Goal: Task Accomplishment & Management: Manage account settings

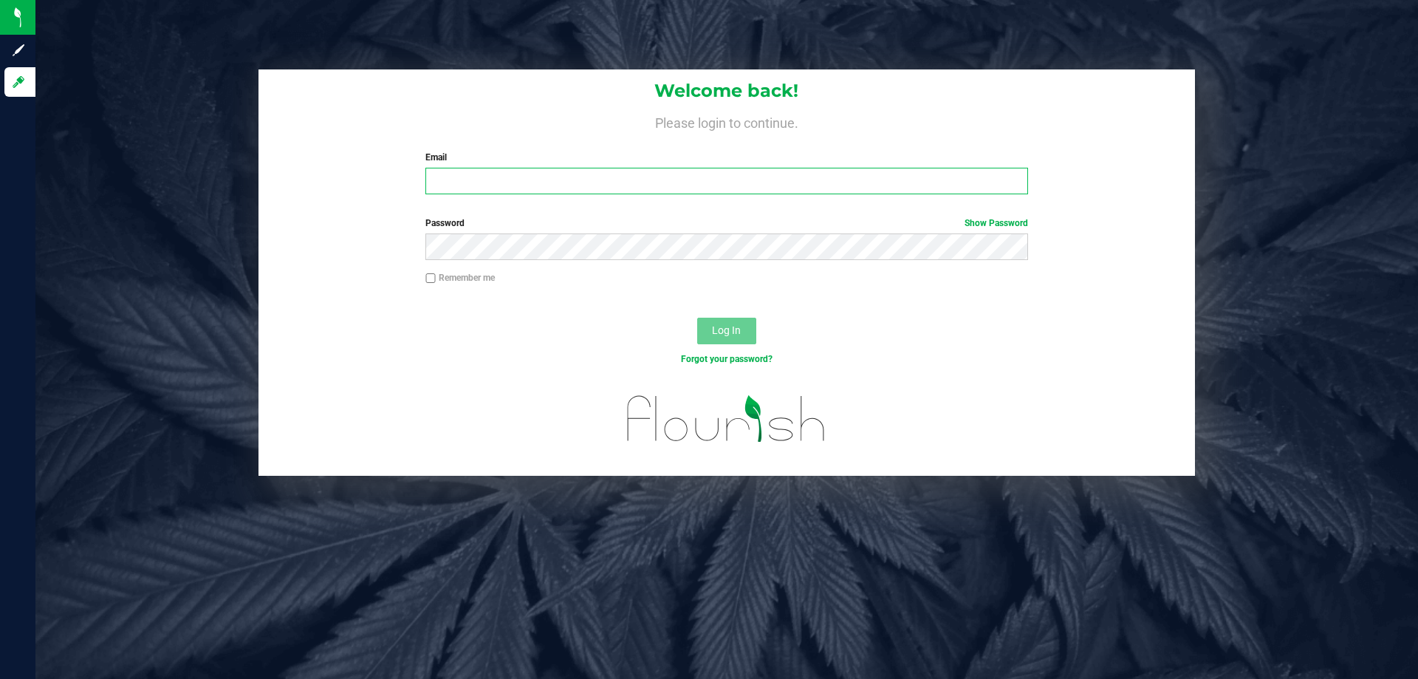
click at [601, 181] on input "Email" at bounding box center [726, 181] width 602 height 27
type input "[EMAIL_ADDRESS][DOMAIN_NAME]"
click at [697, 318] on button "Log In" at bounding box center [726, 331] width 59 height 27
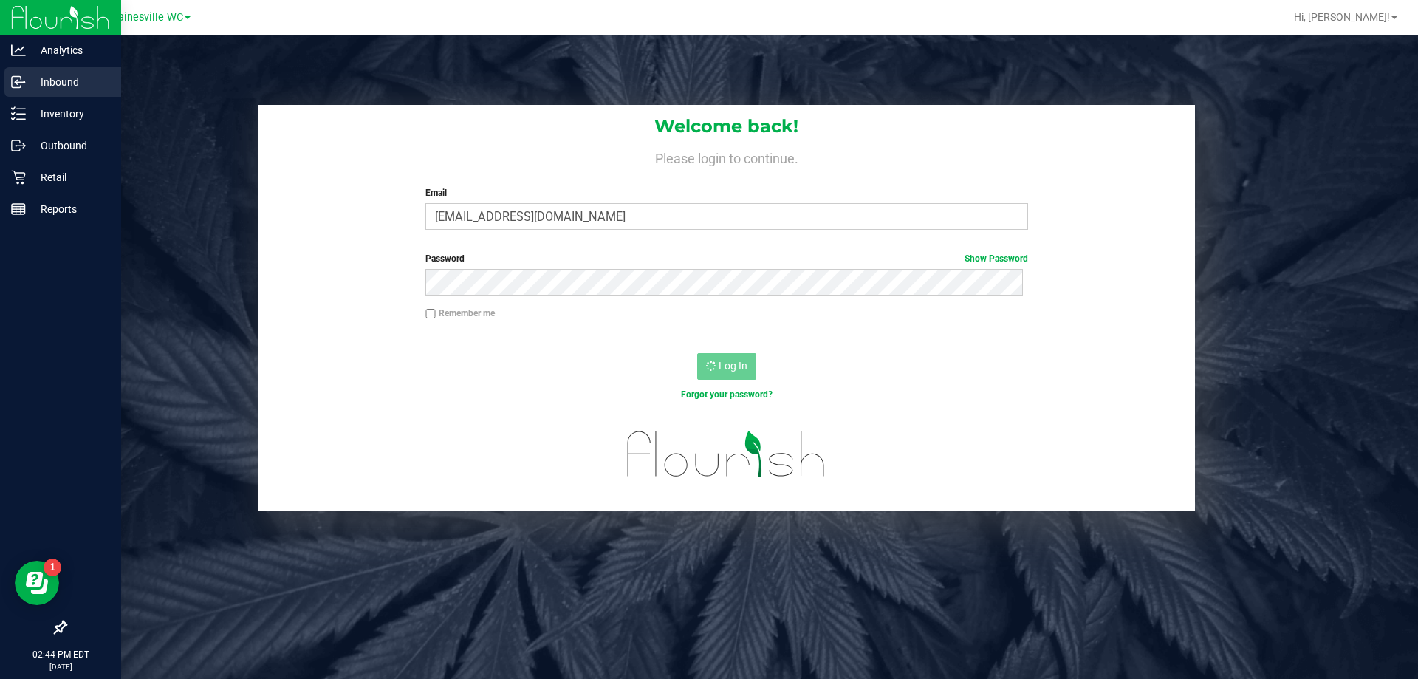
click at [58, 86] on p "Inbound" at bounding box center [70, 82] width 89 height 18
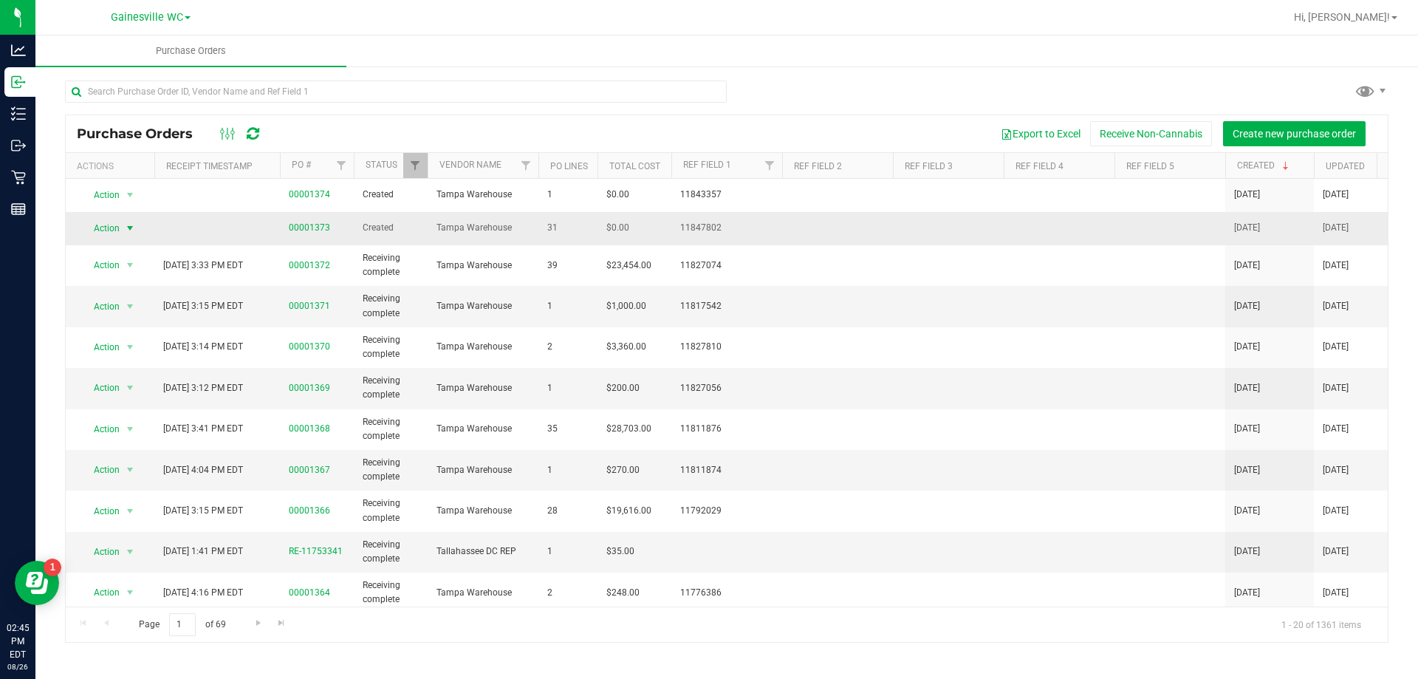
click at [121, 227] on span "select" at bounding box center [130, 228] width 18 height 21
click at [111, 305] on li "Edit purchase order" at bounding box center [134, 316] width 106 height 22
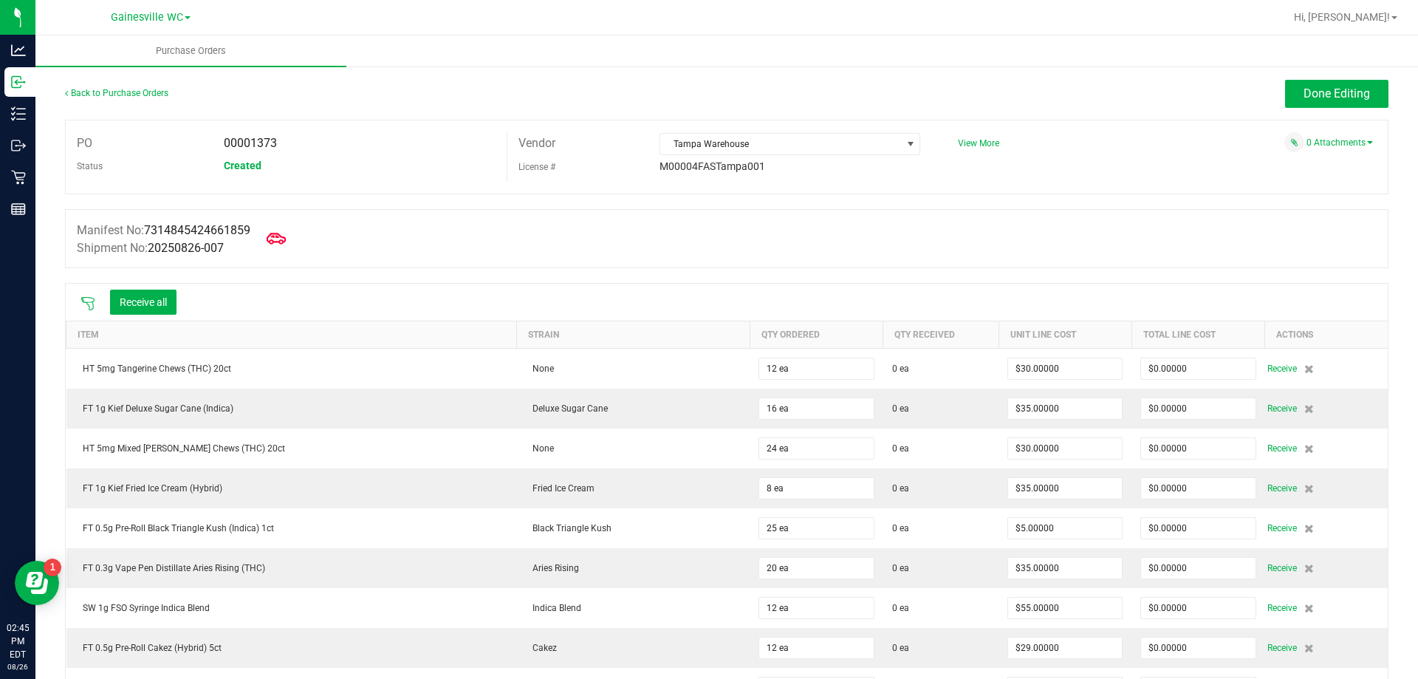
click at [278, 238] on icon at bounding box center [276, 238] width 19 height 19
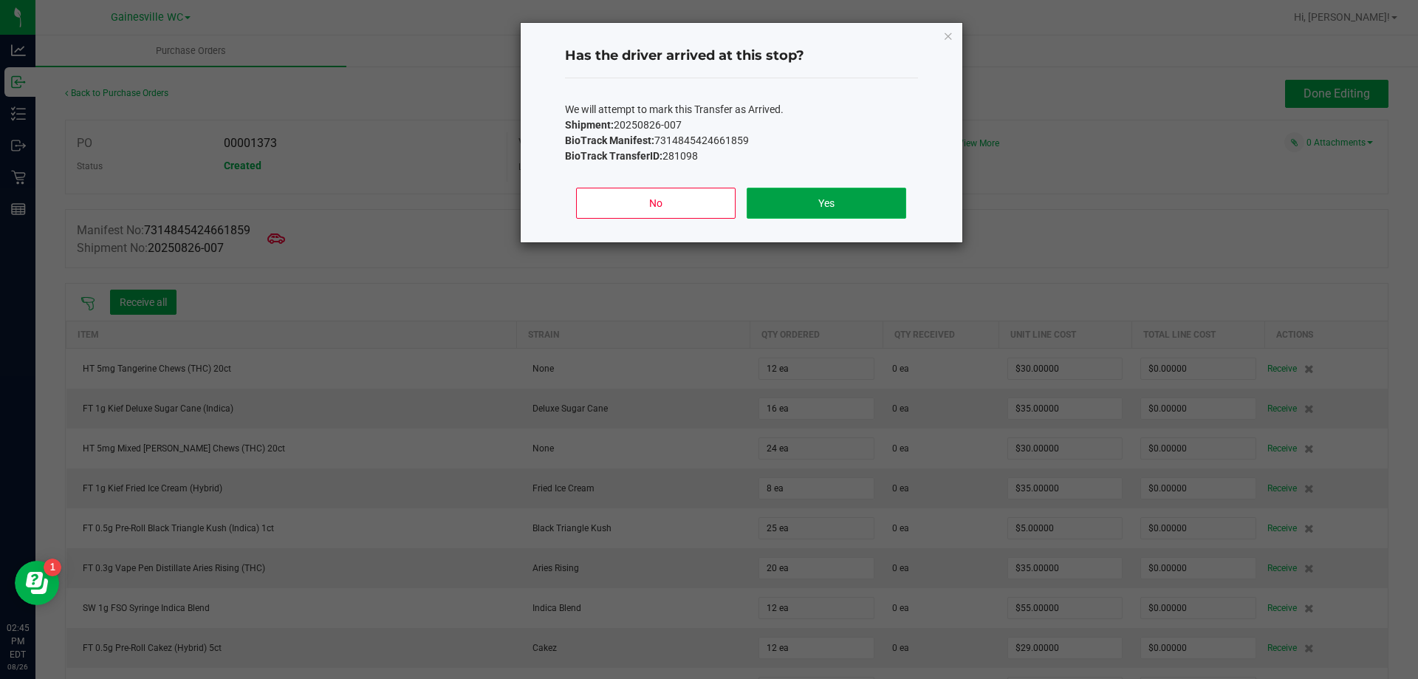
click at [827, 194] on button "Yes" at bounding box center [826, 203] width 159 height 31
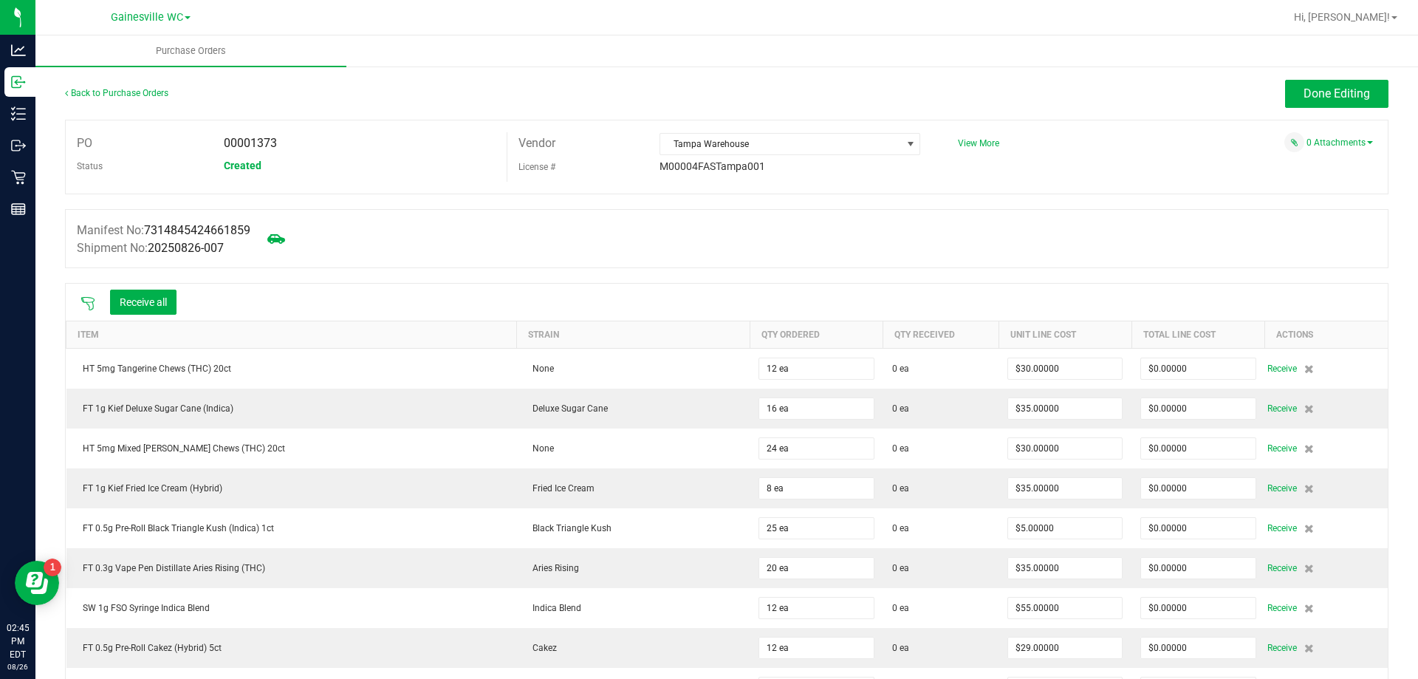
click at [85, 307] on icon at bounding box center [88, 303] width 15 height 15
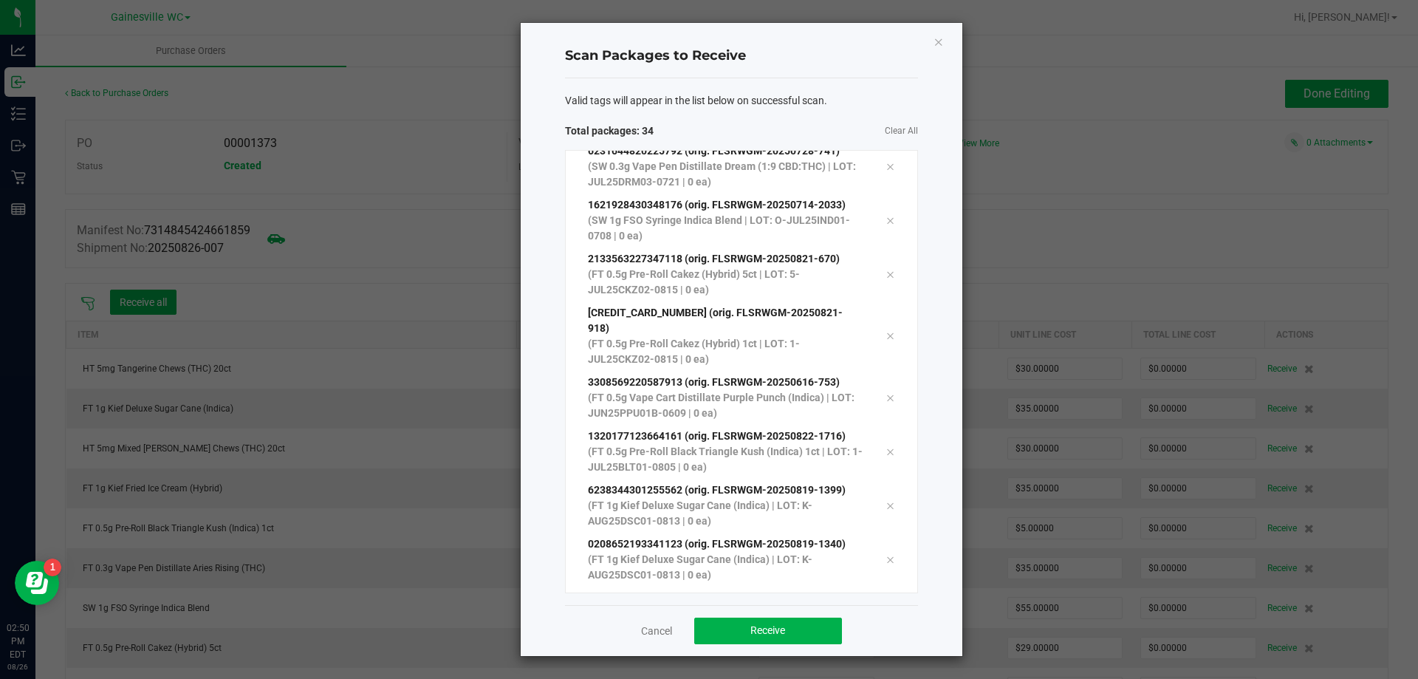
scroll to position [1390, 0]
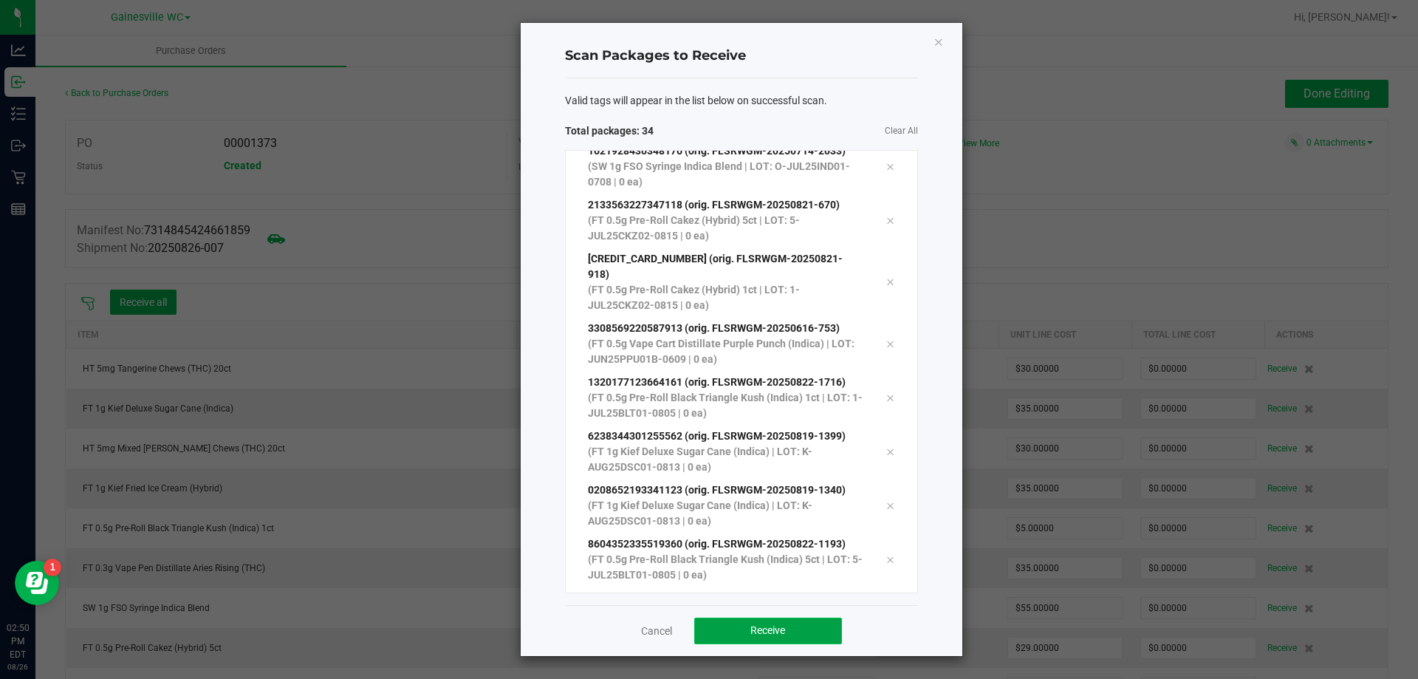
click at [730, 619] on button "Receive" at bounding box center [768, 630] width 148 height 27
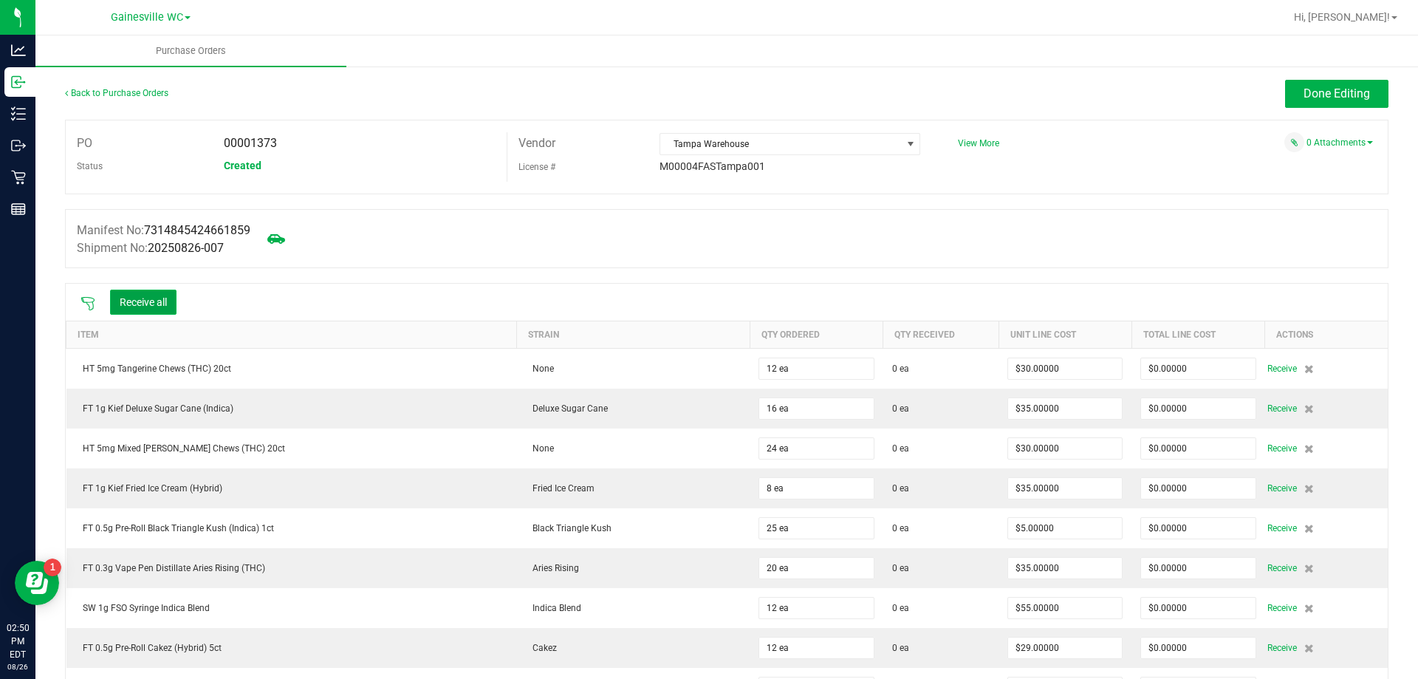
click at [144, 293] on button "Receive all" at bounding box center [143, 302] width 66 height 25
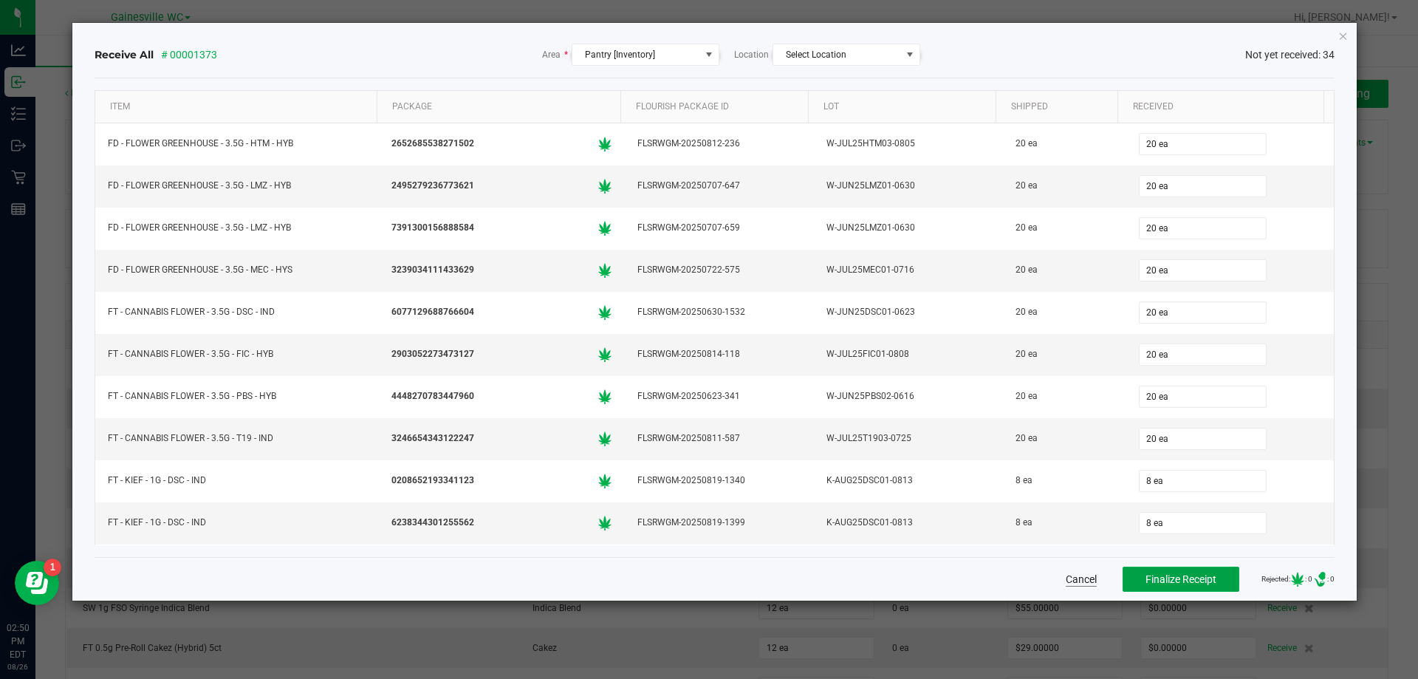
click at [1146, 578] on span "Finalize Receipt" at bounding box center [1181, 579] width 71 height 12
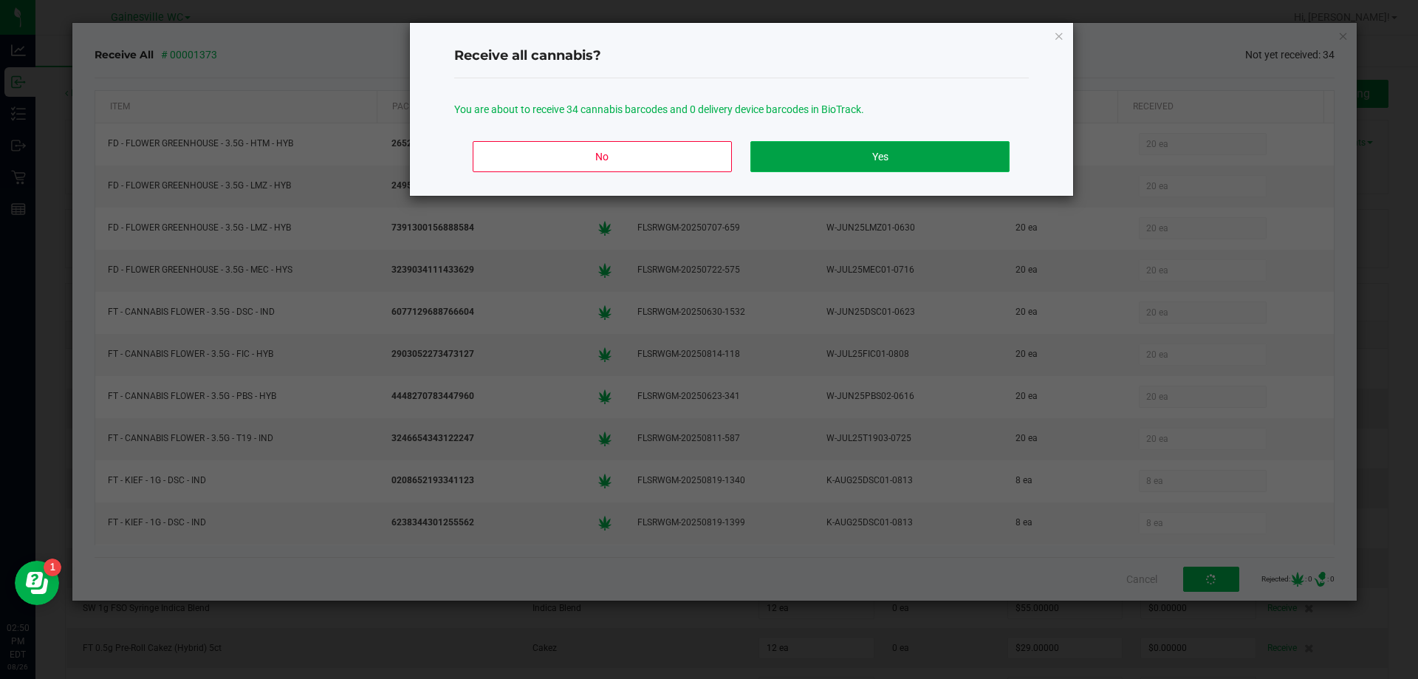
click at [948, 154] on button "Yes" at bounding box center [879, 156] width 258 height 31
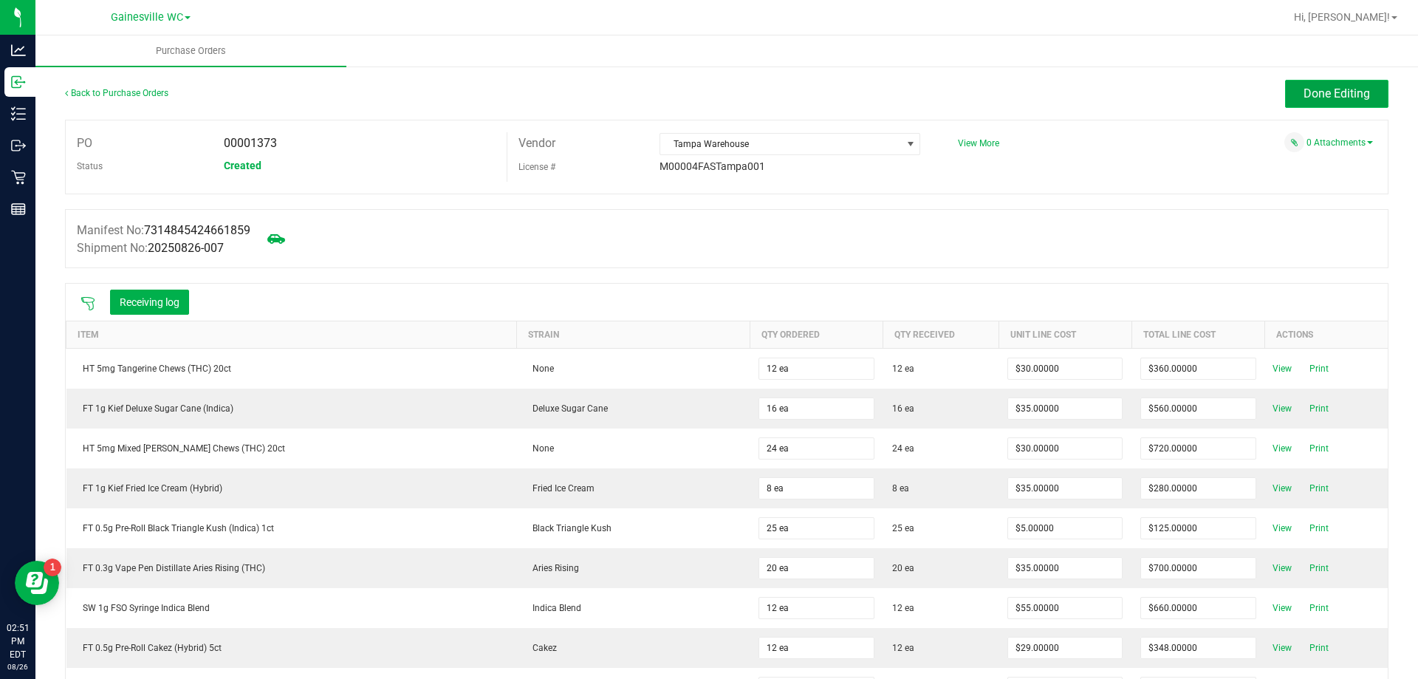
click at [1314, 100] on button "Done Editing" at bounding box center [1336, 94] width 103 height 28
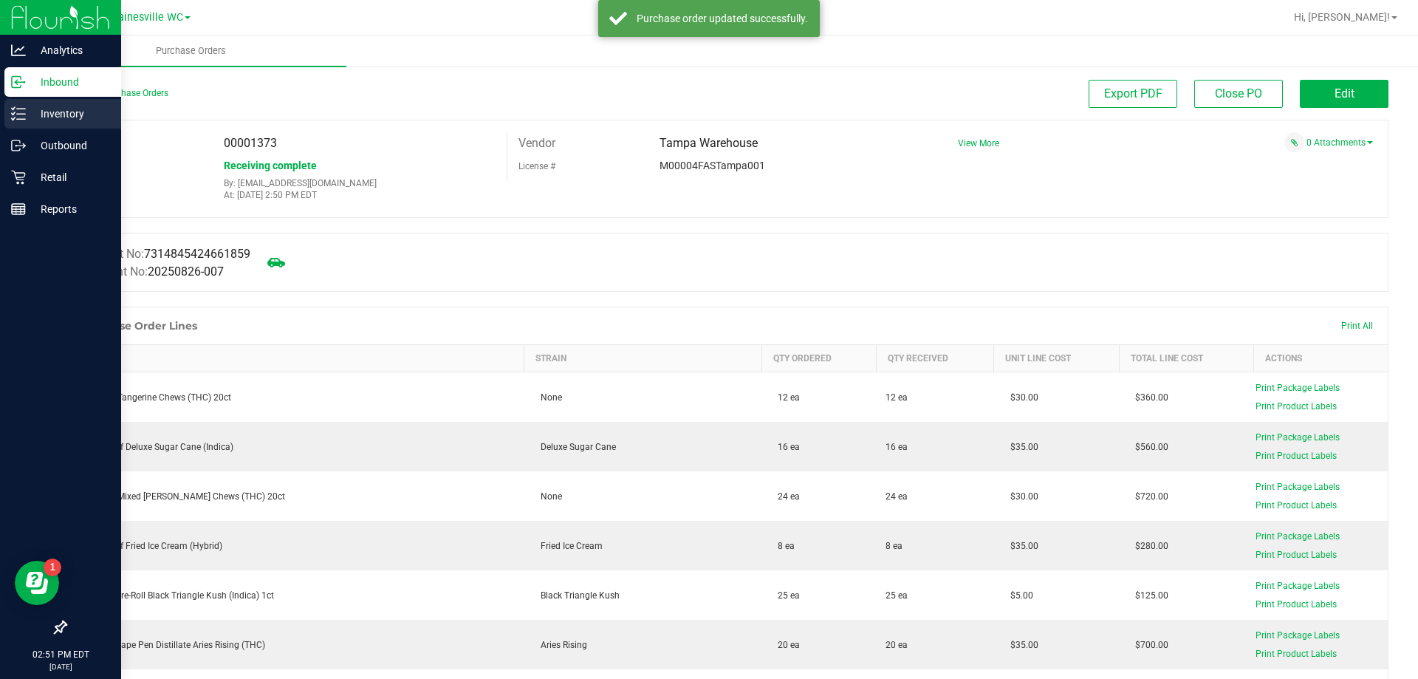
click at [47, 115] on p "Inventory" at bounding box center [70, 114] width 89 height 18
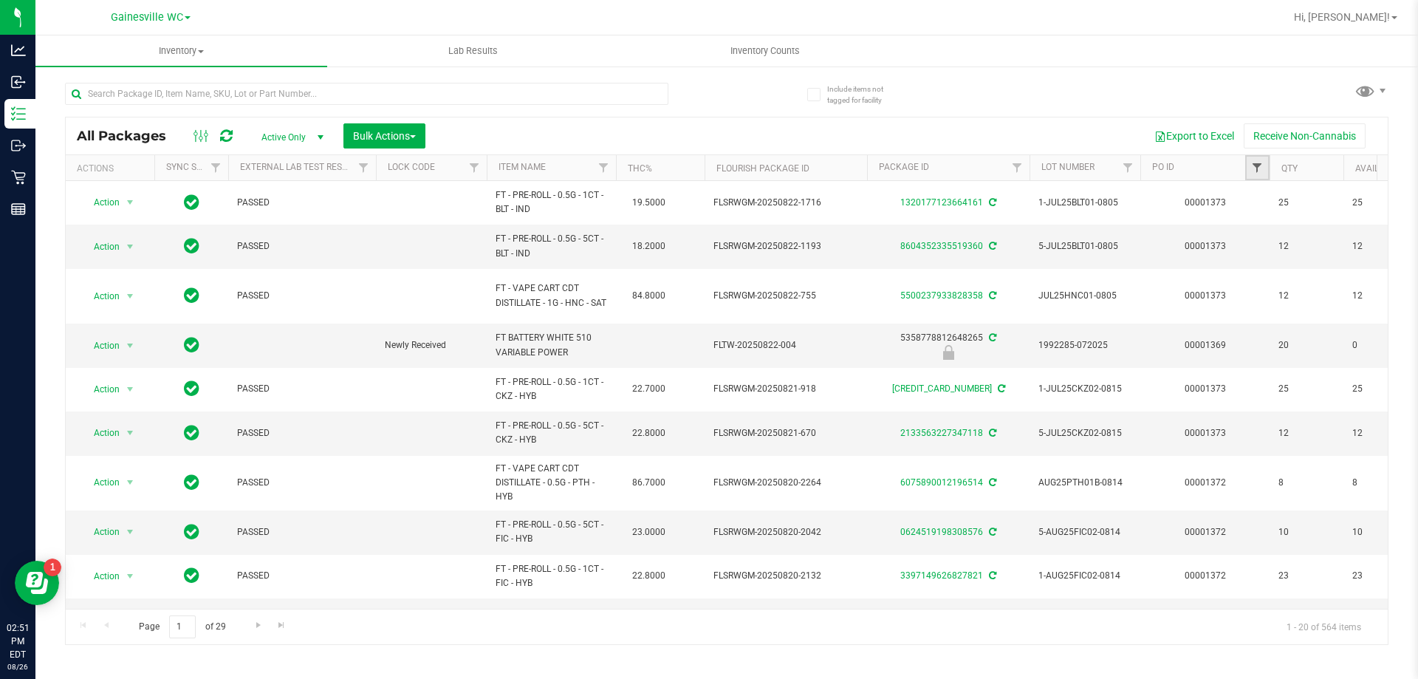
click at [1252, 165] on span "Filter" at bounding box center [1257, 168] width 12 height 12
type input "1373"
click at [1270, 241] on button "Filter" at bounding box center [1289, 239] width 71 height 32
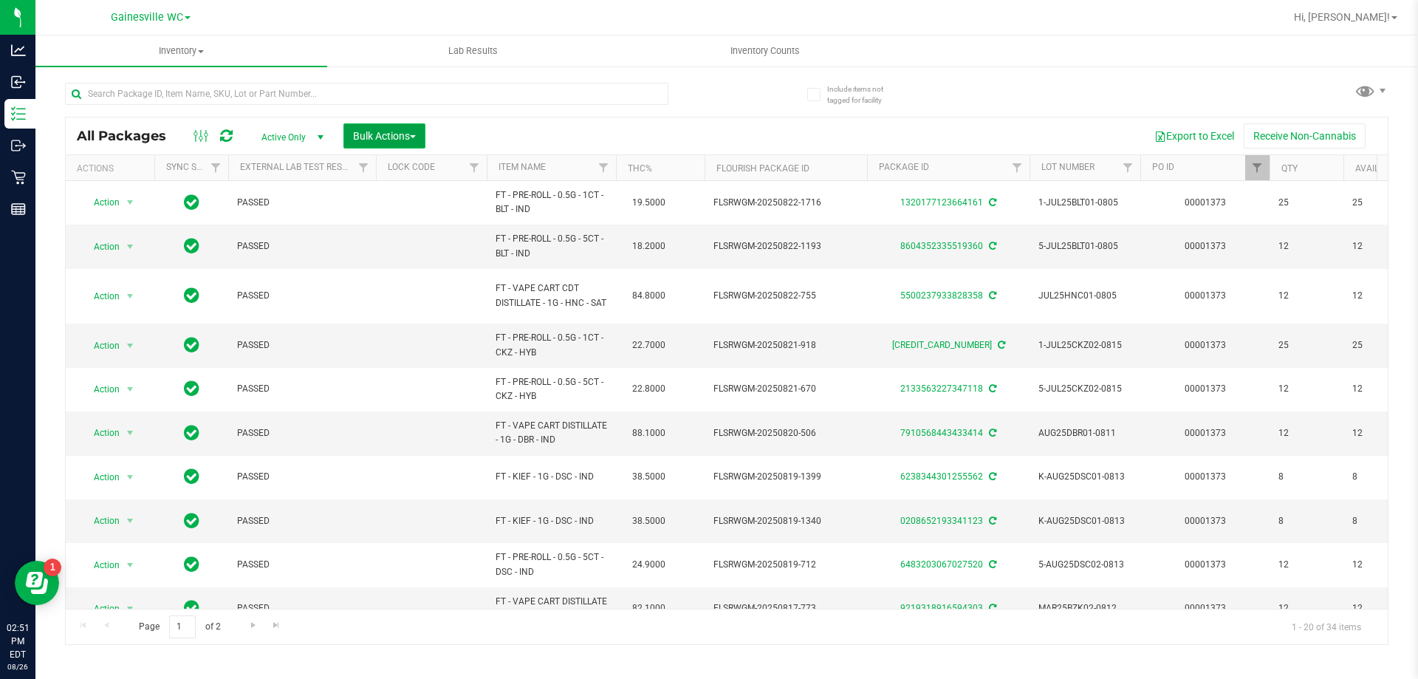
click at [388, 140] on span "Bulk Actions" at bounding box center [384, 136] width 63 height 12
click at [377, 281] on span "Lock/Unlock packages" at bounding box center [402, 278] width 101 height 12
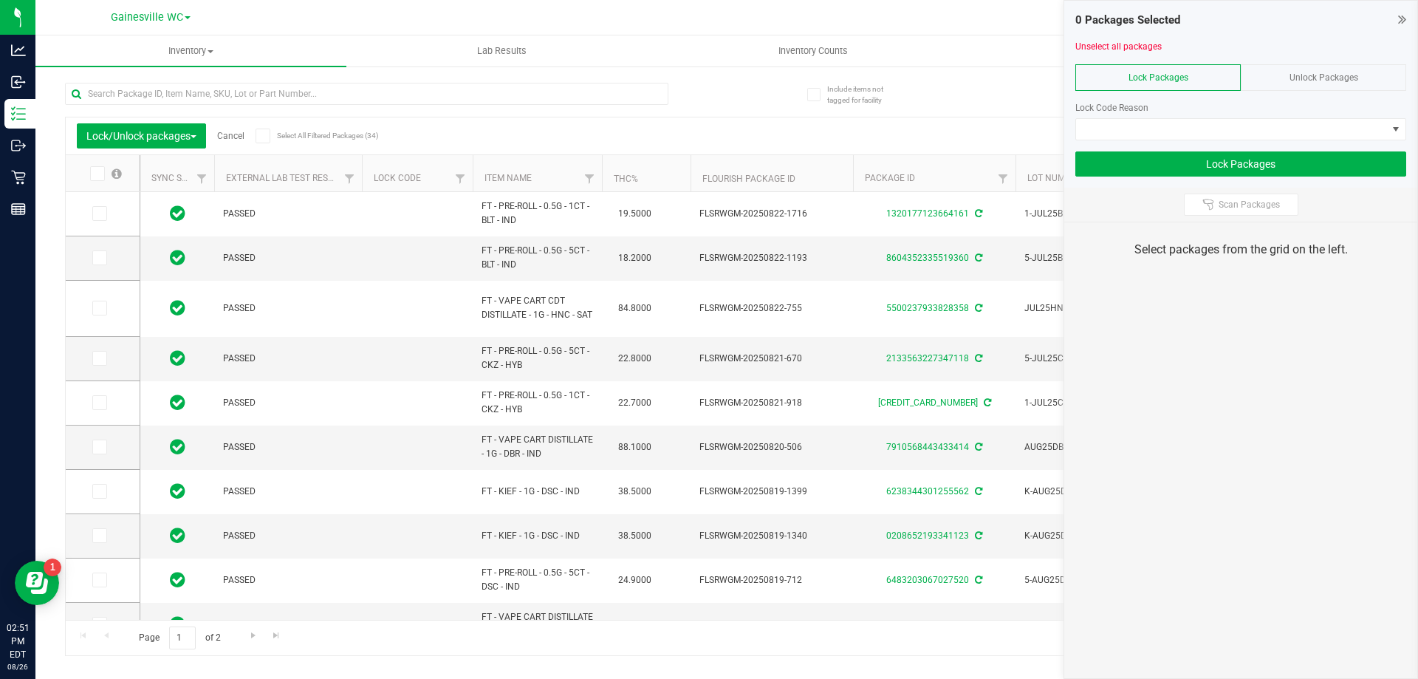
click at [259, 137] on span at bounding box center [263, 136] width 15 height 15
click at [0, 0] on input "Select All Filtered Packages (34)" at bounding box center [0, 0] width 0 height 0
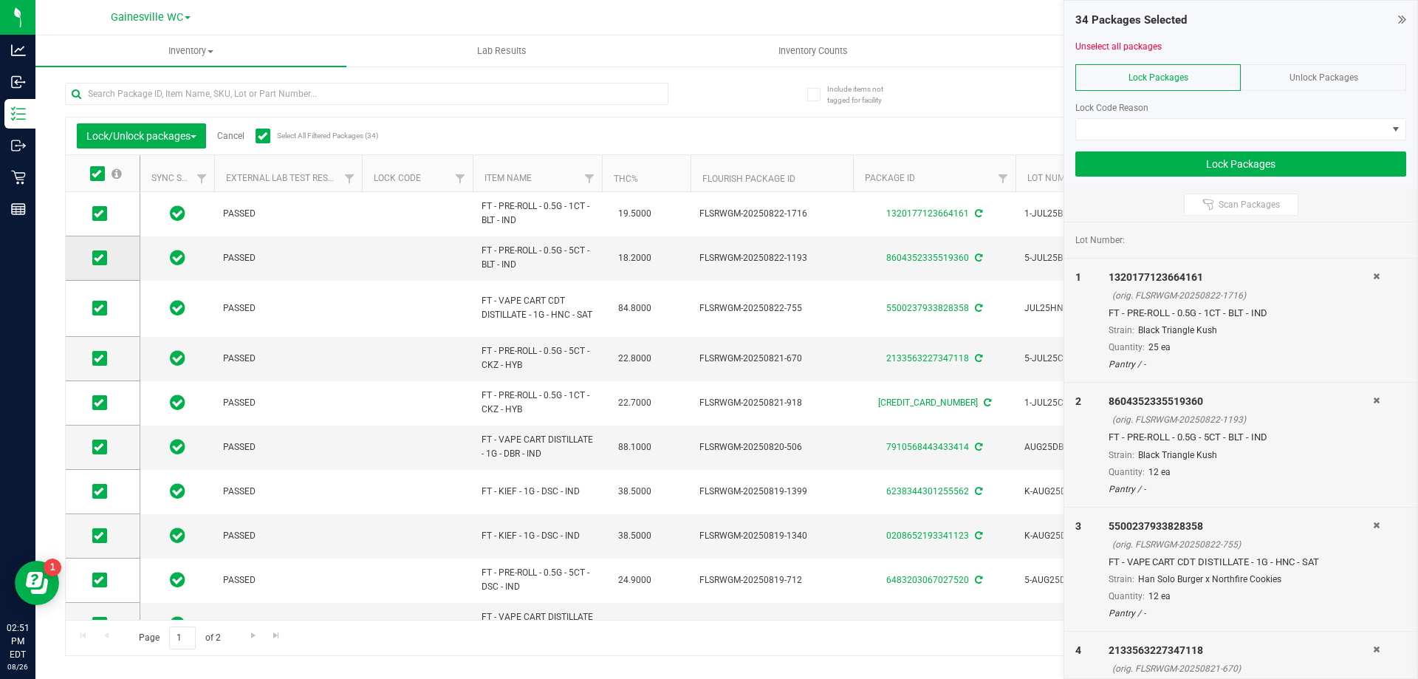
click at [102, 258] on icon at bounding box center [99, 258] width 10 height 0
click at [0, 0] on input "checkbox" at bounding box center [0, 0] width 0 height 0
click at [95, 308] on icon at bounding box center [99, 308] width 10 height 0
click at [0, 0] on input "checkbox" at bounding box center [0, 0] width 0 height 0
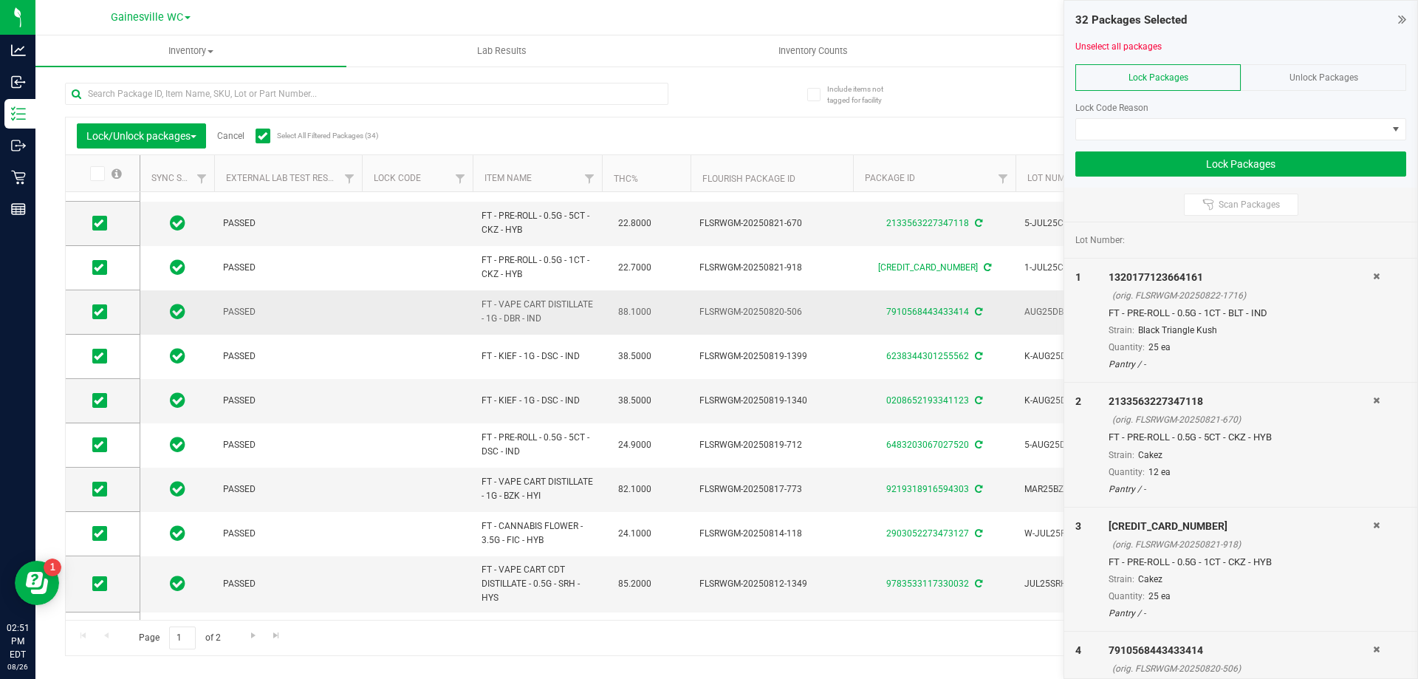
scroll to position [148, 0]
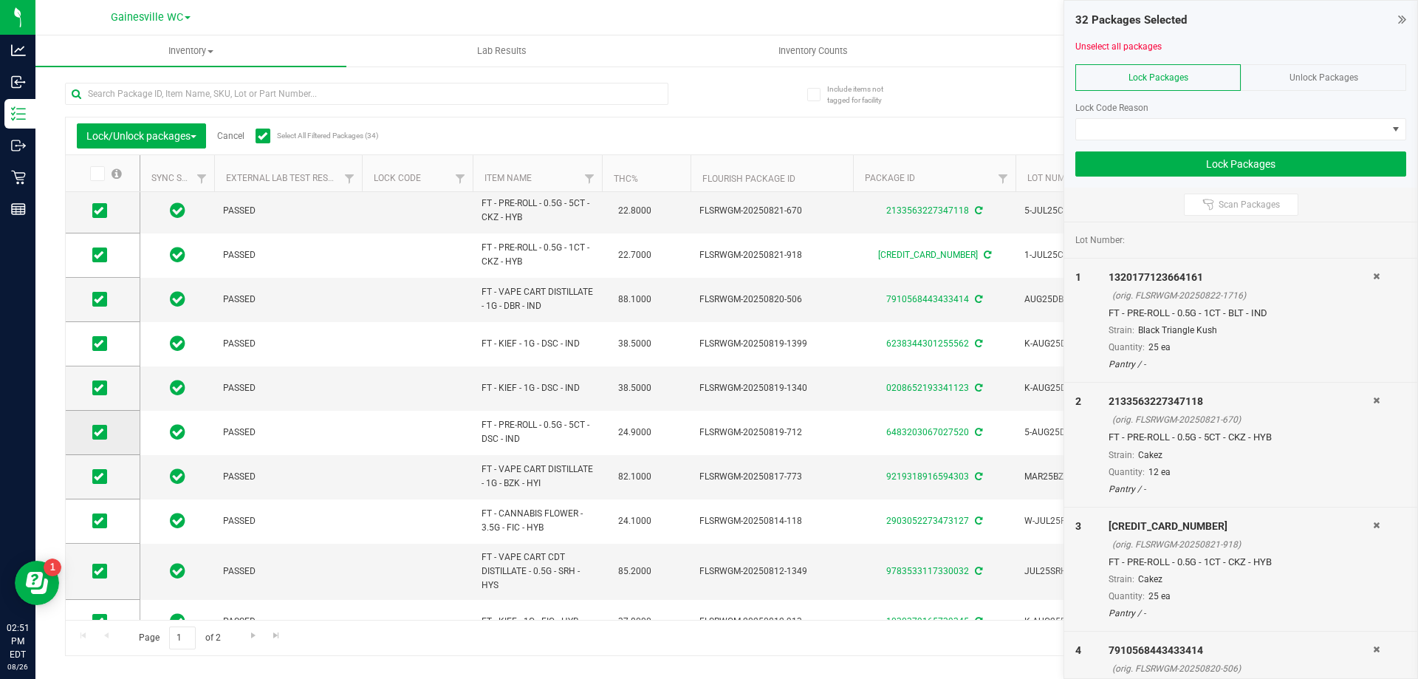
click at [100, 432] on icon at bounding box center [99, 432] width 10 height 0
click at [0, 0] on input "checkbox" at bounding box center [0, 0] width 0 height 0
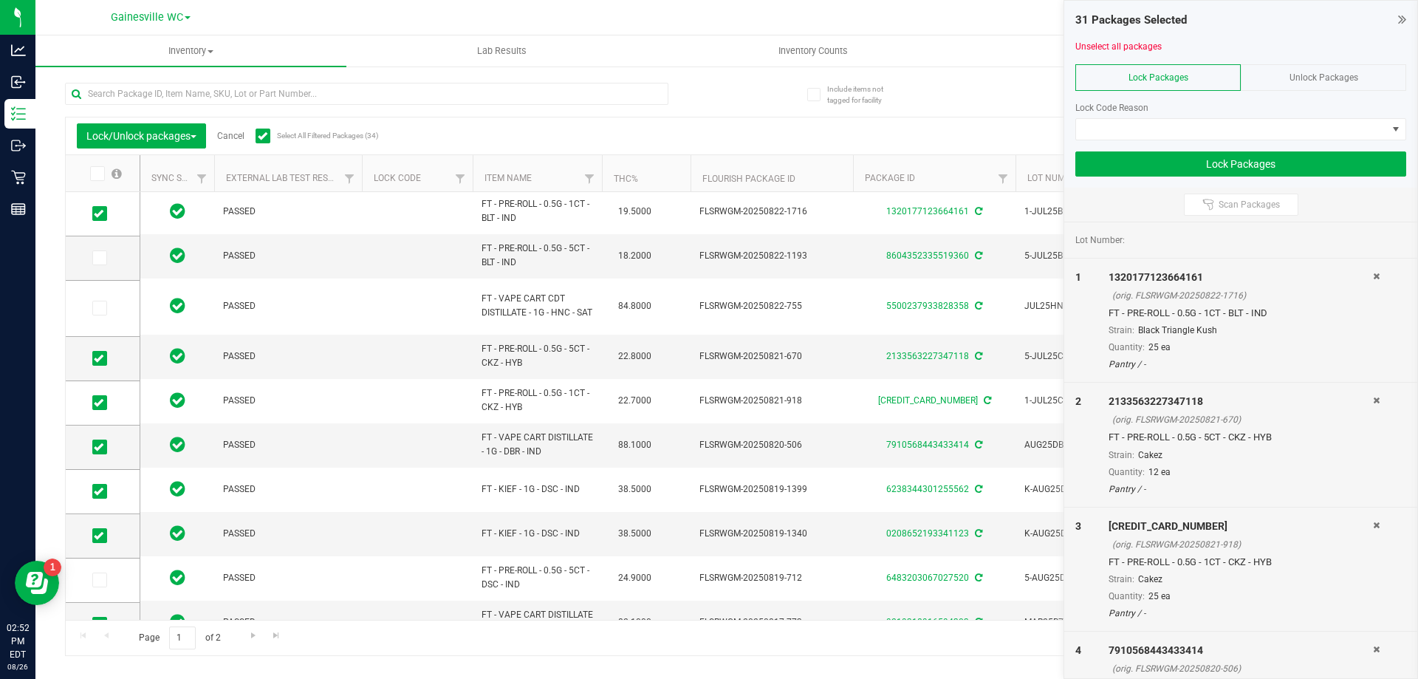
scroll to position [0, 0]
click at [250, 634] on span "Go to the next page" at bounding box center [253, 635] width 12 height 12
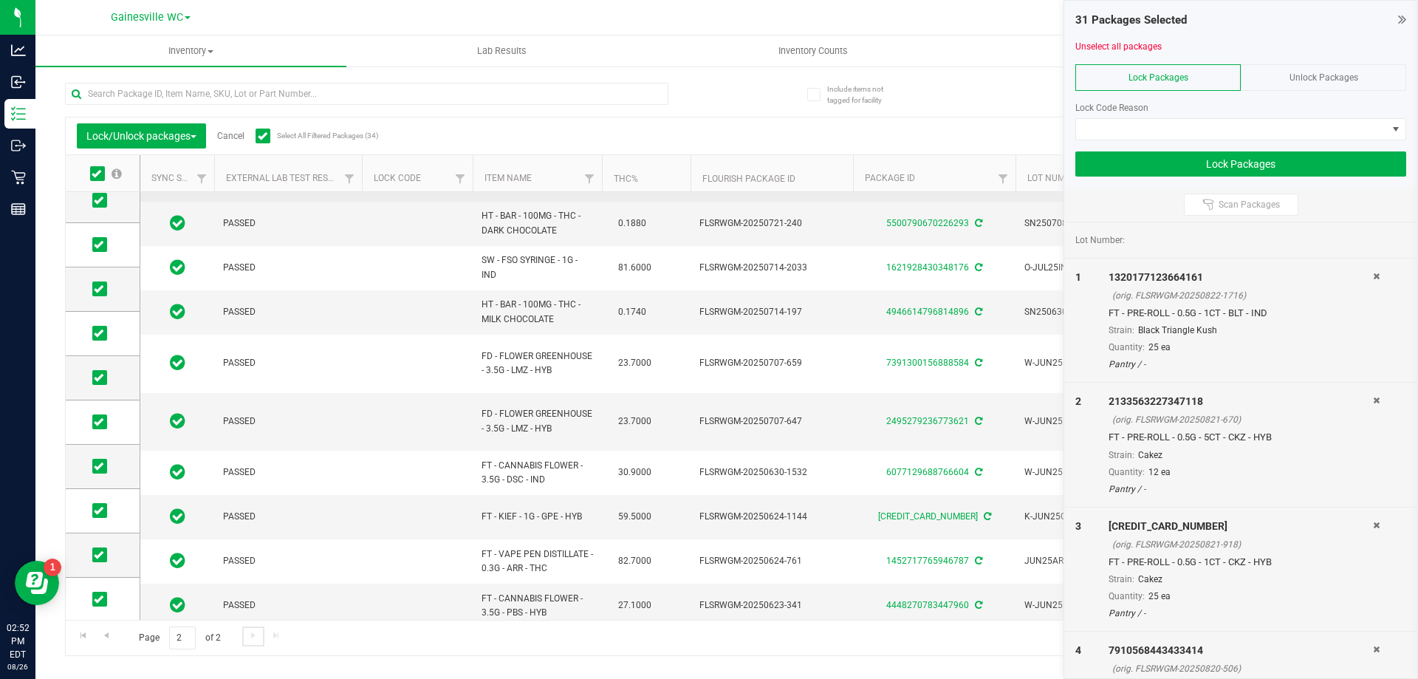
scroll to position [148, 0]
click at [101, 465] on icon at bounding box center [99, 465] width 10 height 0
click at [0, 0] on input "checkbox" at bounding box center [0, 0] width 0 height 0
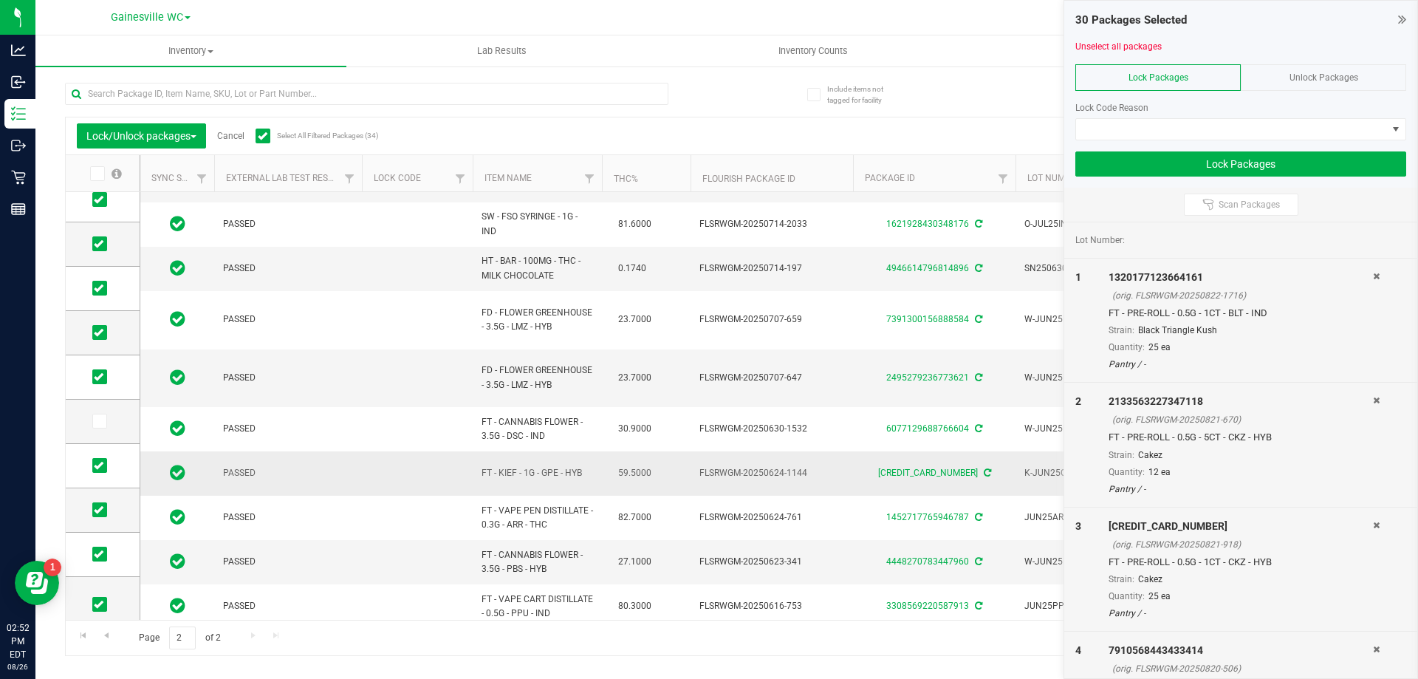
scroll to position [204, 0]
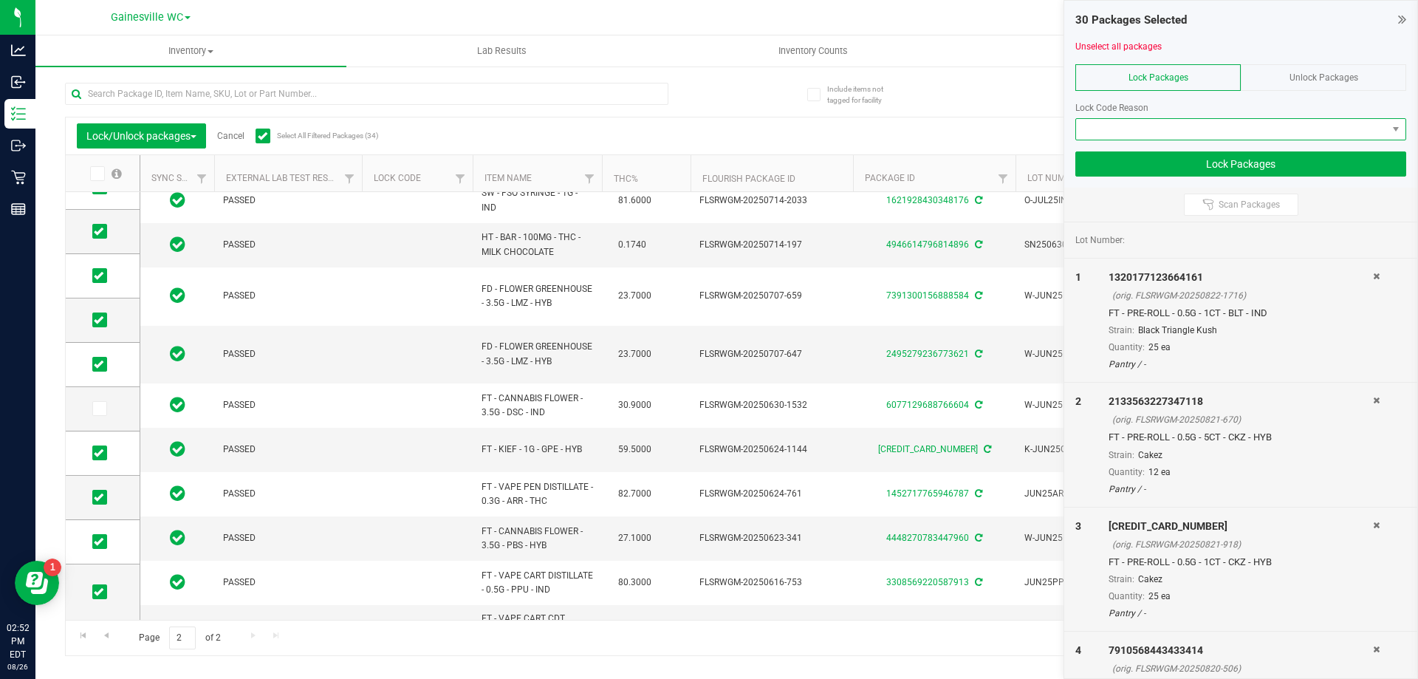
click at [1202, 126] on span at bounding box center [1231, 129] width 311 height 21
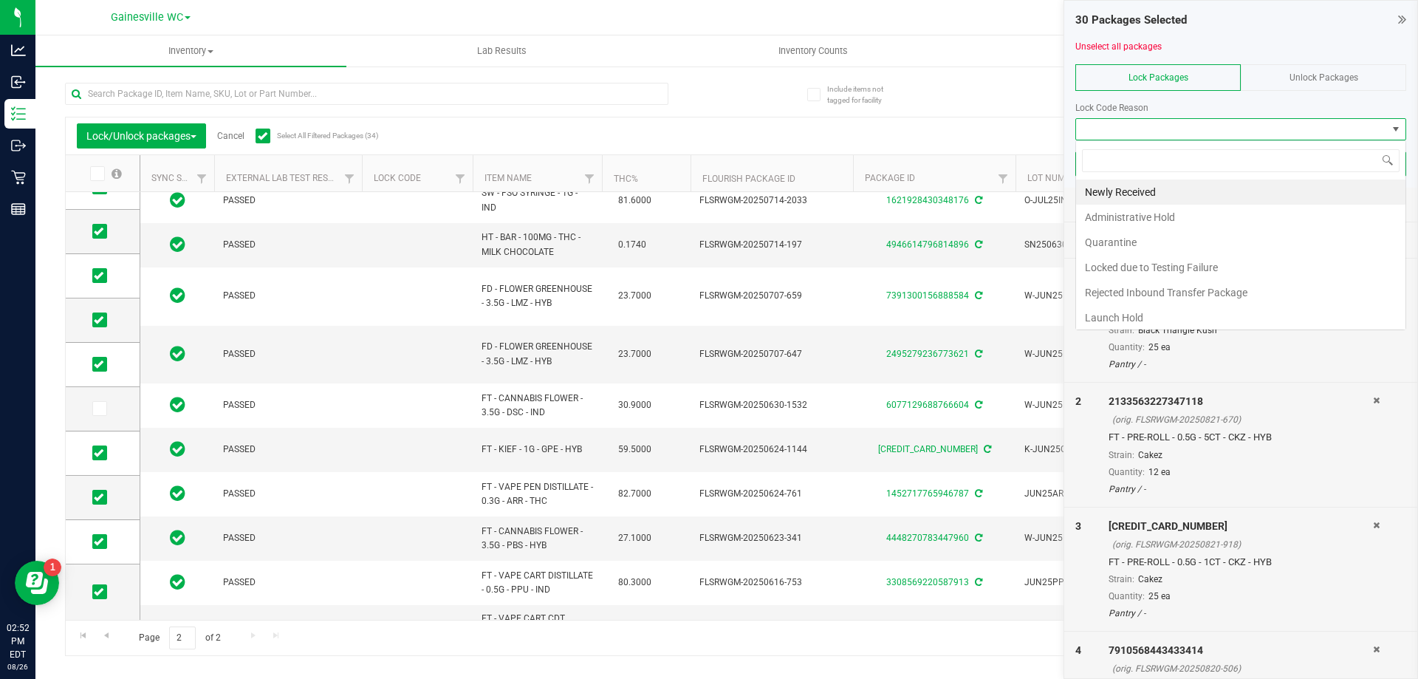
scroll to position [22, 331]
click at [1177, 185] on li "Newly Received" at bounding box center [1240, 191] width 329 height 25
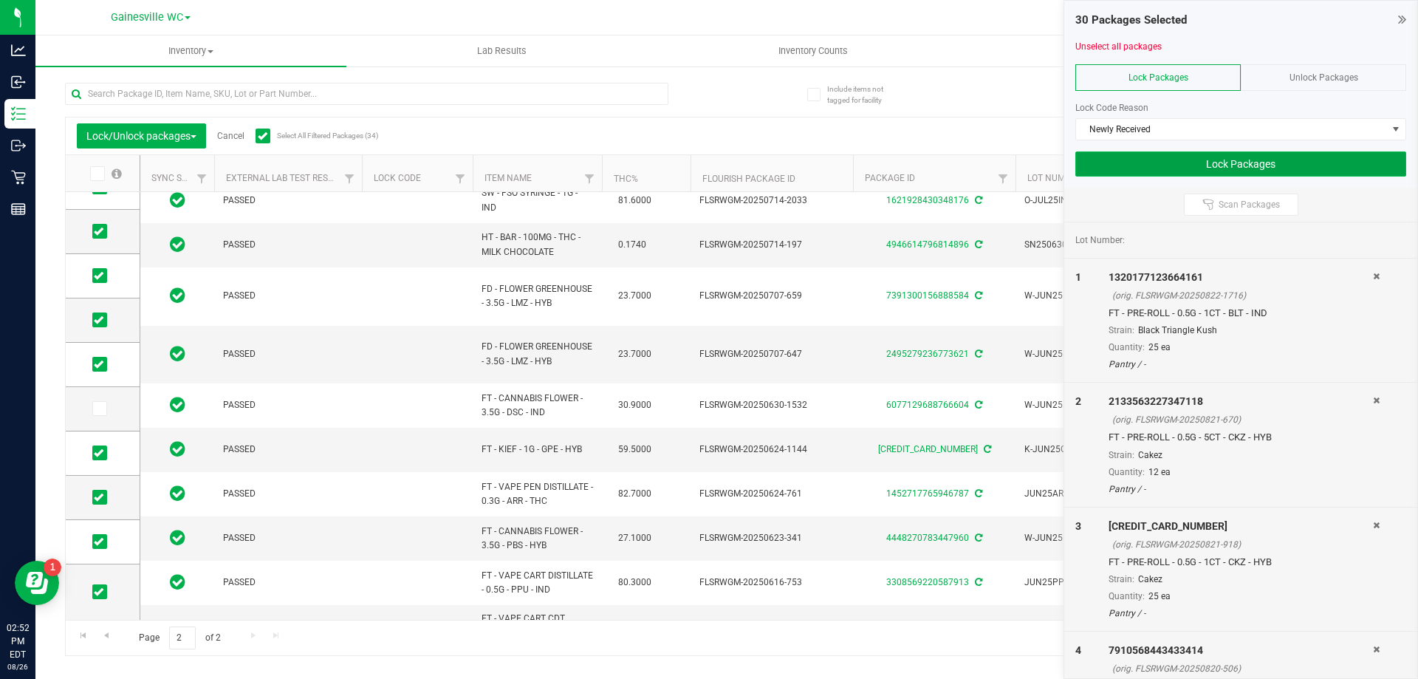
click at [1188, 160] on button "Lock Packages" at bounding box center [1240, 163] width 331 height 25
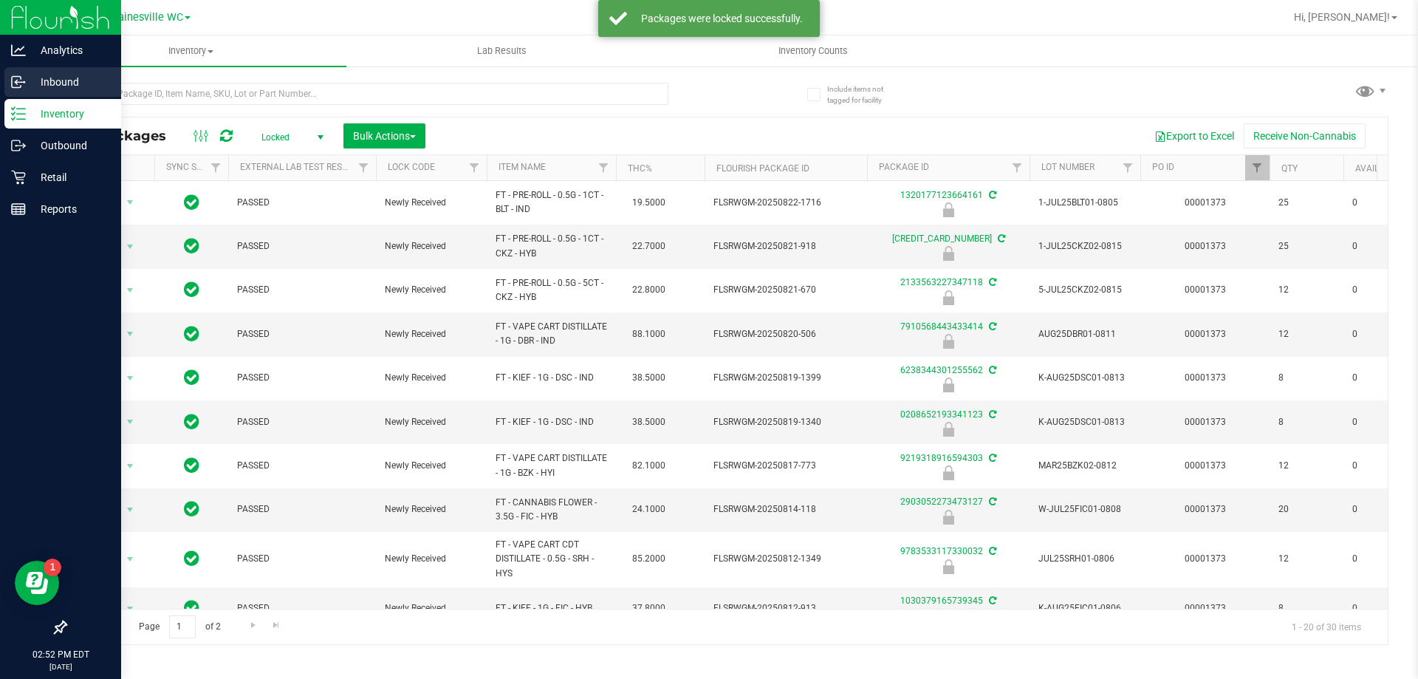
click at [35, 84] on p "Inbound" at bounding box center [70, 82] width 89 height 18
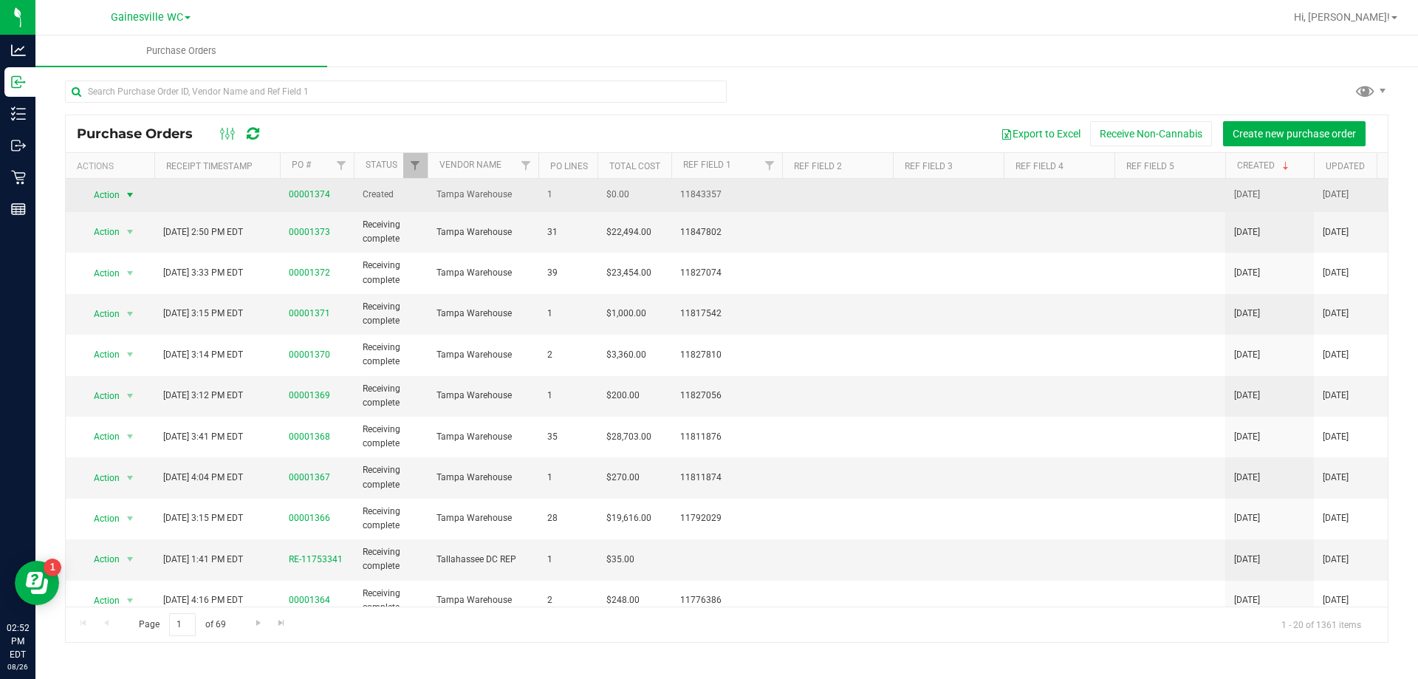
click at [134, 194] on span "select" at bounding box center [130, 195] width 12 height 12
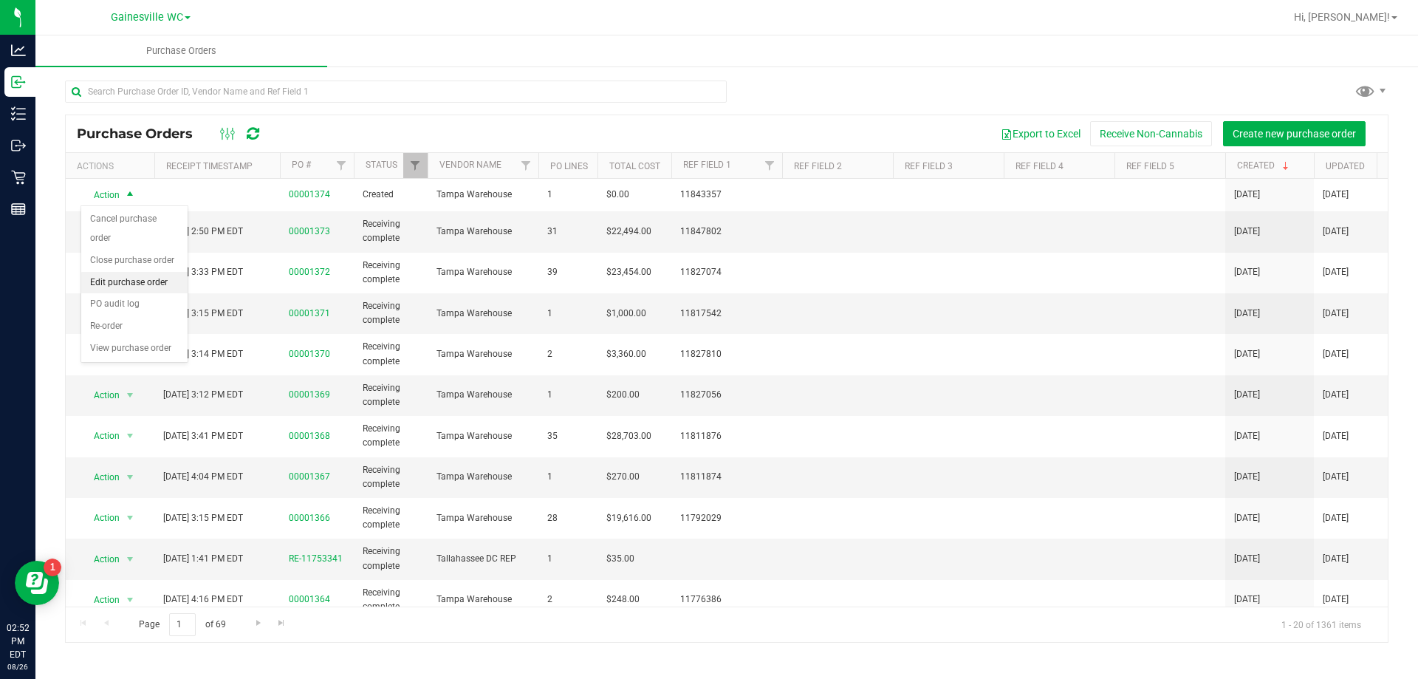
click at [121, 272] on li "Edit purchase order" at bounding box center [134, 283] width 106 height 22
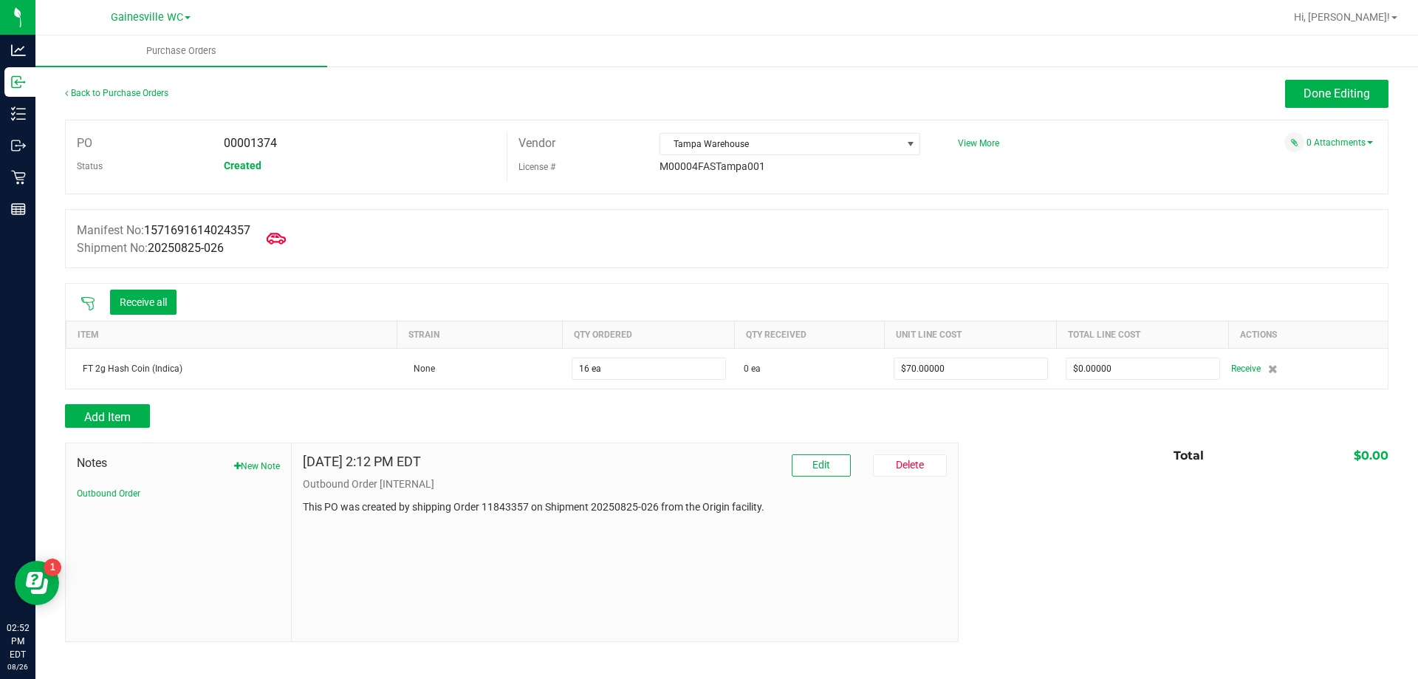
click at [282, 236] on icon at bounding box center [276, 238] width 19 height 11
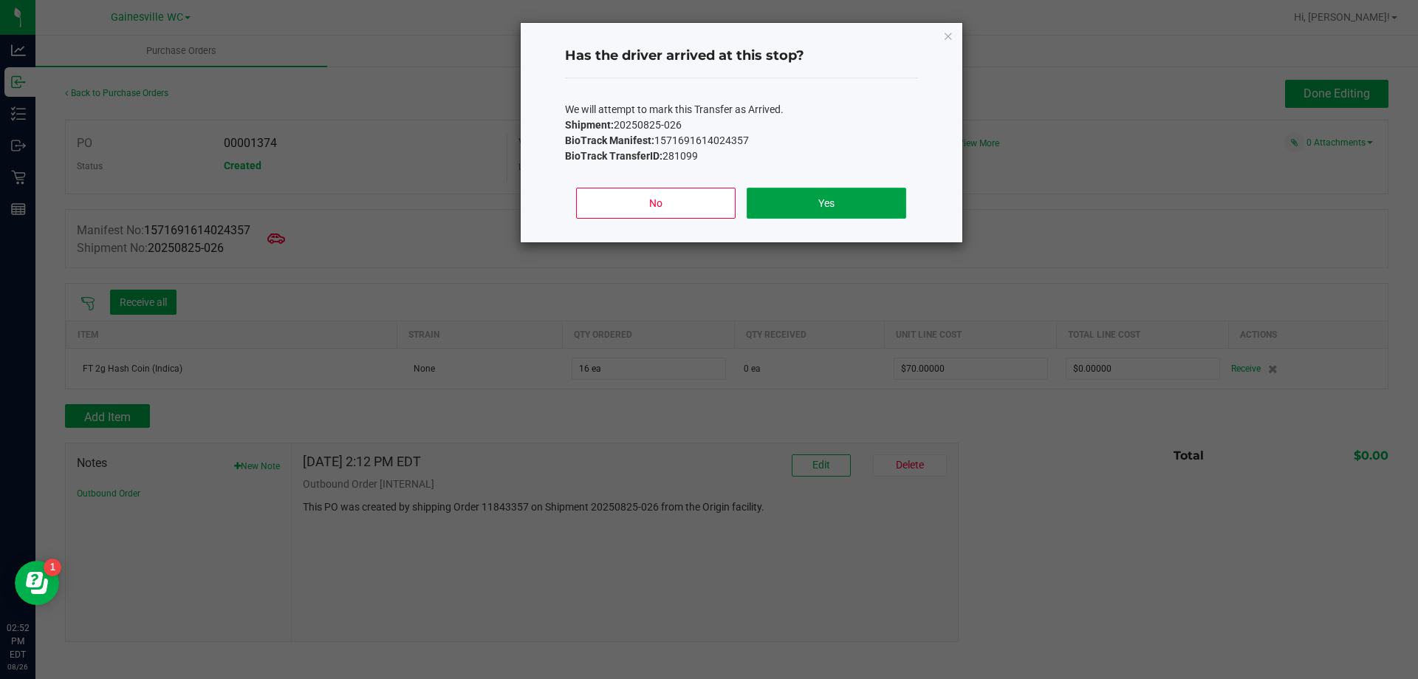
click at [835, 197] on button "Yes" at bounding box center [826, 203] width 159 height 31
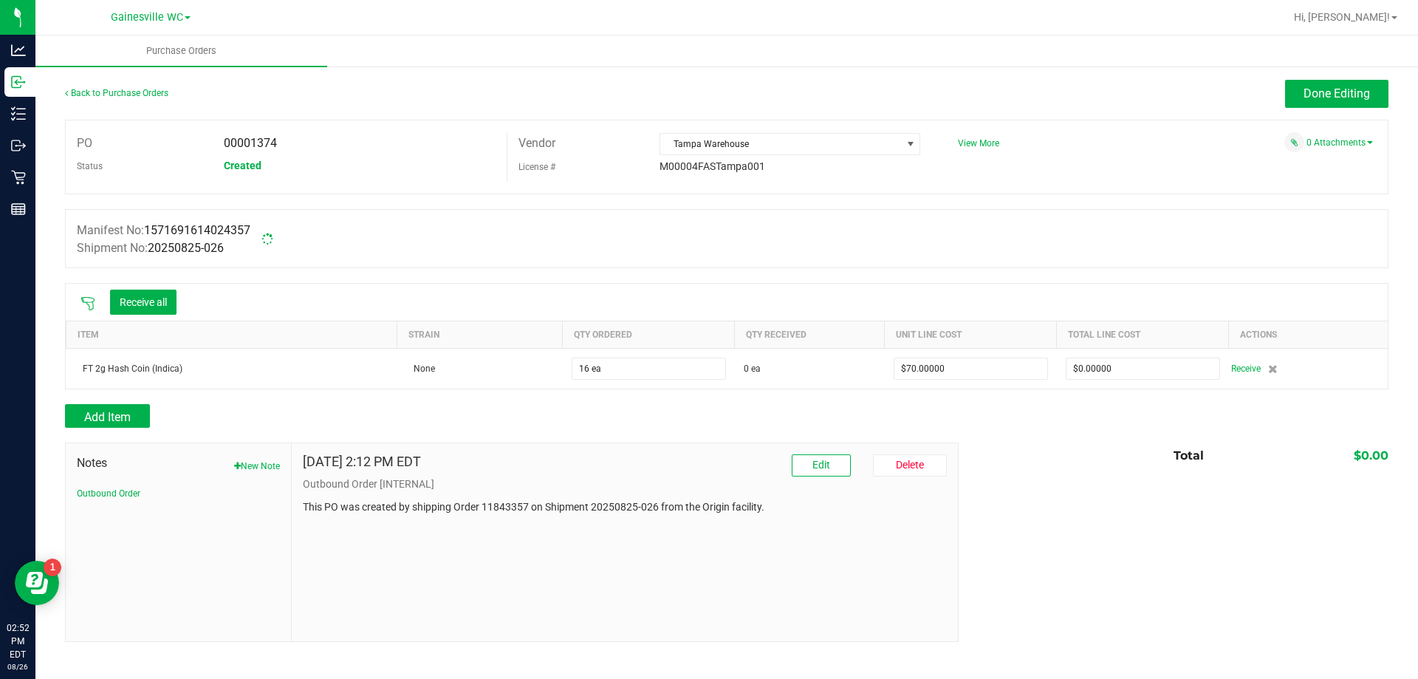
click at [80, 300] on div at bounding box center [88, 302] width 30 height 15
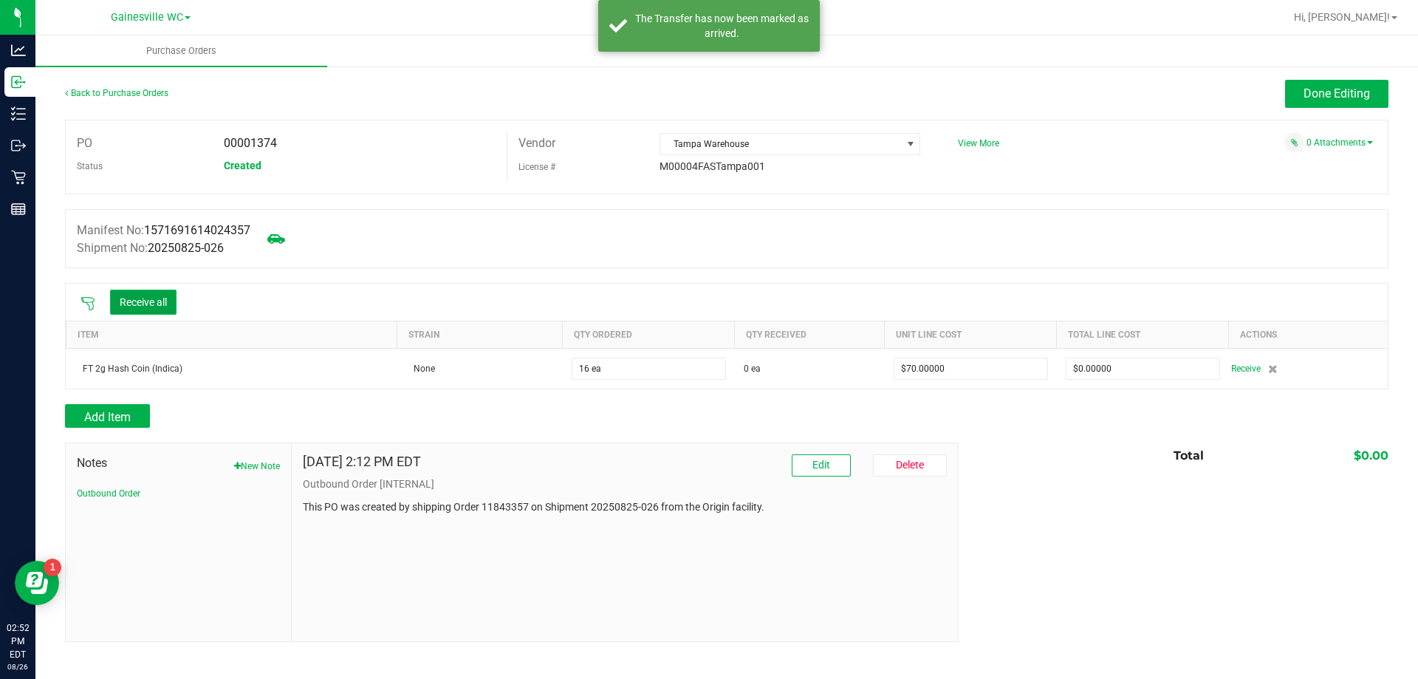
click at [131, 304] on button "Receive all" at bounding box center [143, 302] width 66 height 25
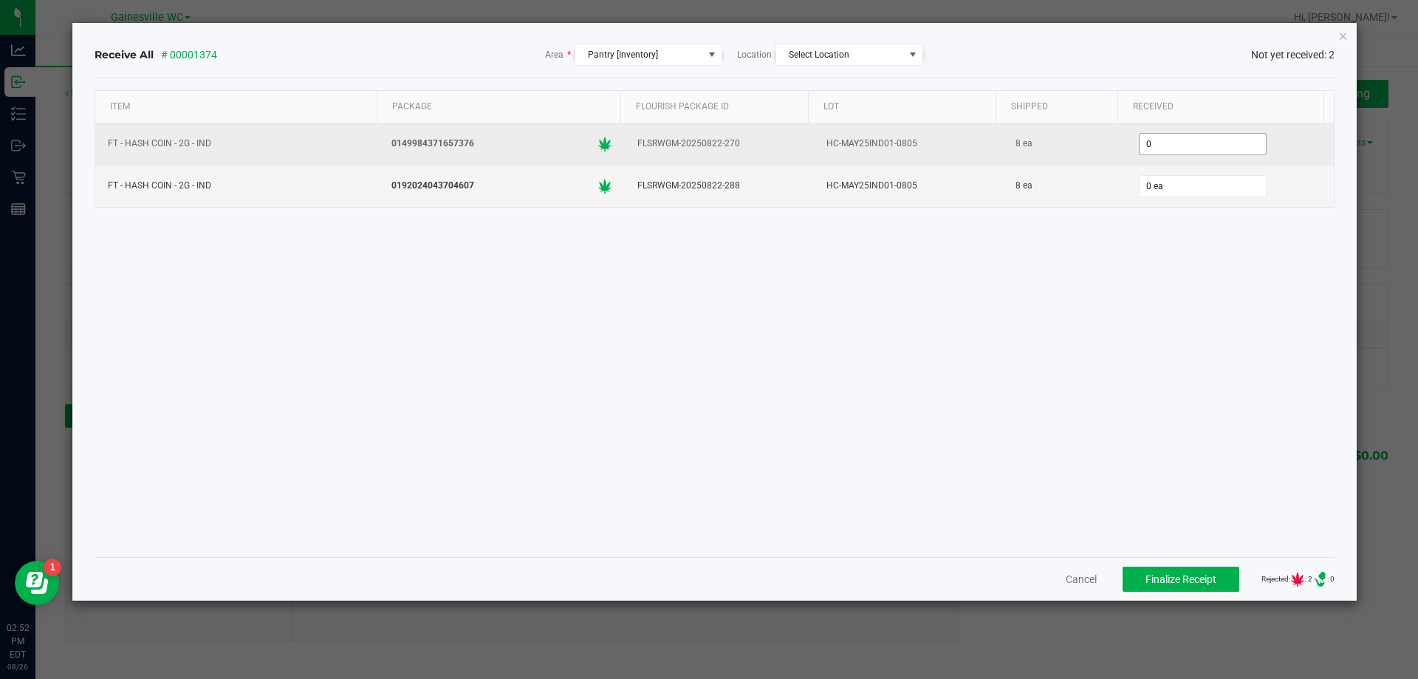
click at [1180, 143] on input "0" at bounding box center [1203, 144] width 126 height 21
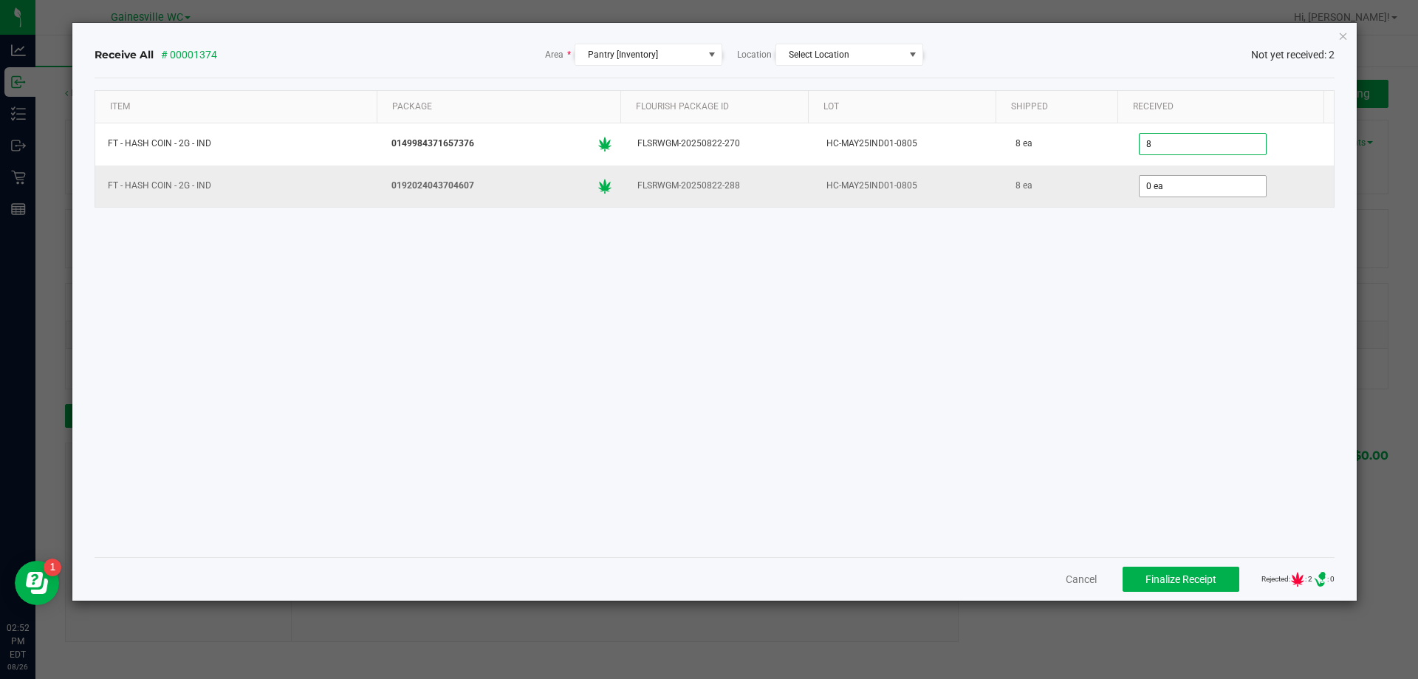
type input "8 ea"
click at [1174, 183] on input "0" at bounding box center [1203, 186] width 126 height 21
type input "8 ea"
click at [1104, 306] on div "Item Package Flourish Package ID Lot Shipped Received FT - HASH COIN - 2G - IND…" at bounding box center [715, 317] width 1241 height 455
click at [1157, 581] on span "Finalize Receipt" at bounding box center [1181, 579] width 71 height 12
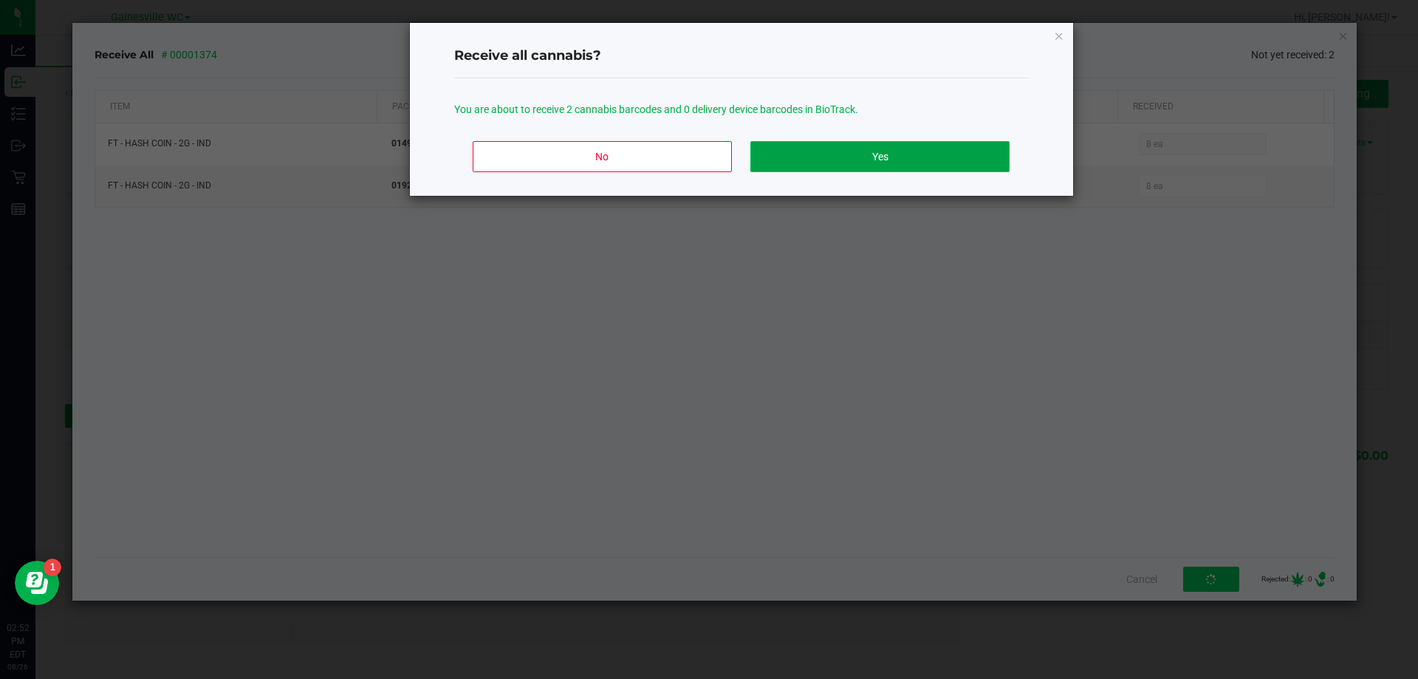
click at [783, 149] on button "Yes" at bounding box center [879, 156] width 258 height 31
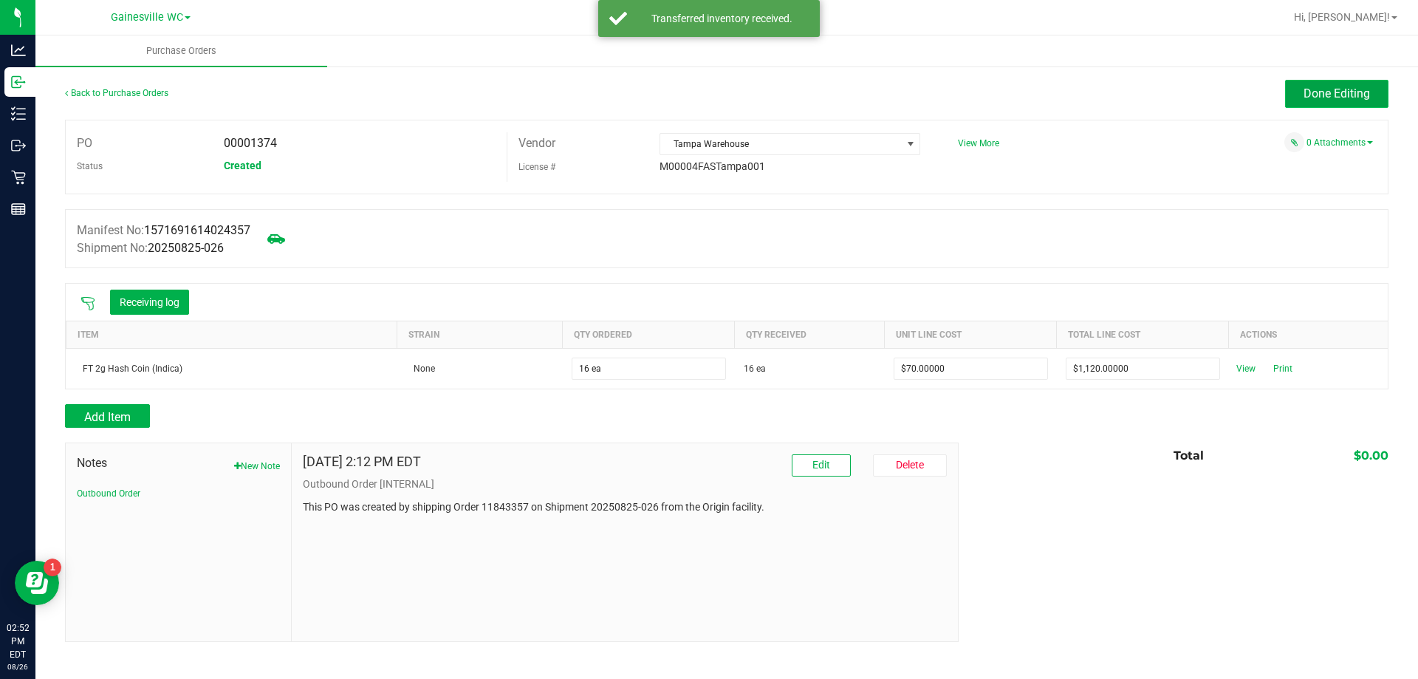
click at [1306, 89] on span "Done Editing" at bounding box center [1337, 93] width 66 height 14
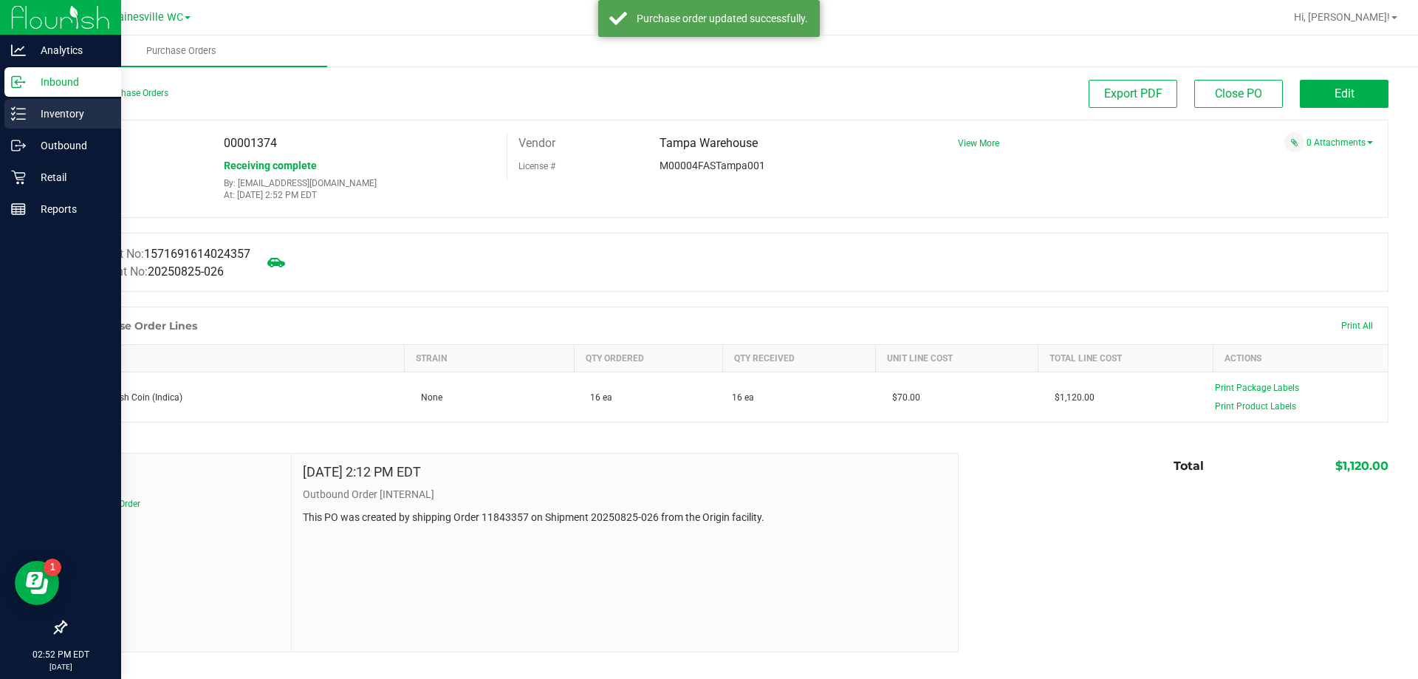
click at [29, 117] on p "Inventory" at bounding box center [70, 114] width 89 height 18
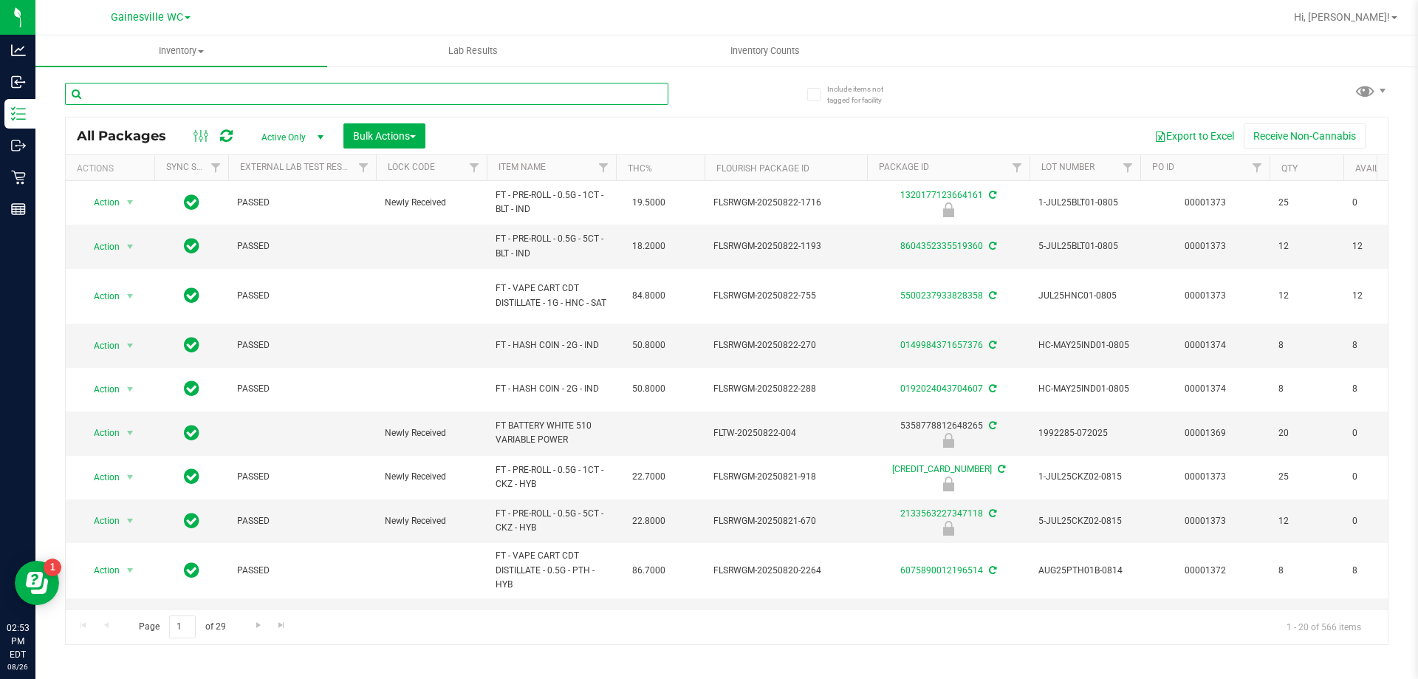
click at [226, 95] on input "text" at bounding box center [366, 94] width 603 height 22
type input "0192024043704607"
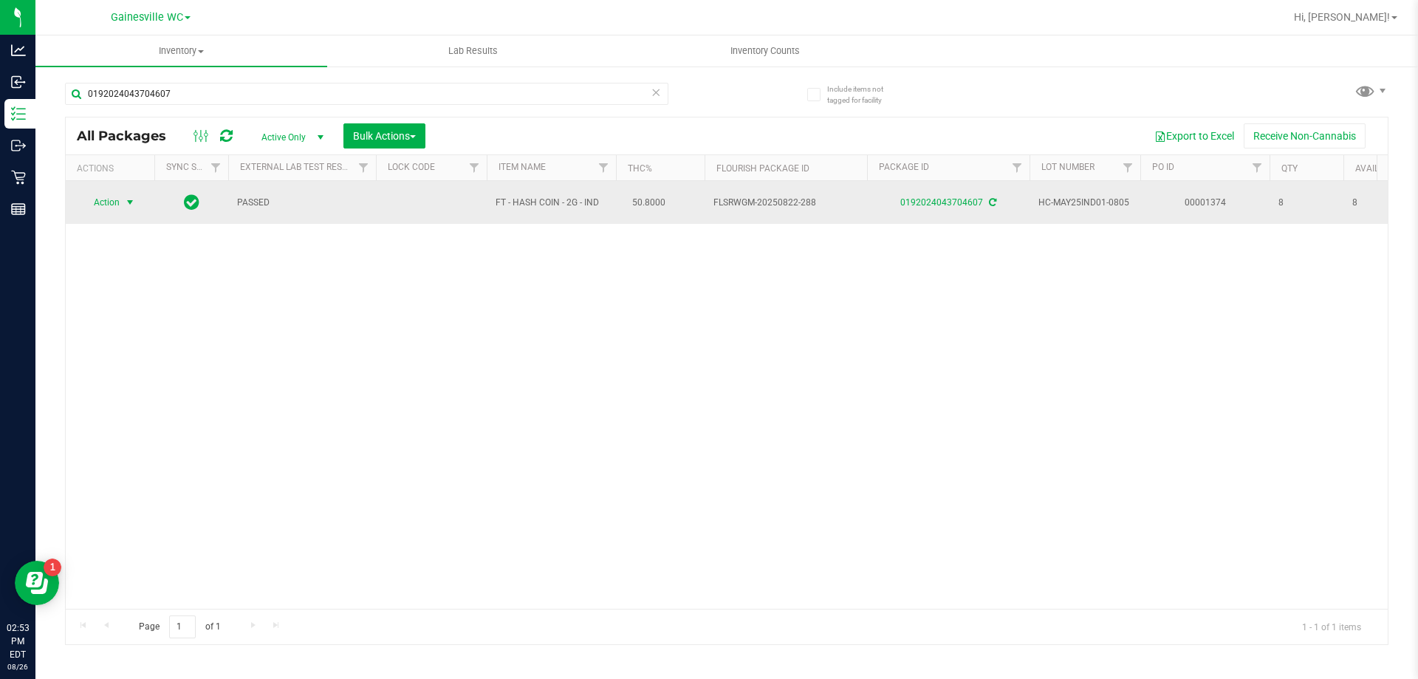
click at [131, 210] on span "select" at bounding box center [130, 202] width 18 height 21
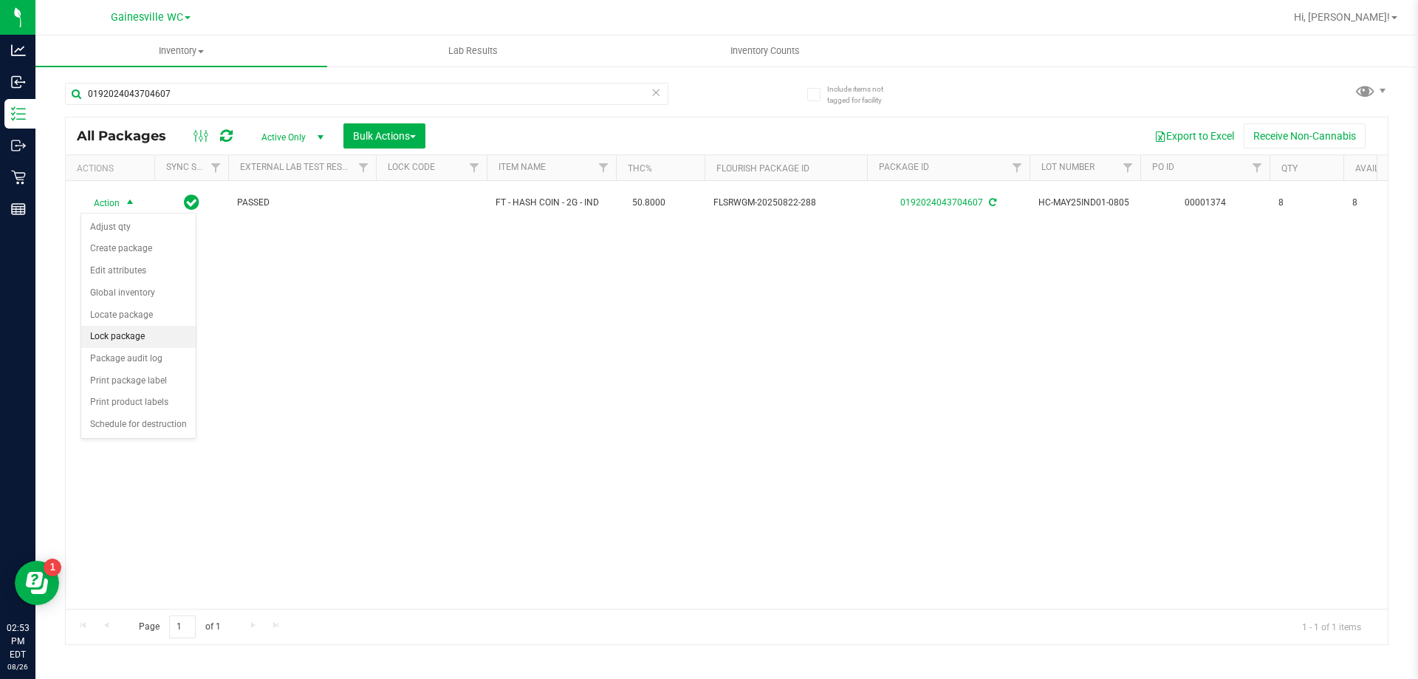
click at [129, 335] on li "Lock package" at bounding box center [138, 337] width 114 height 22
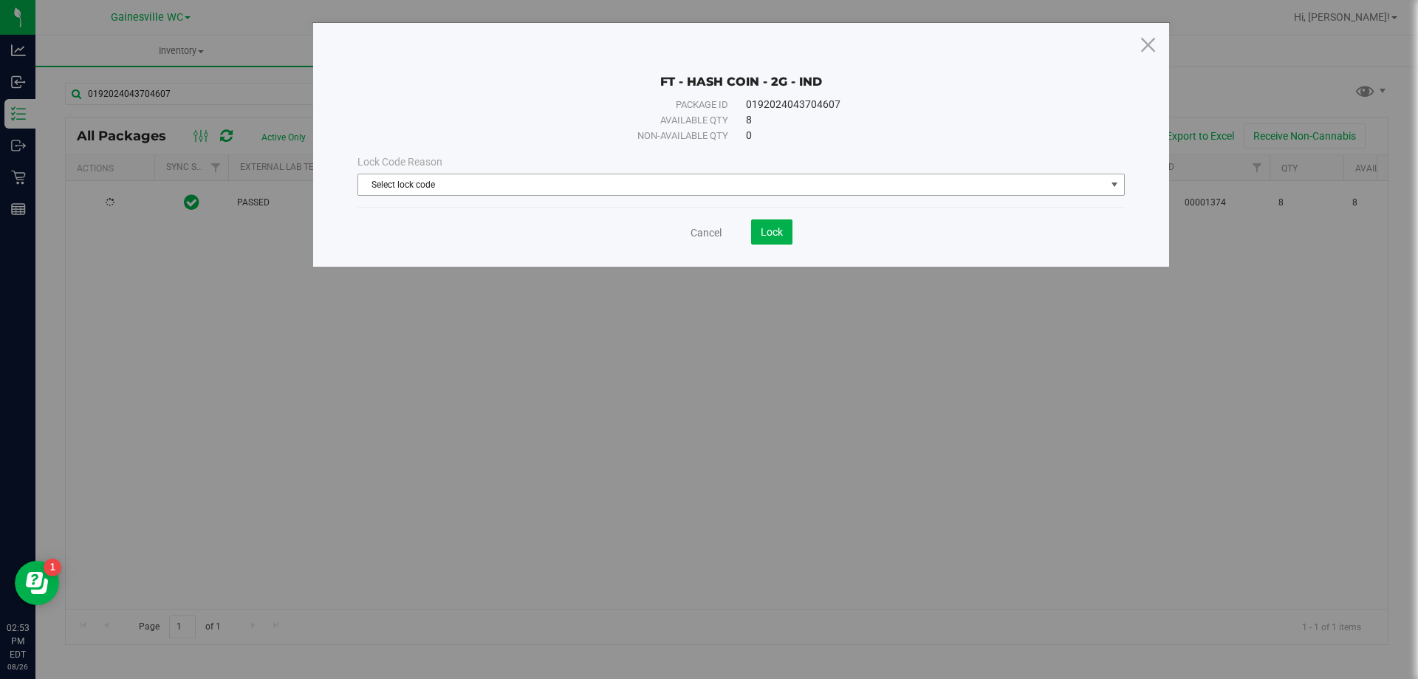
click at [458, 182] on span "Select lock code" at bounding box center [731, 184] width 747 height 21
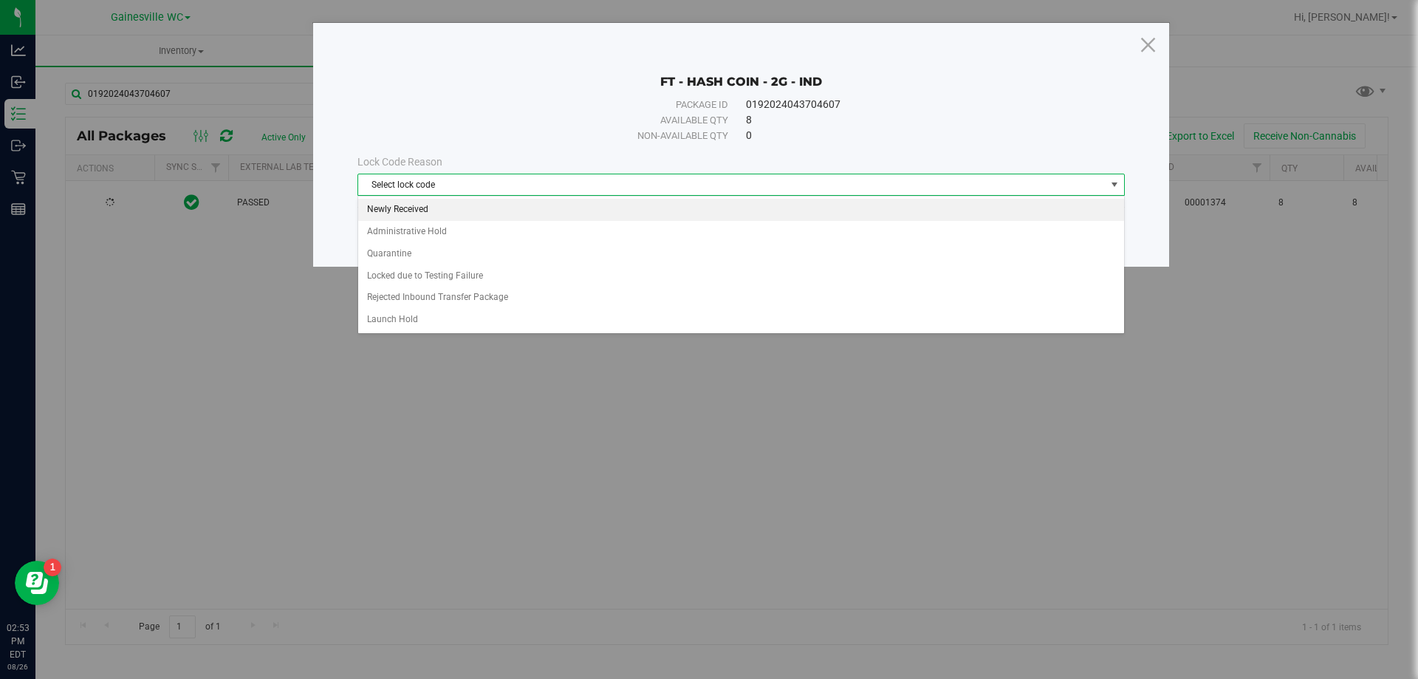
click at [444, 214] on li "Newly Received" at bounding box center [741, 210] width 766 height 22
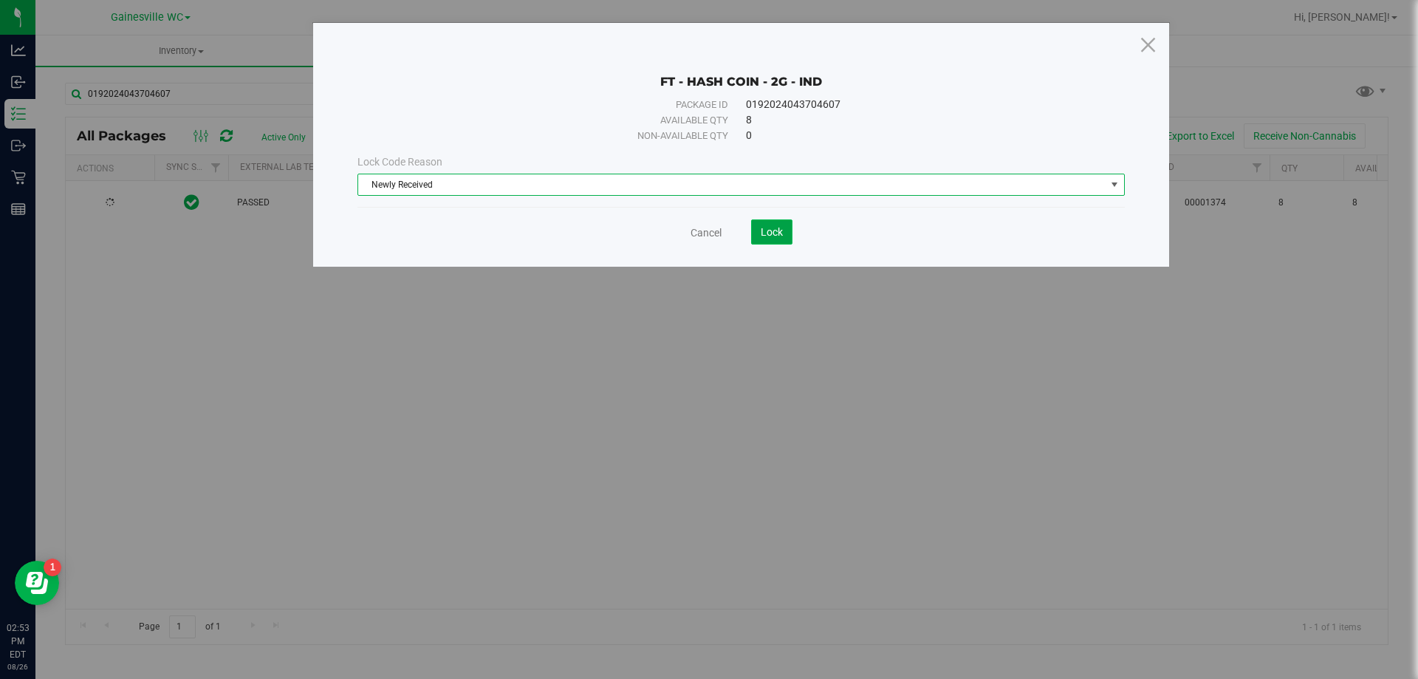
click at [773, 239] on button "Lock" at bounding box center [771, 231] width 41 height 25
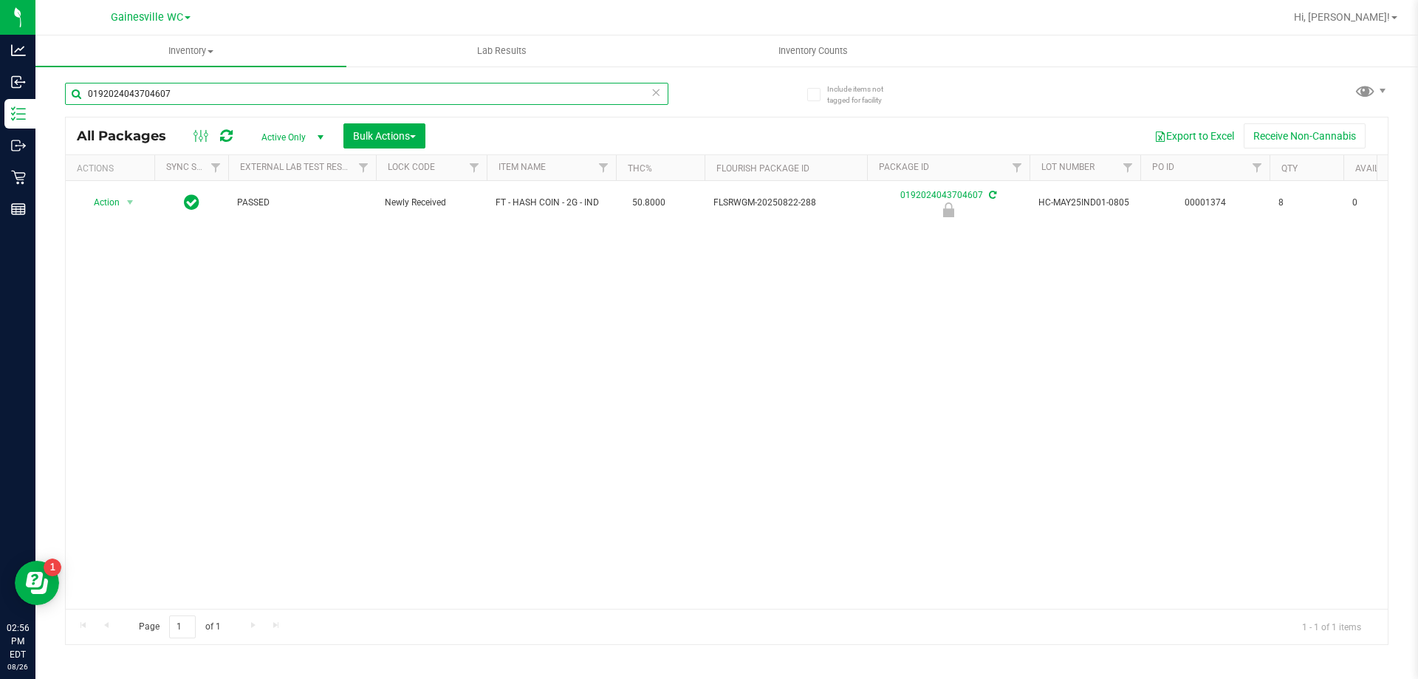
drag, startPoint x: 190, startPoint y: 92, endPoint x: 81, endPoint y: 92, distance: 108.6
click at [81, 92] on input "0192024043704607" at bounding box center [366, 94] width 603 height 22
type input "1ct"
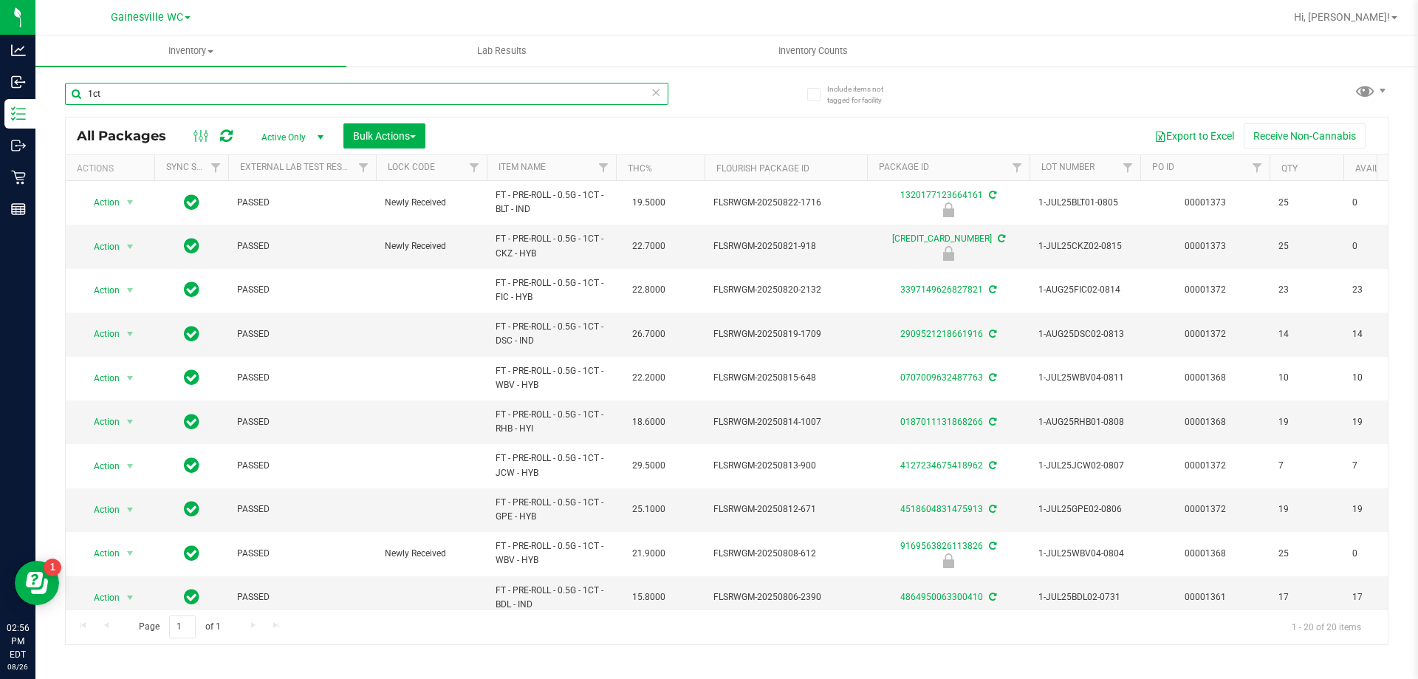
type input "2026-01-11"
type input "1ct"
click at [507, 167] on link "Item Name" at bounding box center [522, 167] width 47 height 10
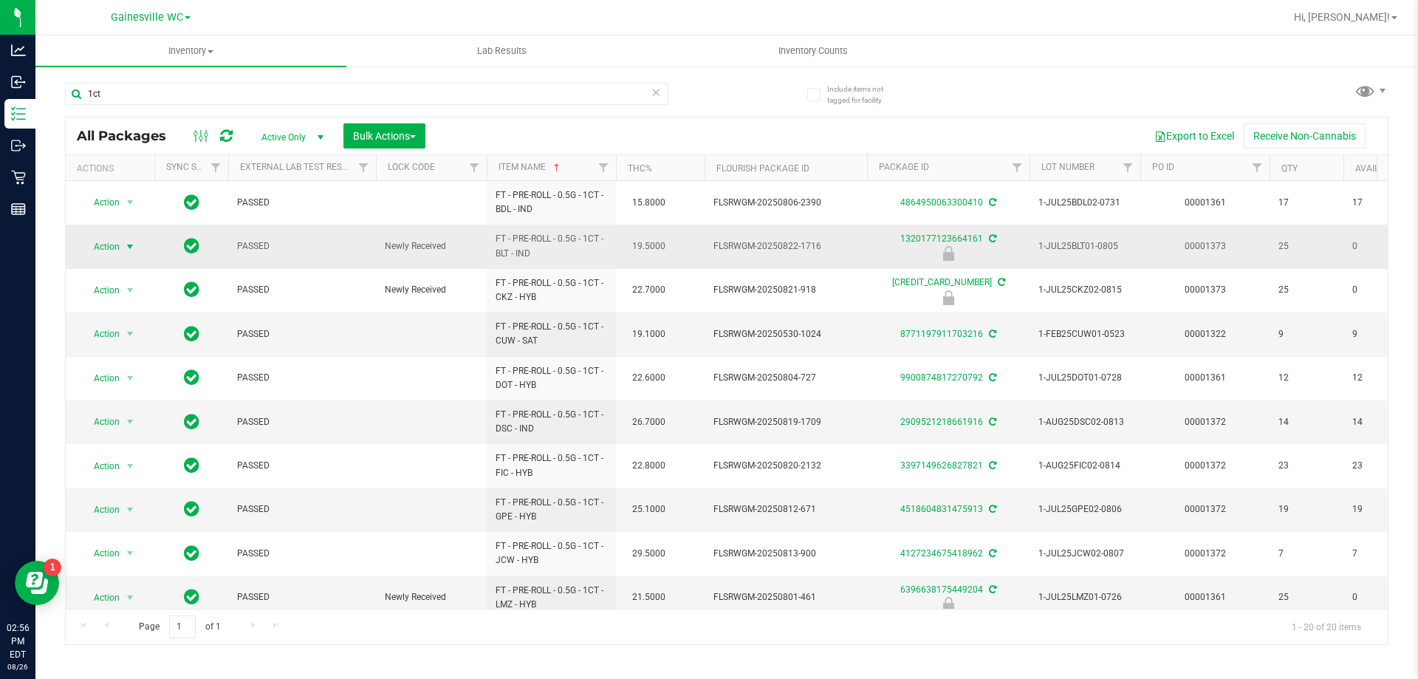
click at [135, 244] on span "select" at bounding box center [130, 247] width 12 height 12
click at [122, 411] on li "Unlock package" at bounding box center [128, 422] width 95 height 22
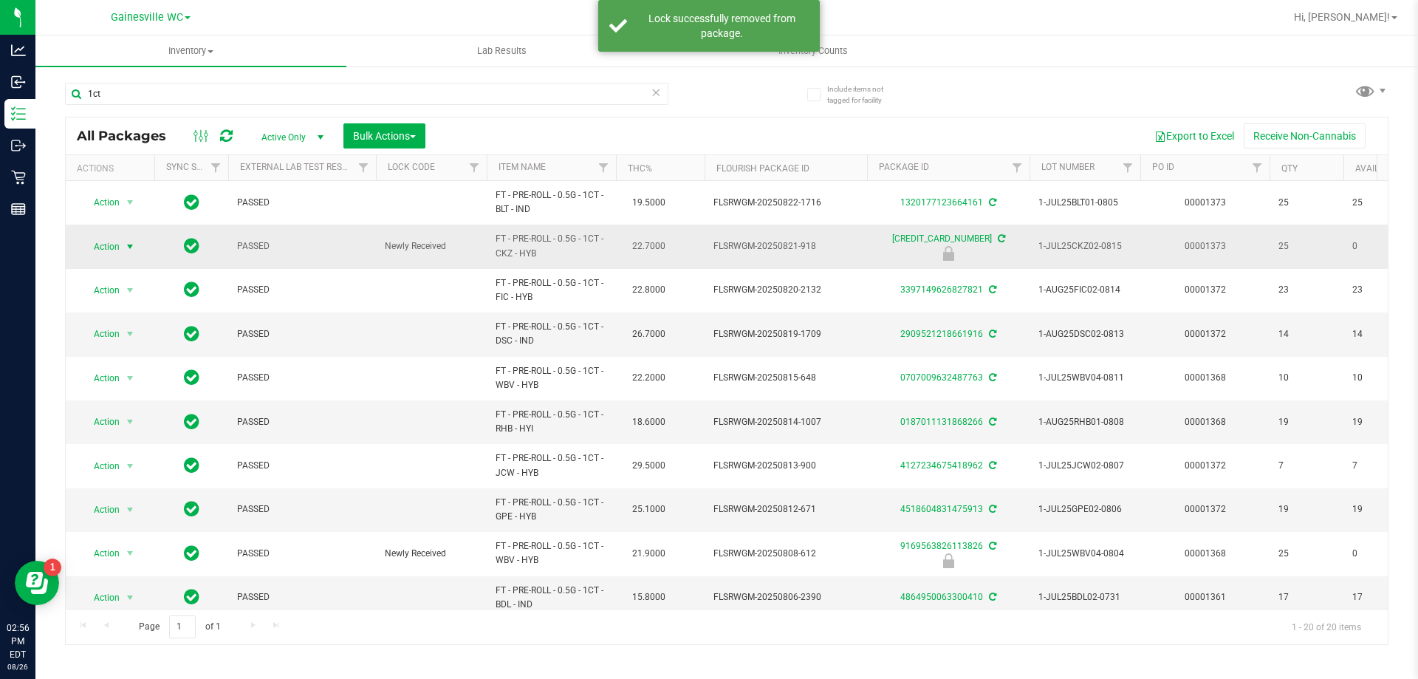
click at [126, 247] on span "select" at bounding box center [130, 247] width 12 height 12
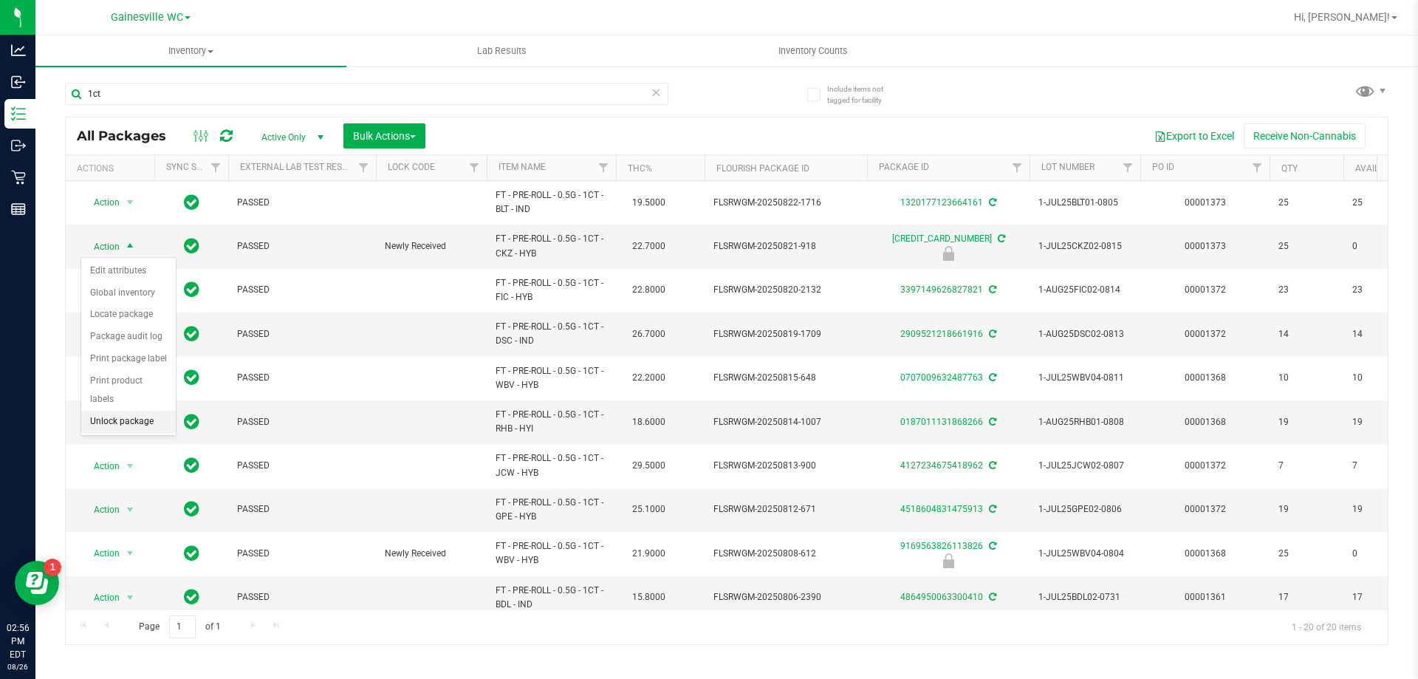
click at [106, 411] on li "Unlock package" at bounding box center [128, 422] width 95 height 22
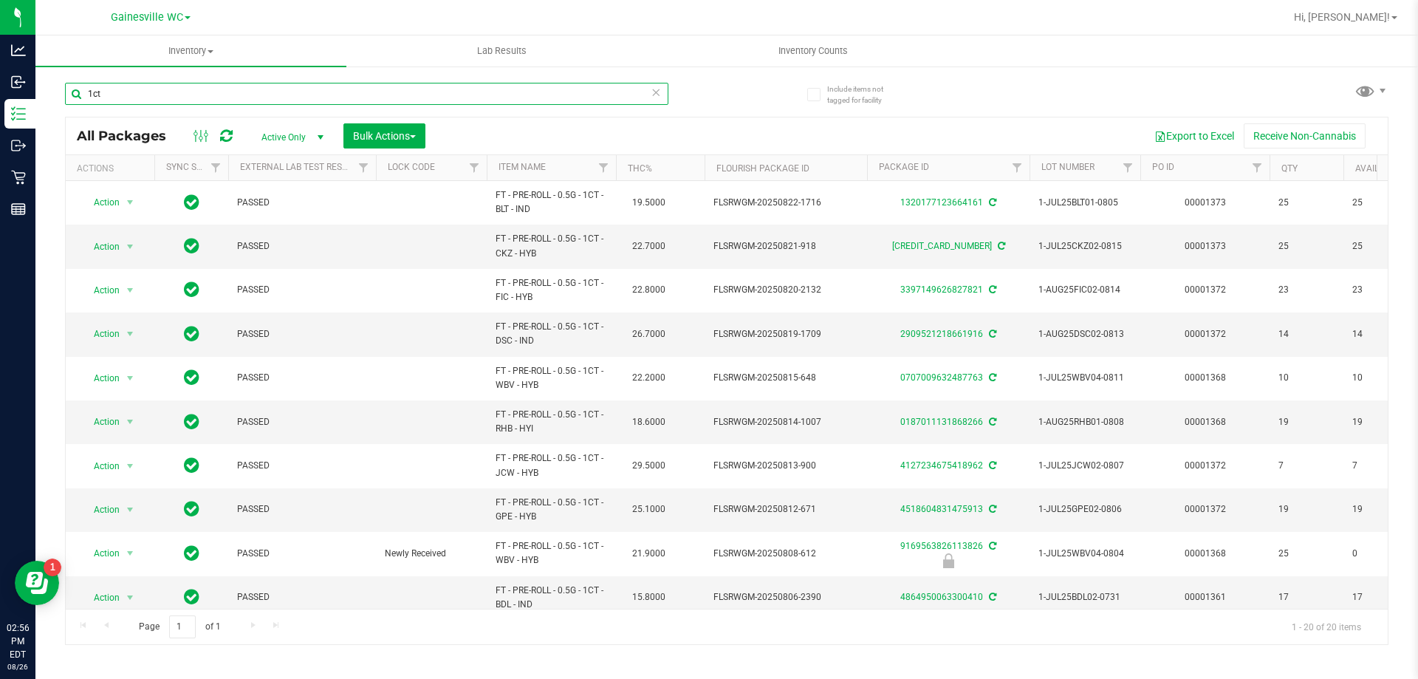
drag, startPoint x: 200, startPoint y: 85, endPoint x: 43, endPoint y: 87, distance: 157.3
click at [43, 87] on div "Include items not tagged for facility 1ct All Packages Active Only Active Only …" at bounding box center [726, 290] width 1383 height 451
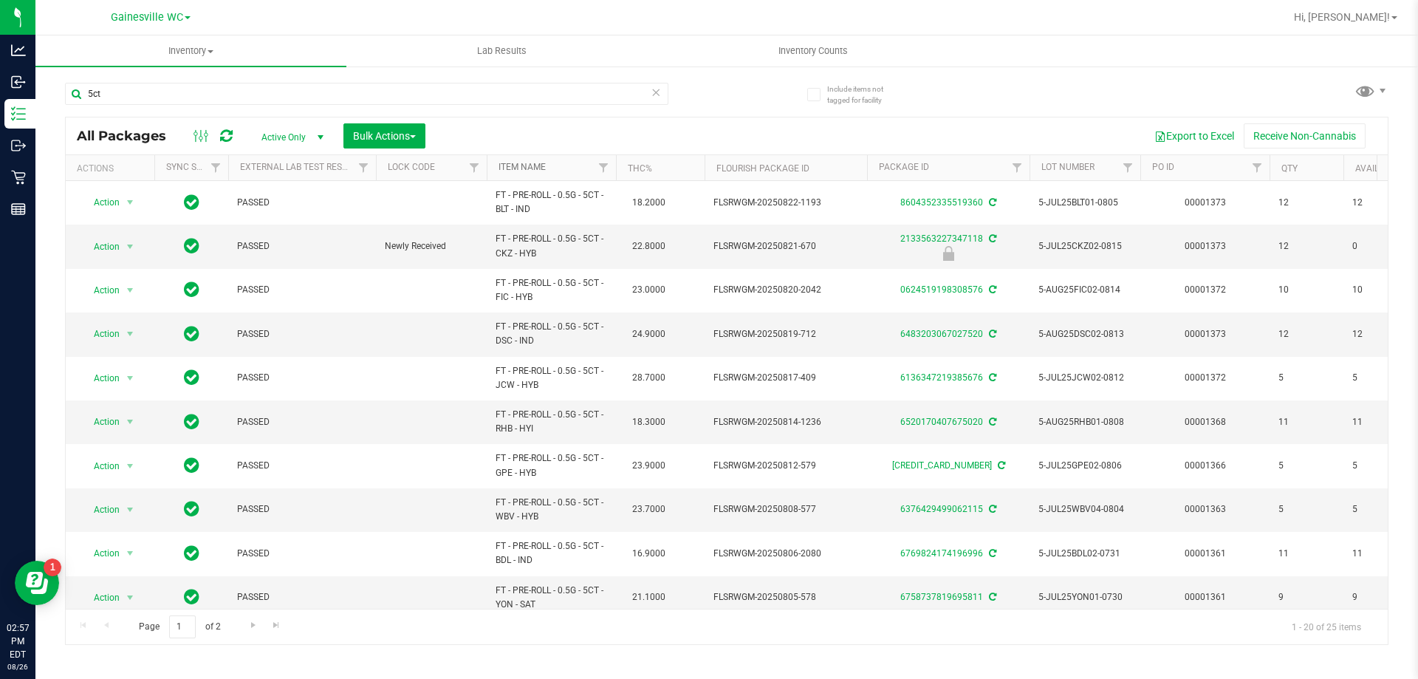
click at [530, 170] on link "Item Name" at bounding box center [522, 167] width 47 height 10
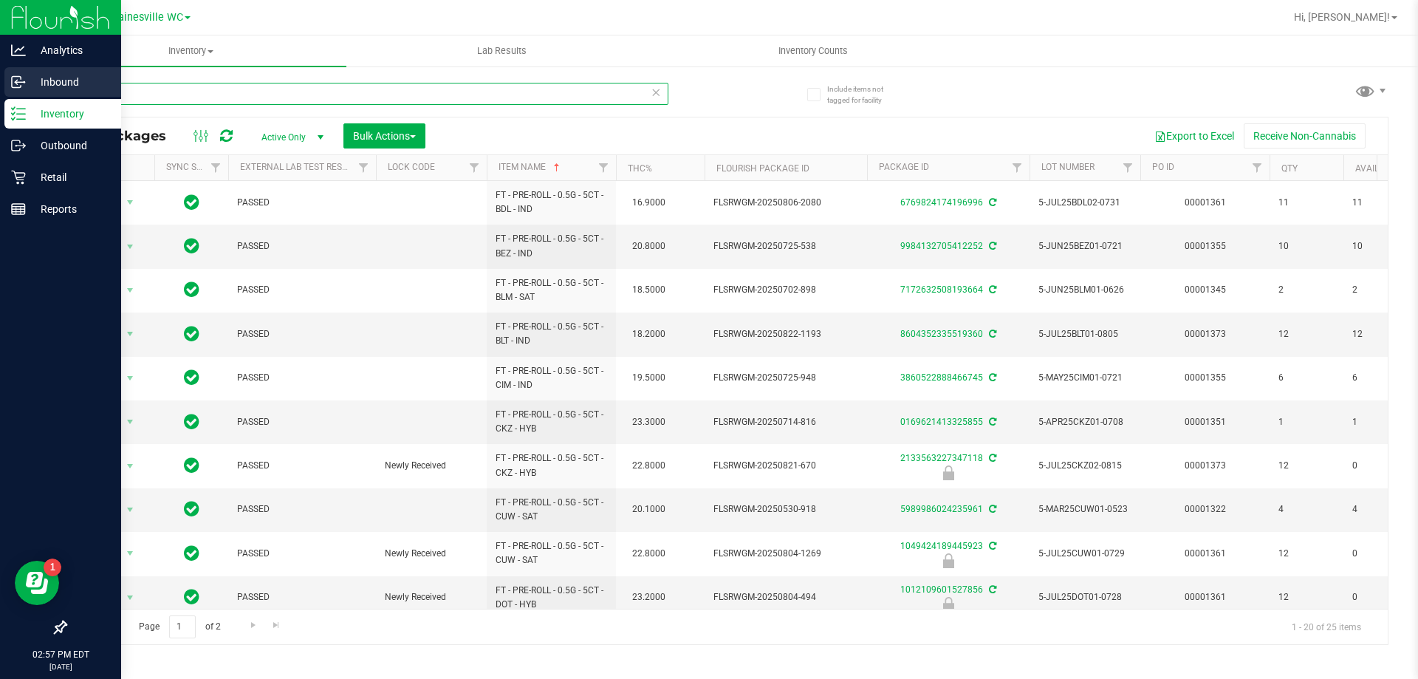
drag, startPoint x: 172, startPoint y: 95, endPoint x: 16, endPoint y: 98, distance: 156.6
click at [16, 98] on div "Analytics Inbound Inventory Outbound Retail Reports 02:57 PM EDT 08/26/2025 08/…" at bounding box center [709, 339] width 1418 height 679
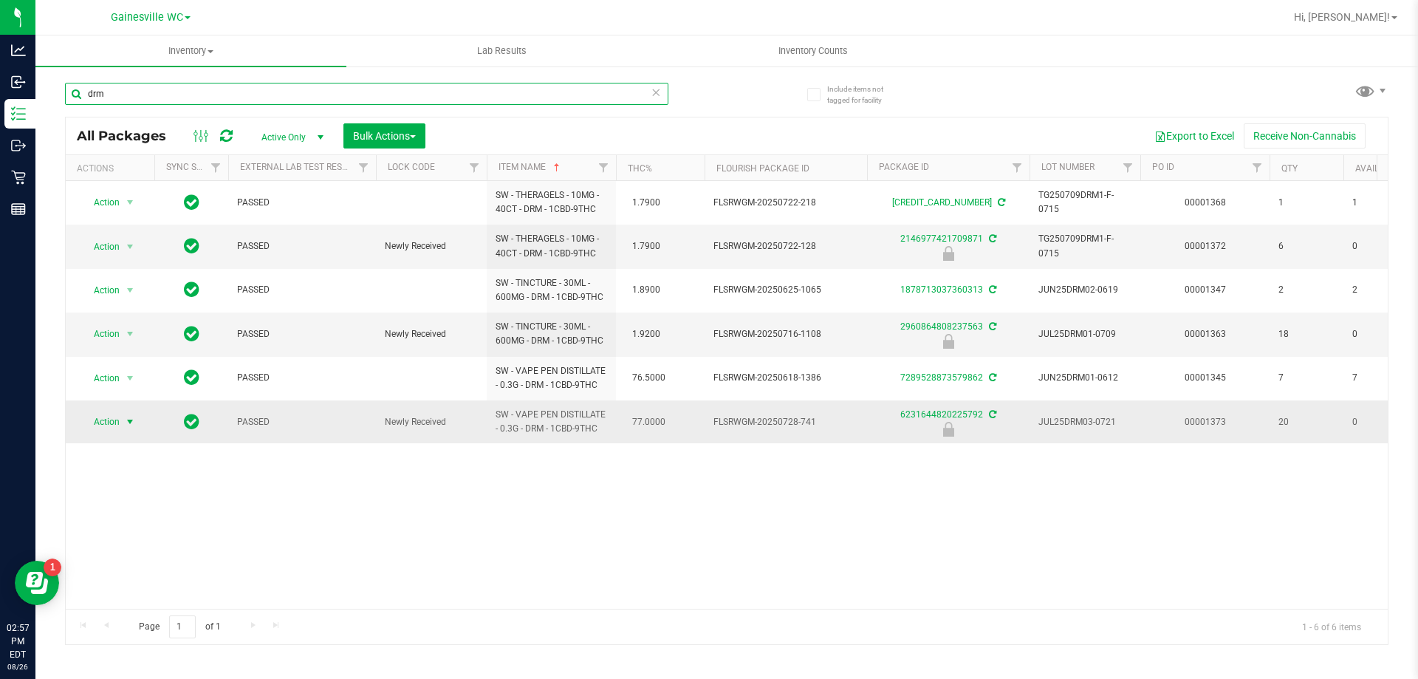
type input "drm"
click at [119, 422] on span "Action" at bounding box center [101, 421] width 40 height 21
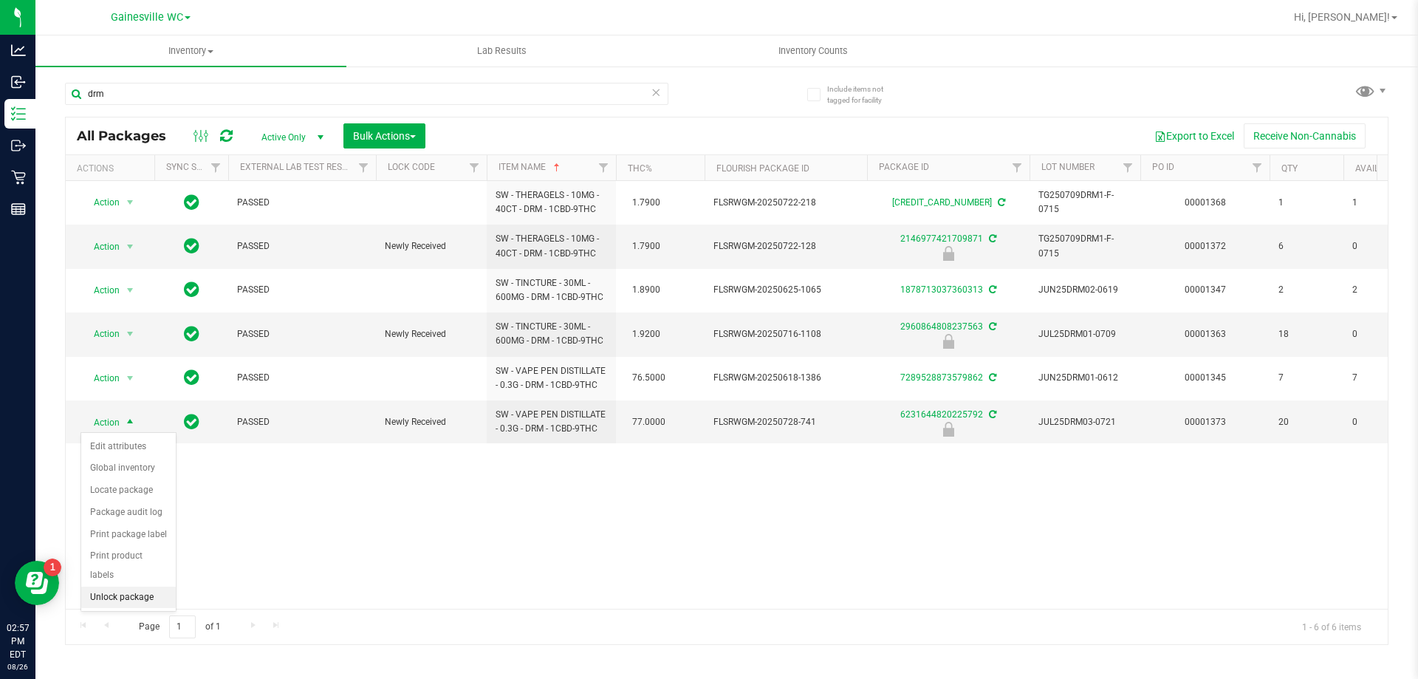
click at [126, 586] on li "Unlock package" at bounding box center [128, 597] width 95 height 22
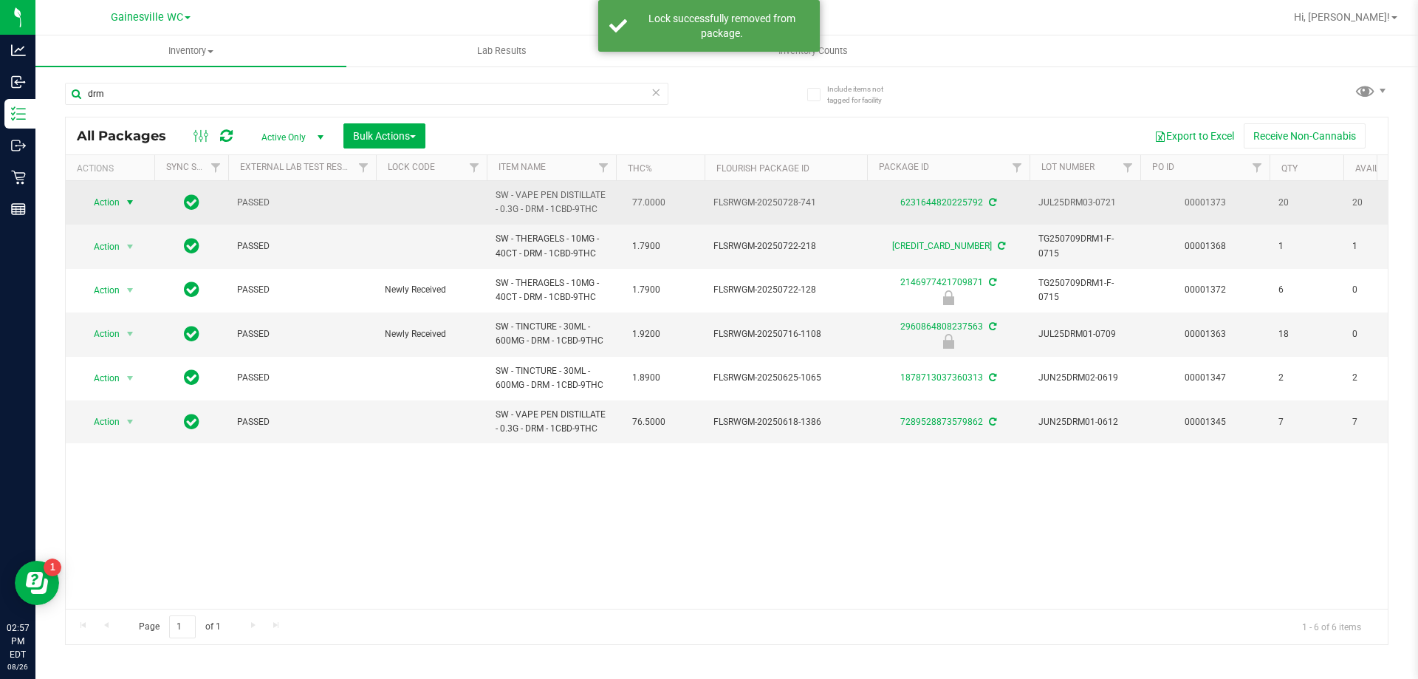
click at [127, 208] on span "select" at bounding box center [130, 202] width 12 height 12
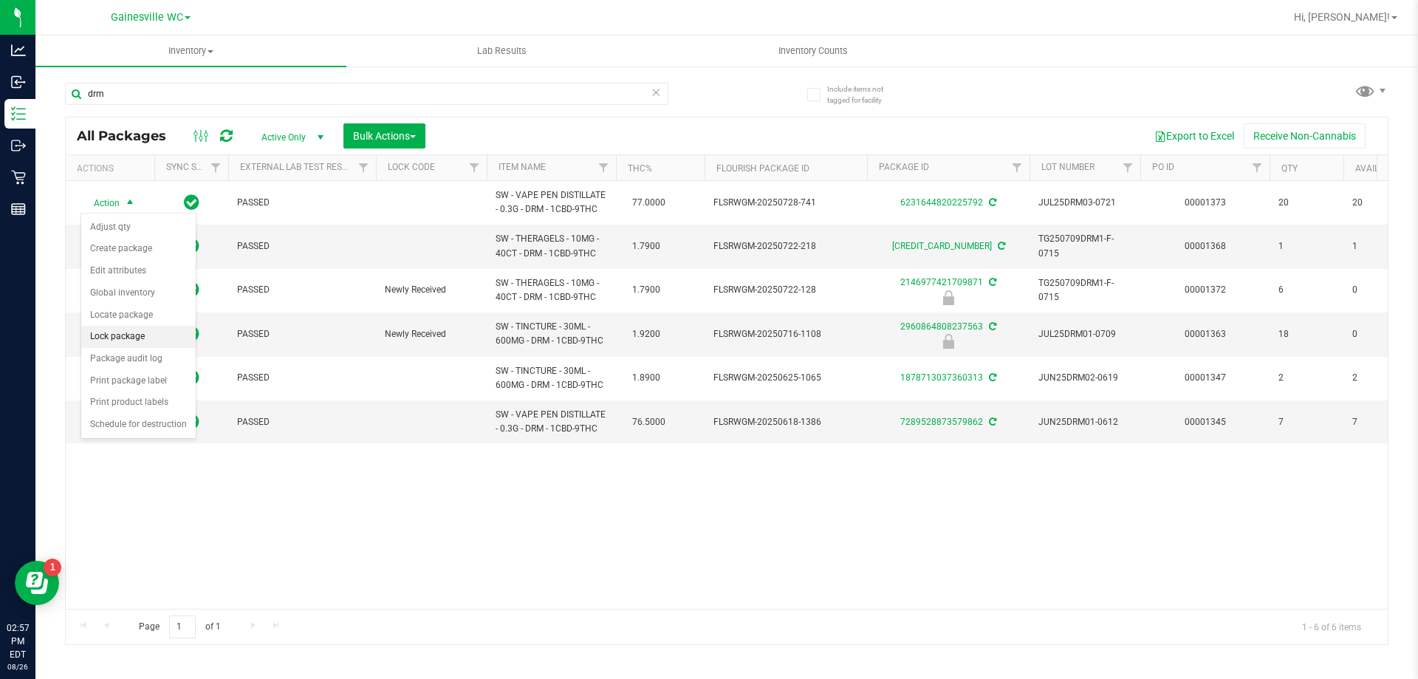
click at [111, 343] on li "Lock package" at bounding box center [138, 337] width 114 height 22
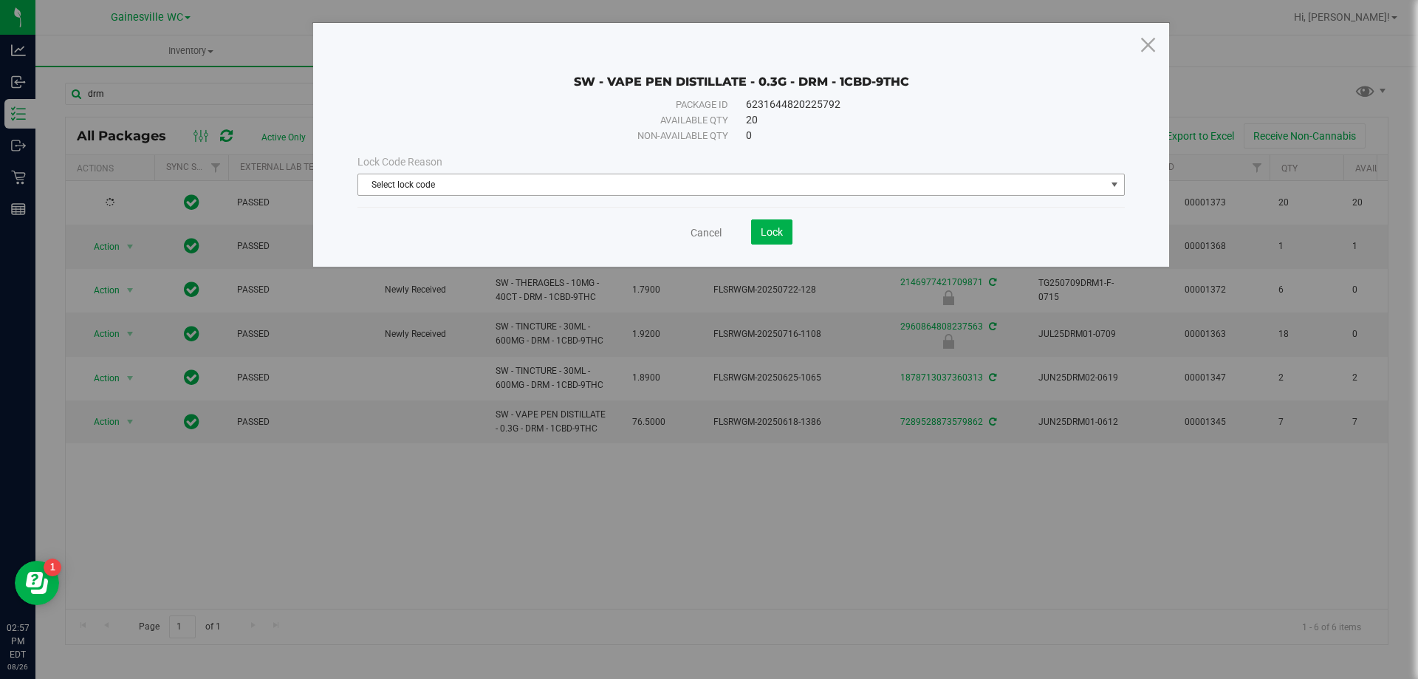
click at [459, 188] on span "Select lock code" at bounding box center [731, 184] width 747 height 21
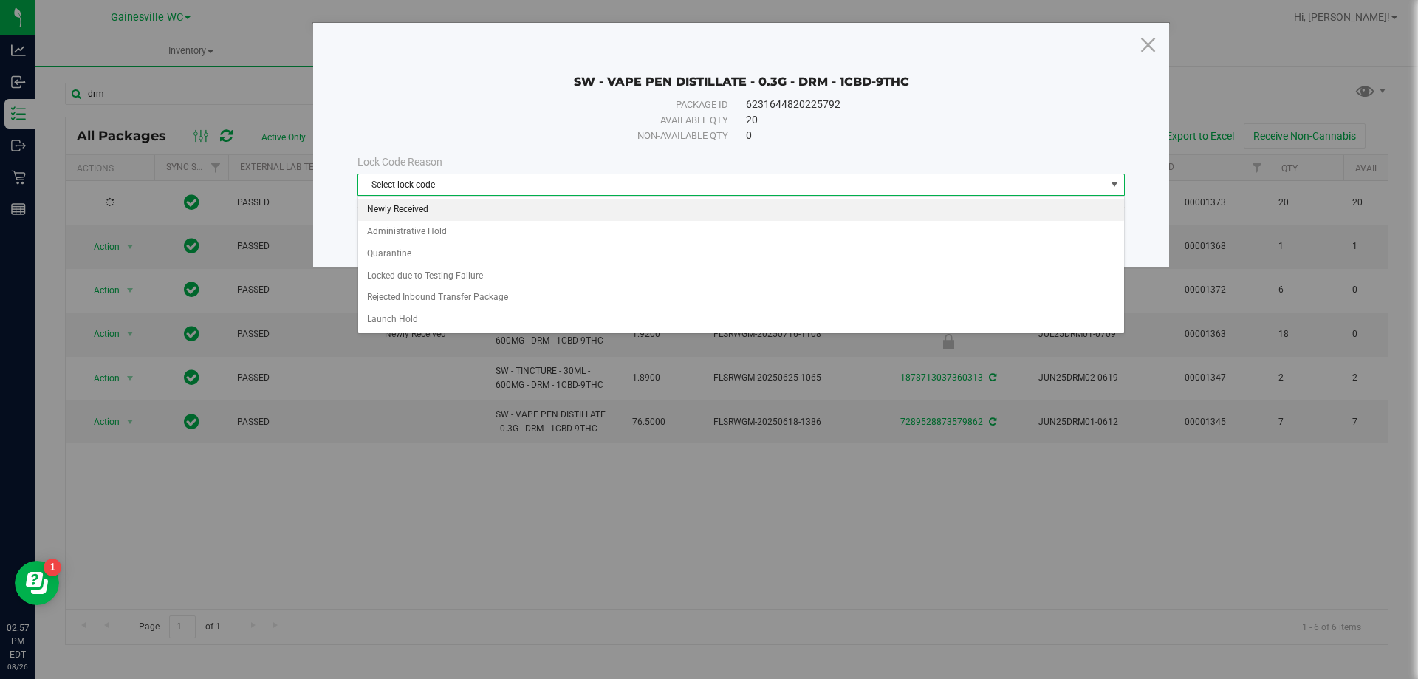
click at [439, 209] on li "Newly Received" at bounding box center [741, 210] width 766 height 22
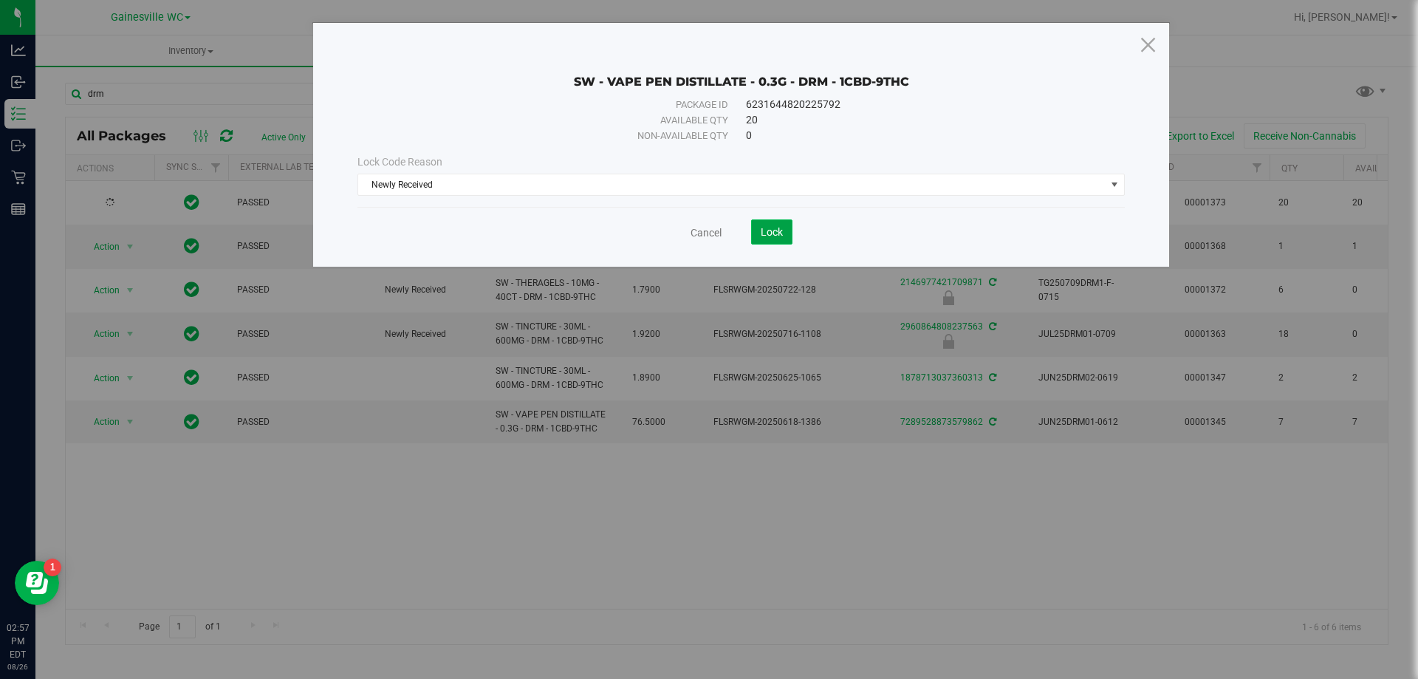
click at [765, 231] on span "Lock" at bounding box center [772, 232] width 22 height 12
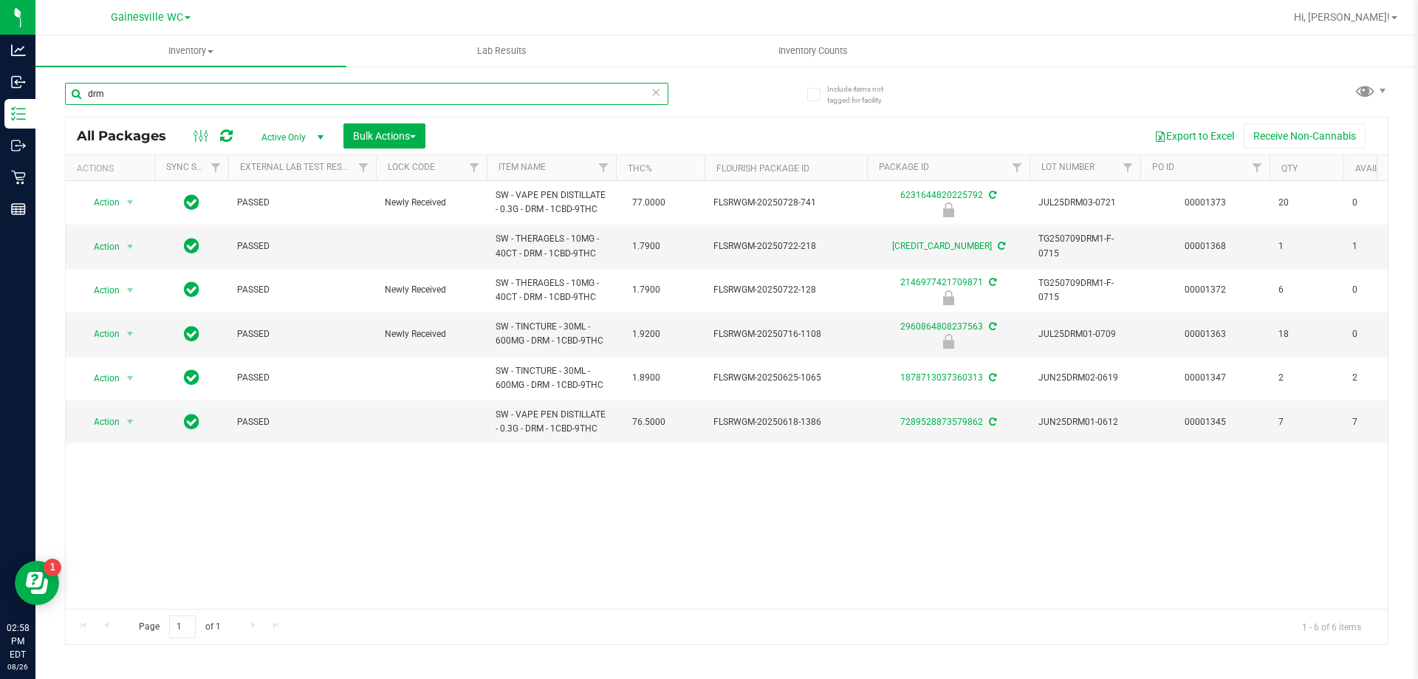
drag, startPoint x: 153, startPoint y: 87, endPoint x: 78, endPoint y: 85, distance: 75.4
click at [78, 85] on input "drm" at bounding box center [366, 94] width 603 height 22
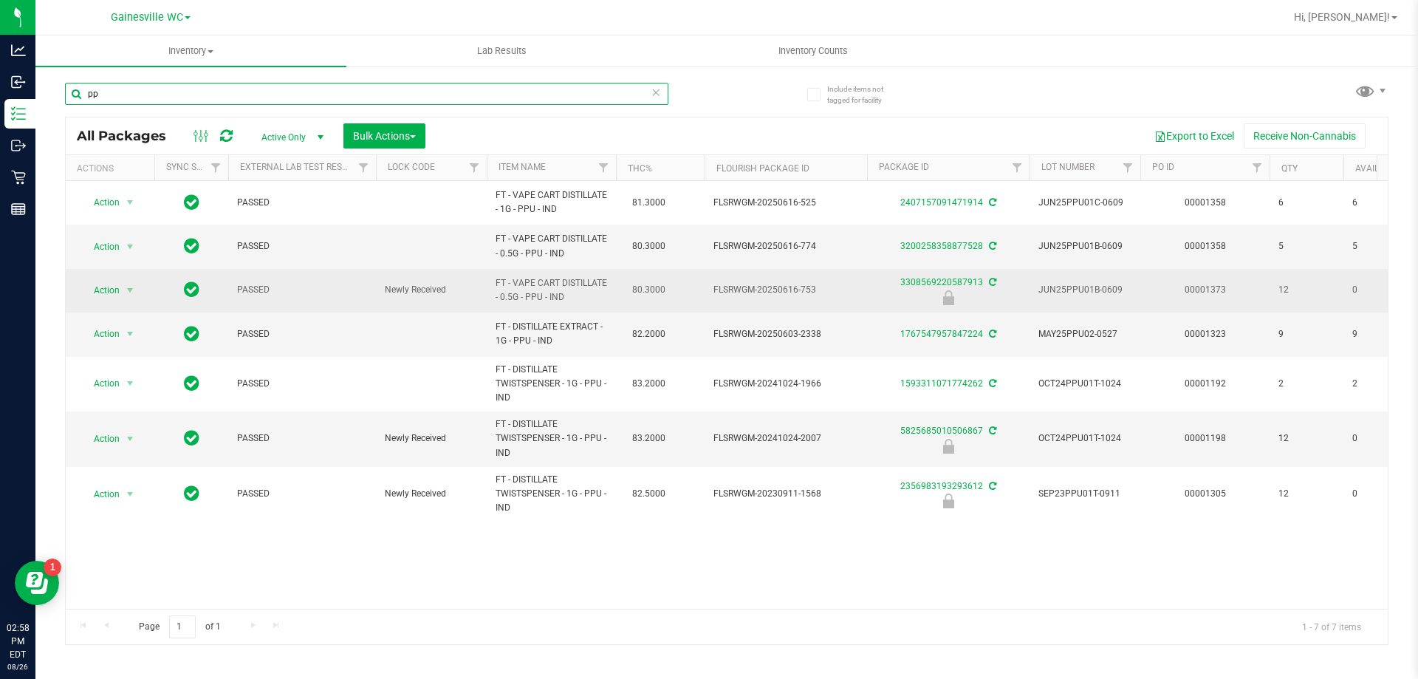
type input "p"
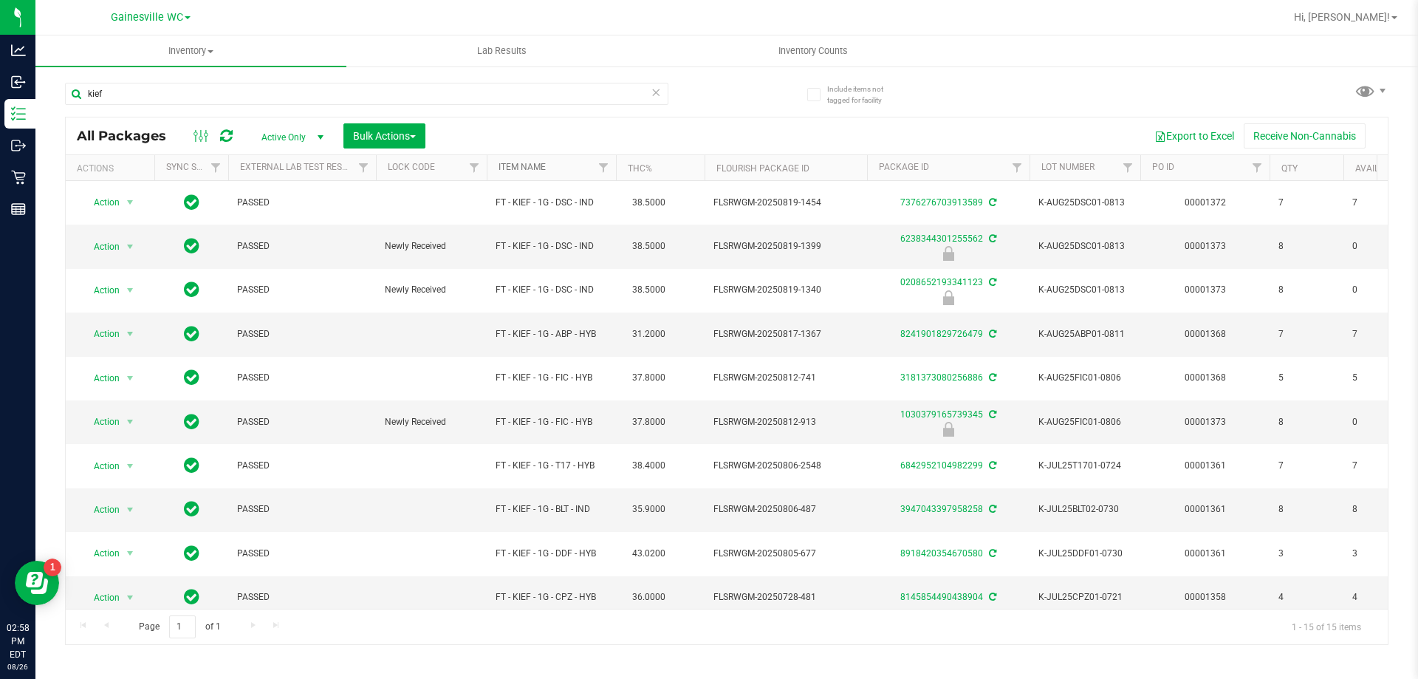
click at [536, 171] on link "Item Name" at bounding box center [522, 167] width 47 height 10
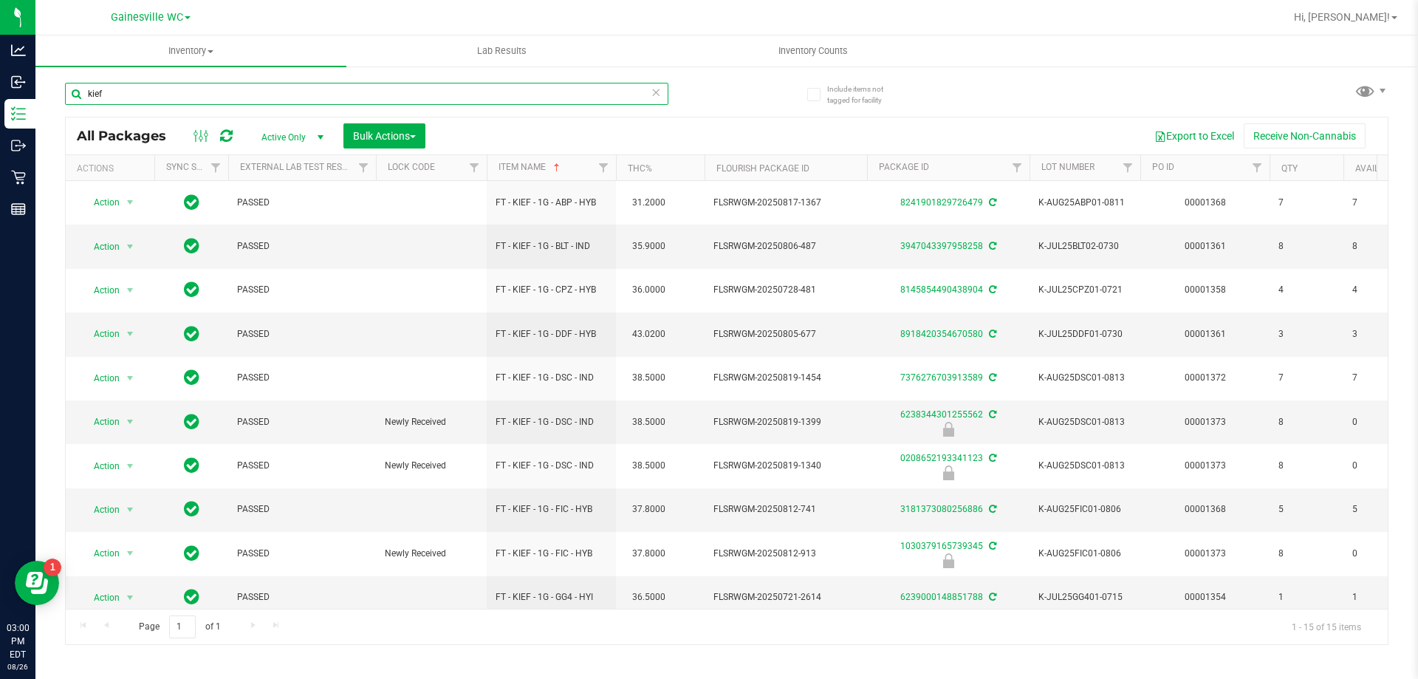
drag, startPoint x: 129, startPoint y: 92, endPoint x: 54, endPoint y: 92, distance: 75.3
click at [54, 92] on div "Include items not tagged for facility kief All Packages Active Only Active Only…" at bounding box center [726, 290] width 1383 height 451
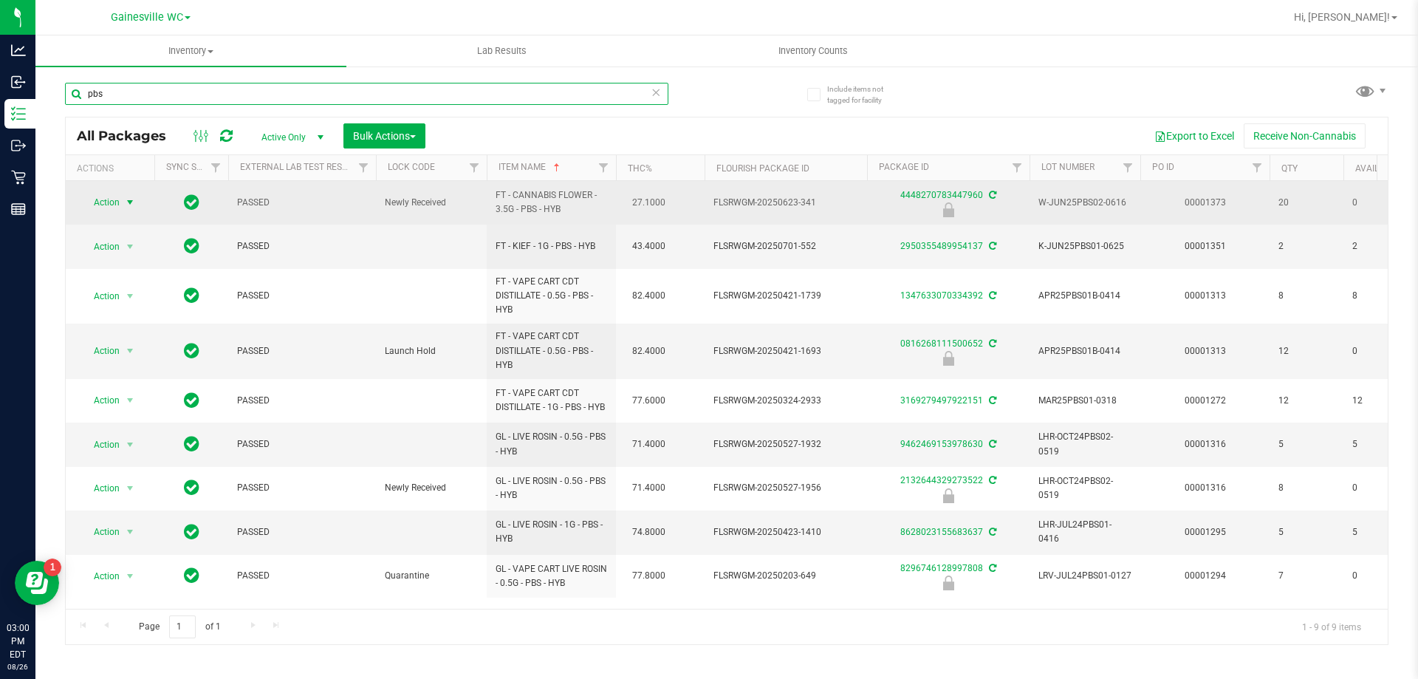
type input "pbs"
click at [121, 205] on span "select" at bounding box center [130, 202] width 18 height 21
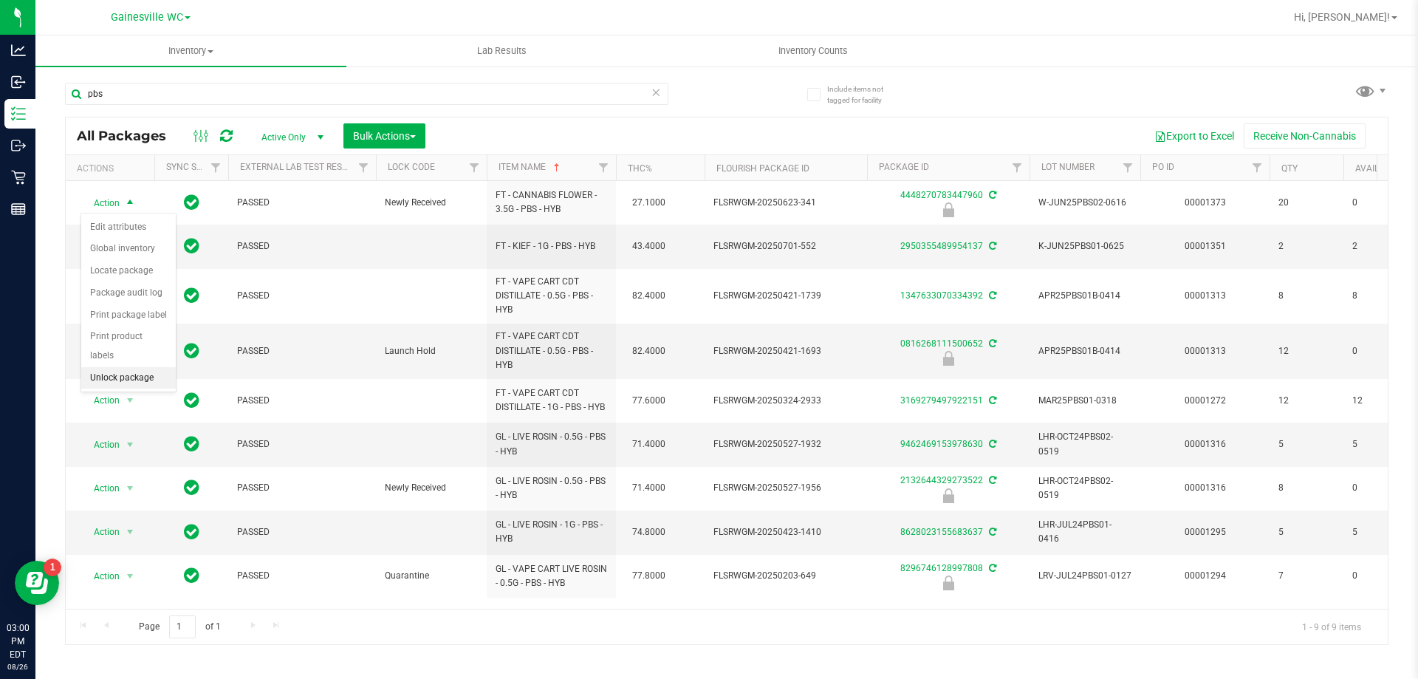
click at [135, 367] on li "Unlock package" at bounding box center [128, 378] width 95 height 22
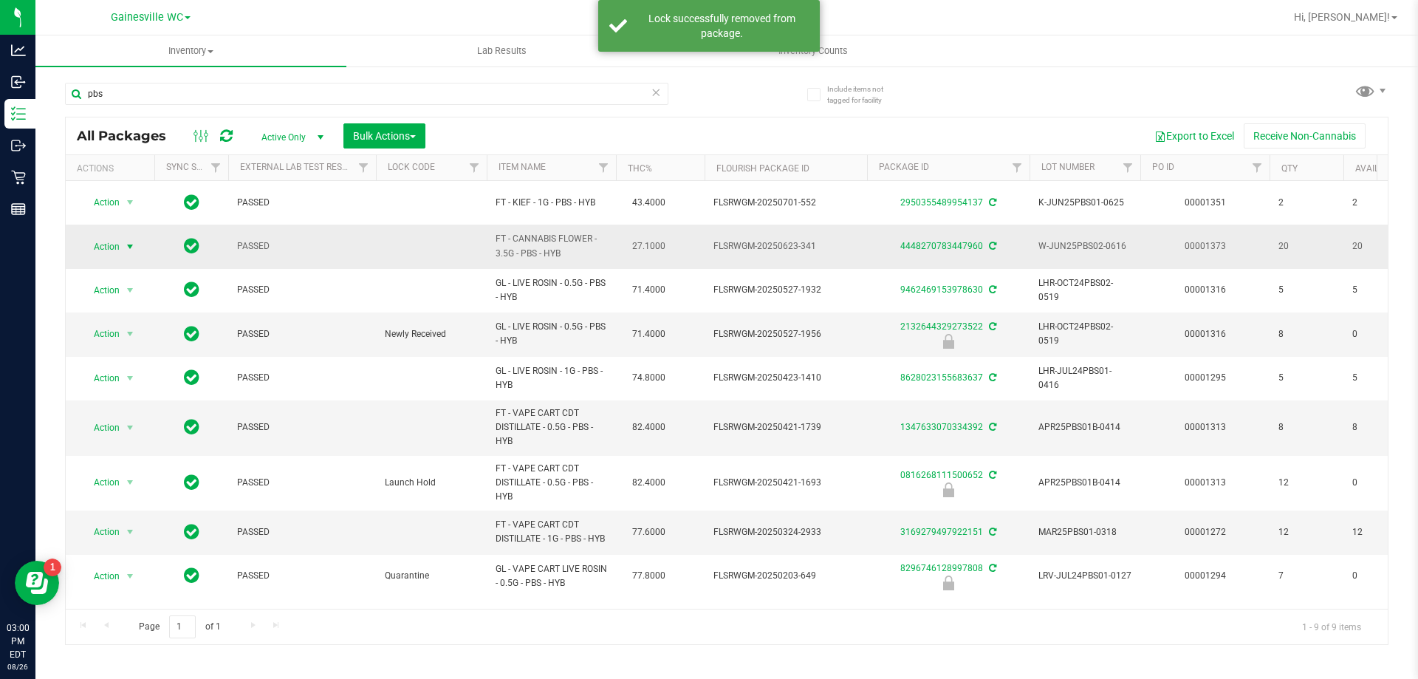
click at [114, 242] on span "Action" at bounding box center [101, 246] width 40 height 21
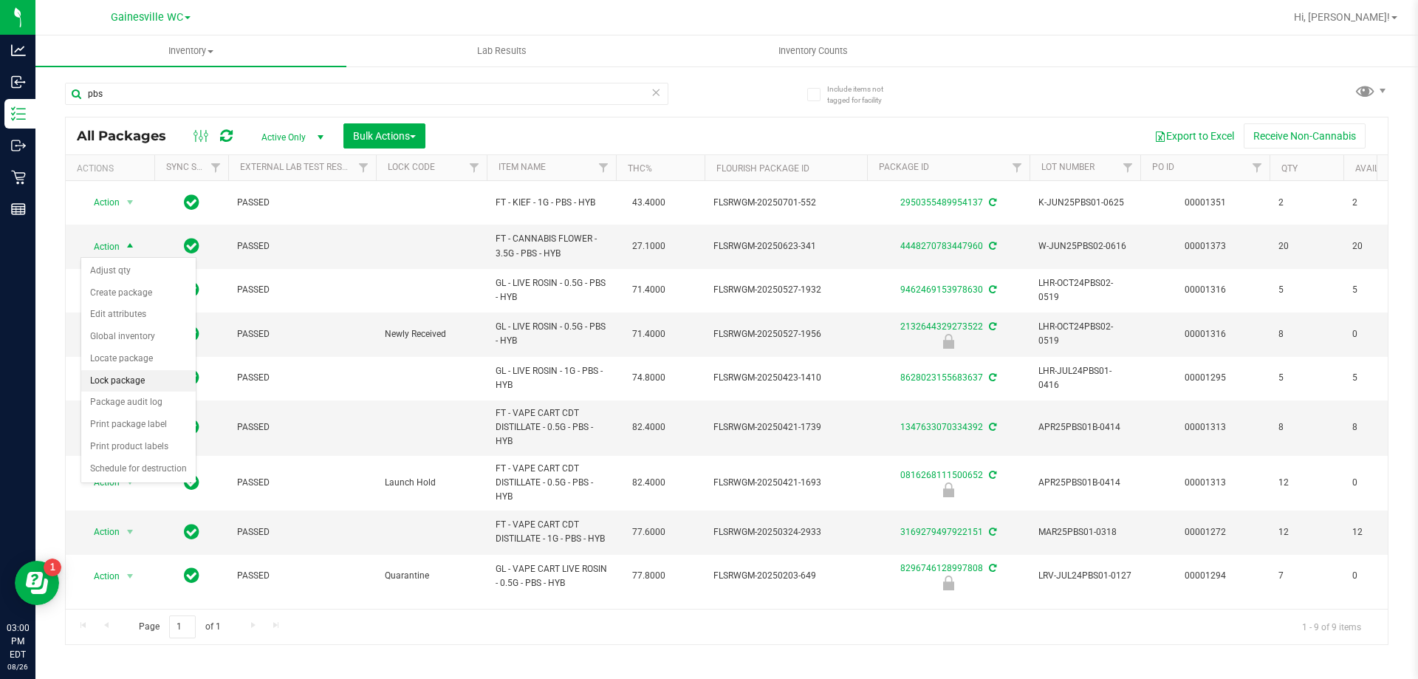
click at [123, 383] on li "Lock package" at bounding box center [138, 381] width 114 height 22
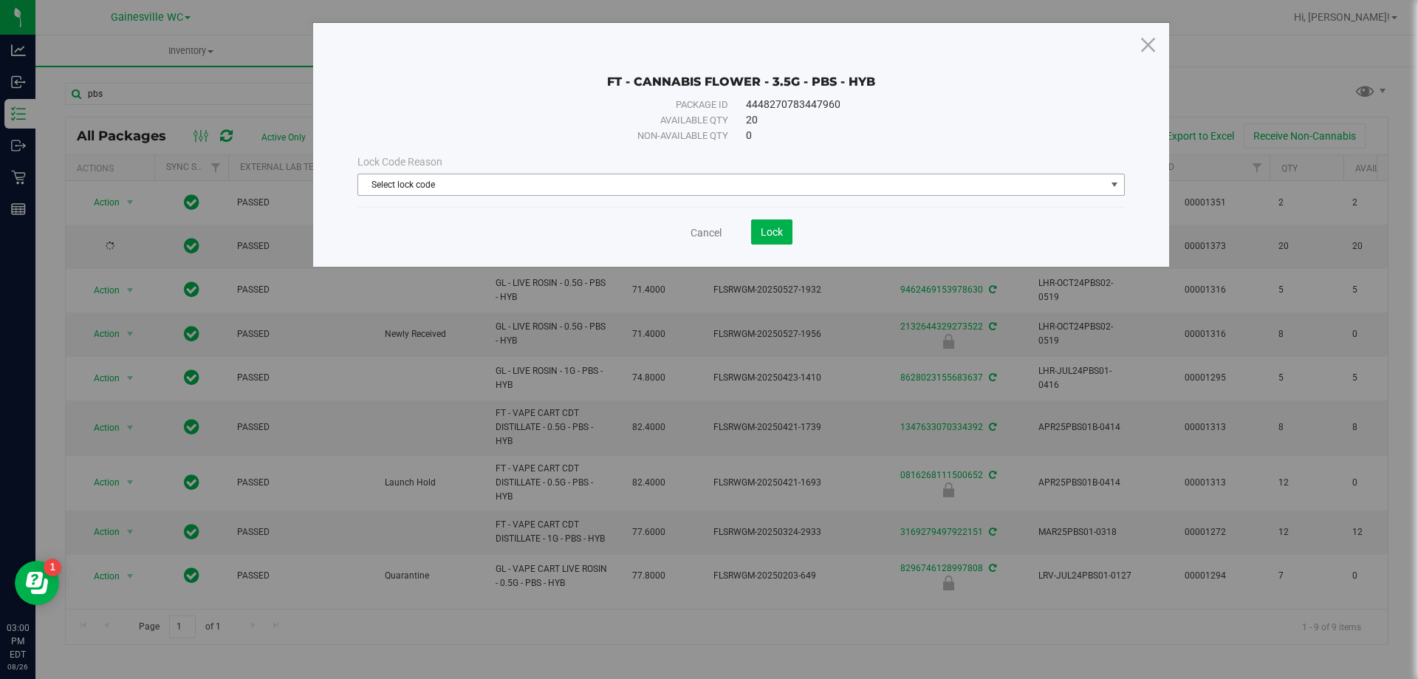
click at [404, 183] on span "Select lock code" at bounding box center [731, 184] width 747 height 21
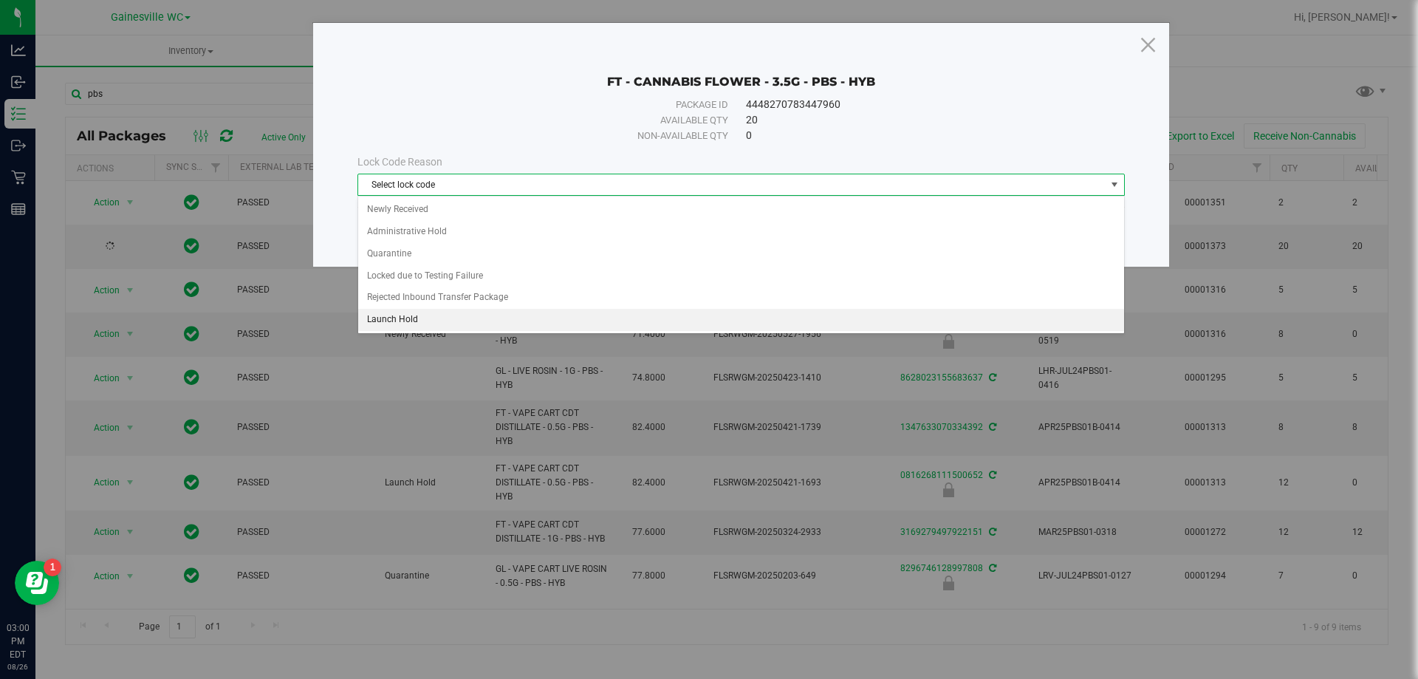
click at [392, 319] on li "Launch Hold" at bounding box center [741, 320] width 766 height 22
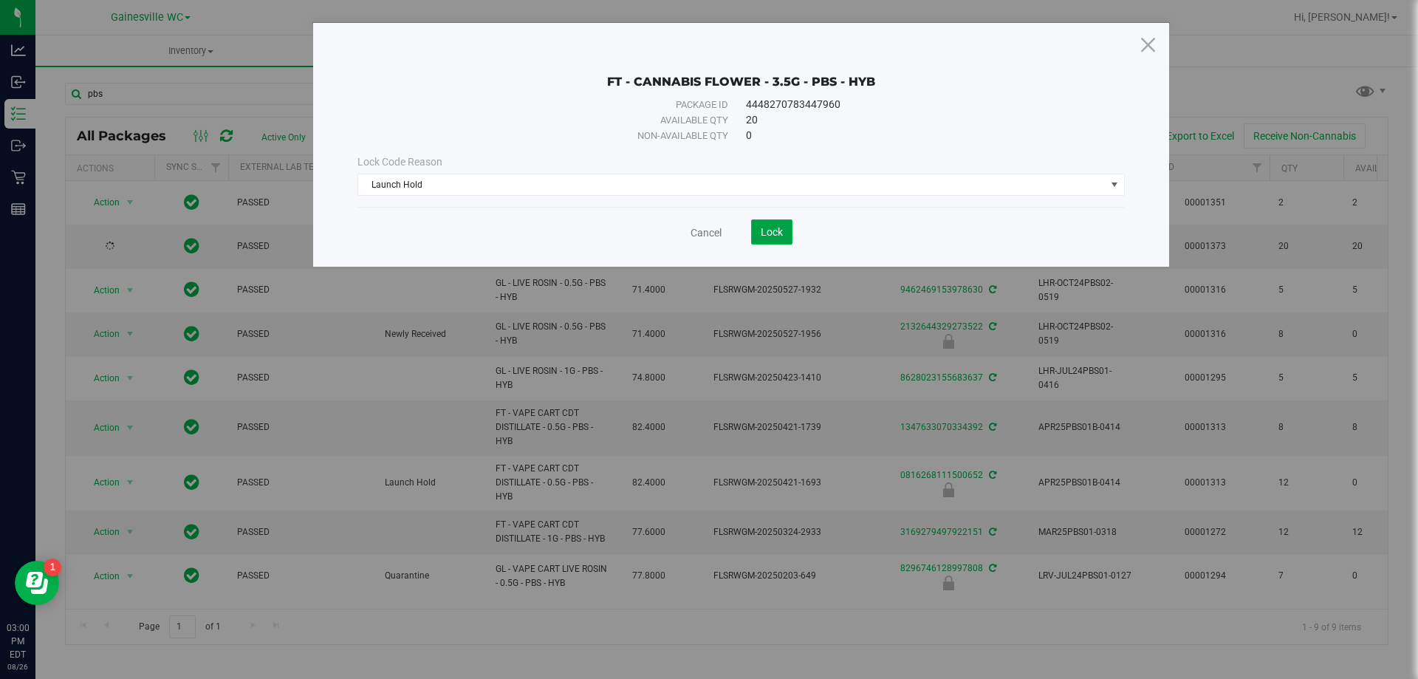
click at [761, 236] on span "Lock" at bounding box center [772, 232] width 22 height 12
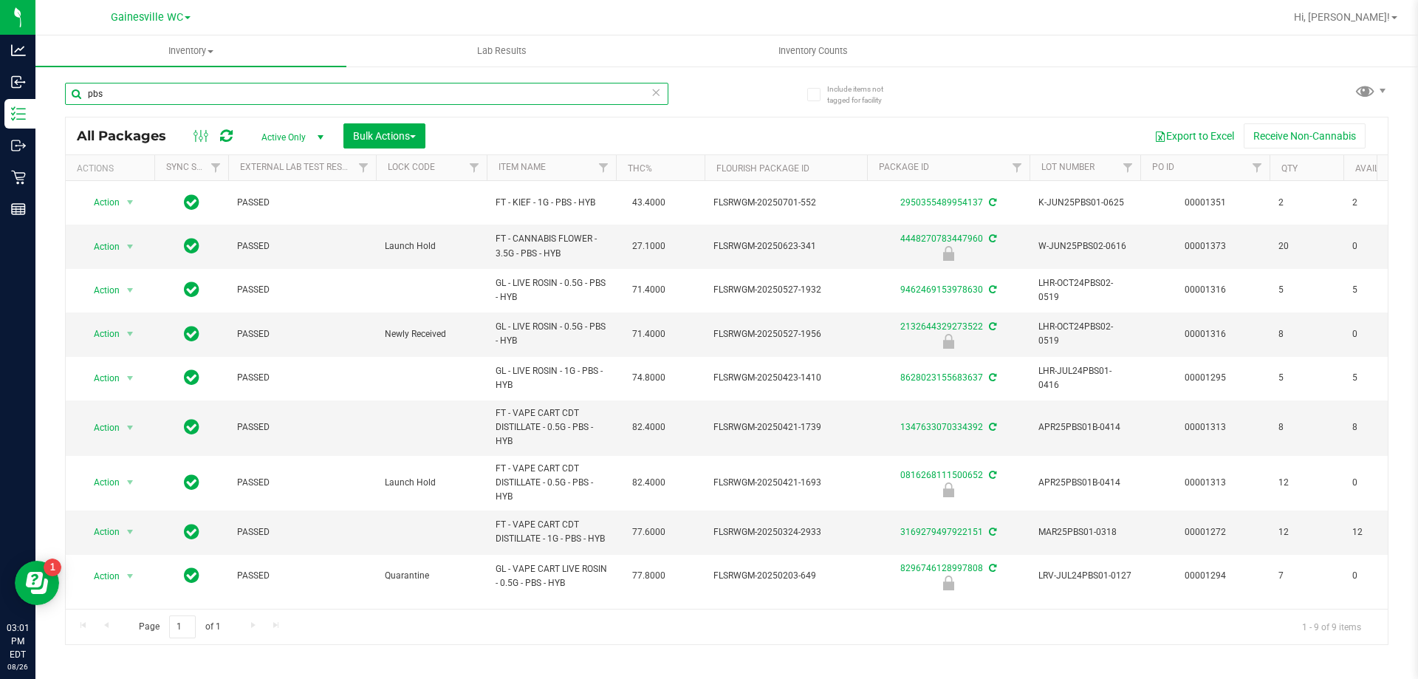
drag, startPoint x: 112, startPoint y: 102, endPoint x: 76, endPoint y: 106, distance: 35.6
click at [77, 105] on div "pbs" at bounding box center [366, 100] width 603 height 34
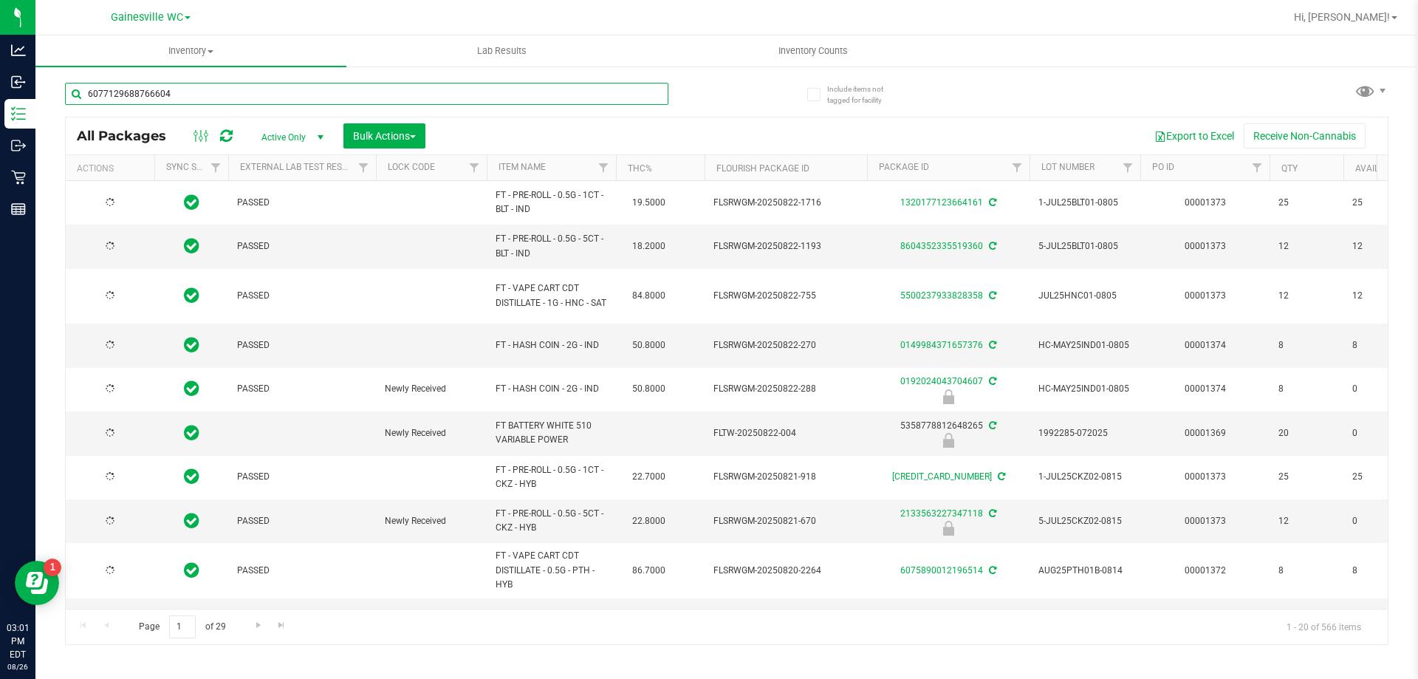
type input "6077129688766604"
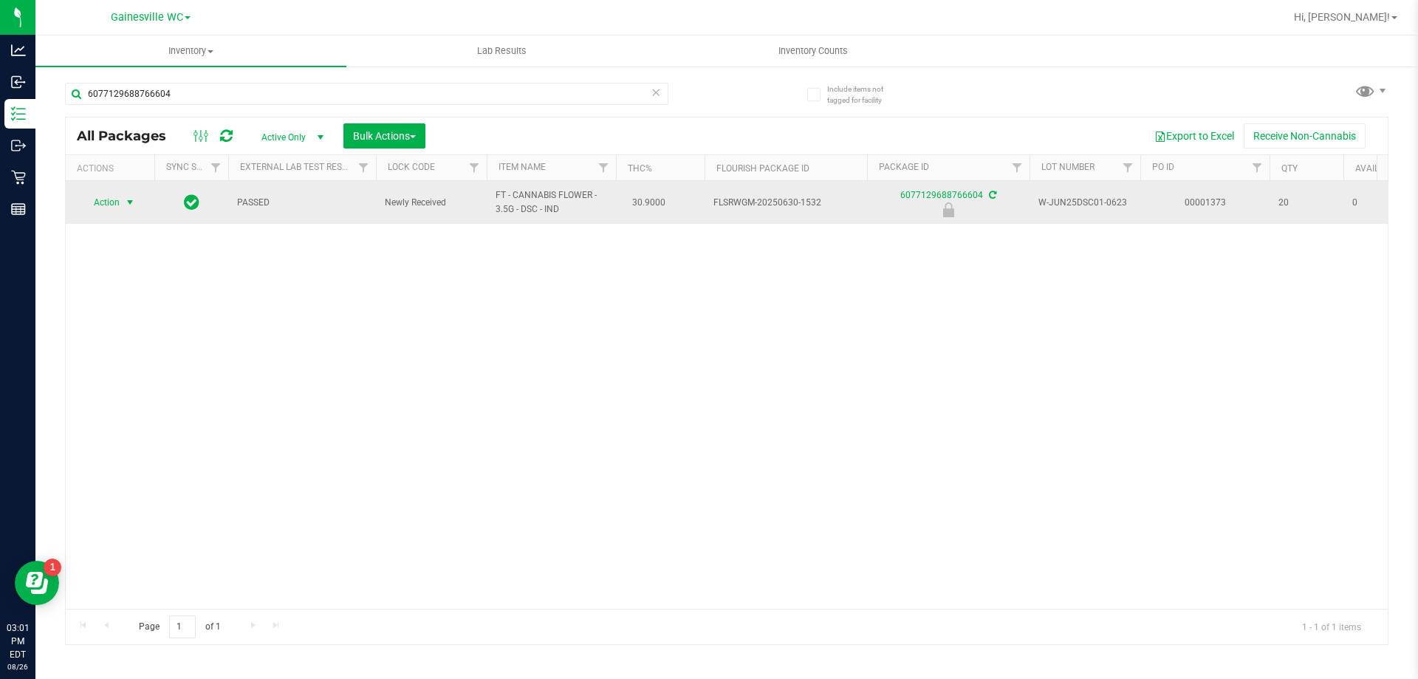
click at [129, 198] on span "select" at bounding box center [130, 202] width 12 height 12
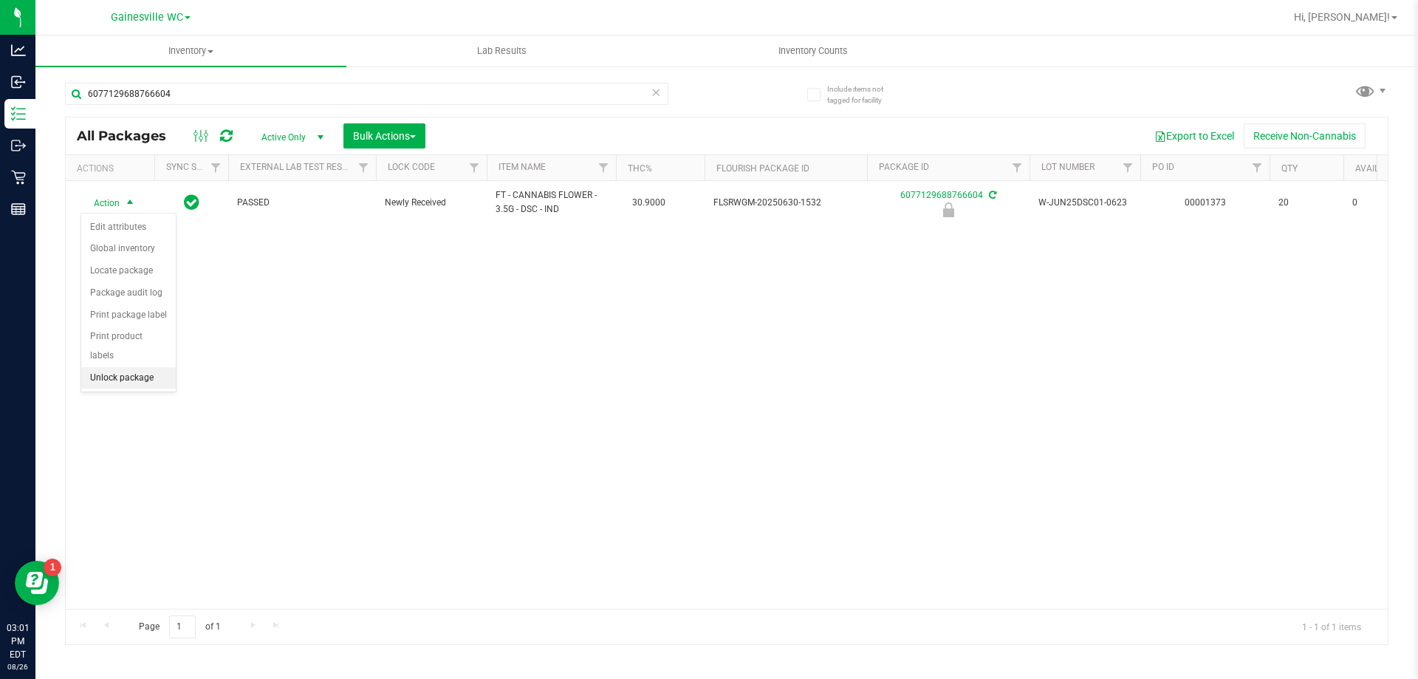
click at [120, 367] on li "Unlock package" at bounding box center [128, 378] width 95 height 22
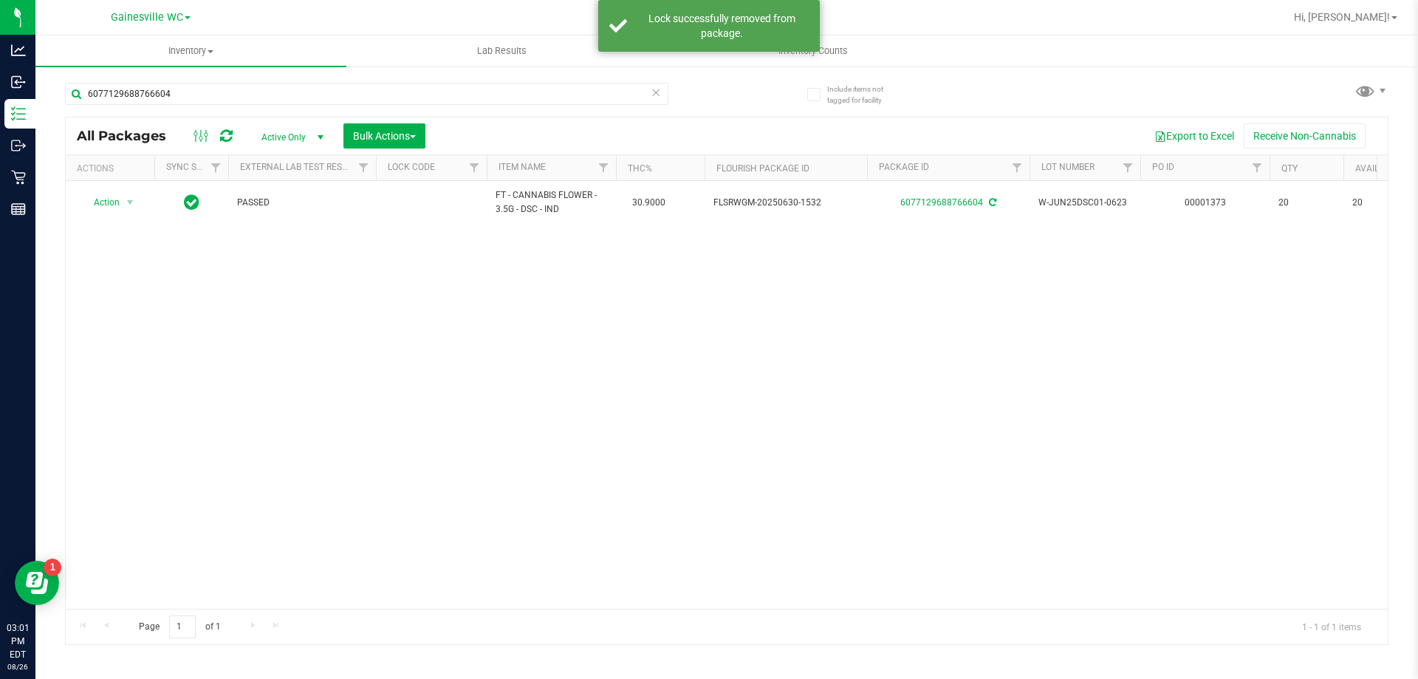
drag, startPoint x: 287, startPoint y: 106, endPoint x: 36, endPoint y: 95, distance: 250.7
click at [36, 95] on div "Include items not tagged for facility 6077129688766604 All Packages Active Only…" at bounding box center [726, 290] width 1383 height 451
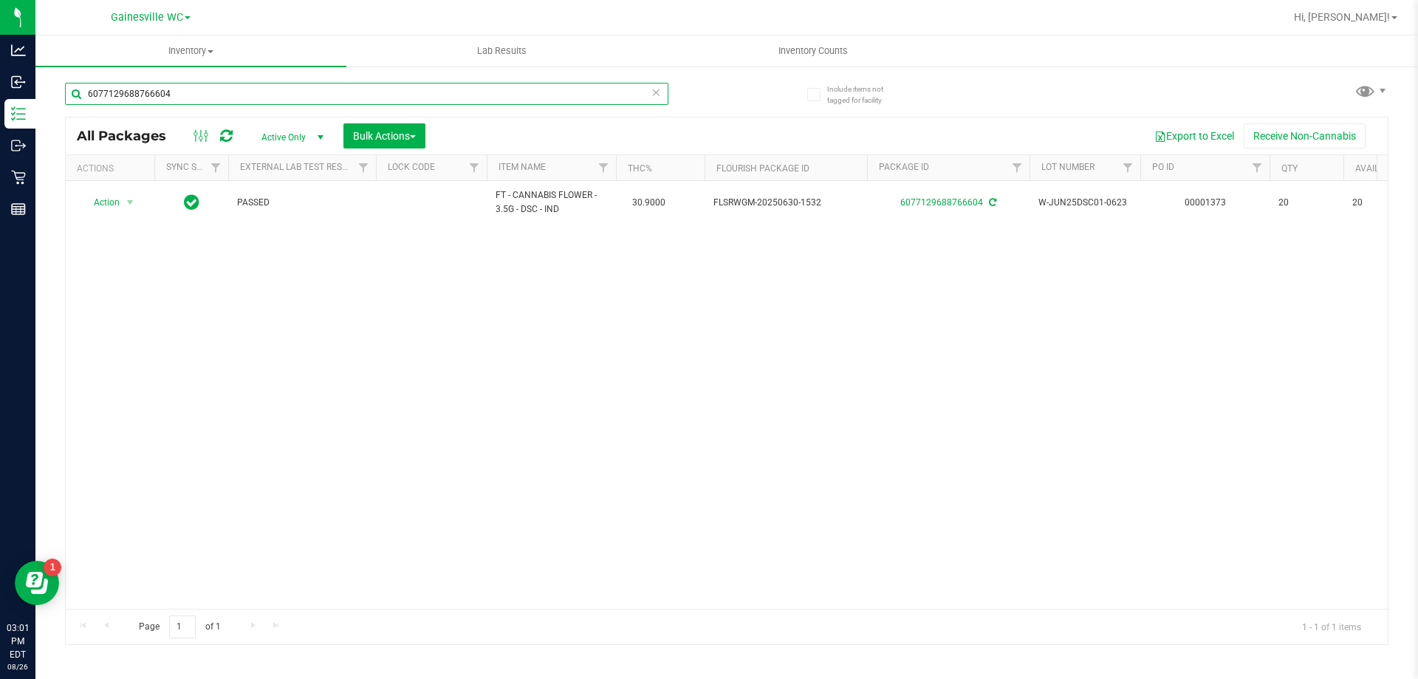
click at [189, 95] on input "6077129688766604" at bounding box center [366, 94] width 603 height 22
drag, startPoint x: 189, startPoint y: 95, endPoint x: 108, endPoint y: 92, distance: 81.3
click at [108, 92] on input "6077129688766604" at bounding box center [366, 94] width 603 height 22
type input "6483203067027520"
drag, startPoint x: 191, startPoint y: 96, endPoint x: 75, endPoint y: 107, distance: 116.5
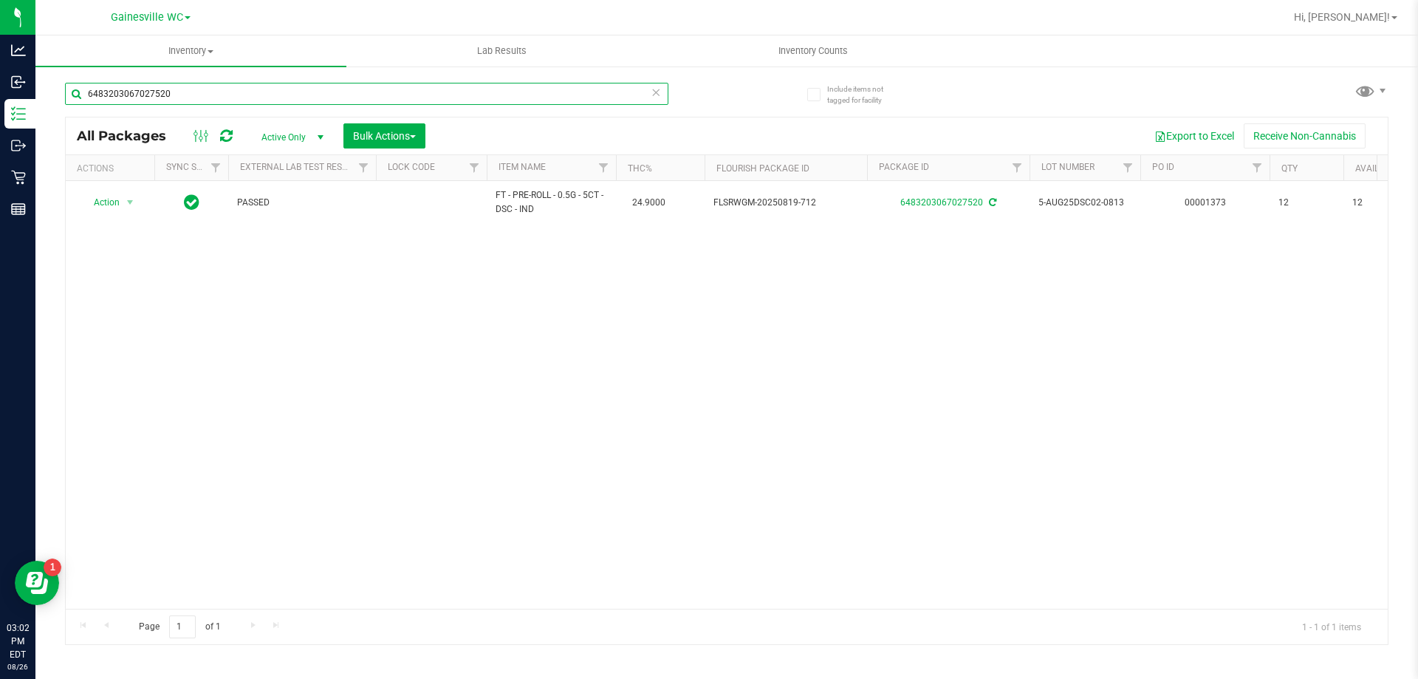
click at [75, 107] on div "6483203067027520" at bounding box center [366, 100] width 603 height 34
type input "6731756046260476"
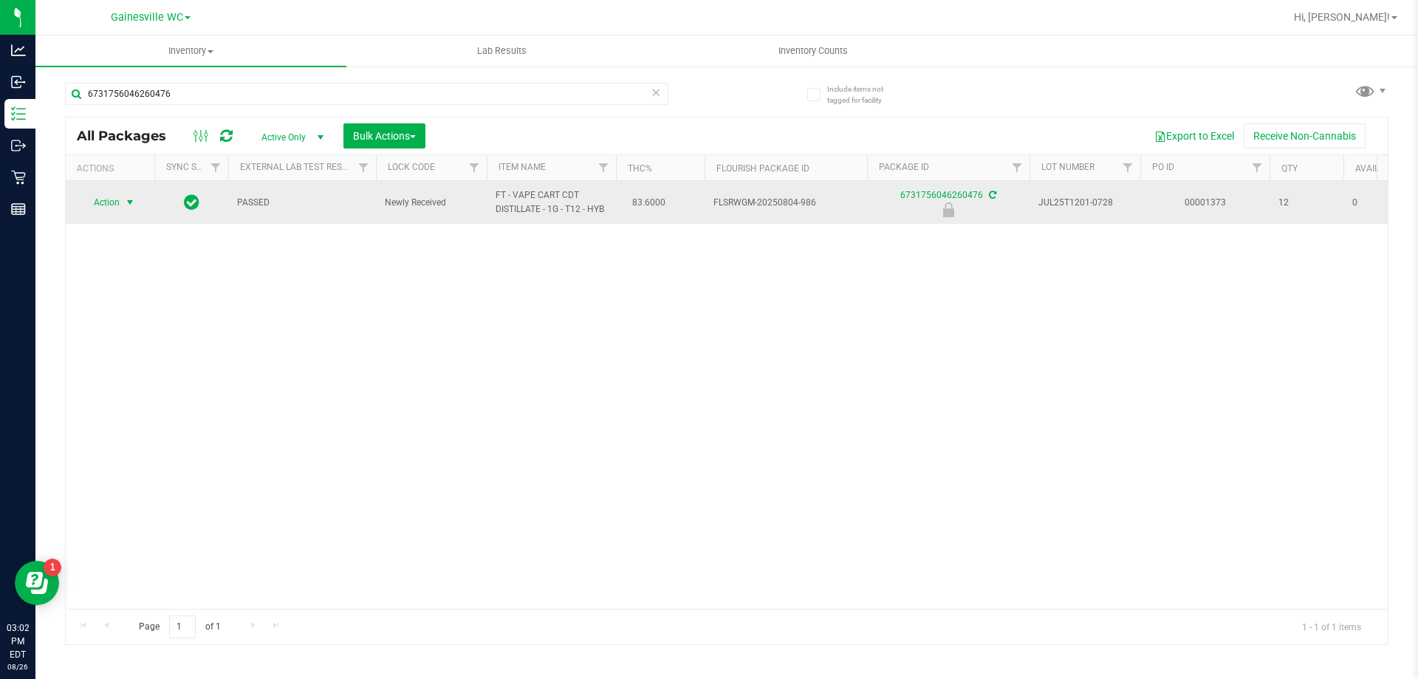
click at [128, 203] on span "select" at bounding box center [130, 202] width 12 height 12
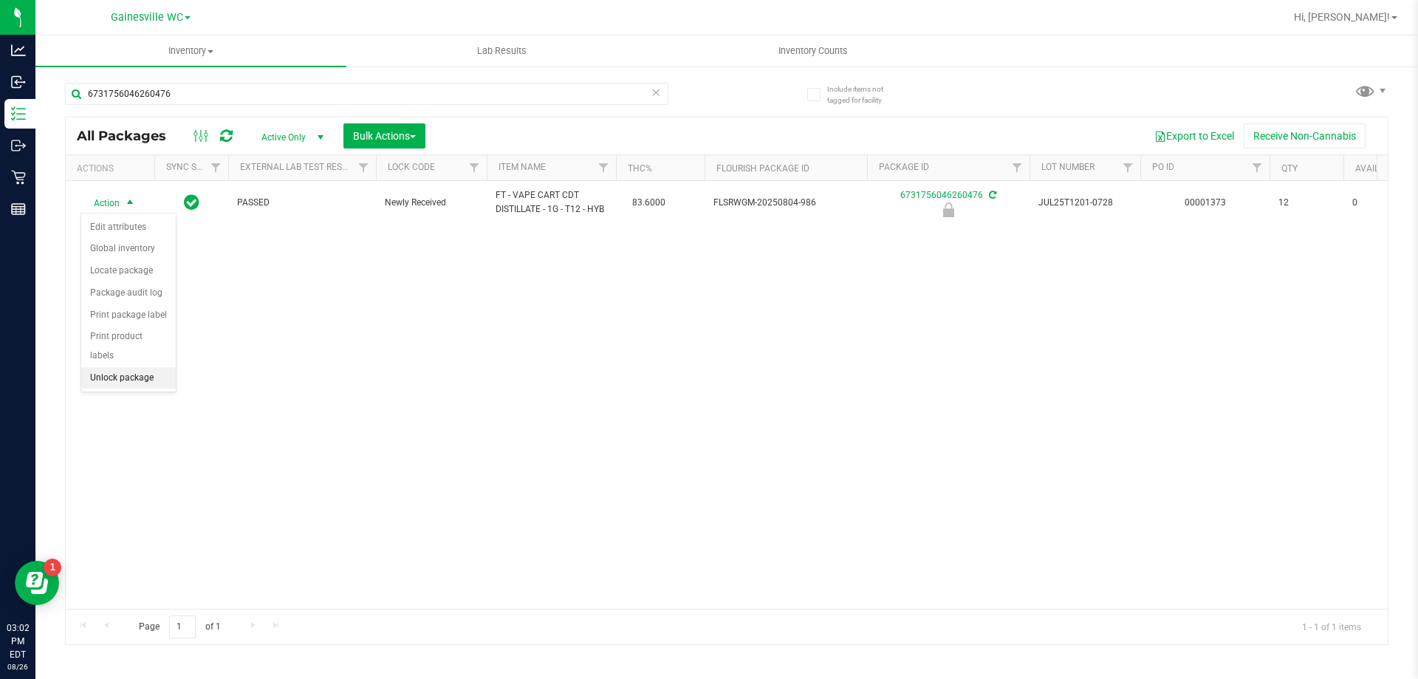
click at [132, 367] on li "Unlock package" at bounding box center [128, 378] width 95 height 22
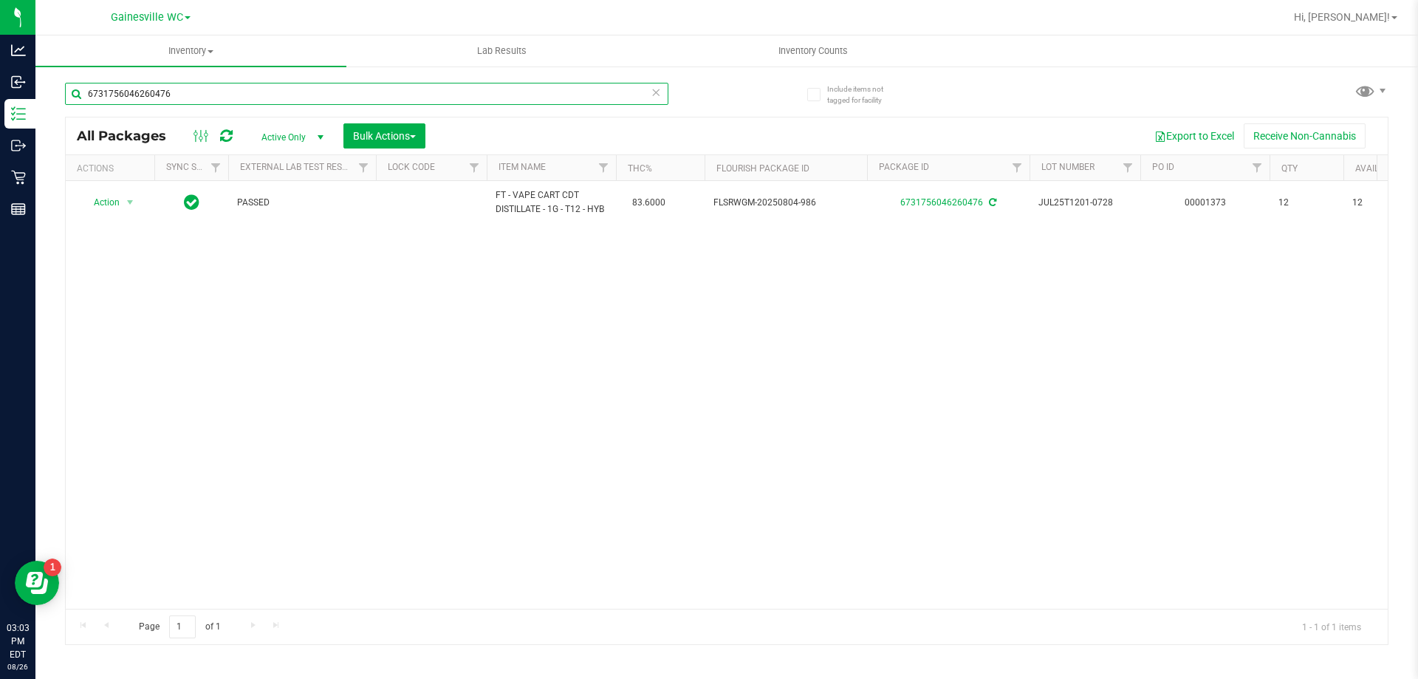
drag, startPoint x: 201, startPoint y: 96, endPoint x: 45, endPoint y: 100, distance: 155.9
click at [45, 100] on div "Include items not tagged for facility 6731756046260476 All Packages Active Only…" at bounding box center [726, 290] width 1383 height 451
type input "2903052273473127"
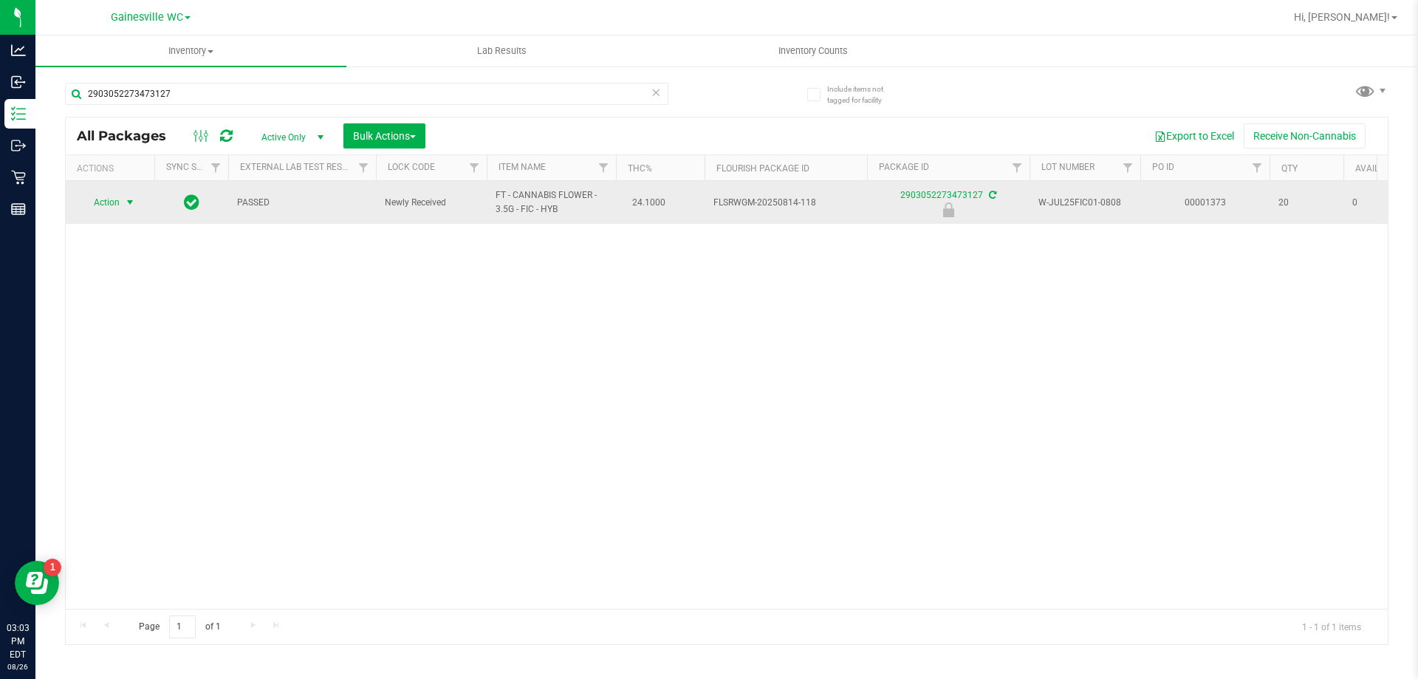
click at [132, 202] on span "select" at bounding box center [130, 202] width 12 height 12
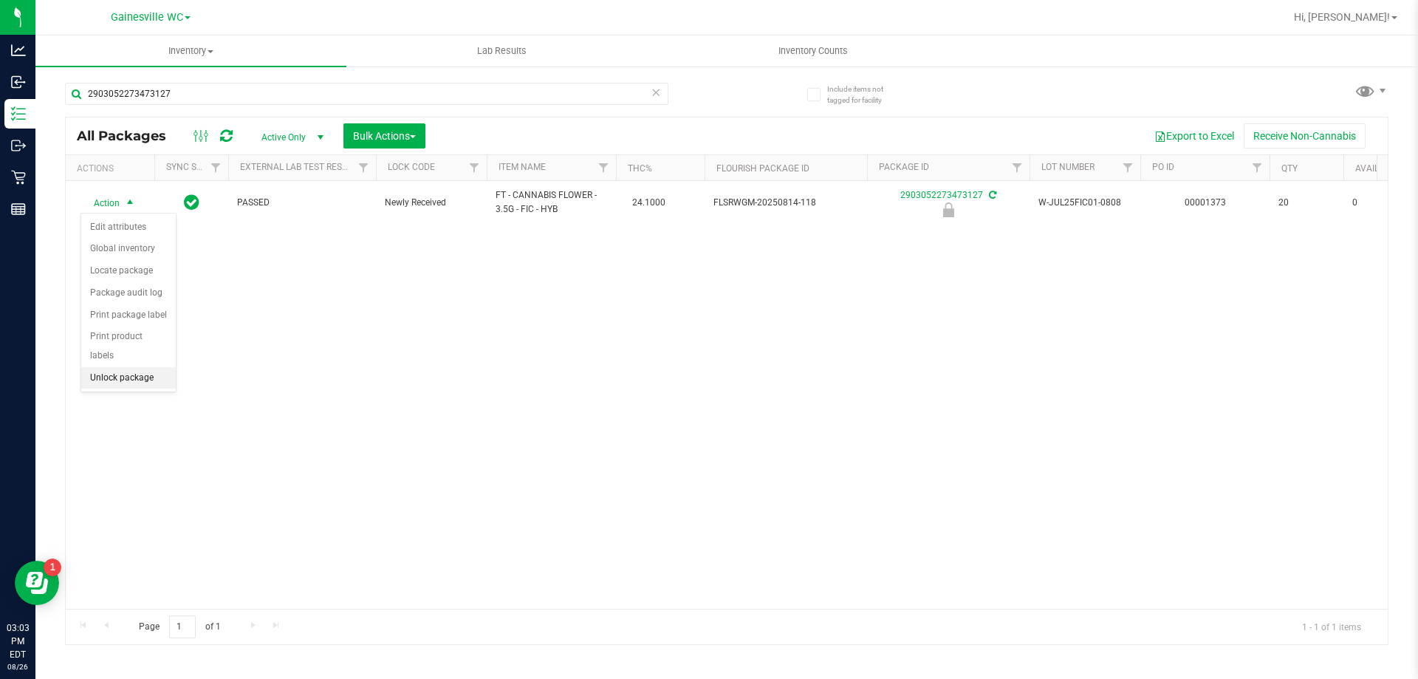
click at [111, 367] on li "Unlock package" at bounding box center [128, 378] width 95 height 22
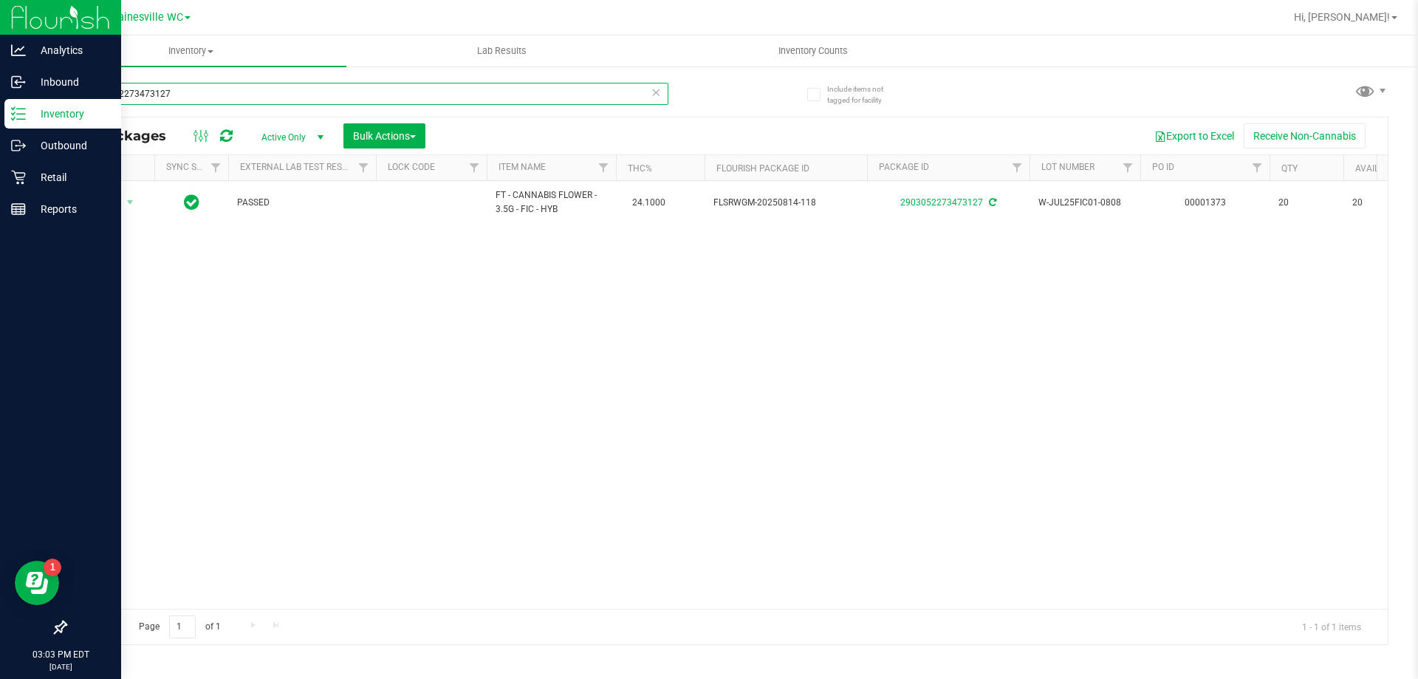
drag, startPoint x: 197, startPoint y: 93, endPoint x: 0, endPoint y: 107, distance: 197.7
click at [0, 107] on div "Analytics Inbound Inventory Outbound Retail Reports 03:03 PM EDT 08/26/2025 08/…" at bounding box center [709, 339] width 1418 height 679
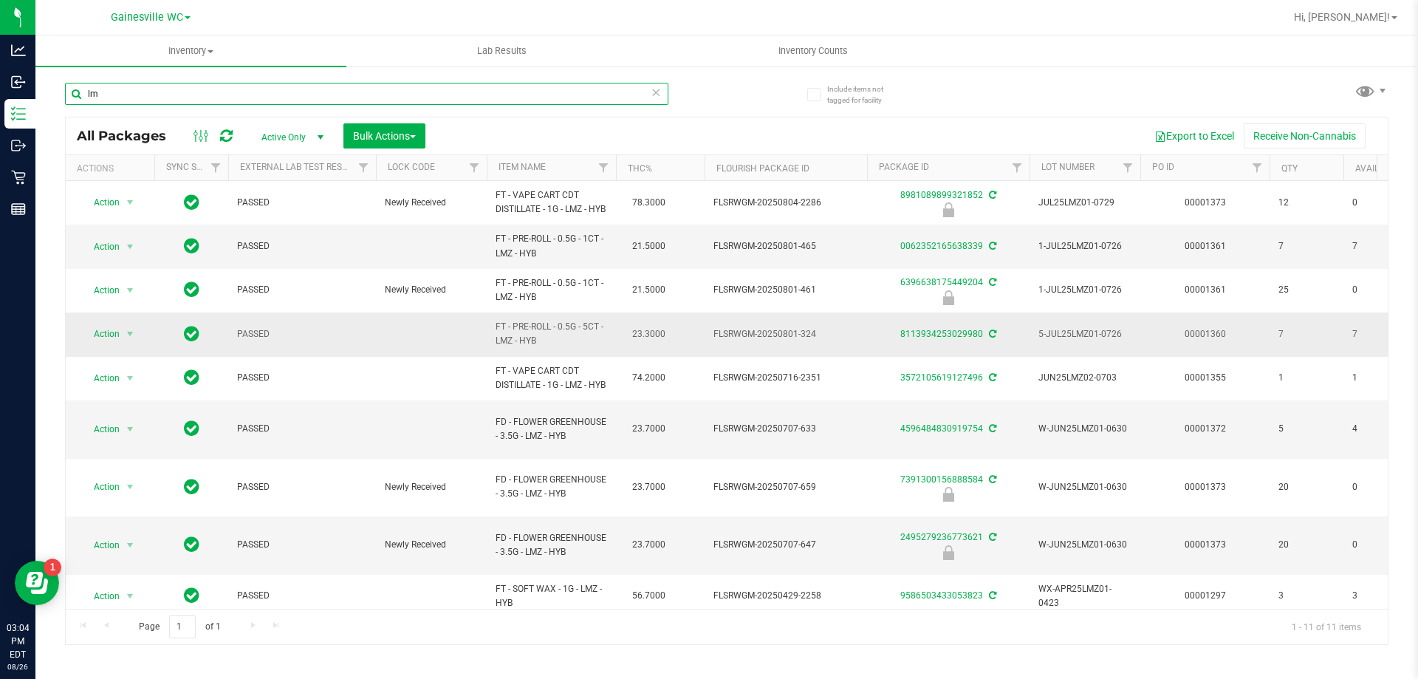
type input "l"
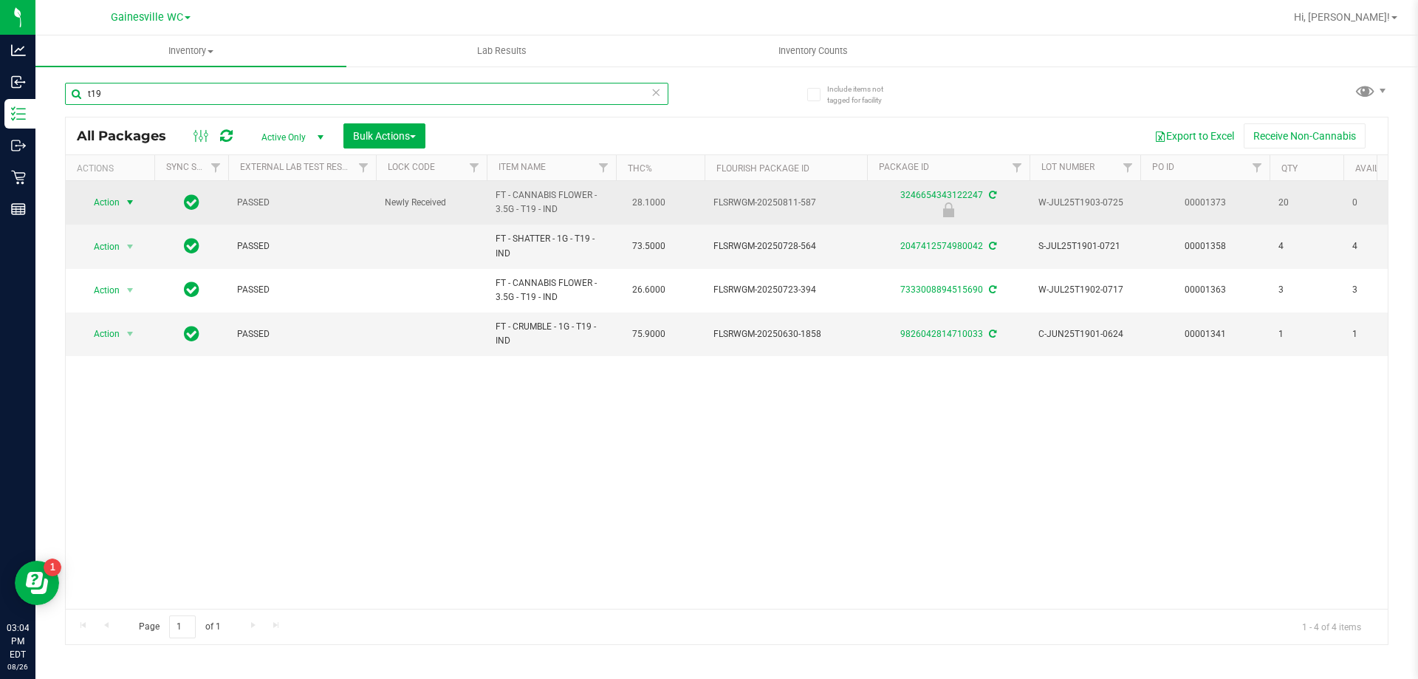
type input "t19"
click at [115, 203] on span "Action" at bounding box center [101, 202] width 40 height 21
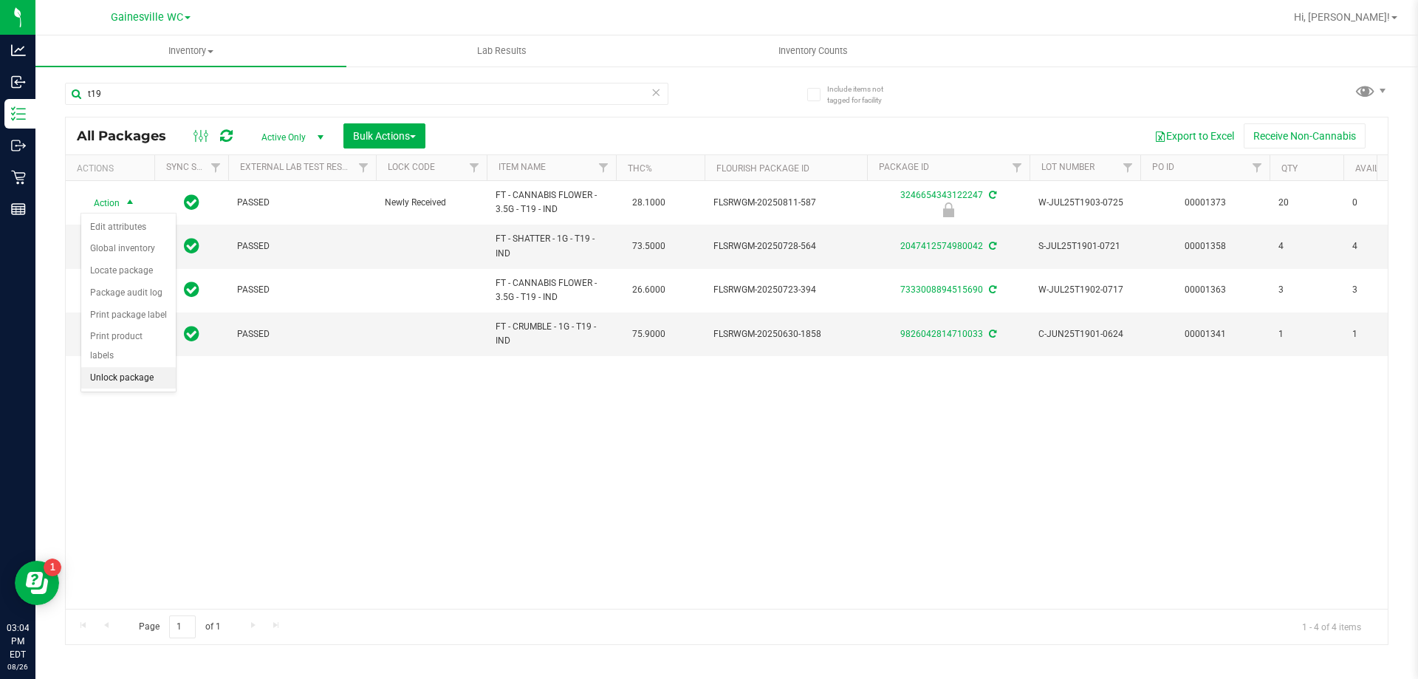
click at [112, 367] on li "Unlock package" at bounding box center [128, 378] width 95 height 22
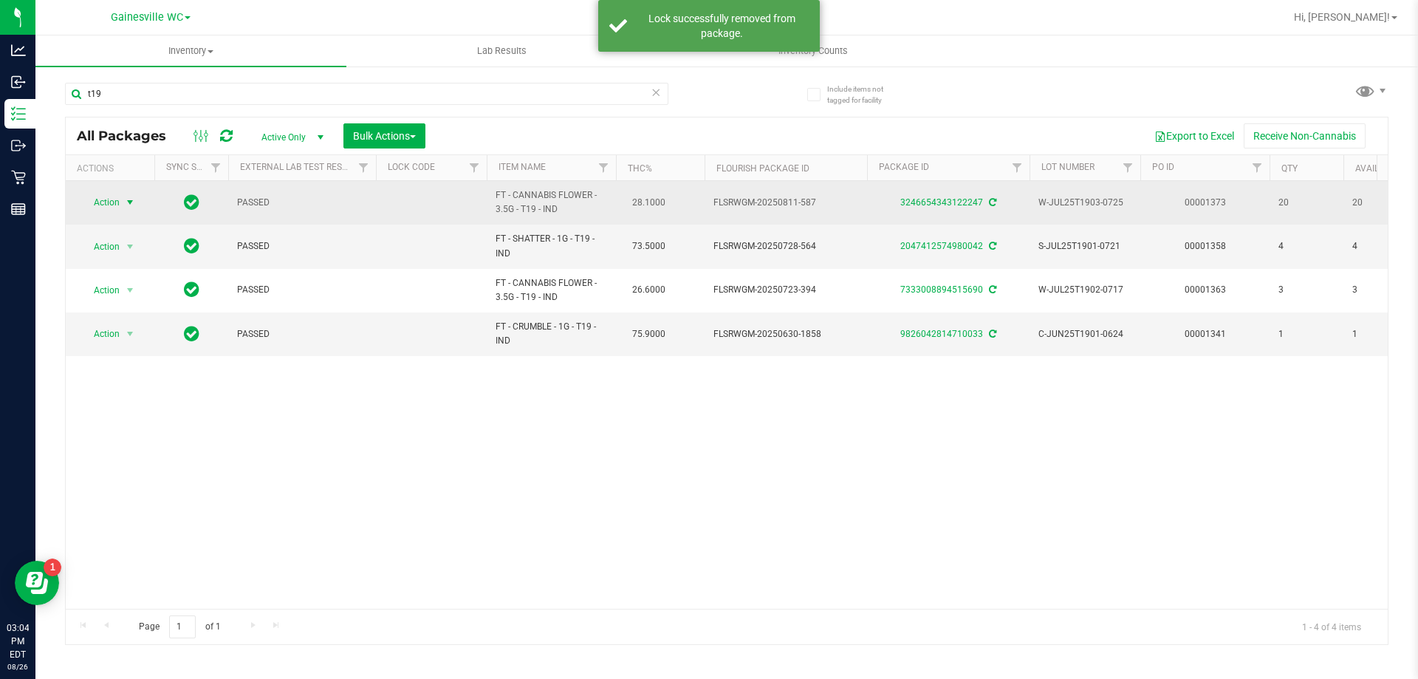
click at [130, 205] on span "select" at bounding box center [130, 202] width 12 height 12
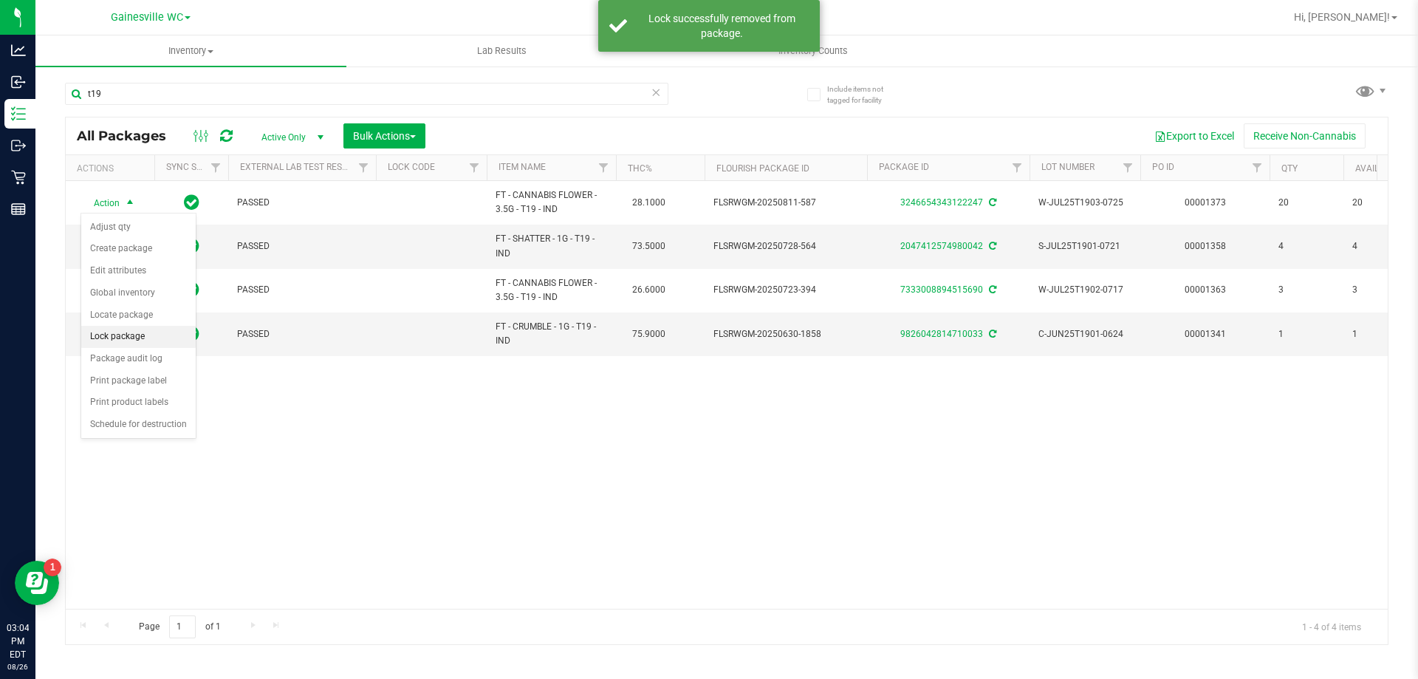
click at [102, 328] on li "Lock package" at bounding box center [138, 337] width 114 height 22
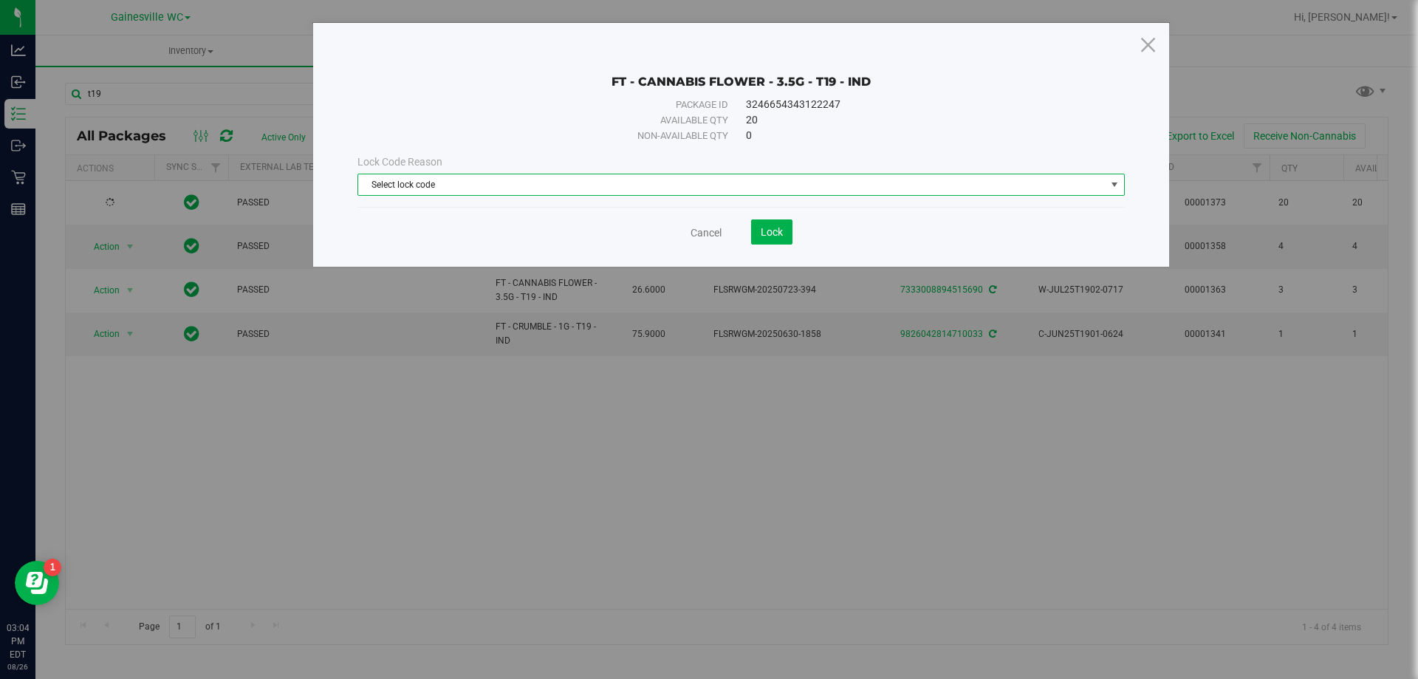
click at [538, 185] on span "Select lock code" at bounding box center [731, 184] width 747 height 21
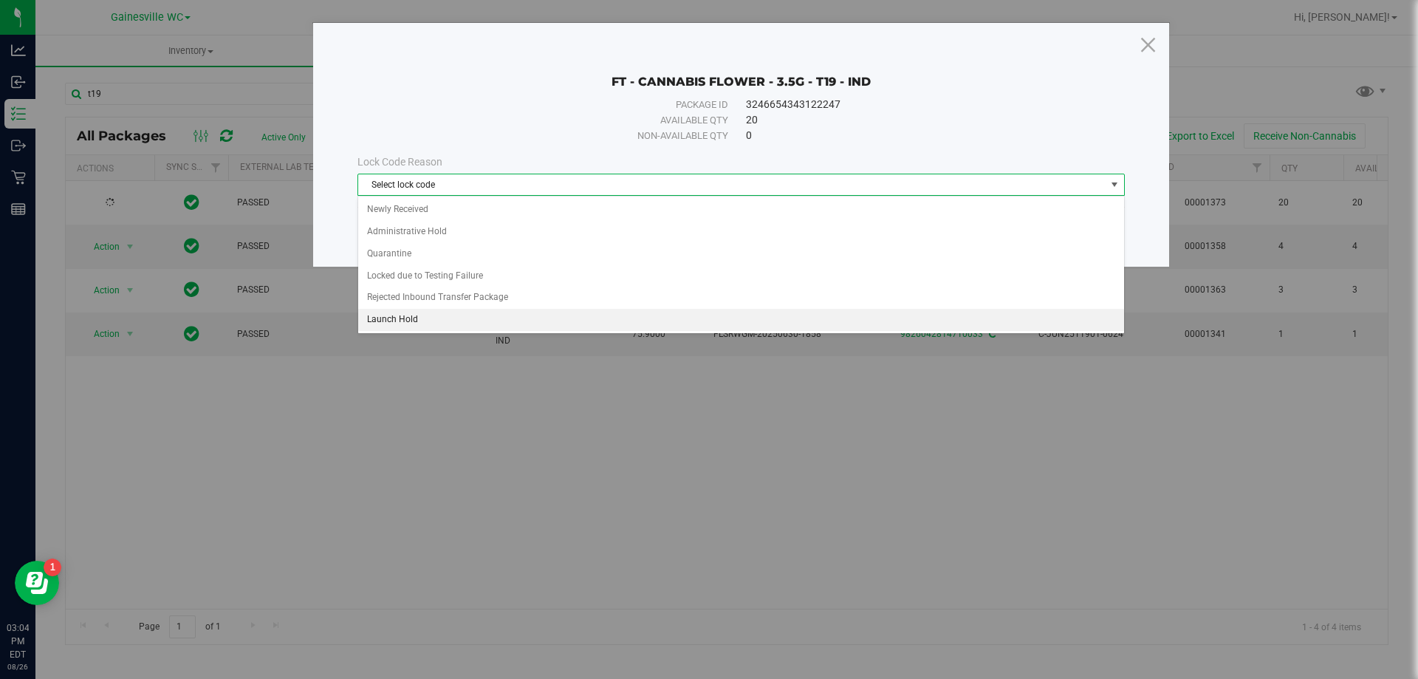
click at [386, 319] on li "Launch Hold" at bounding box center [741, 320] width 766 height 22
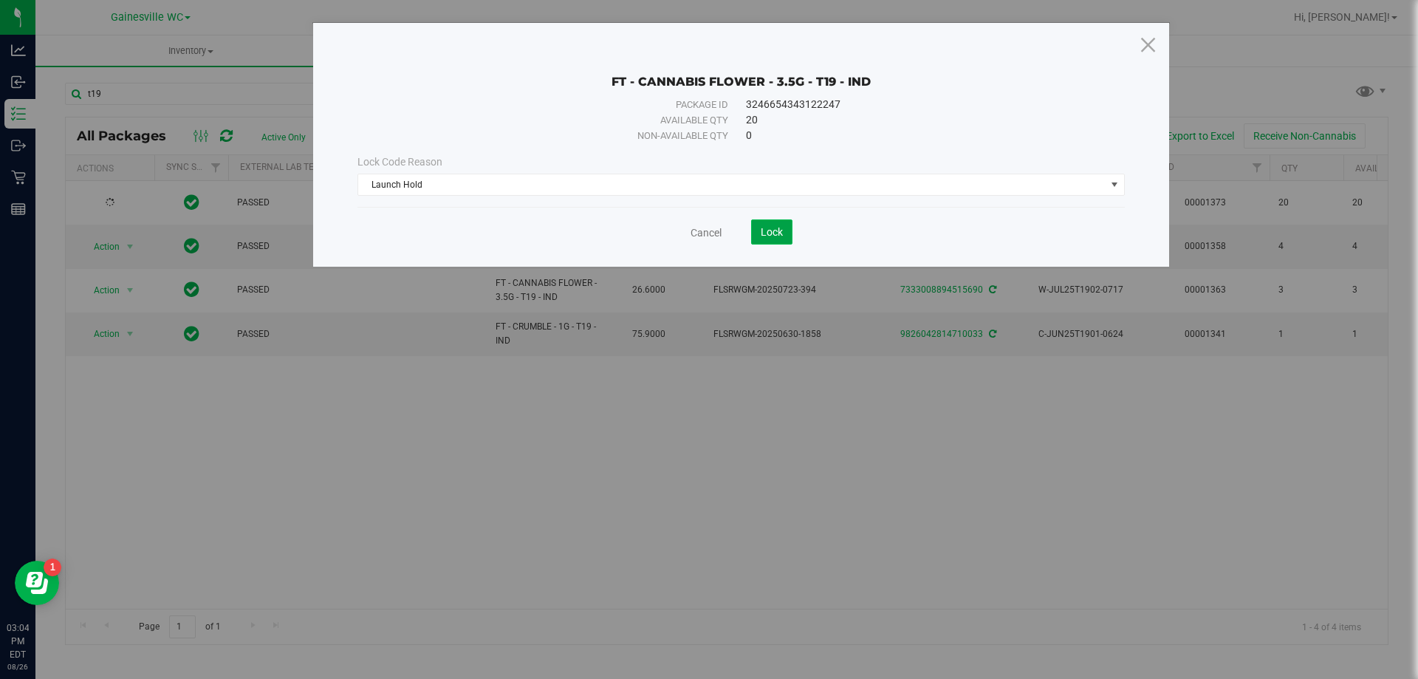
click at [770, 234] on span "Lock" at bounding box center [772, 232] width 22 height 12
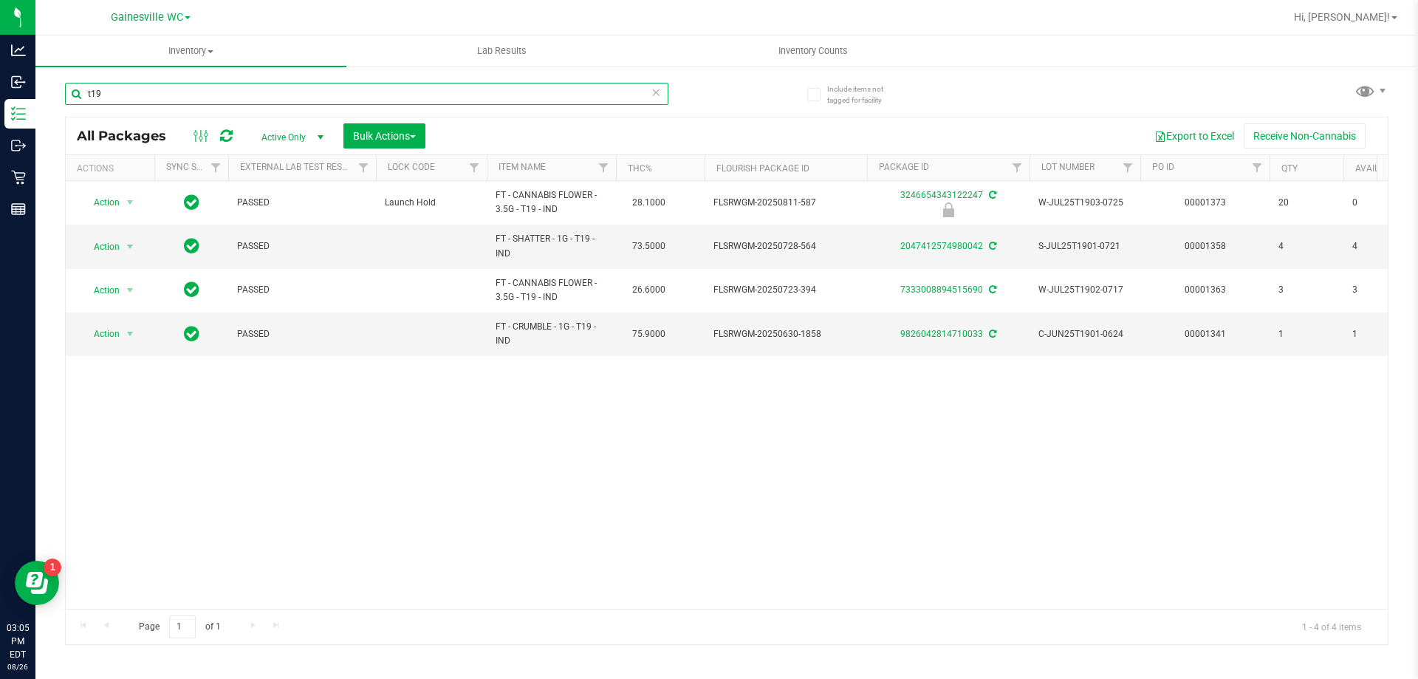
drag, startPoint x: 141, startPoint y: 89, endPoint x: 81, endPoint y: 107, distance: 63.1
click at [81, 107] on div "t19" at bounding box center [366, 100] width 603 height 34
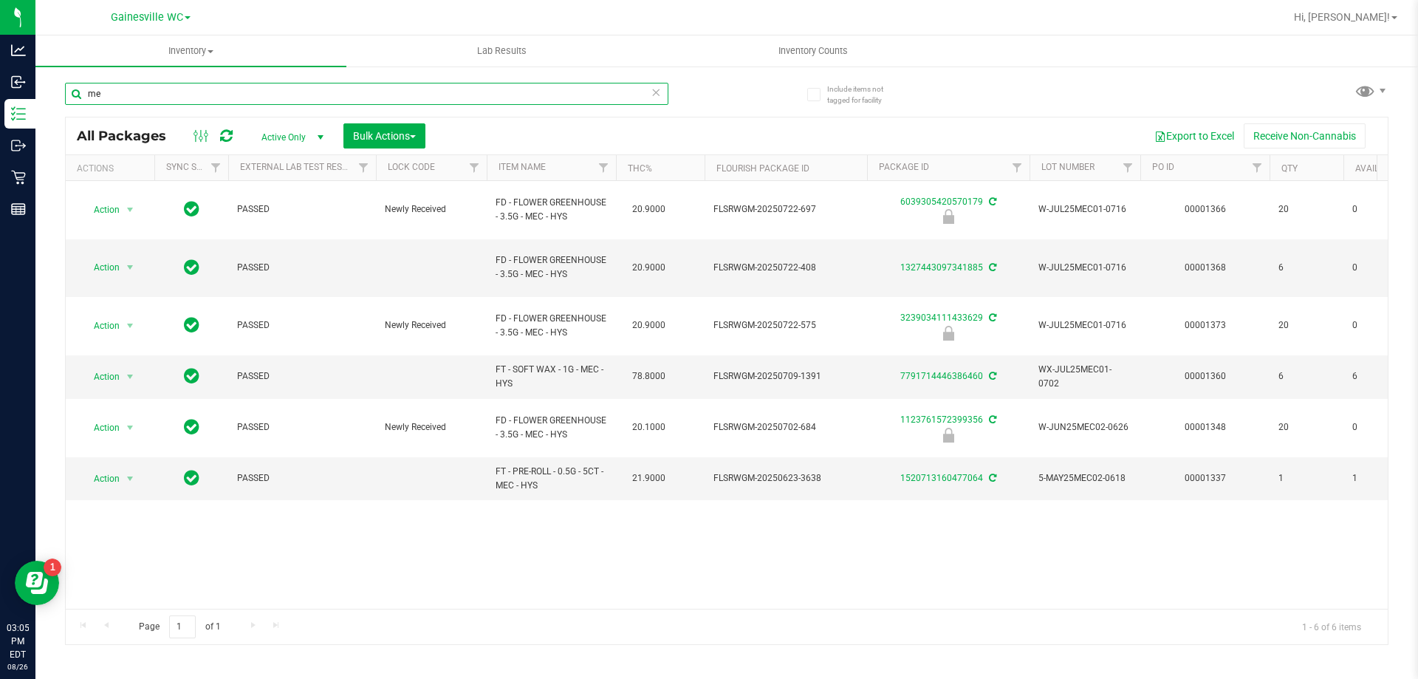
type input "m"
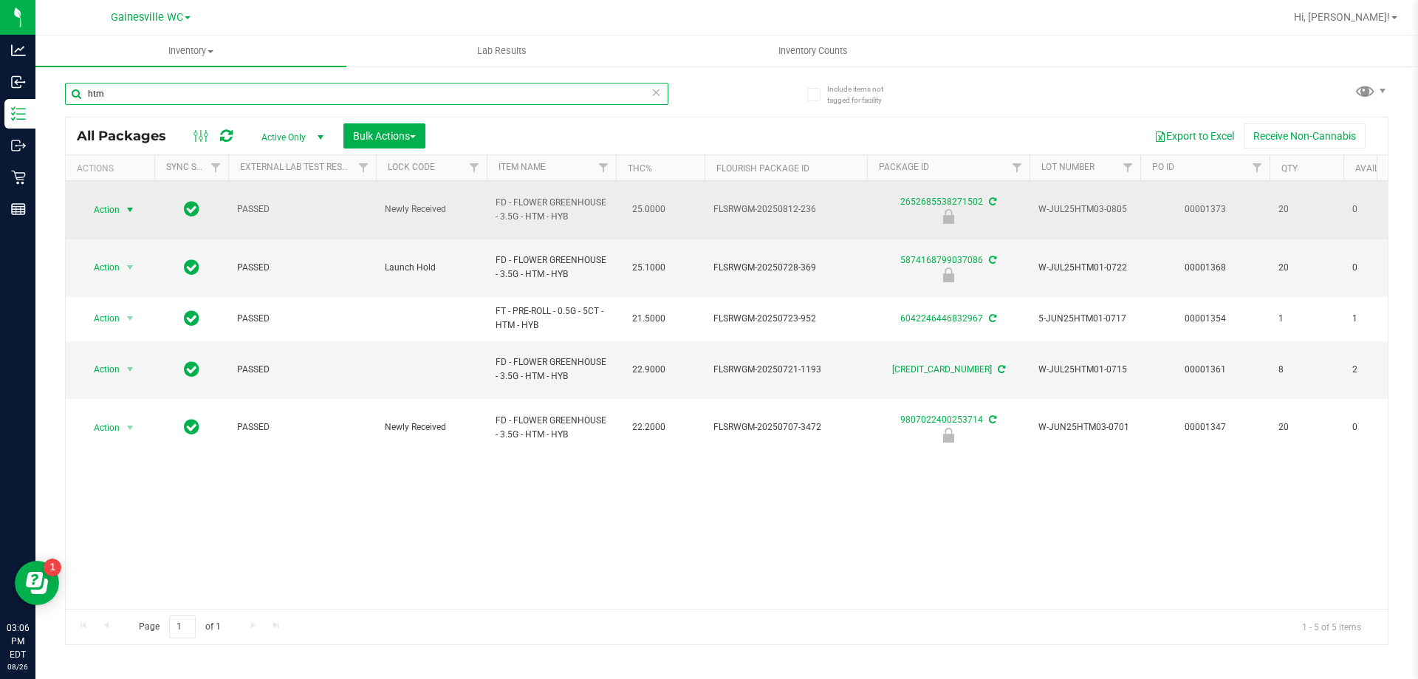
type input "htm"
click at [123, 203] on span "select" at bounding box center [130, 209] width 18 height 21
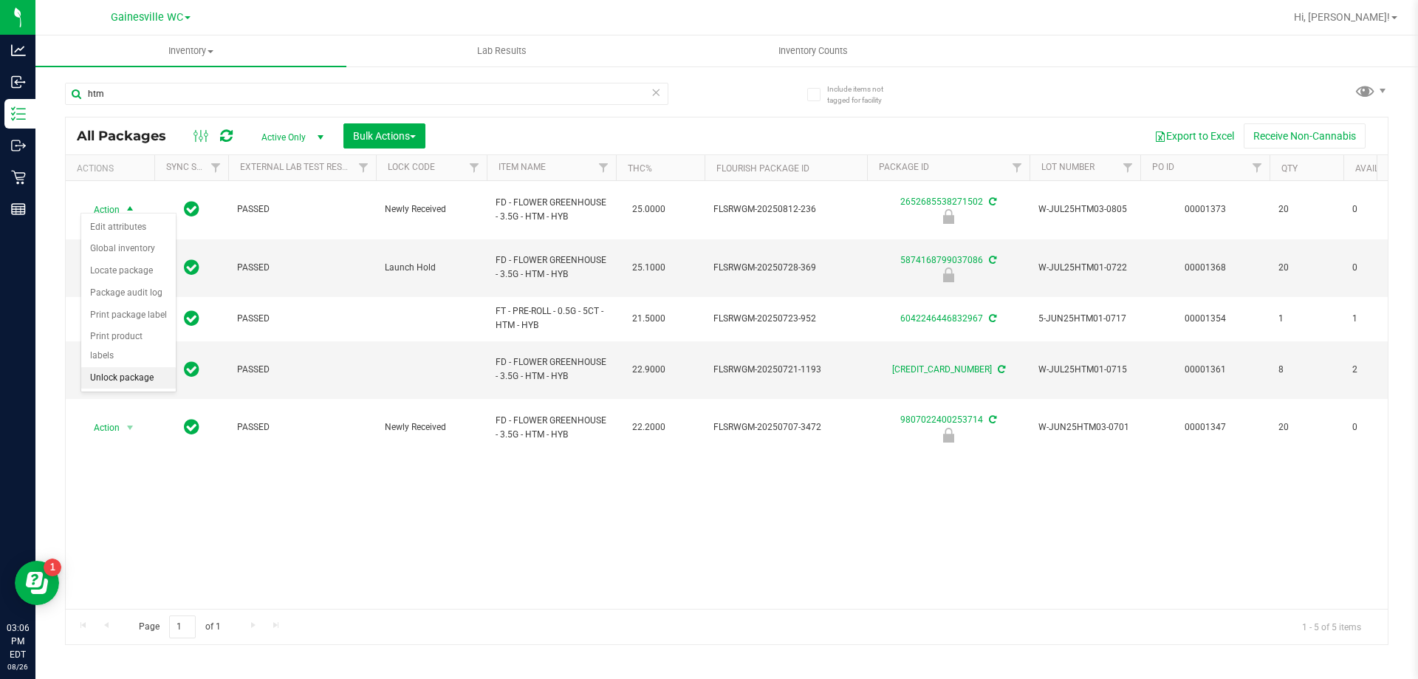
click at [112, 367] on li "Unlock package" at bounding box center [128, 378] width 95 height 22
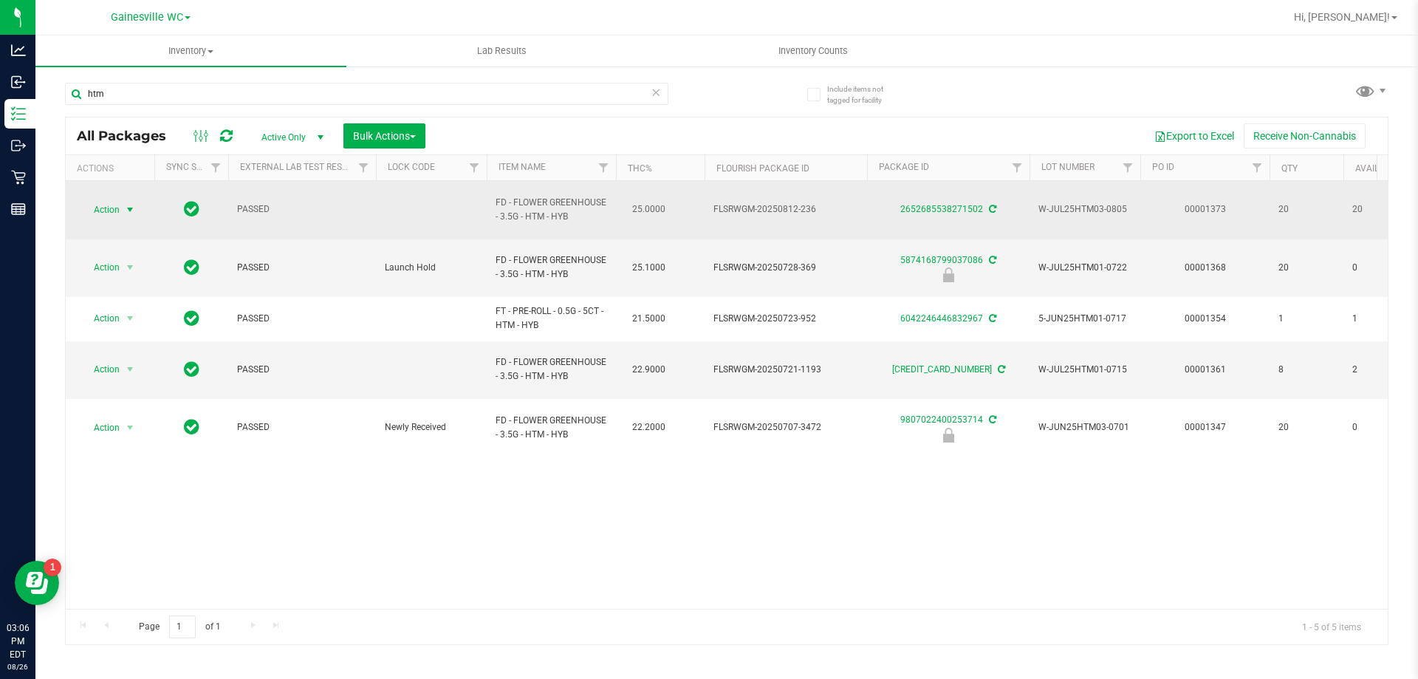
click at [123, 202] on span "select" at bounding box center [130, 209] width 18 height 21
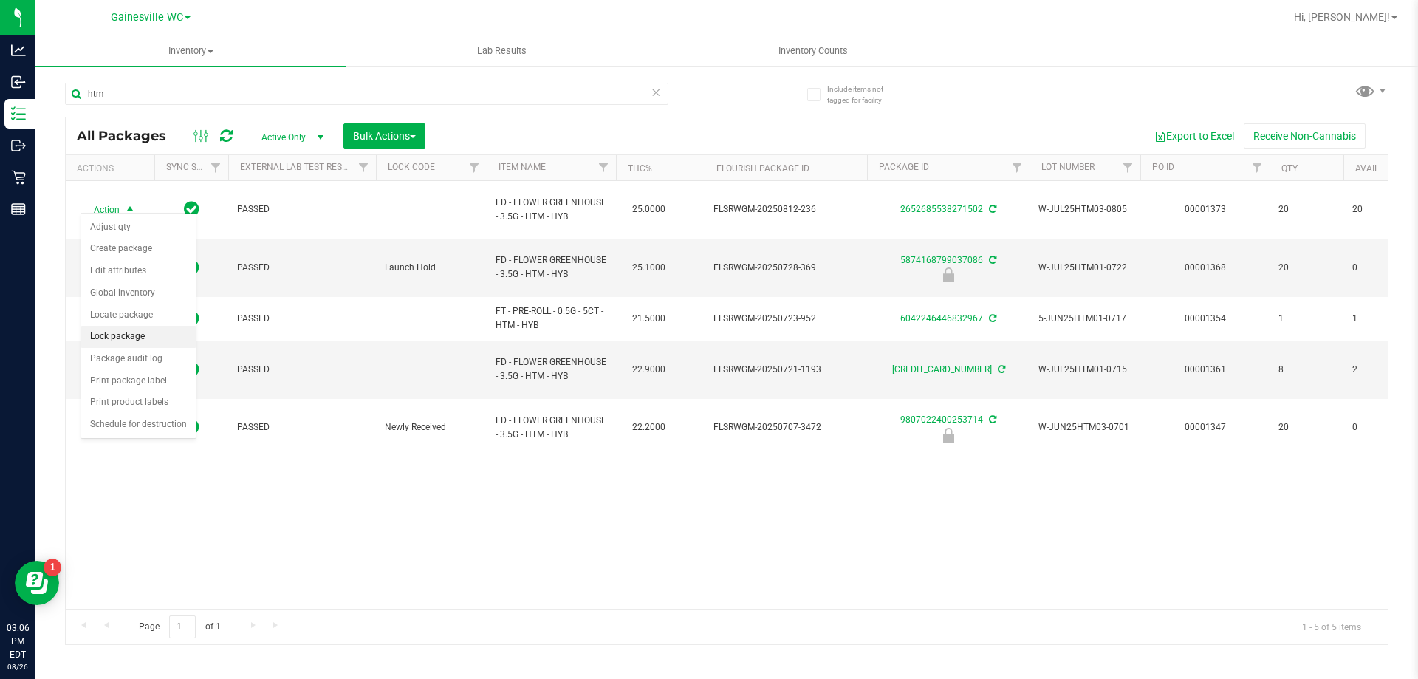
click at [134, 334] on li "Lock package" at bounding box center [138, 337] width 114 height 22
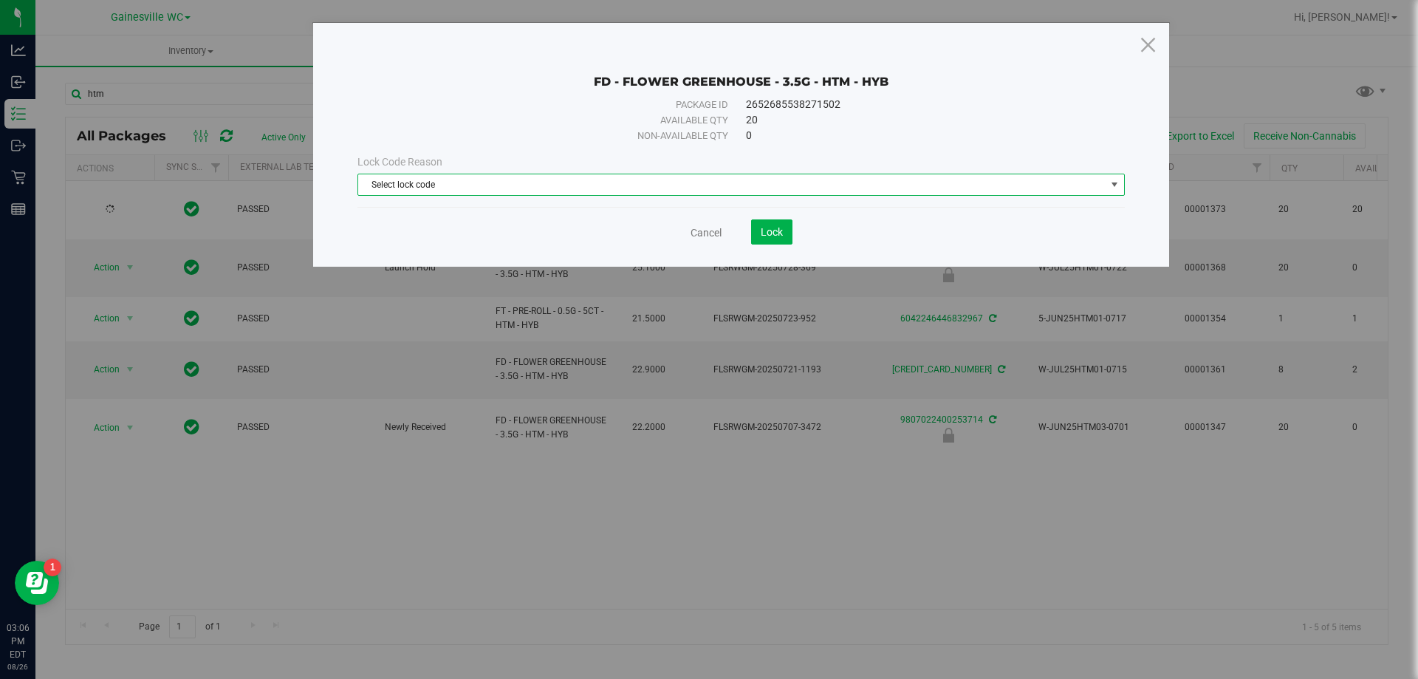
click at [397, 190] on span "Select lock code" at bounding box center [731, 184] width 747 height 21
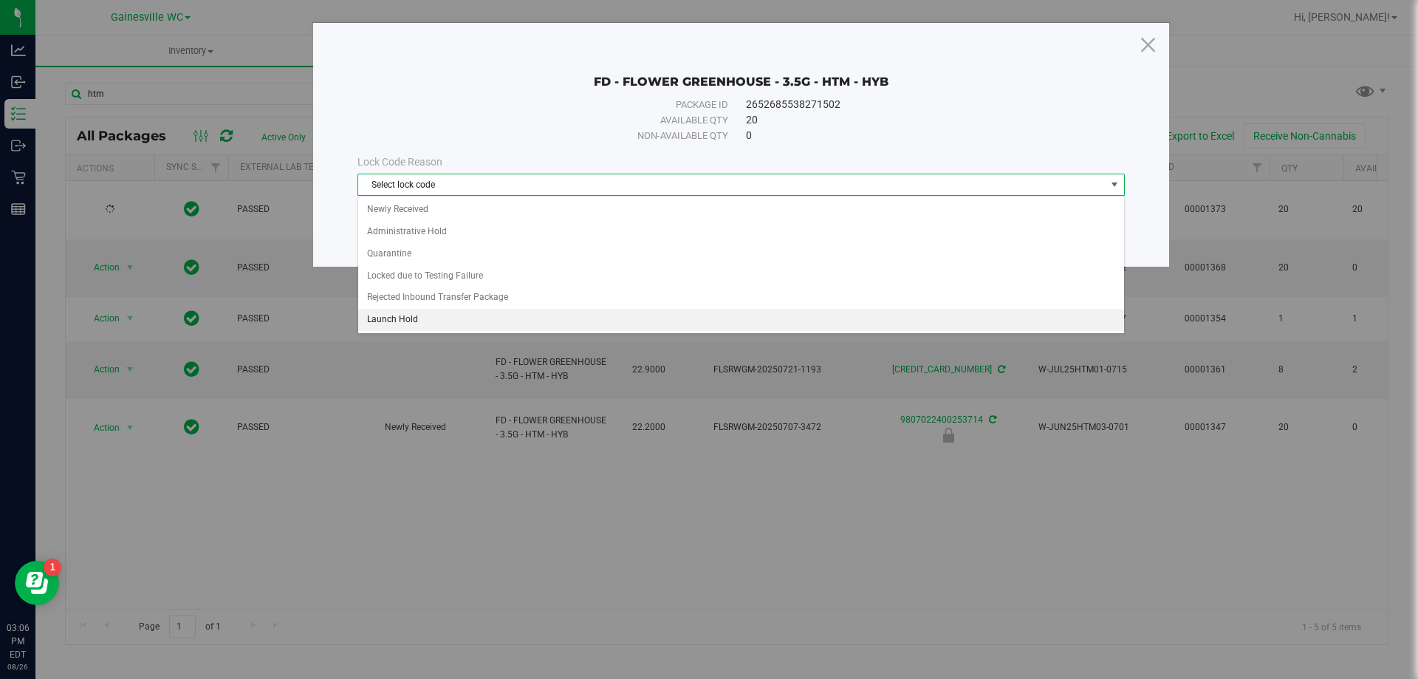
click at [403, 325] on li "Launch Hold" at bounding box center [741, 320] width 766 height 22
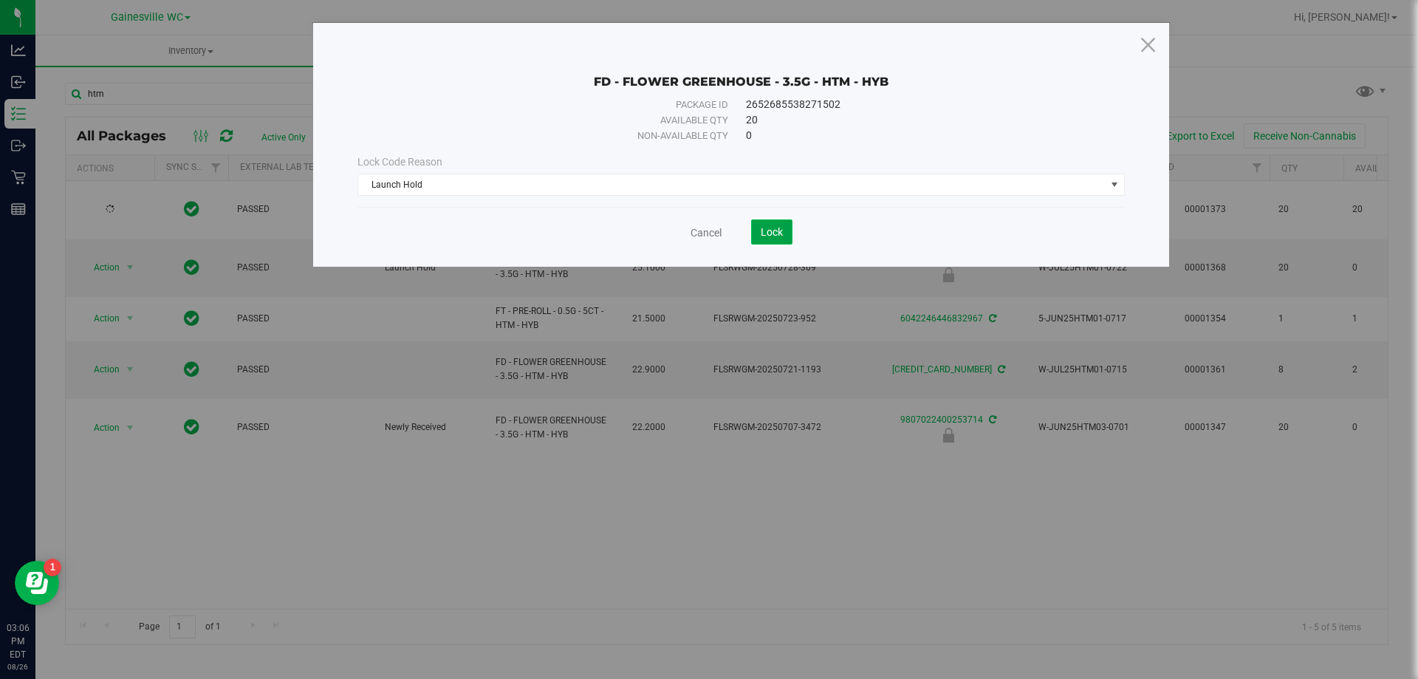
click at [780, 229] on span "Lock" at bounding box center [772, 232] width 22 height 12
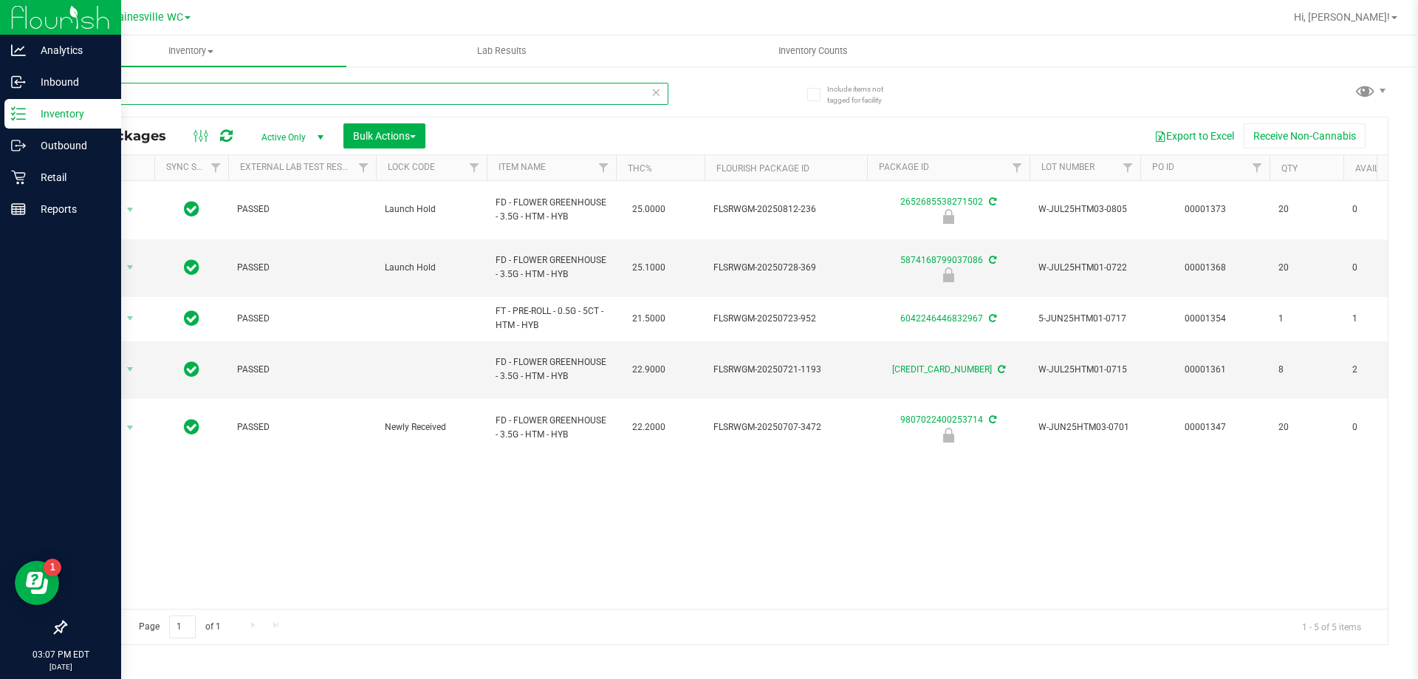
drag, startPoint x: 162, startPoint y: 102, endPoint x: 0, endPoint y: 104, distance: 162.5
click at [0, 104] on div "Analytics Inbound Inventory Outbound Retail Reports 03:07 PM EDT 08/26/2025 08/…" at bounding box center [709, 339] width 1418 height 679
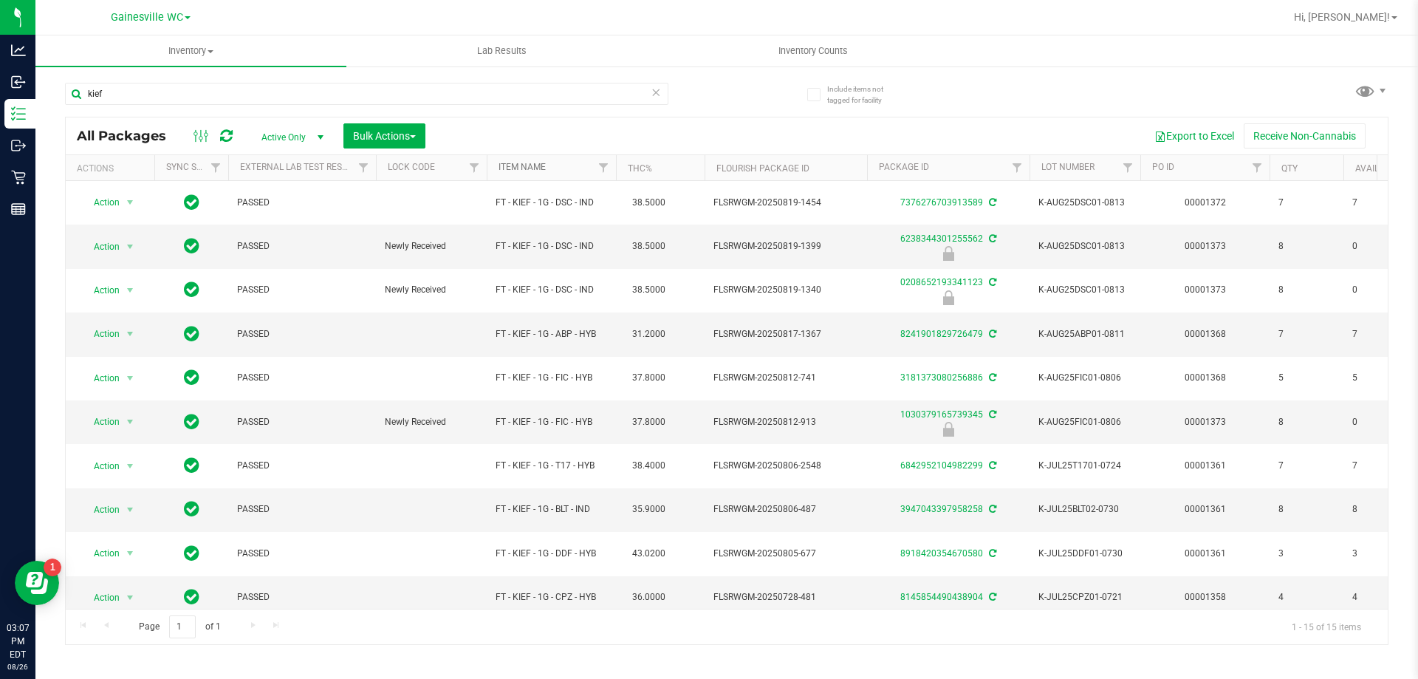
click at [524, 165] on link "Item Name" at bounding box center [522, 167] width 47 height 10
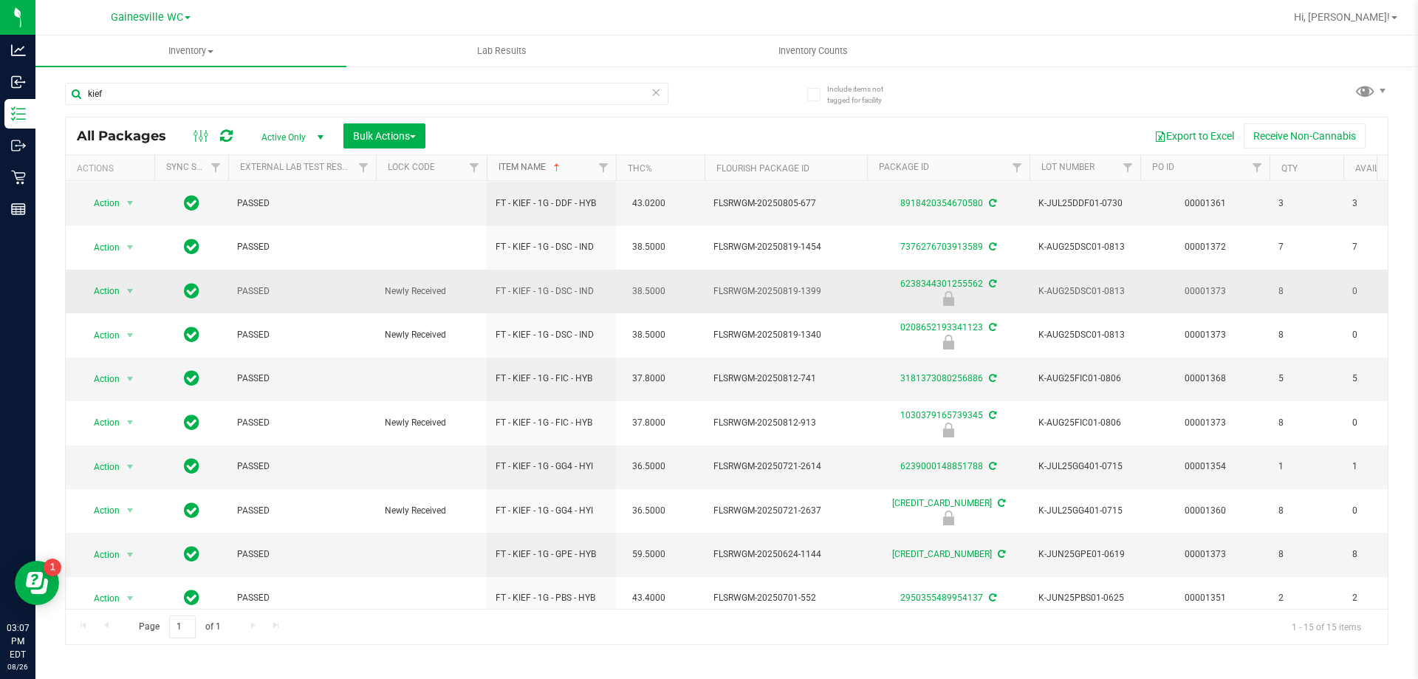
scroll to position [148, 0]
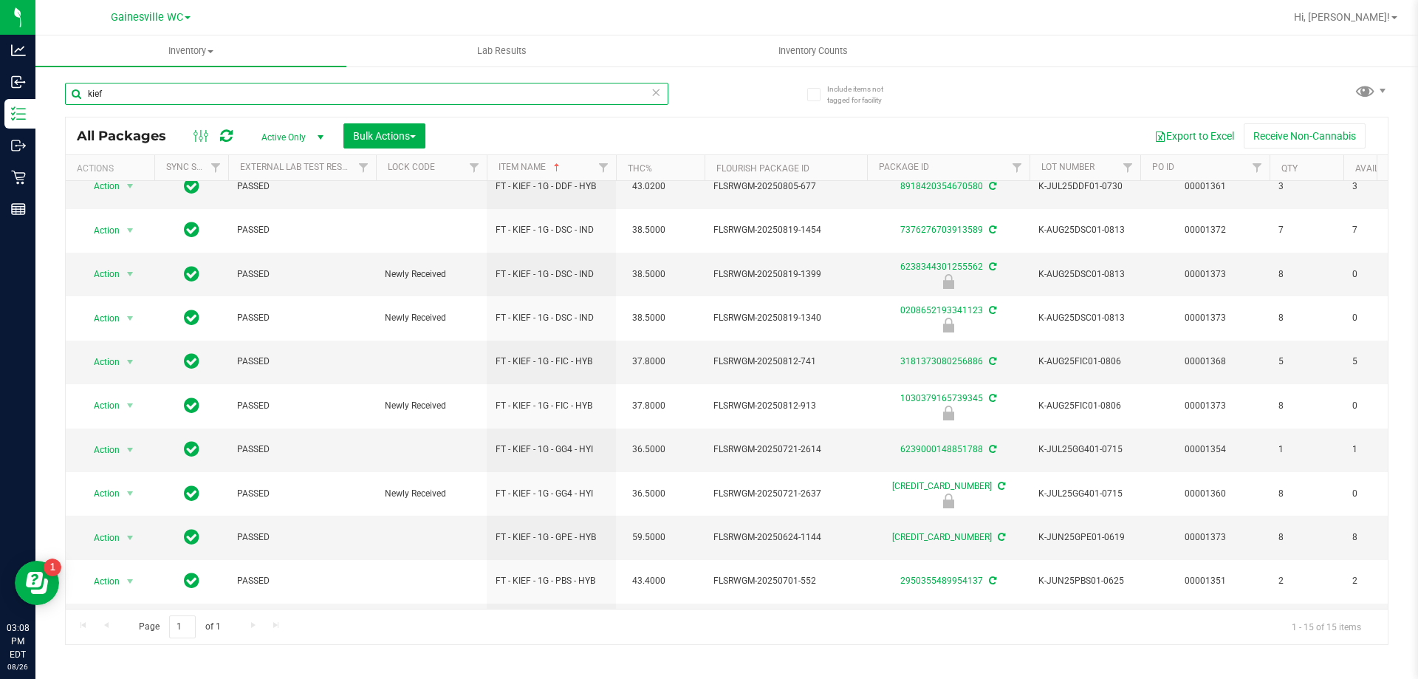
drag, startPoint x: 140, startPoint y: 88, endPoint x: 52, endPoint y: 95, distance: 88.2
click at [52, 95] on div "Include items not tagged for facility kief All Packages Active Only Active Only…" at bounding box center [726, 290] width 1383 height 451
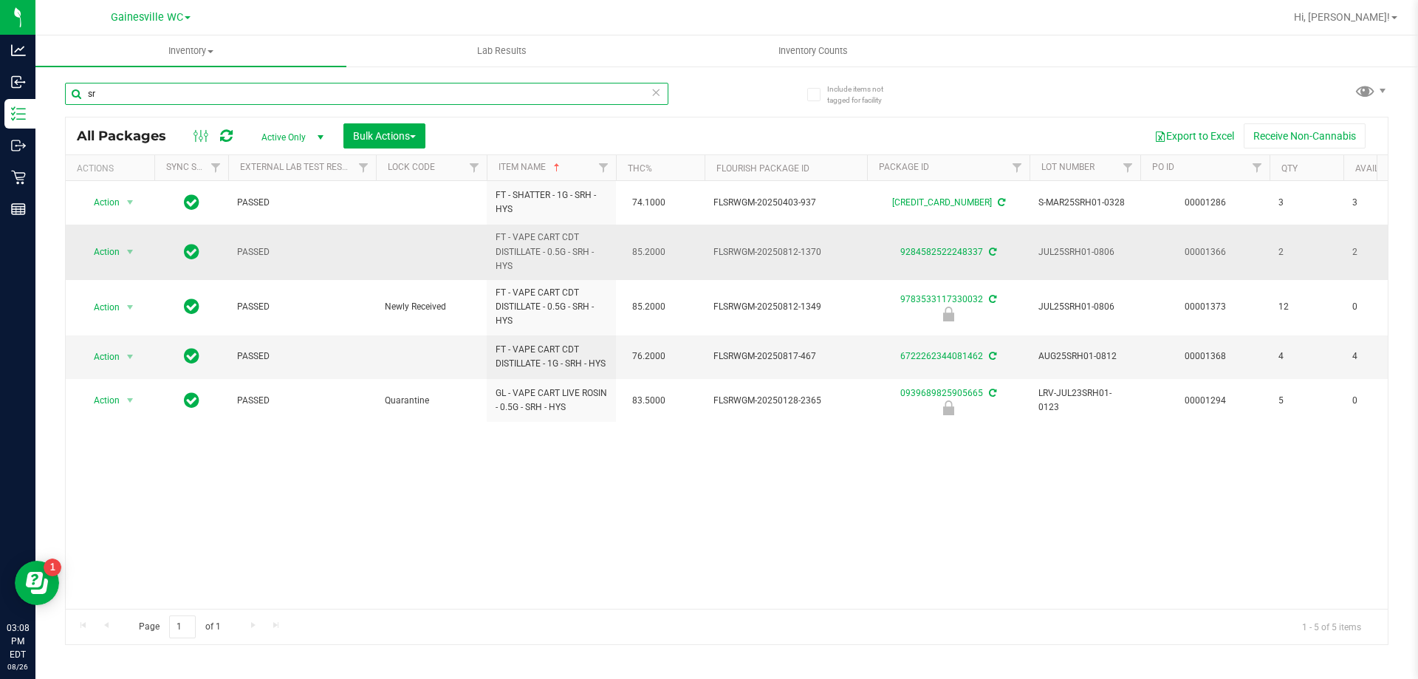
type input "s"
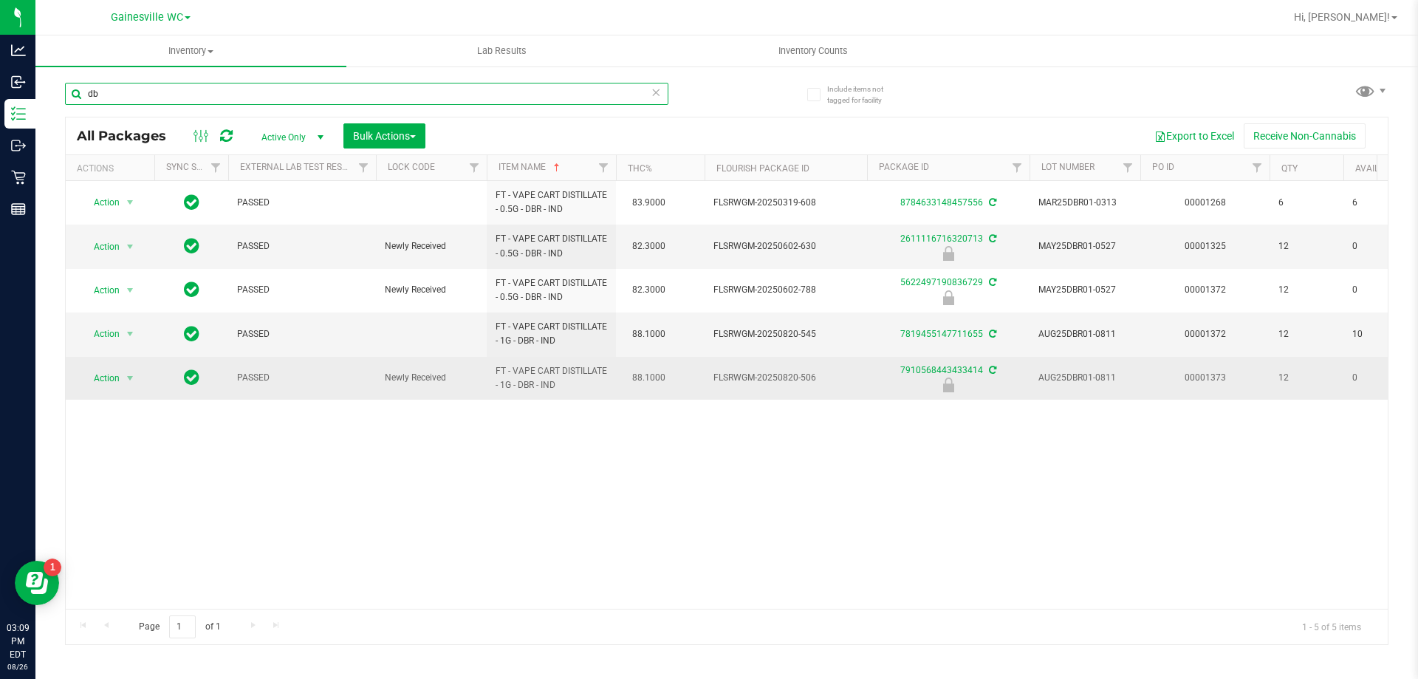
type input "d"
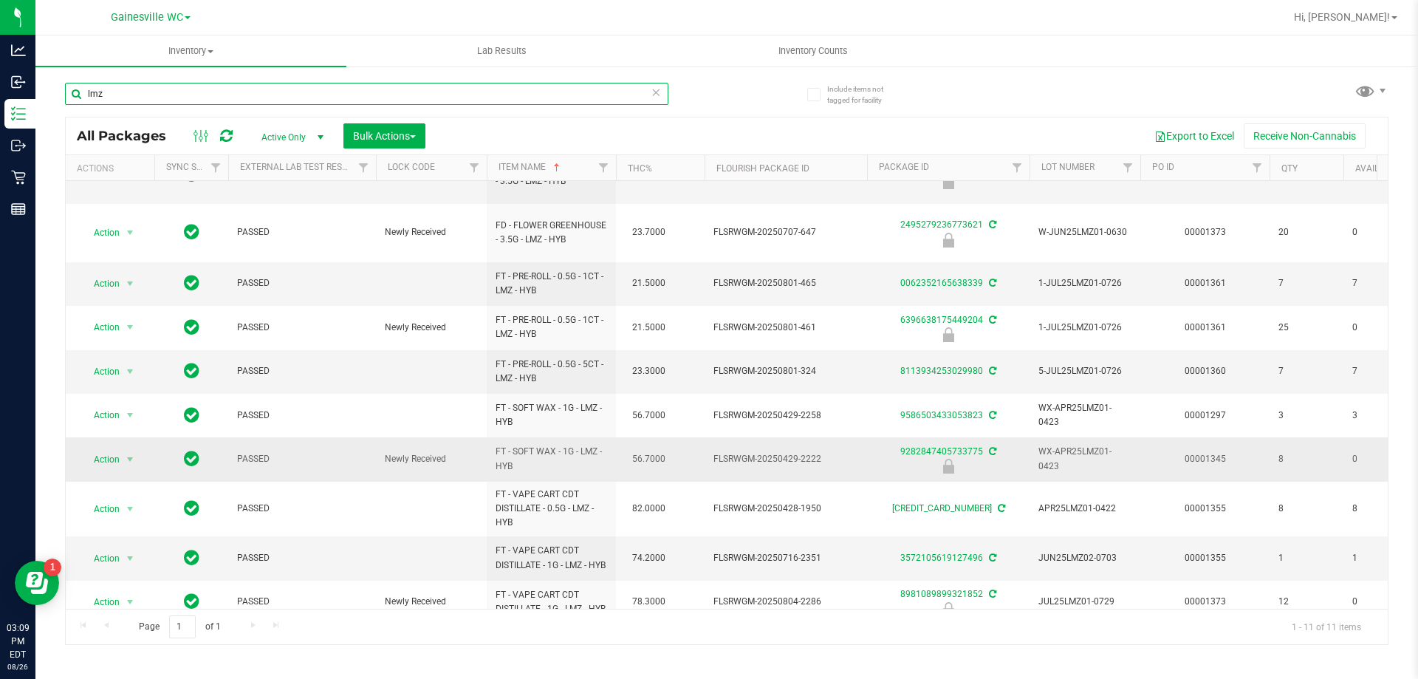
scroll to position [99, 0]
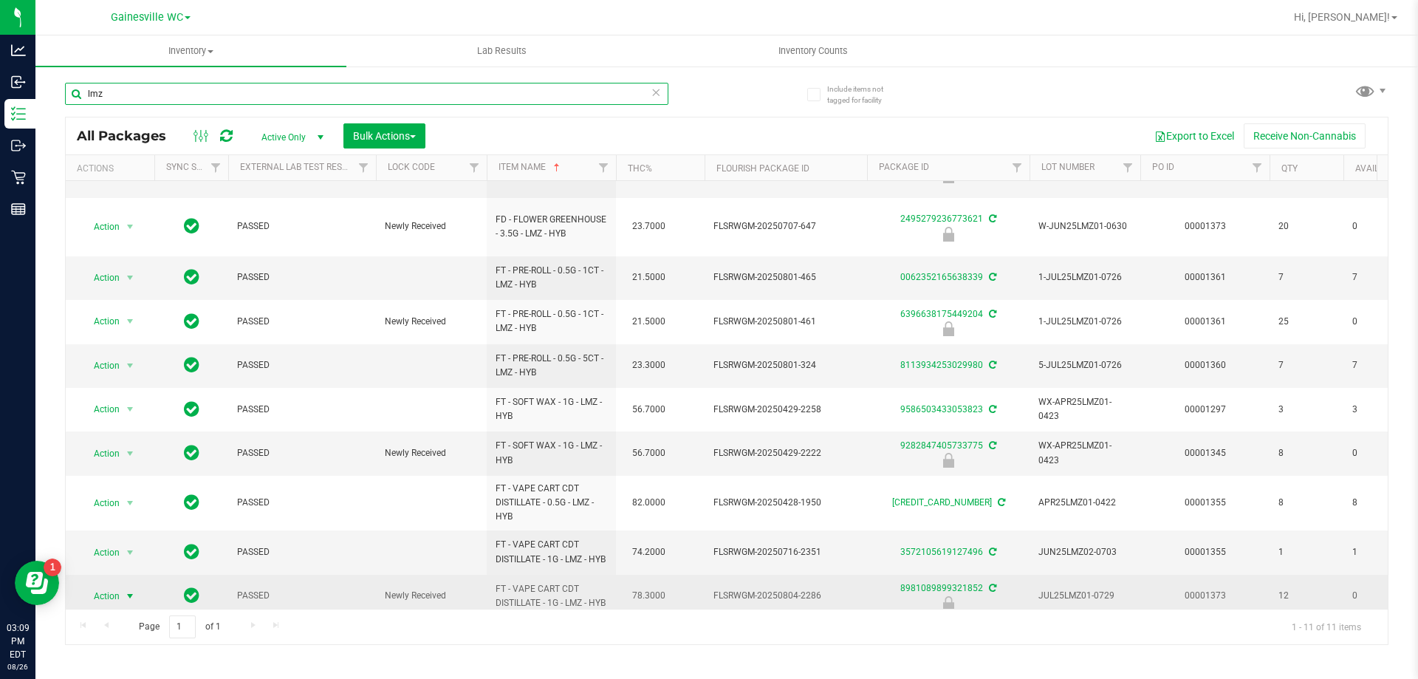
type input "lmz"
click at [119, 586] on span "Action" at bounding box center [101, 596] width 40 height 21
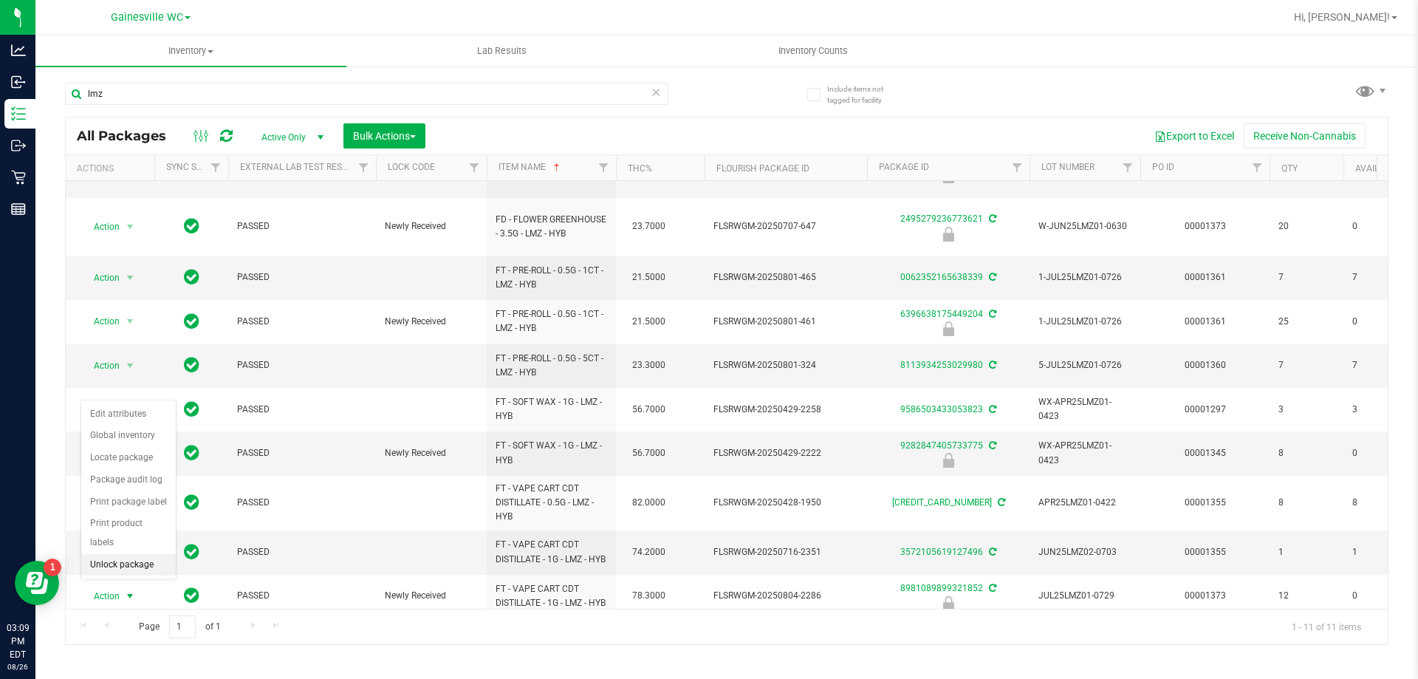
click at [112, 554] on li "Unlock package" at bounding box center [128, 565] width 95 height 22
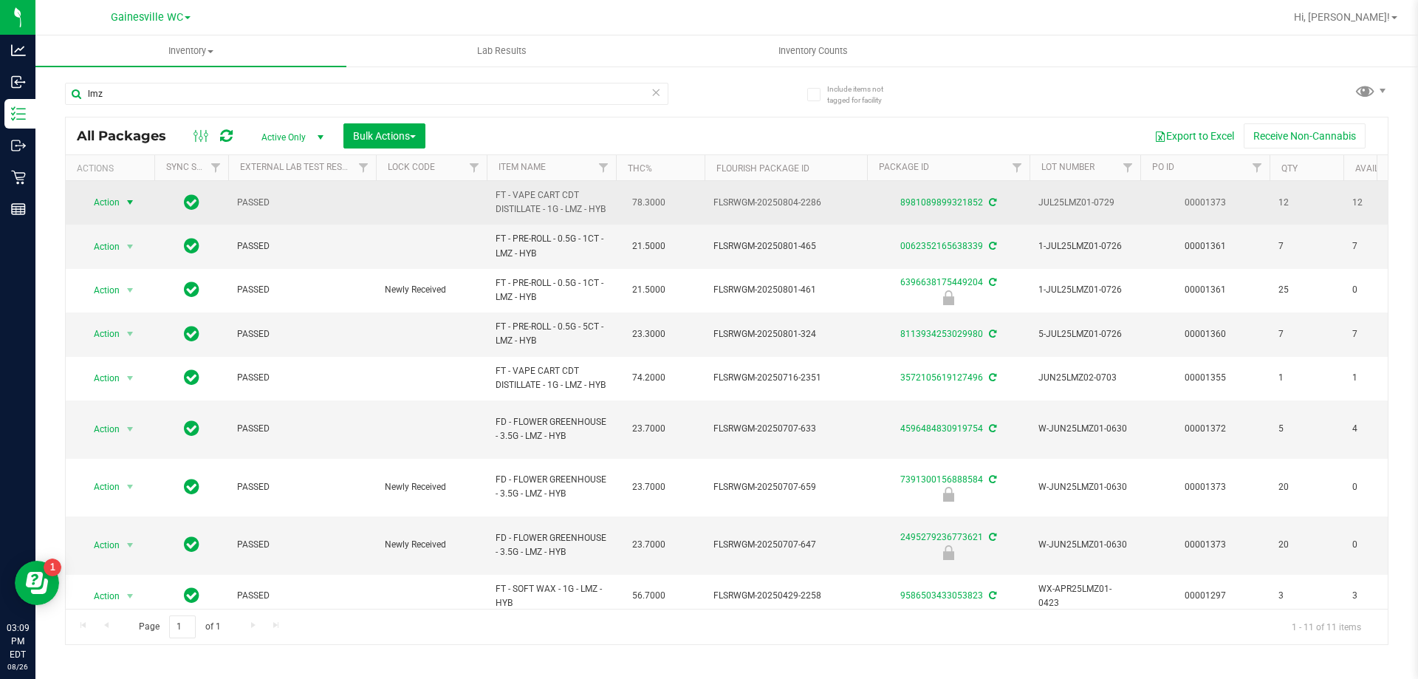
click at [127, 206] on span "select" at bounding box center [130, 202] width 12 height 12
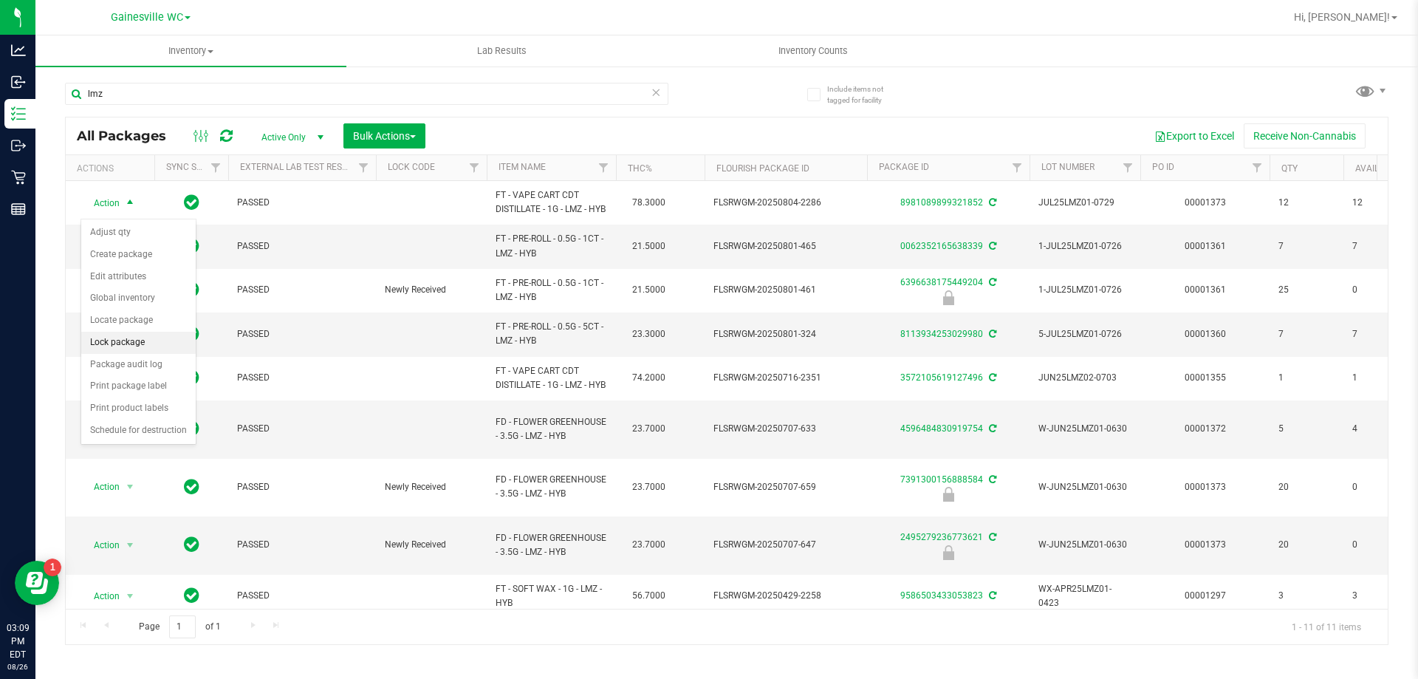
click at [106, 342] on li "Lock package" at bounding box center [138, 343] width 114 height 22
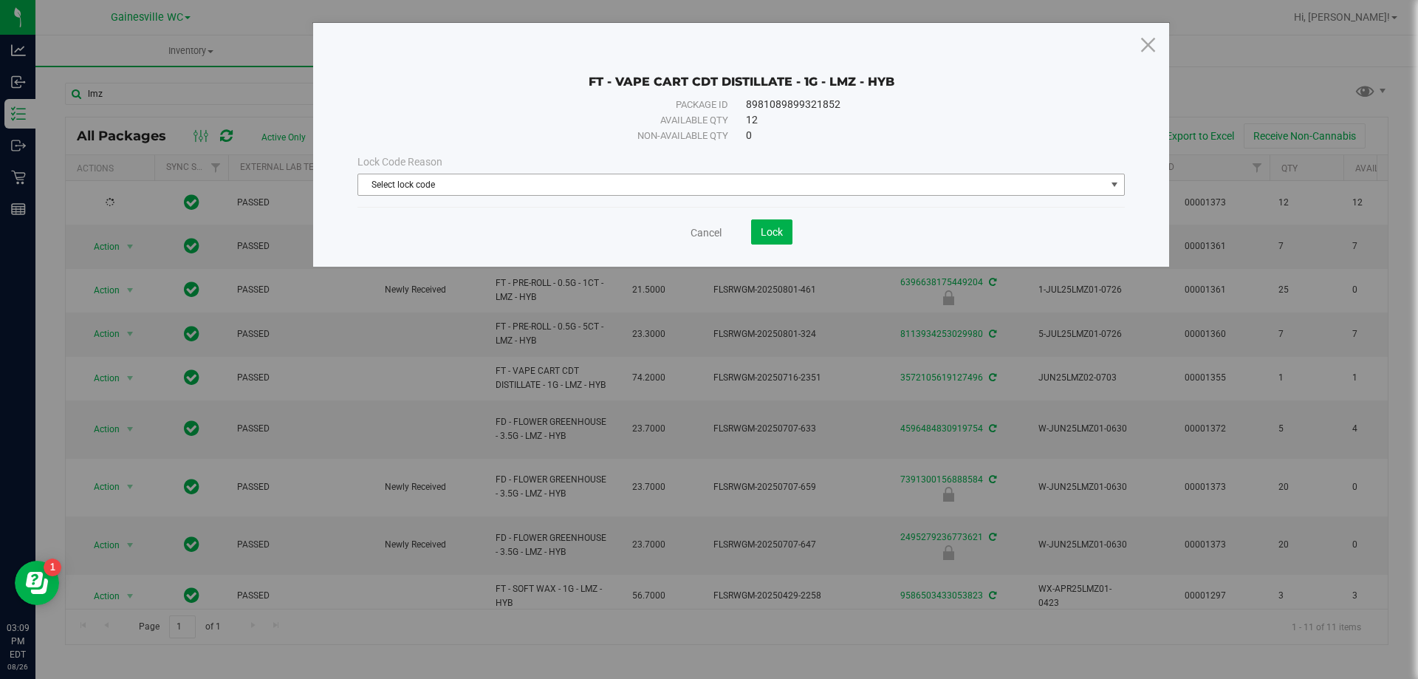
click at [557, 188] on span "Select lock code" at bounding box center [731, 184] width 747 height 21
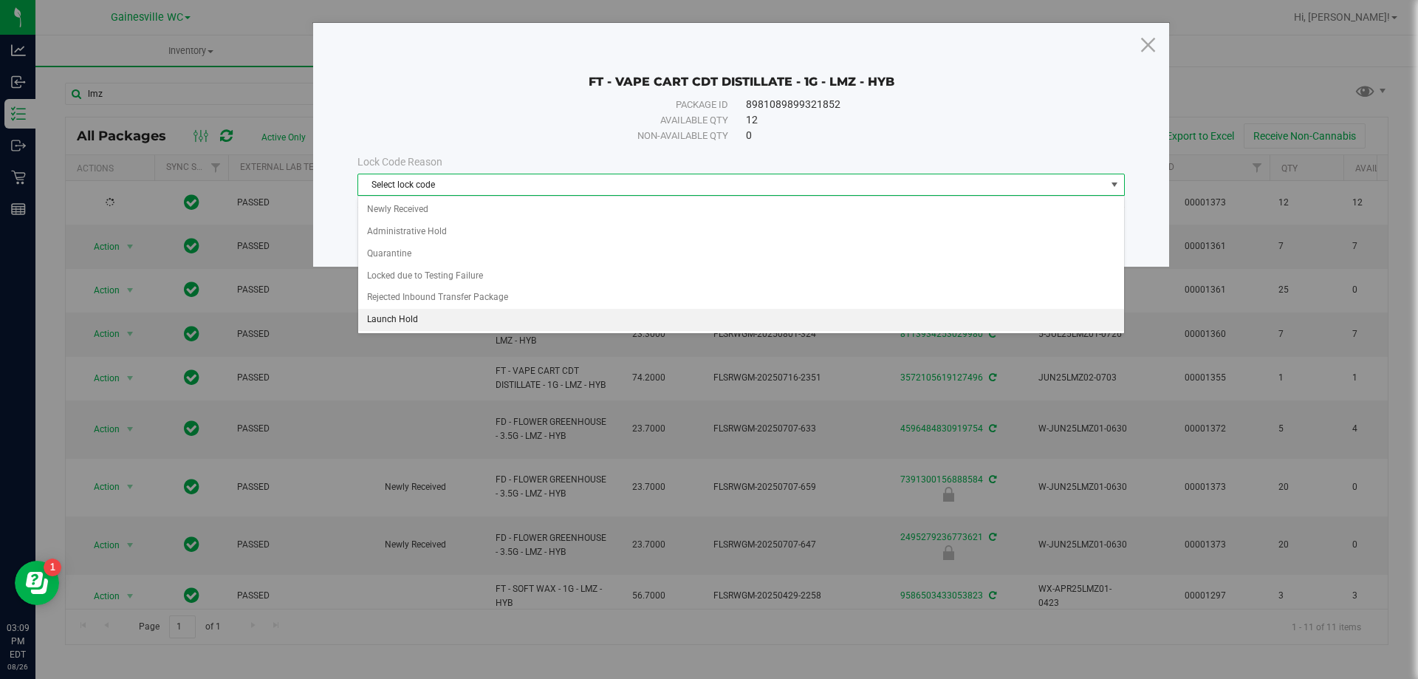
click at [437, 321] on li "Launch Hold" at bounding box center [741, 320] width 766 height 22
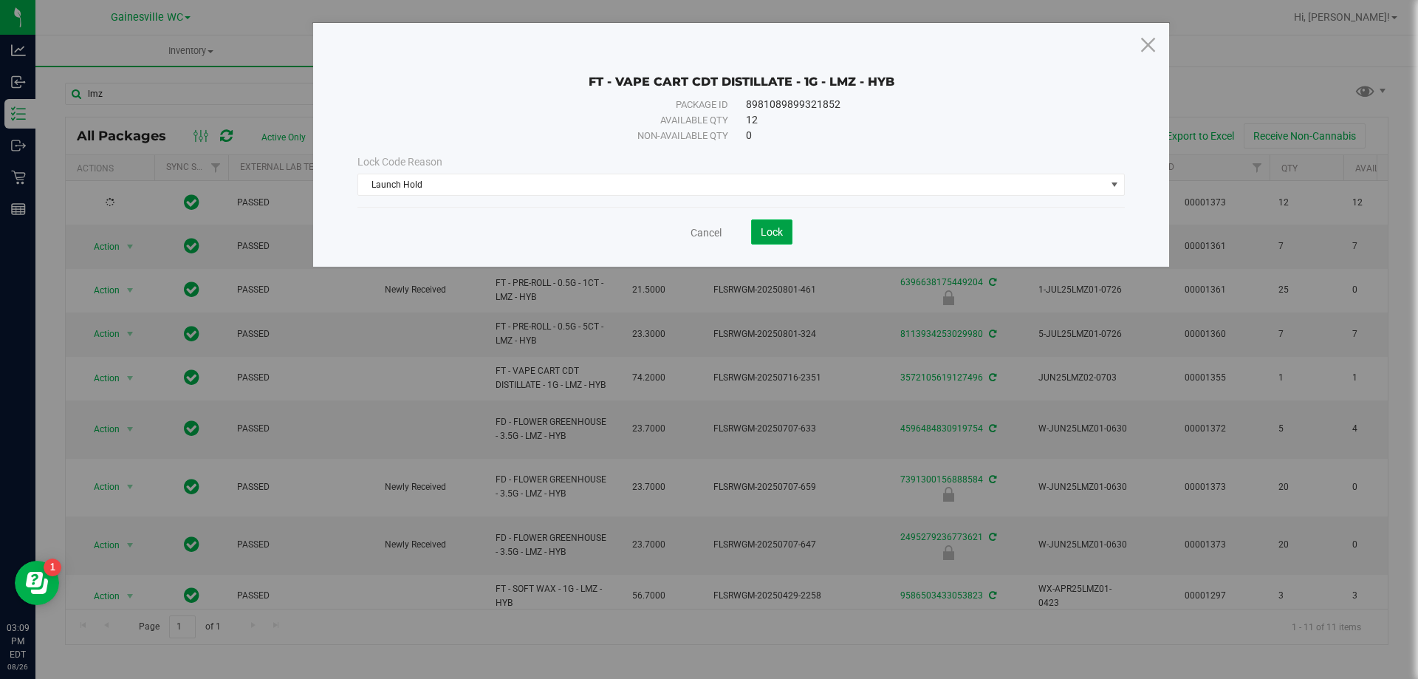
click at [767, 227] on span "Lock" at bounding box center [772, 232] width 22 height 12
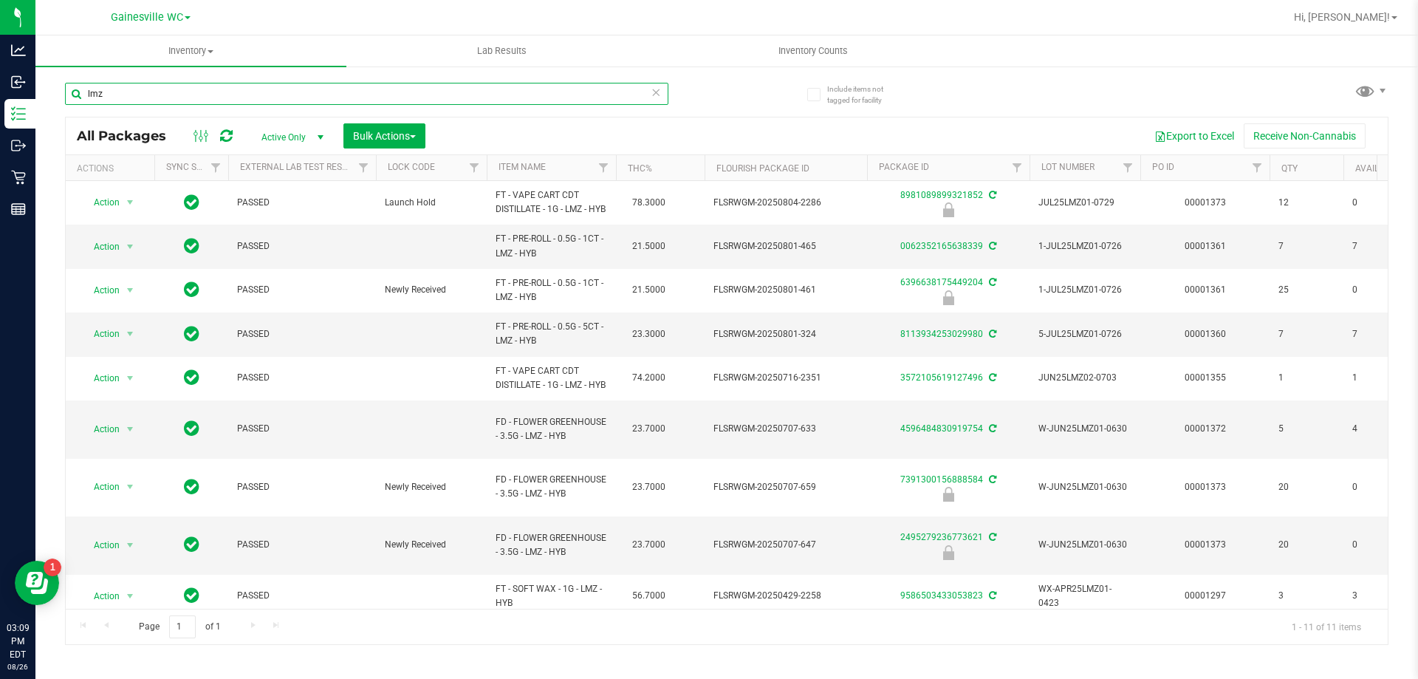
drag, startPoint x: 117, startPoint y: 97, endPoint x: 86, endPoint y: 96, distance: 31.1
click at [86, 96] on input "lmz" at bounding box center [366, 94] width 603 height 22
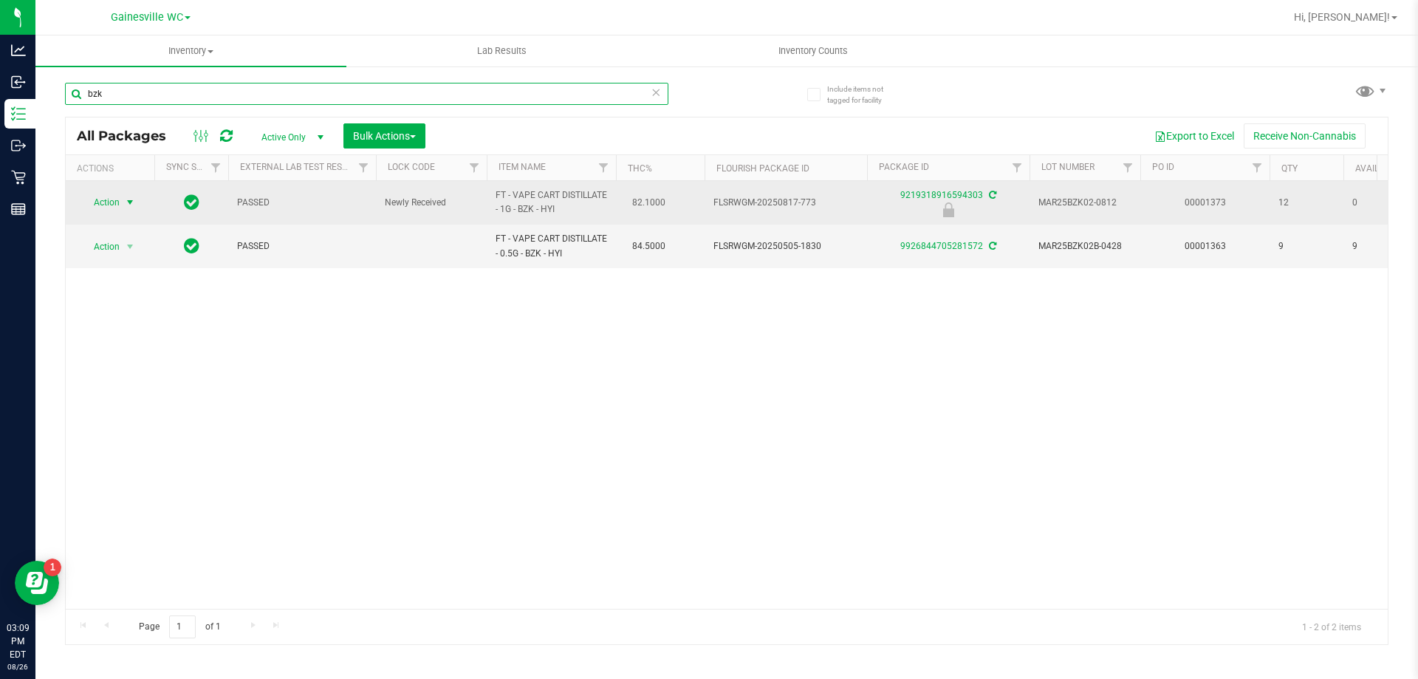
type input "bzk"
click at [123, 198] on span "select" at bounding box center [130, 202] width 18 height 21
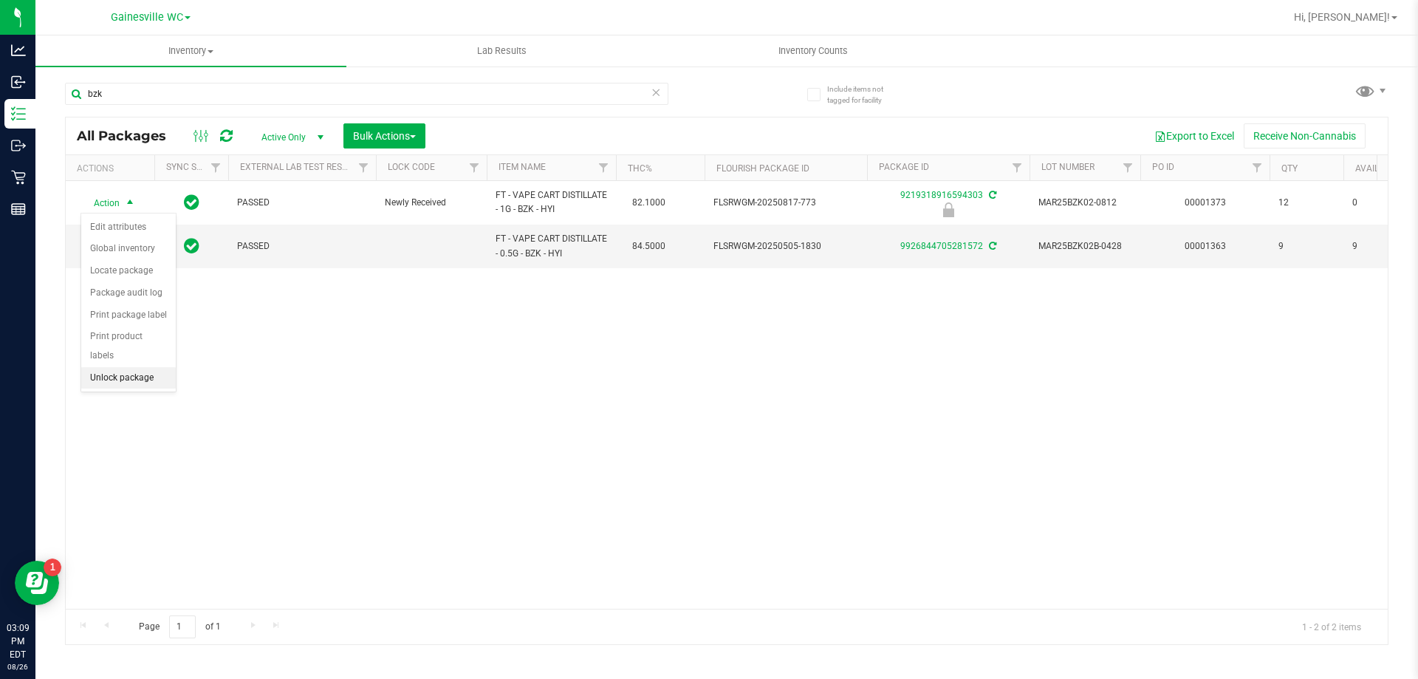
click at [109, 367] on li "Unlock package" at bounding box center [128, 378] width 95 height 22
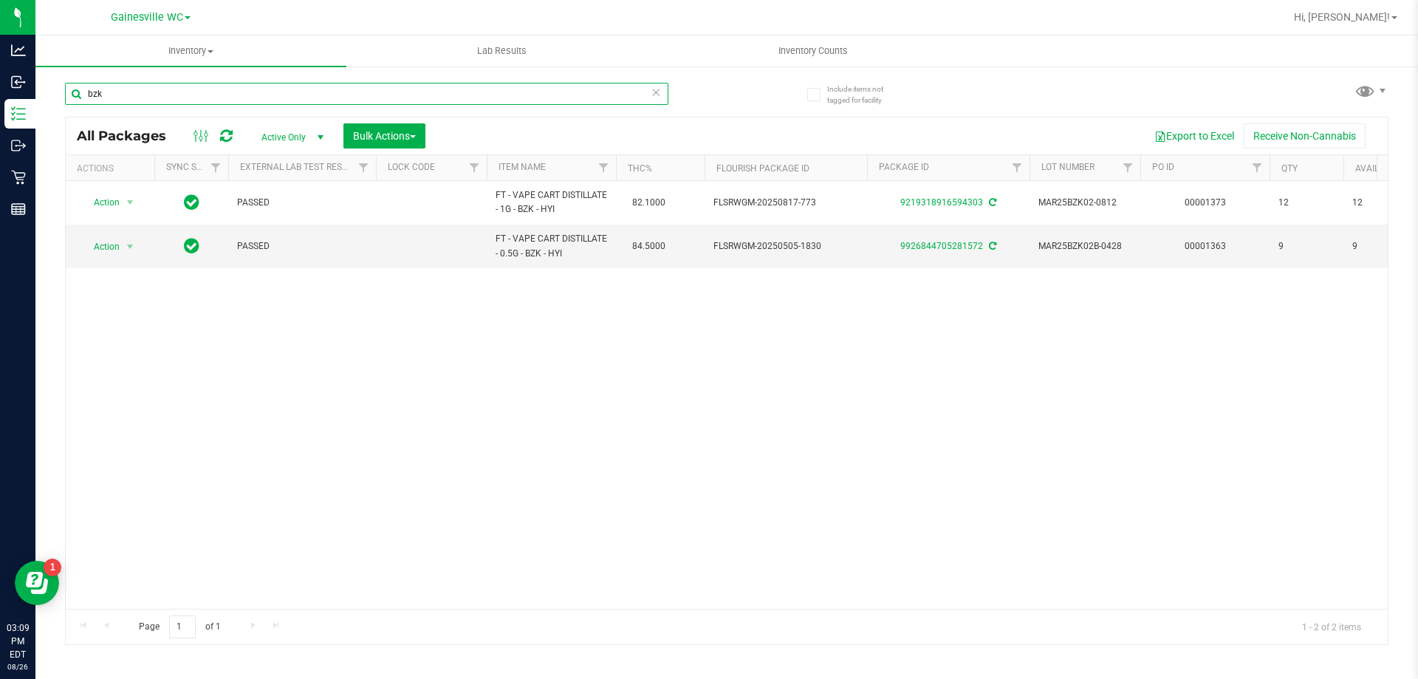
drag, startPoint x: 171, startPoint y: 91, endPoint x: 42, endPoint y: 97, distance: 129.4
click at [42, 97] on div "Include items not tagged for facility bzk All Packages Active Only Active Only …" at bounding box center [726, 290] width 1383 height 451
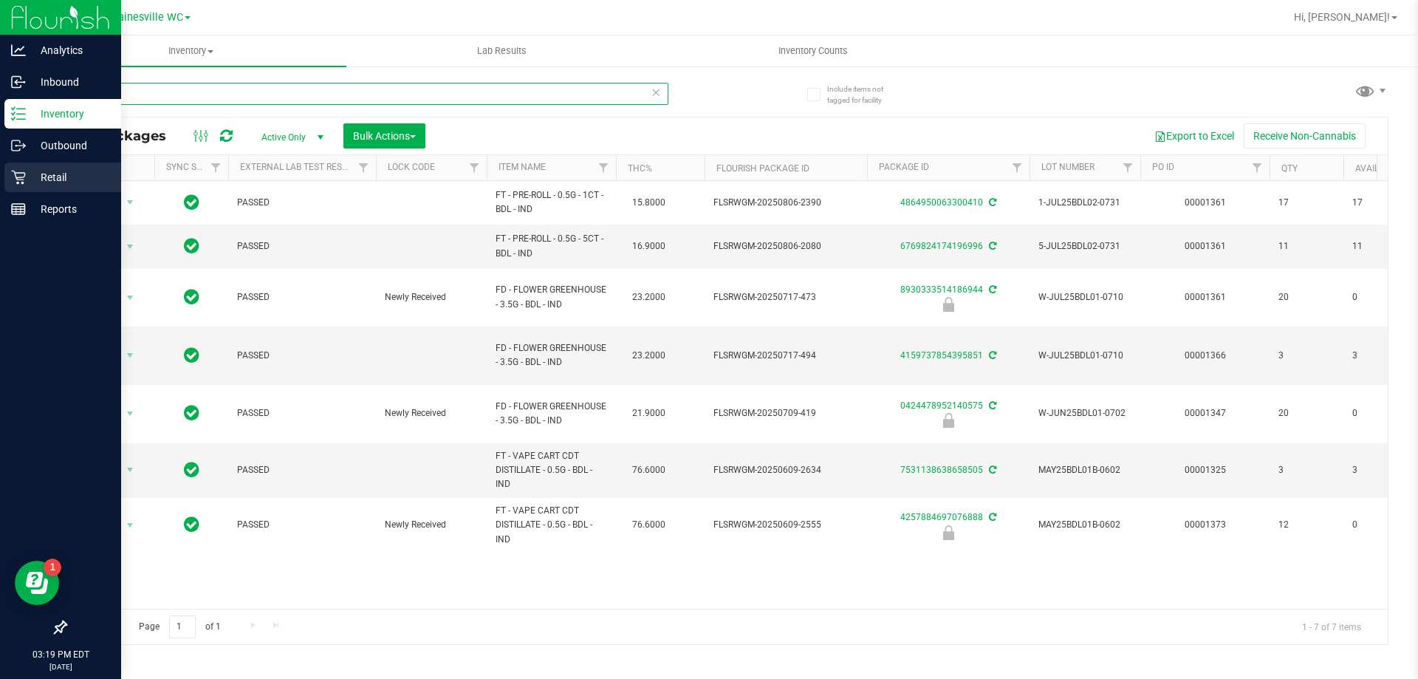
type input "bdl"
click at [32, 175] on p "Retail" at bounding box center [70, 177] width 89 height 18
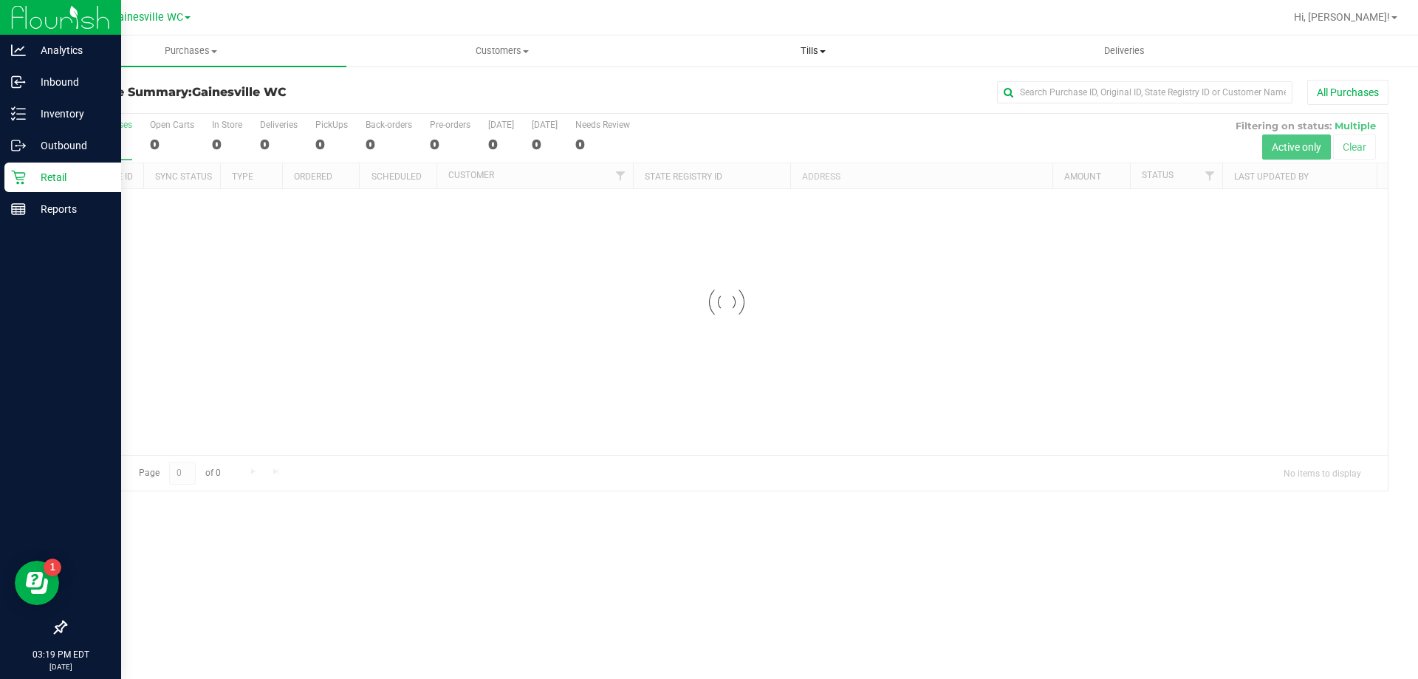
click at [803, 46] on span "Tills" at bounding box center [812, 50] width 309 height 13
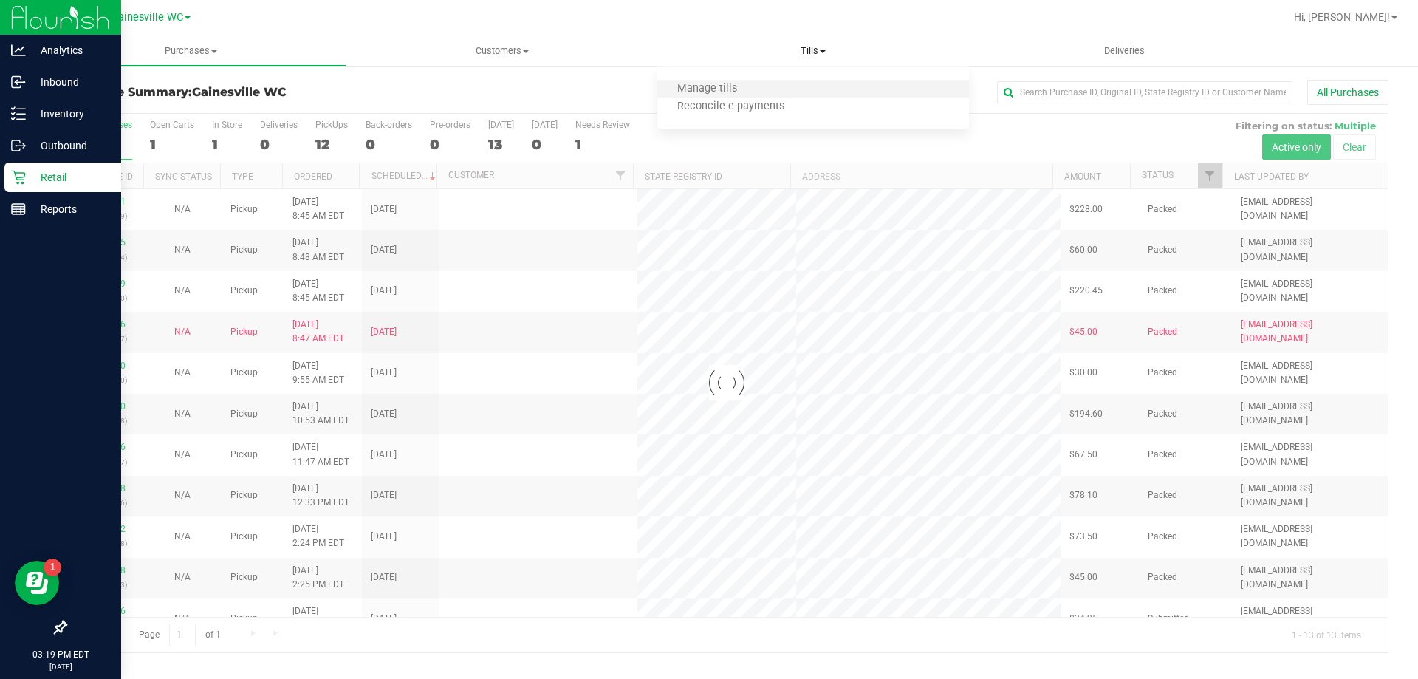
click at [801, 82] on li "Manage tills" at bounding box center [812, 90] width 311 height 18
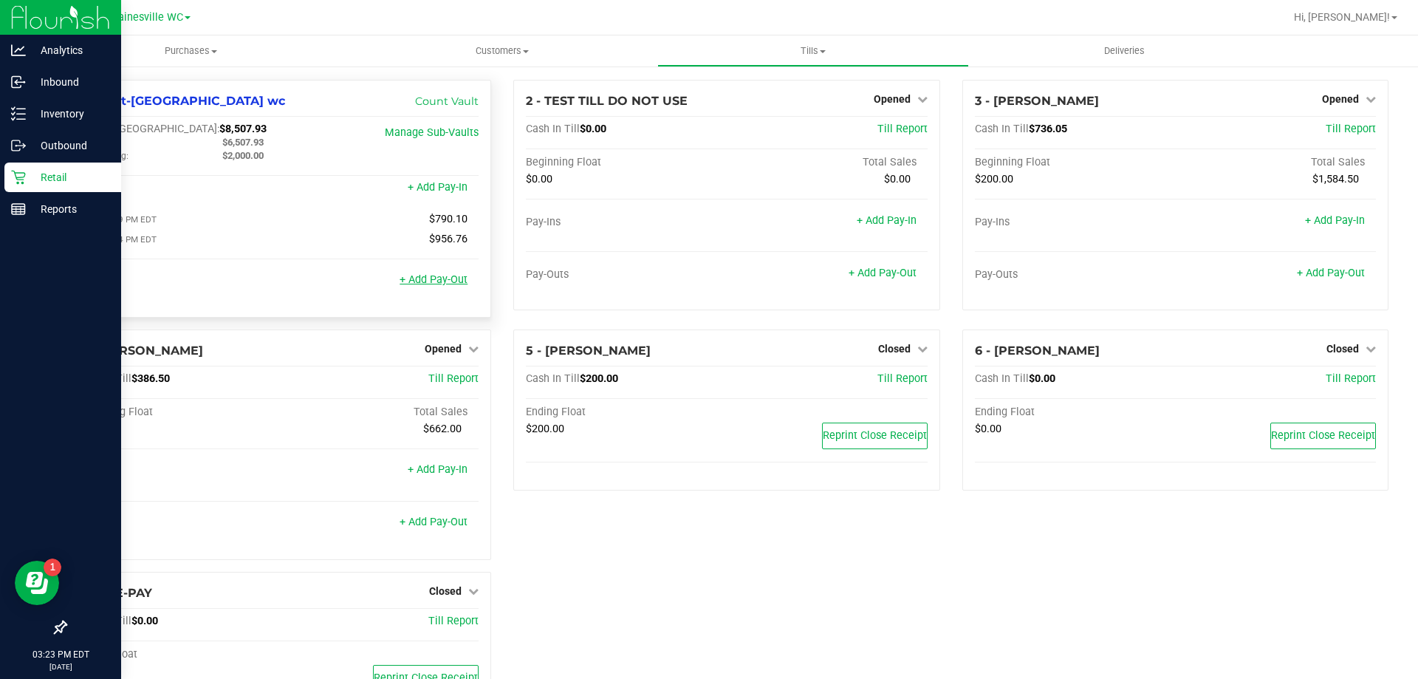
click at [428, 286] on link "+ Add Pay-Out" at bounding box center [434, 279] width 68 height 13
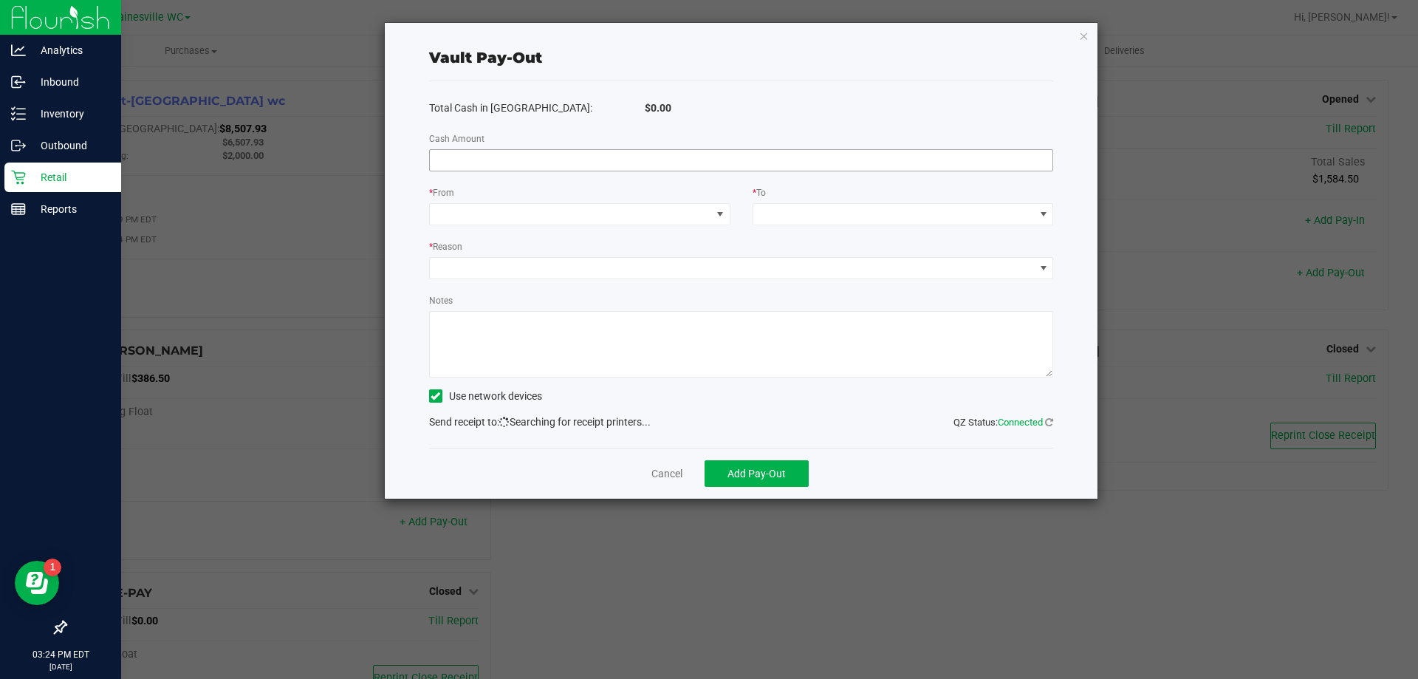
click at [676, 161] on input at bounding box center [741, 160] width 623 height 21
type input "$6,507.93"
click at [610, 207] on span "NO DATA FOUND" at bounding box center [570, 214] width 281 height 21
click at [611, 213] on span "NO DATA FOUND" at bounding box center [570, 214] width 281 height 21
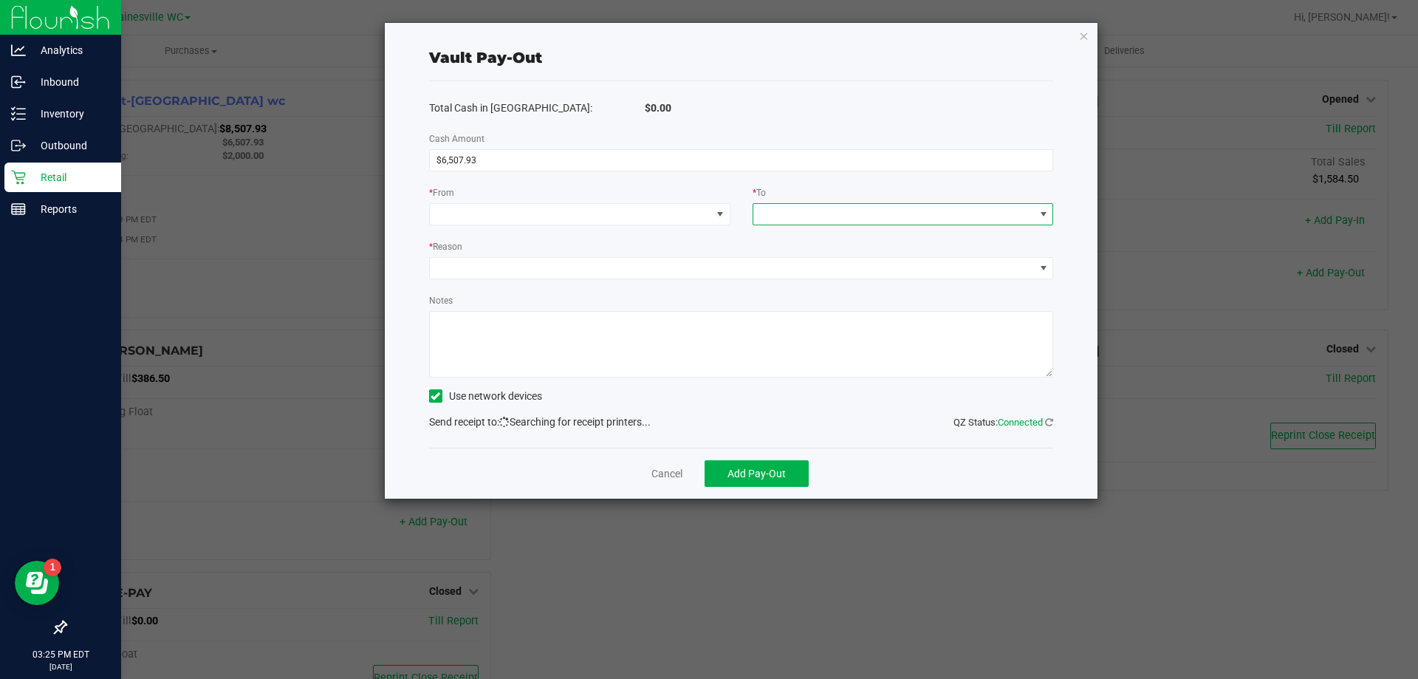
click at [780, 205] on span "NO DATA FOUND" at bounding box center [903, 214] width 301 height 22
click at [780, 205] on span "NO DATA FOUND" at bounding box center [893, 214] width 281 height 21
click at [679, 476] on link "Cancel" at bounding box center [666, 474] width 31 height 16
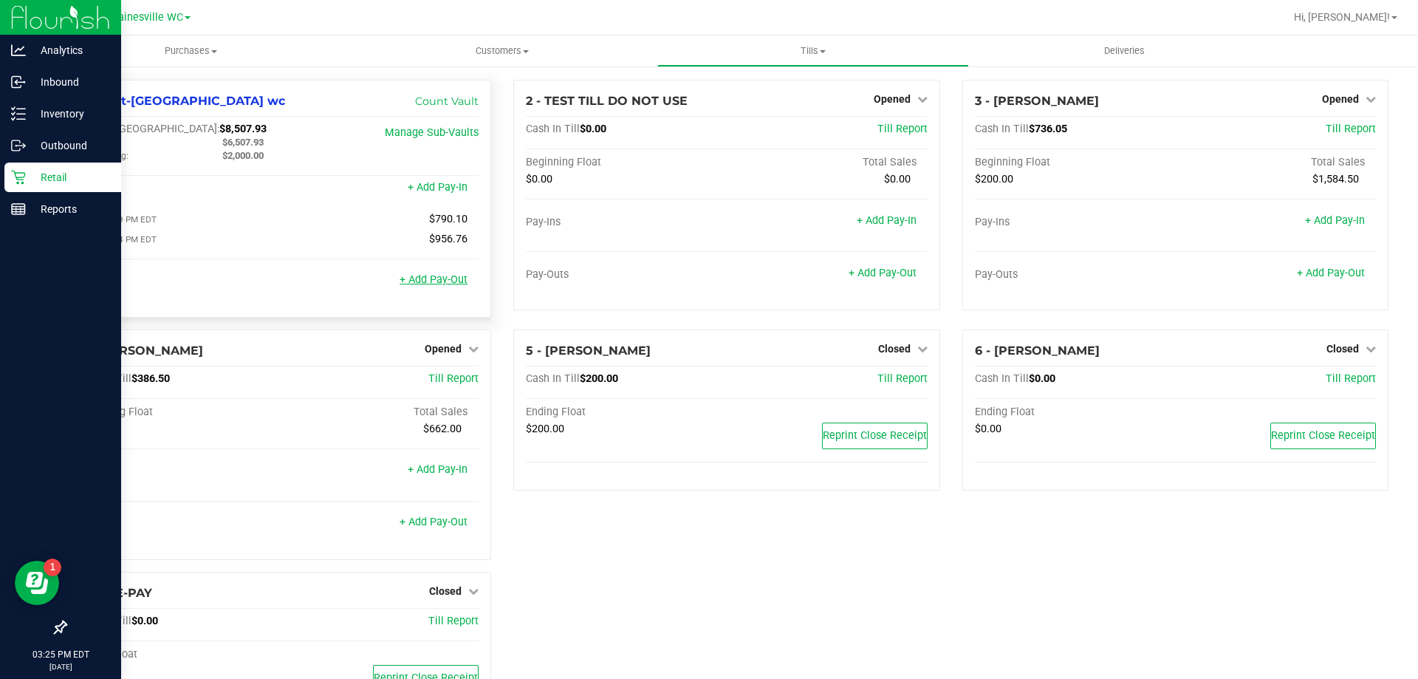
click at [432, 286] on link "+ Add Pay-Out" at bounding box center [434, 279] width 68 height 13
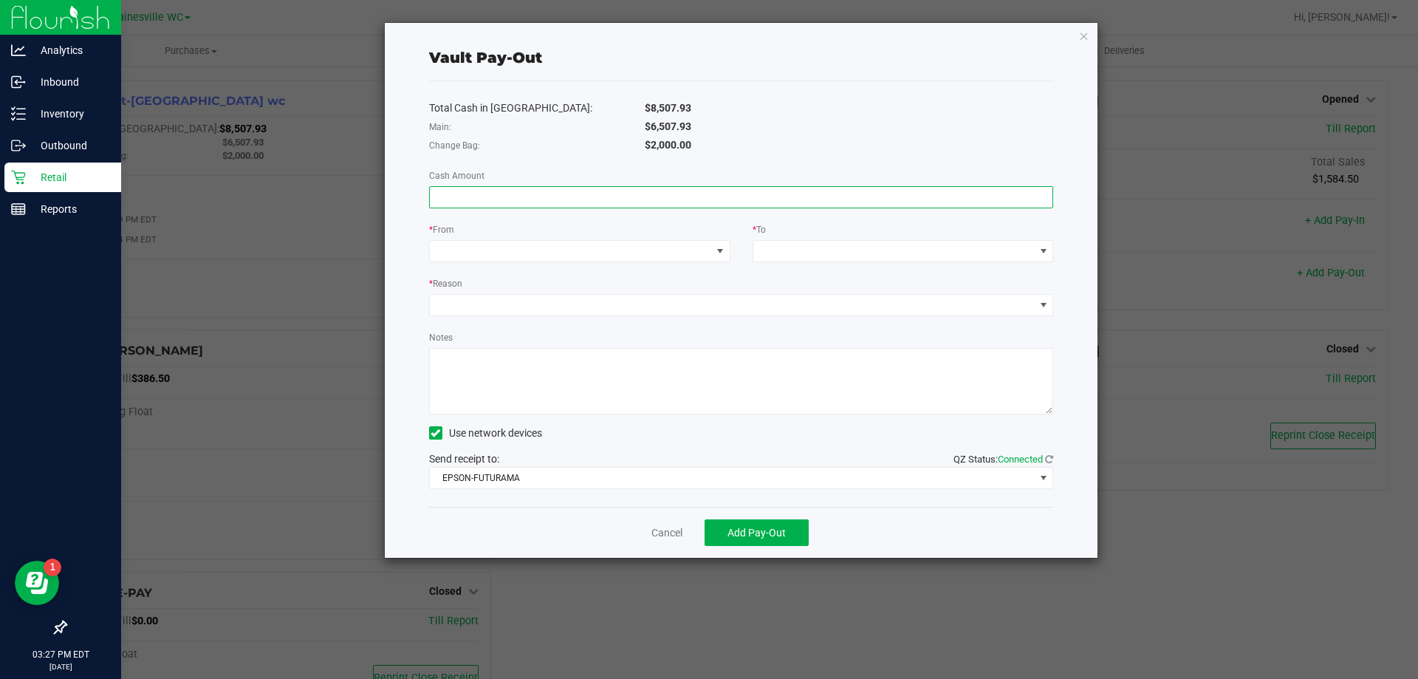
click at [660, 192] on input at bounding box center [741, 197] width 623 height 21
type input "$6,507.93"
click at [623, 254] on span at bounding box center [570, 251] width 281 height 21
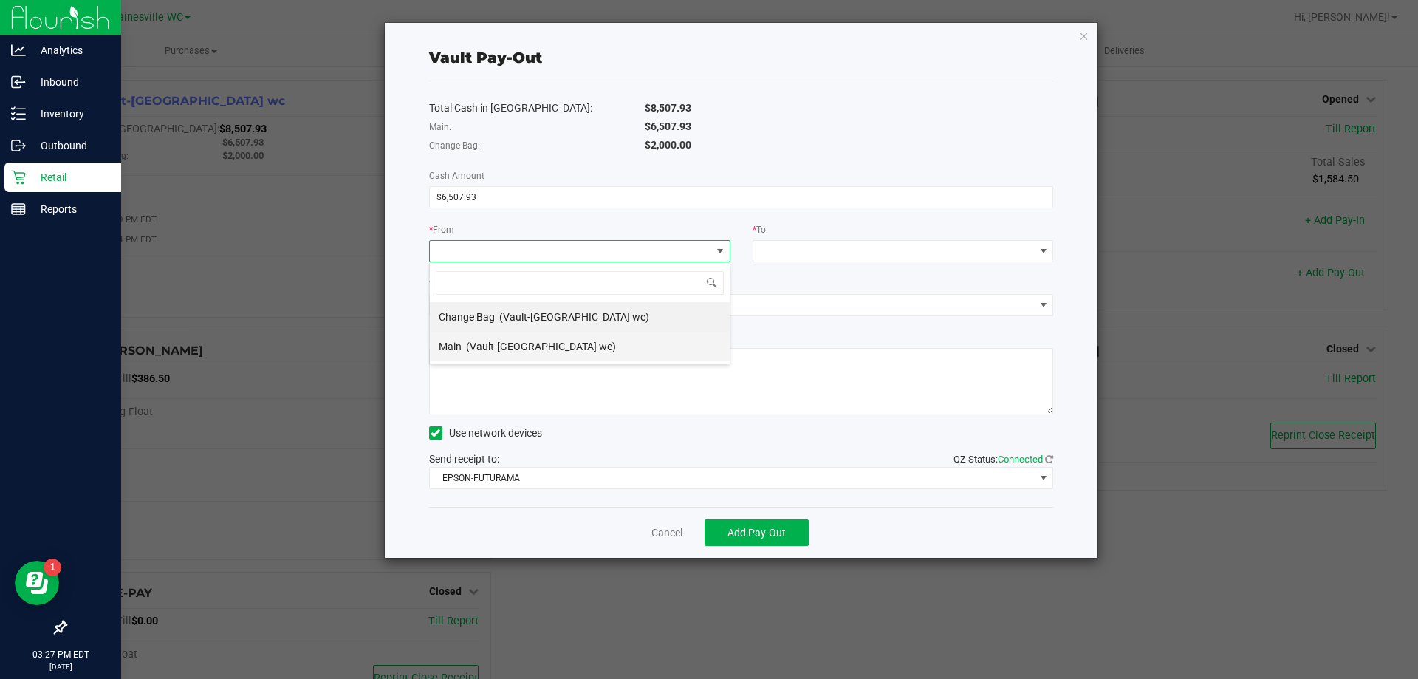
click at [560, 346] on span "(Vault-Gainesville wc)" at bounding box center [541, 346] width 150 height 12
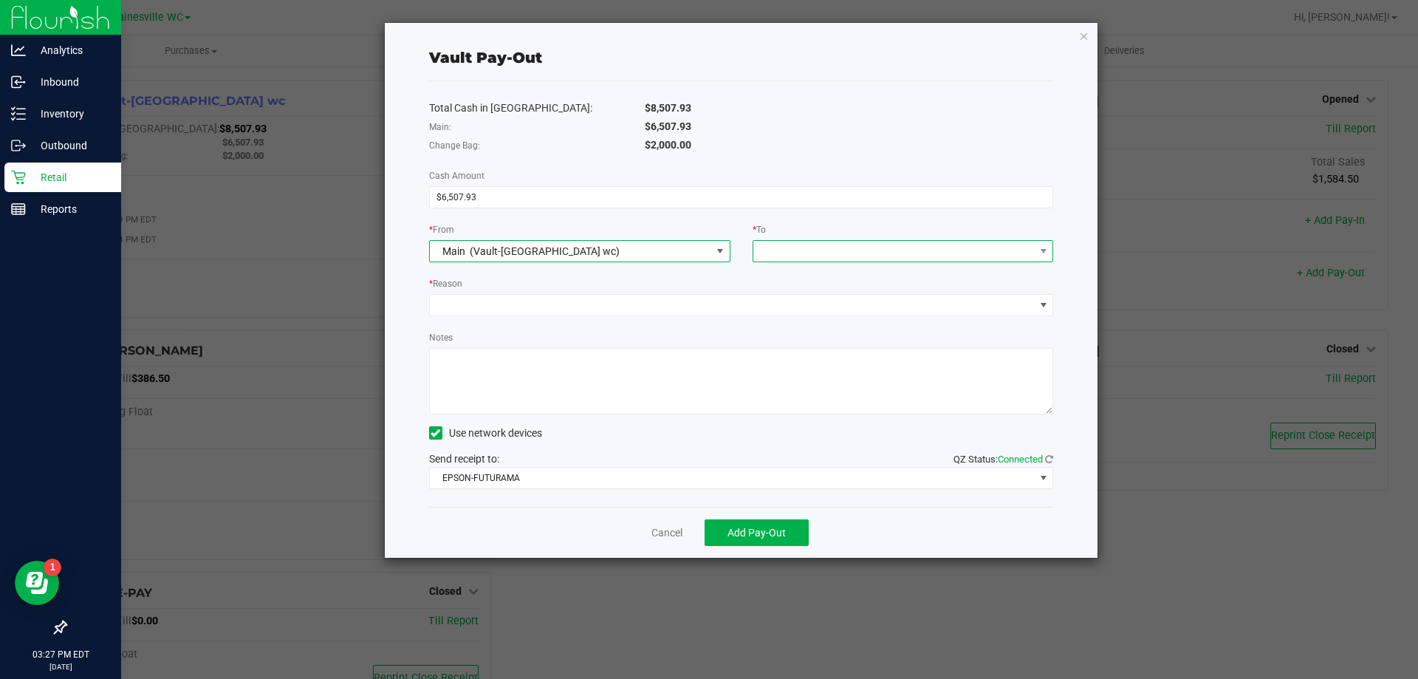
click at [805, 250] on span at bounding box center [893, 251] width 281 height 21
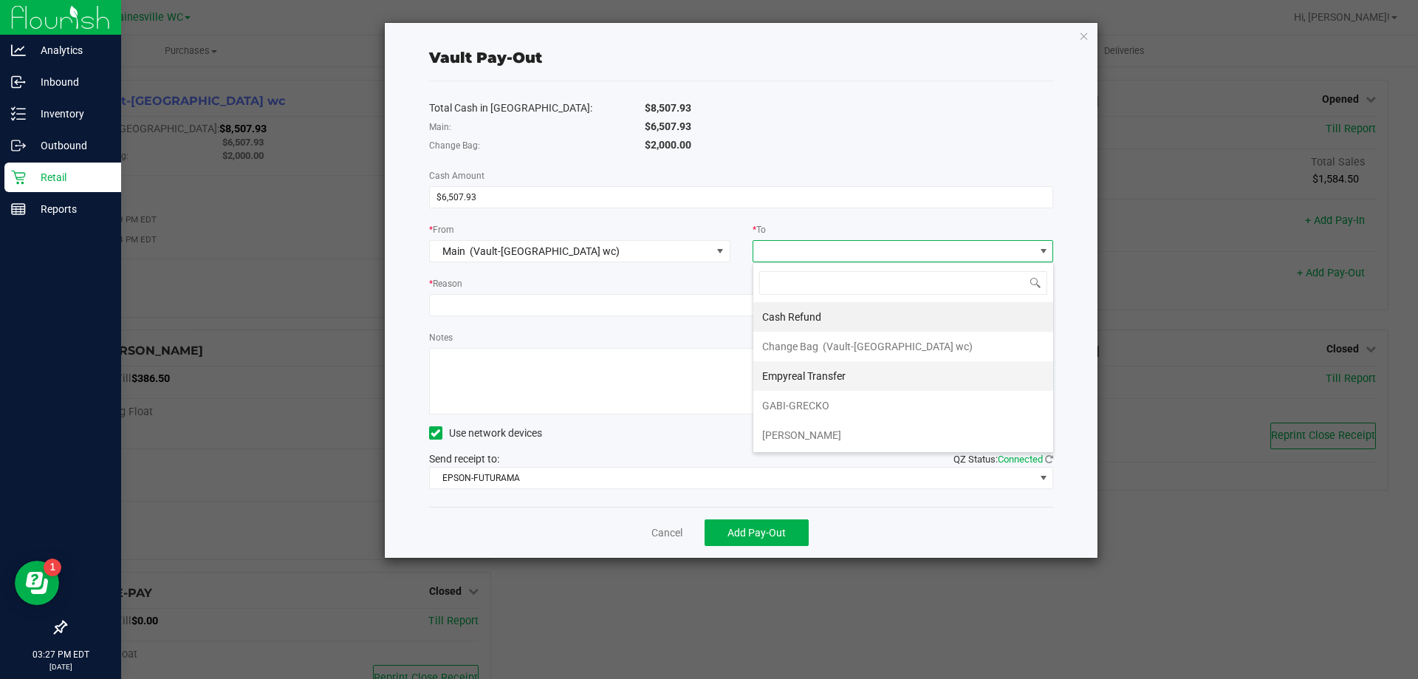
click at [821, 381] on span "Empyreal Transfer" at bounding box center [803, 376] width 83 height 12
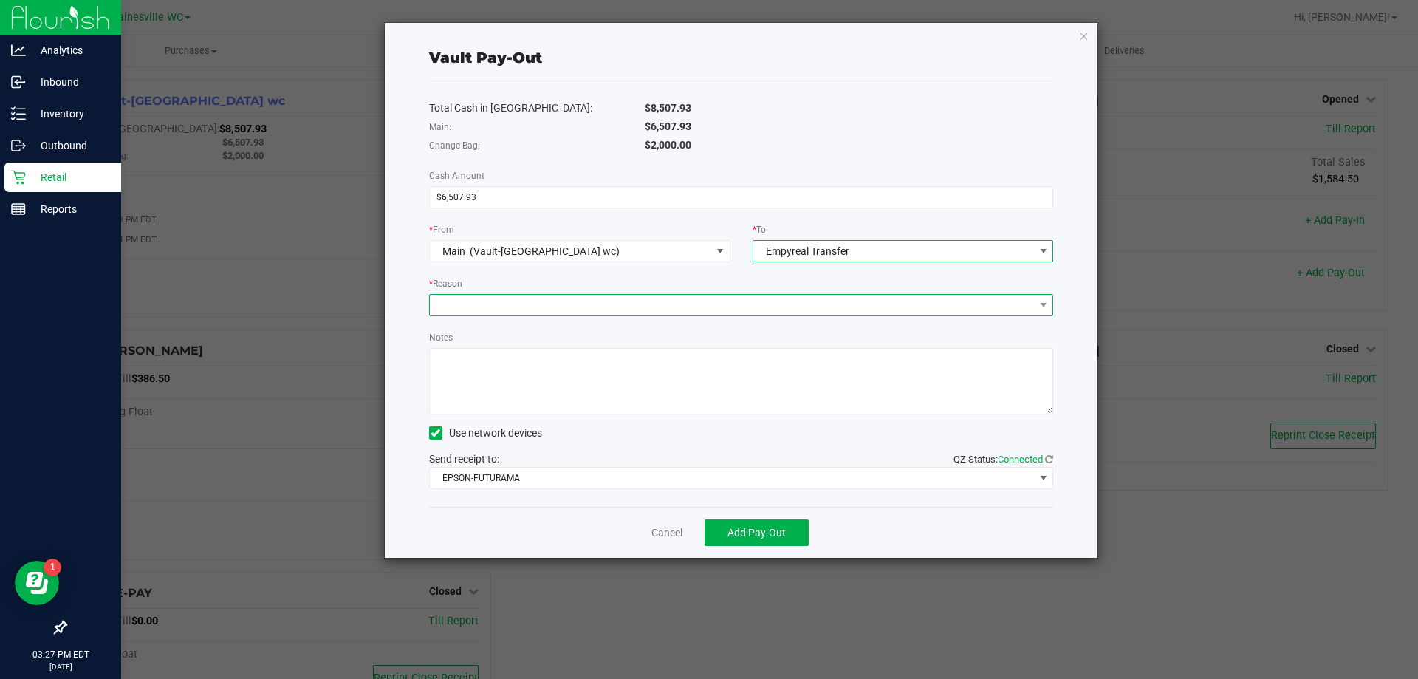
click at [750, 307] on span "NO DATA FOUND" at bounding box center [732, 305] width 605 height 21
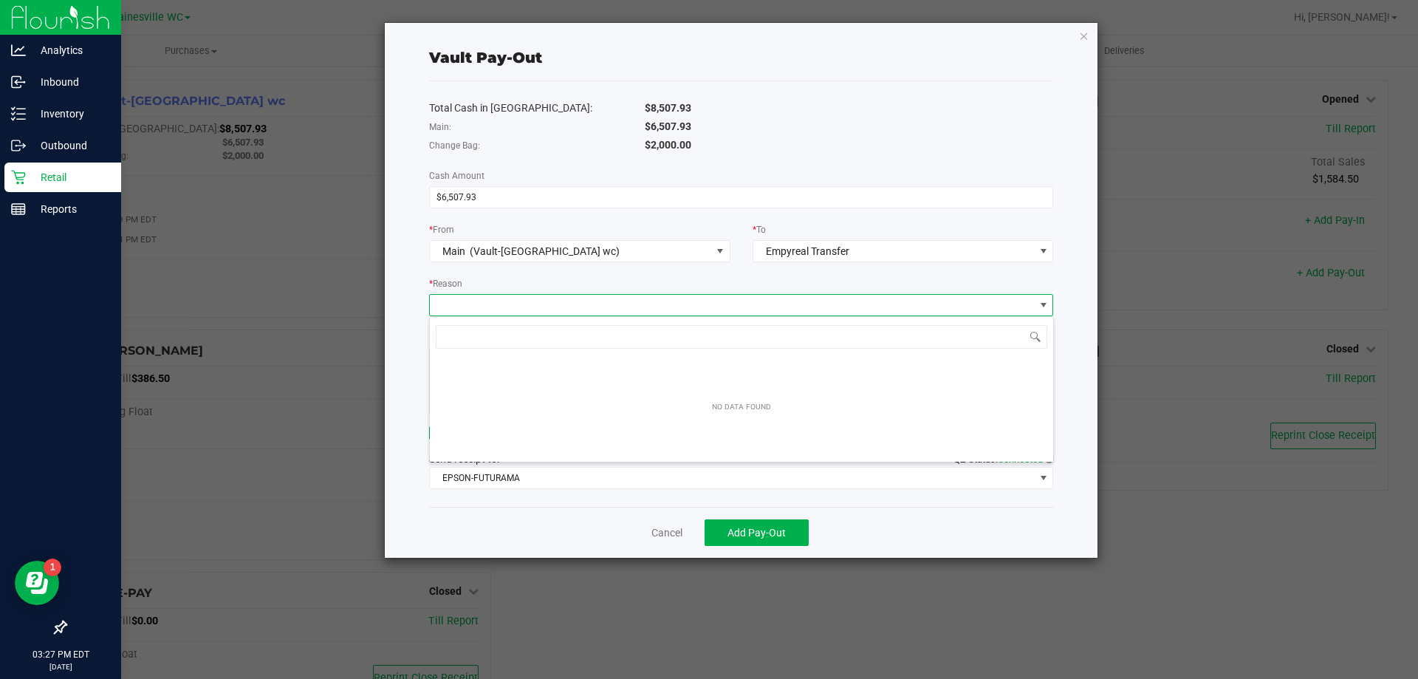
scroll to position [22, 624]
click at [1044, 153] on div "Change Bag: $2,000.00" at bounding box center [741, 145] width 647 height 18
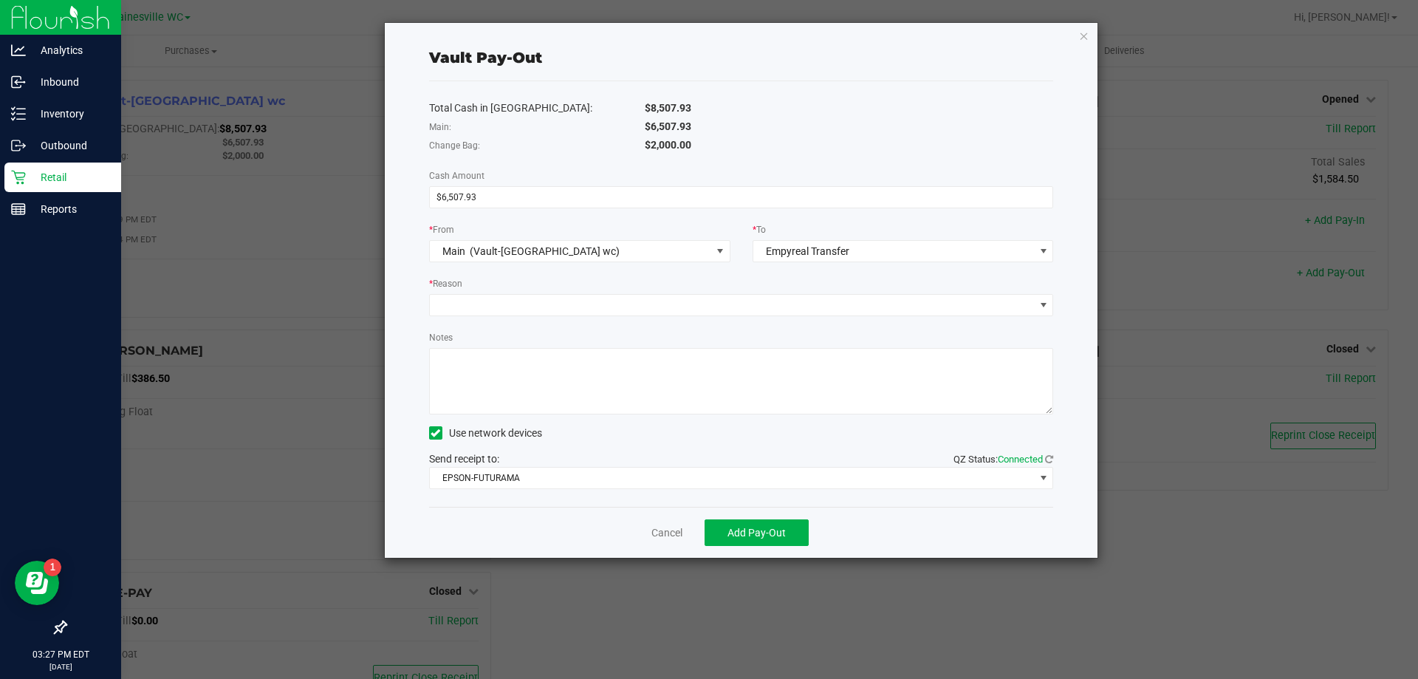
click at [716, 493] on div "Total Cash in Vault: $8,507.93 Main: $6,507.93 Change Bag: $2,000.00 Cash Amoun…" at bounding box center [741, 293] width 625 height 425
click at [716, 482] on span "EPSON-FUTURAMA" at bounding box center [732, 478] width 605 height 21
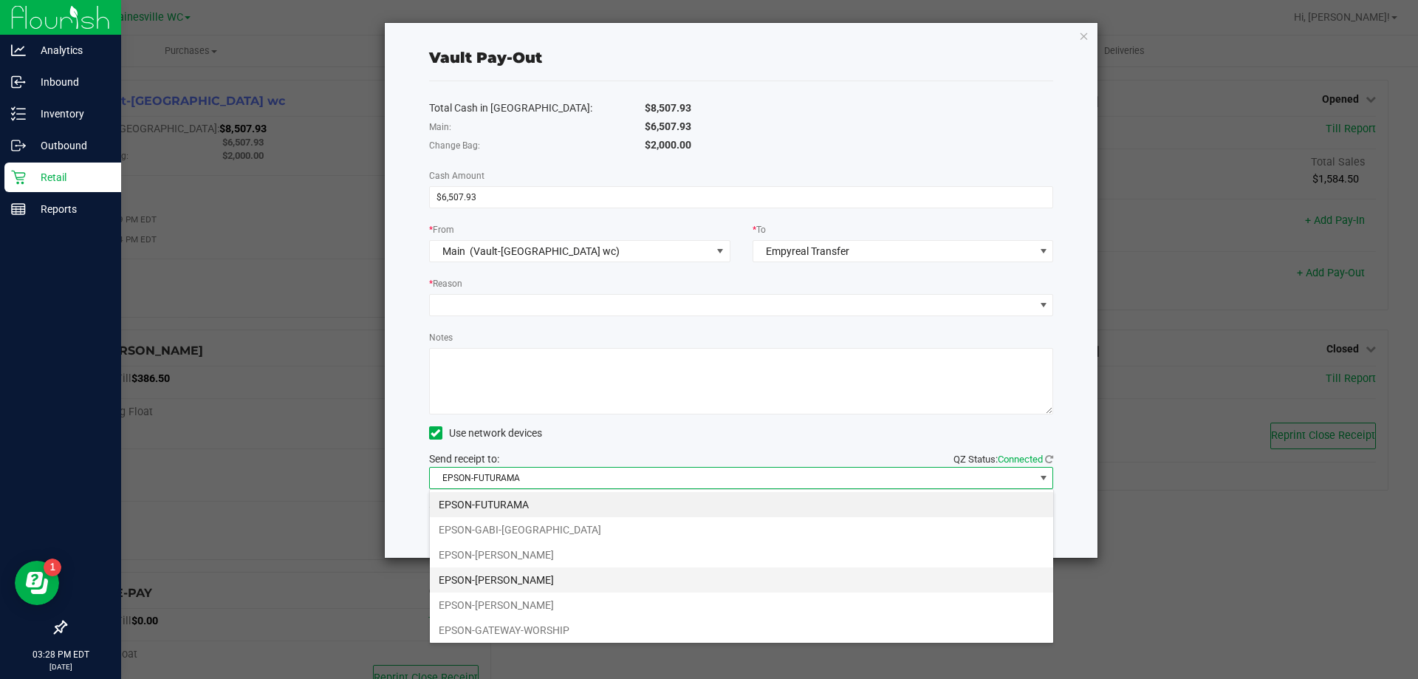
click at [587, 583] on li "EPSON-GARY-GRAHAM" at bounding box center [741, 579] width 623 height 25
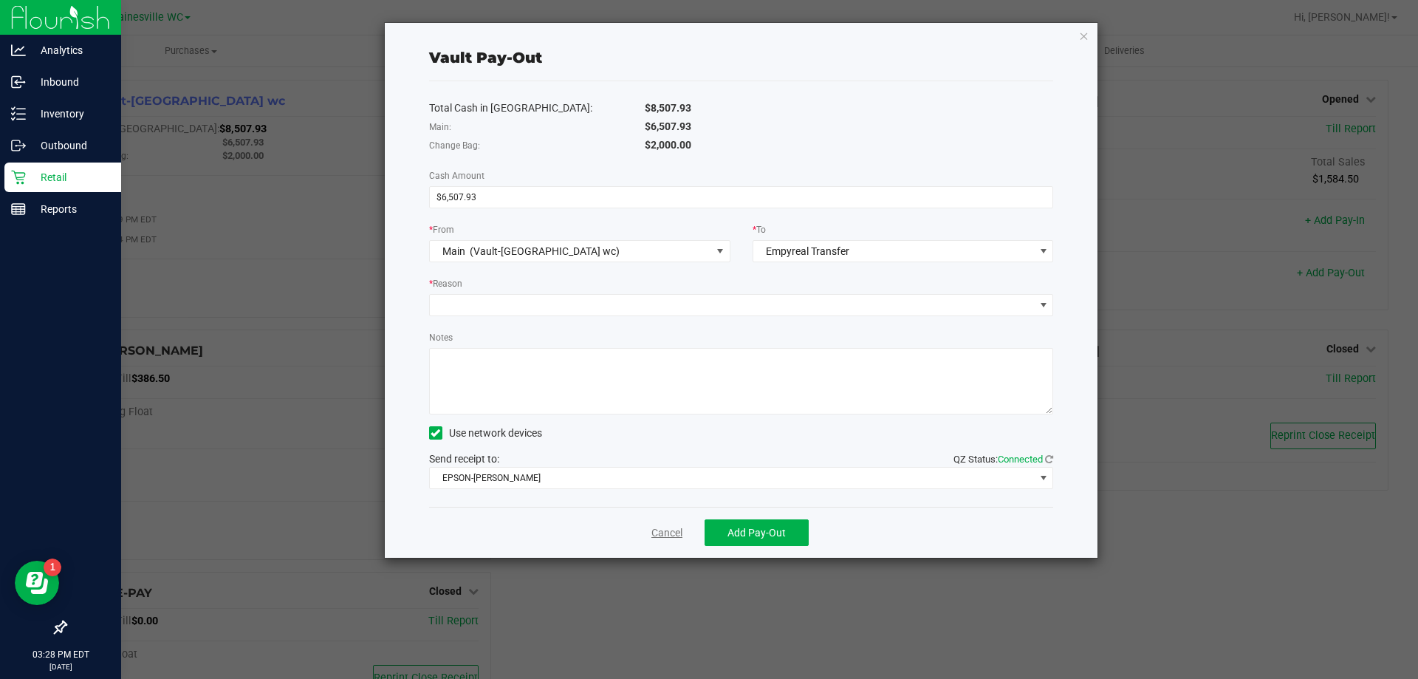
click at [672, 533] on link "Cancel" at bounding box center [666, 533] width 31 height 16
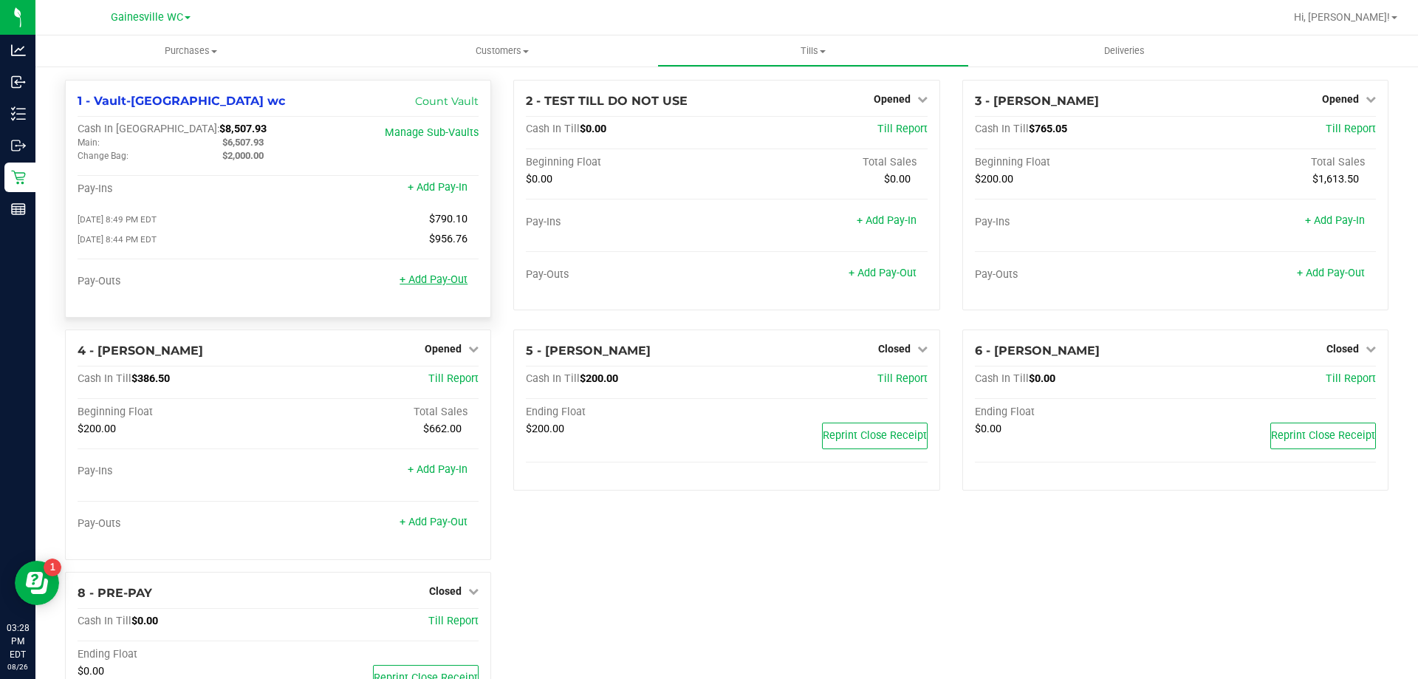
click at [446, 282] on link "+ Add Pay-Out" at bounding box center [434, 279] width 68 height 13
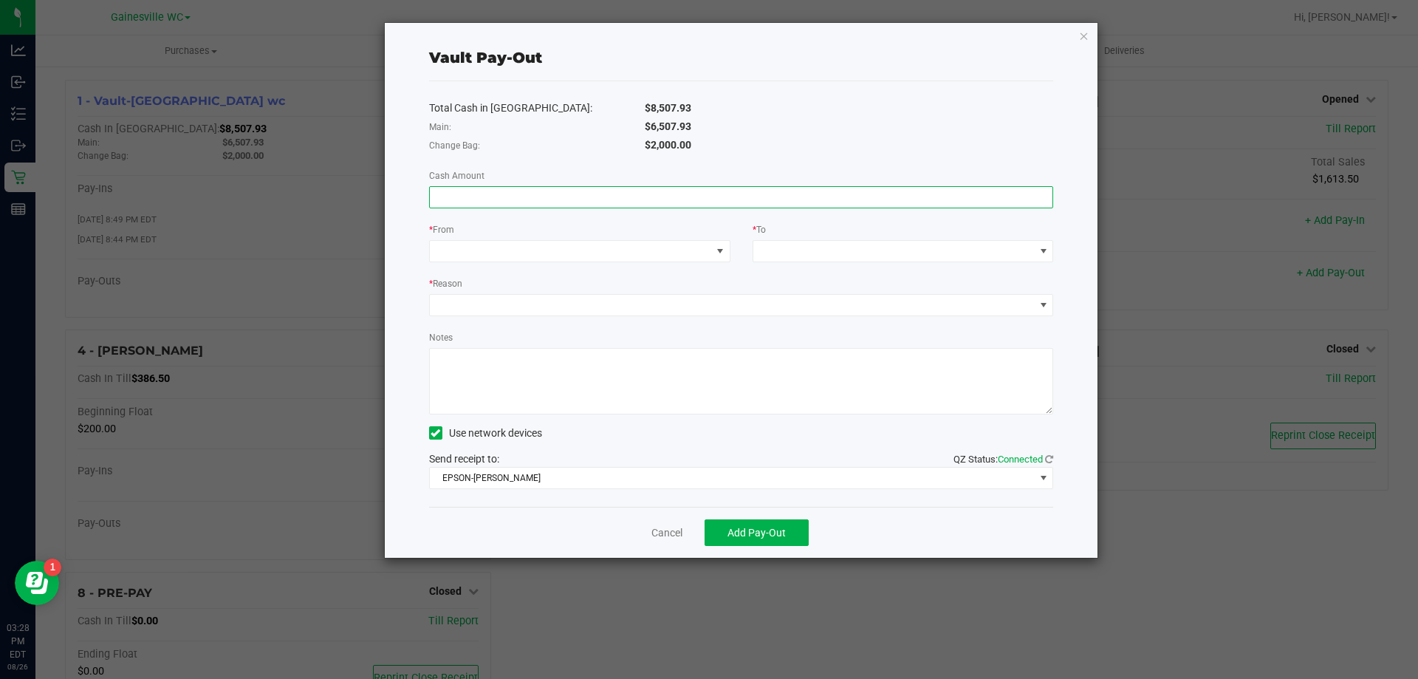
click at [937, 196] on input at bounding box center [741, 197] width 623 height 21
type input "$6,507.93"
click at [694, 246] on span at bounding box center [570, 251] width 281 height 21
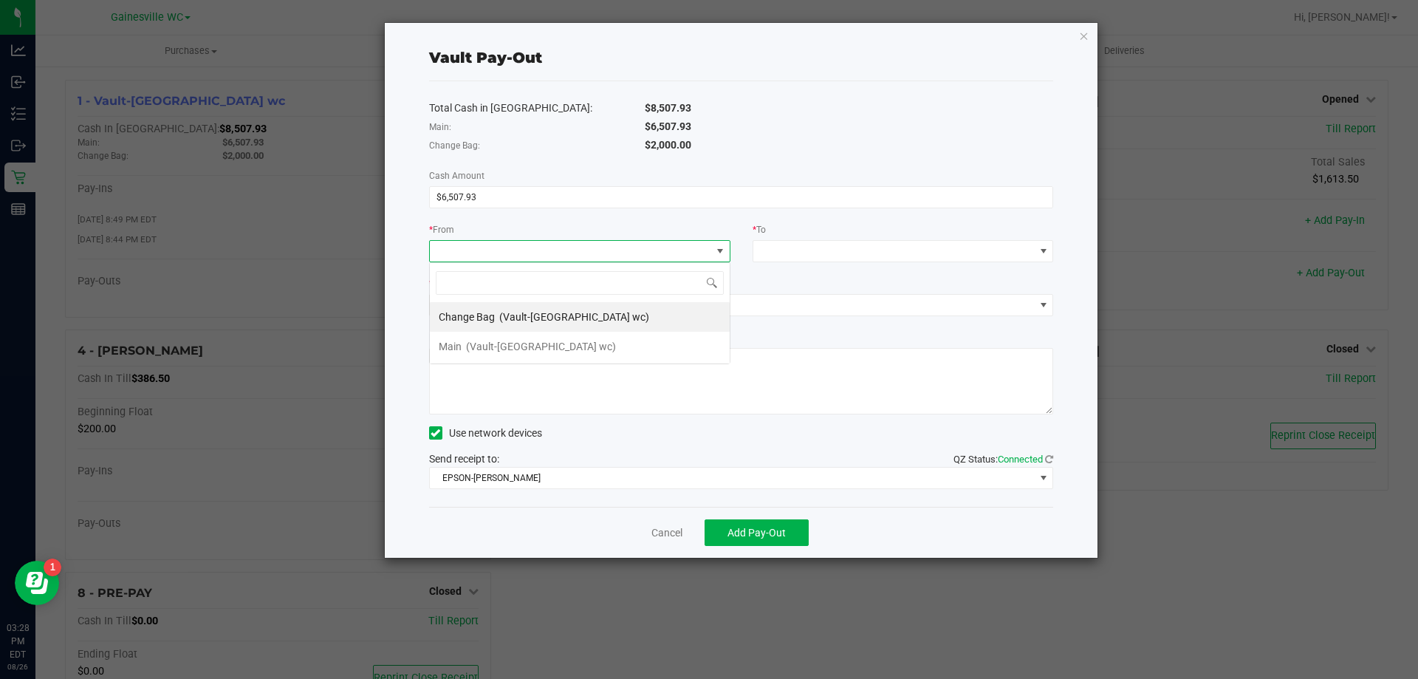
scroll to position [22, 301]
click at [470, 352] on span "(Vault-Gainesville wc)" at bounding box center [541, 346] width 150 height 12
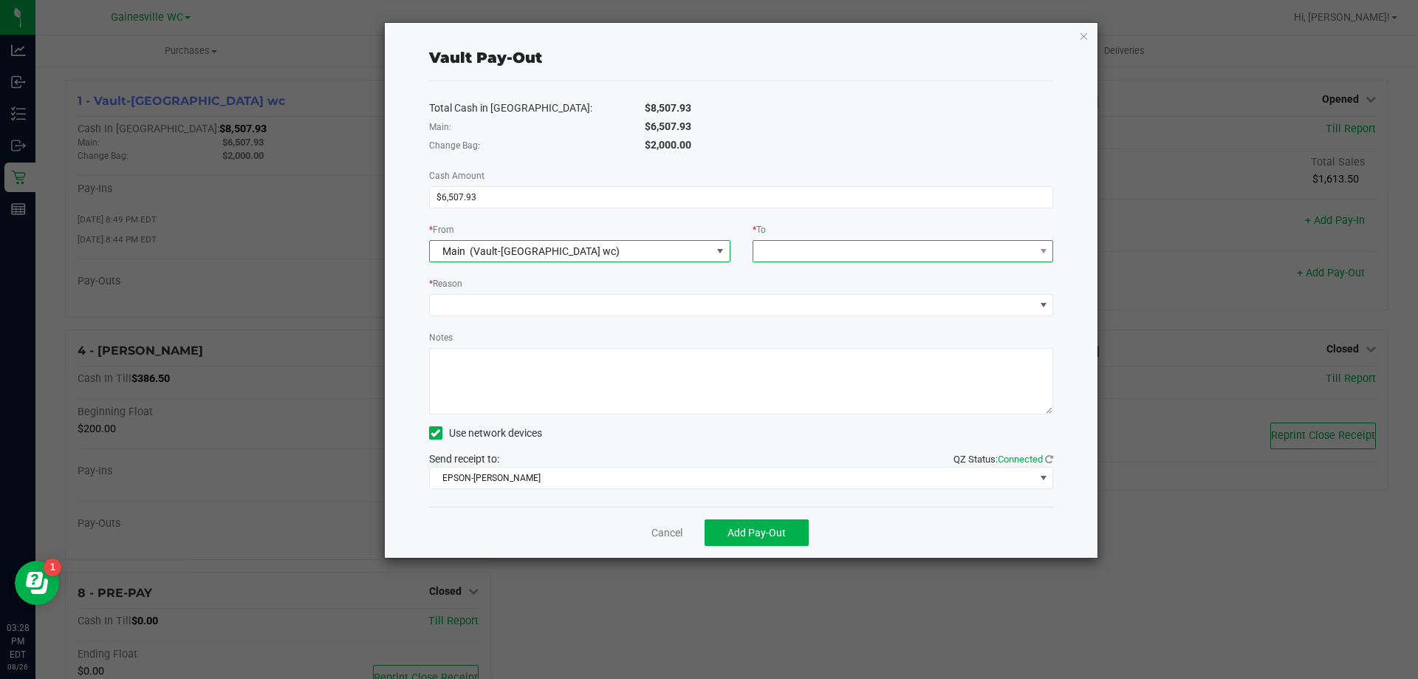
click at [870, 257] on span at bounding box center [893, 251] width 281 height 21
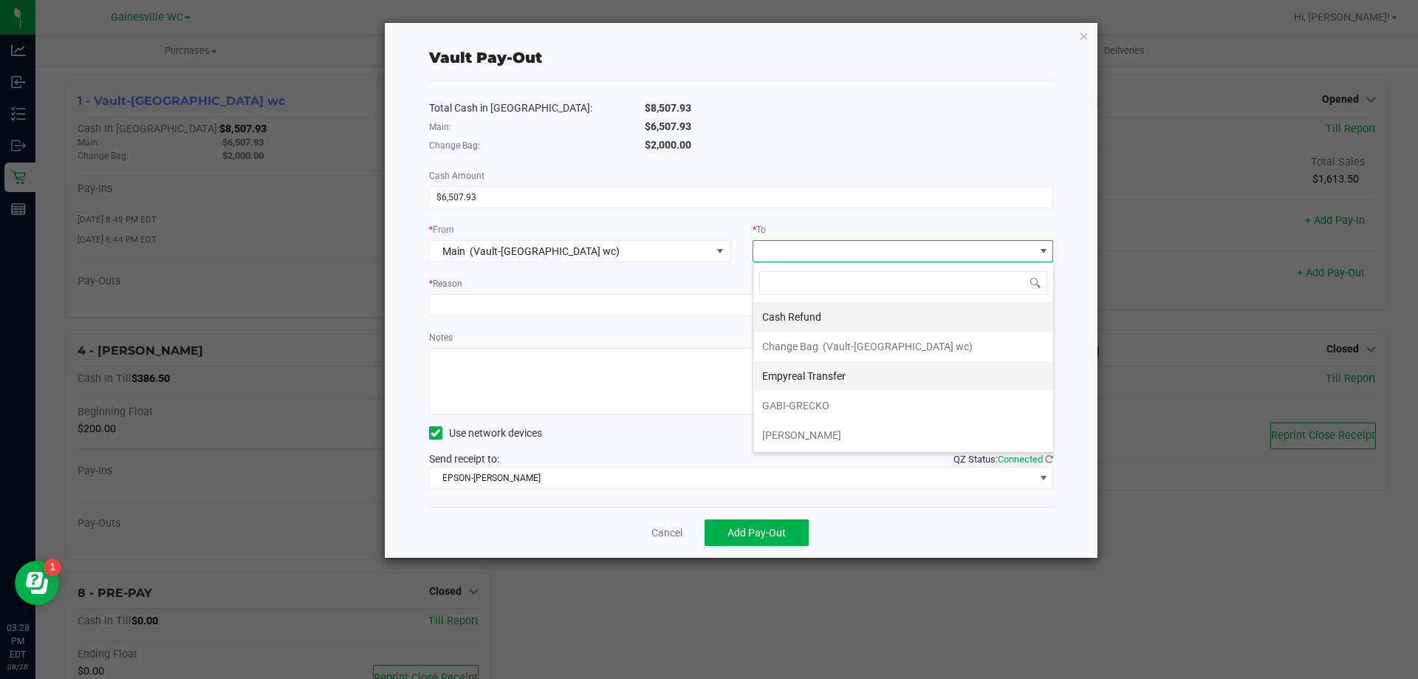
click at [845, 379] on div "Empyreal Transfer" at bounding box center [805, 376] width 86 height 27
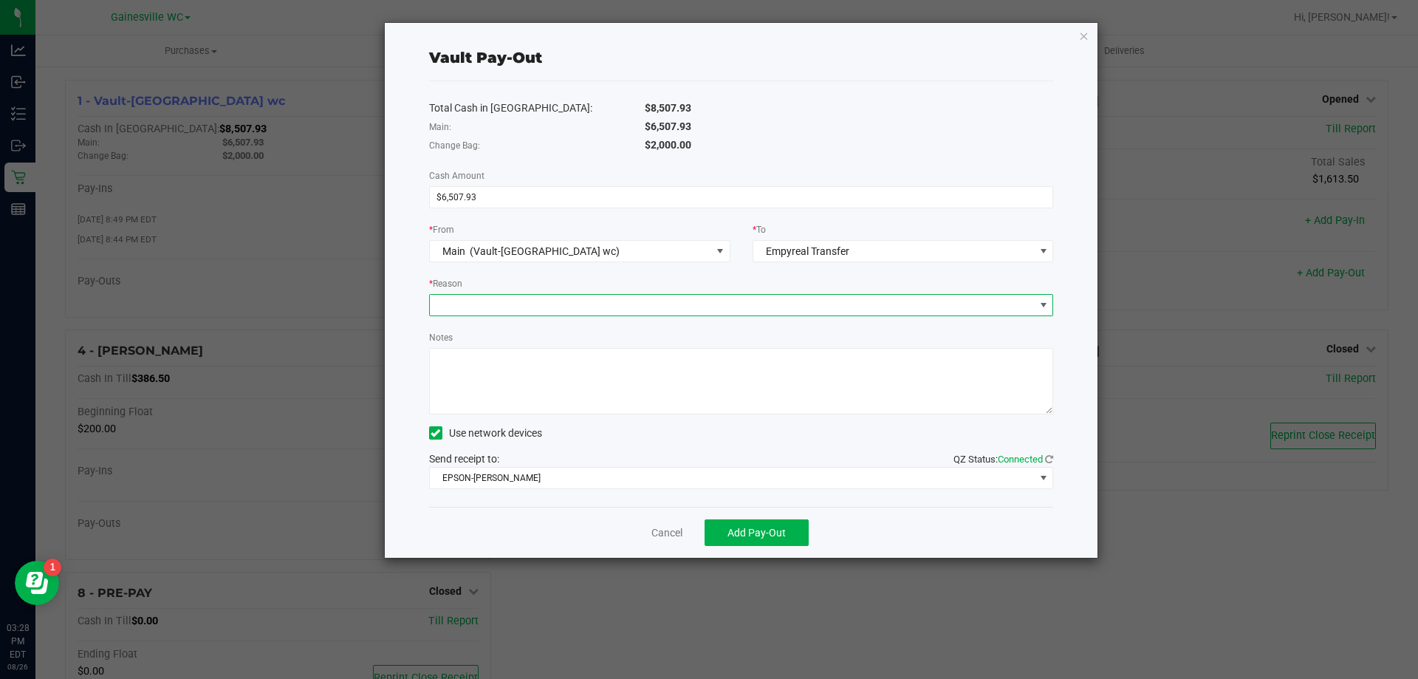
click at [576, 312] on span at bounding box center [732, 305] width 605 height 21
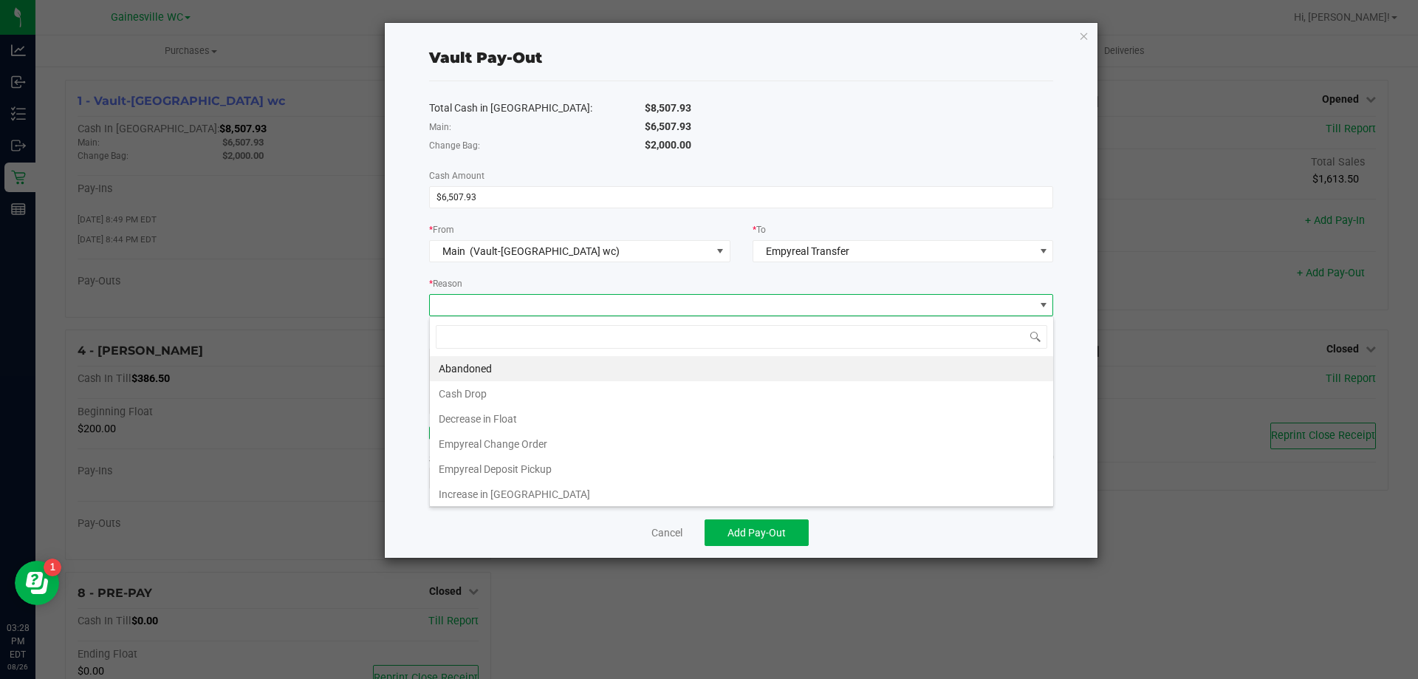
scroll to position [22, 624]
click at [518, 463] on li "Empyreal Deposit Pickup" at bounding box center [741, 468] width 623 height 25
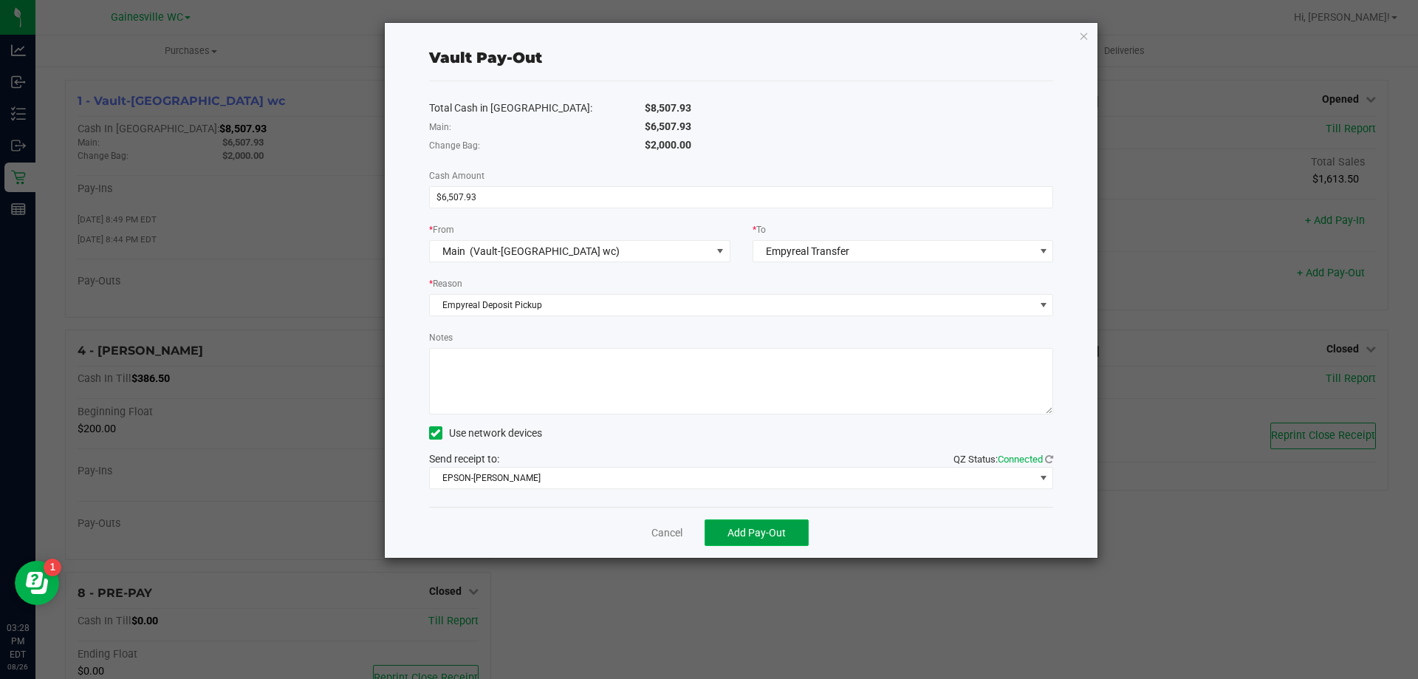
click at [731, 530] on span "Add Pay-Out" at bounding box center [756, 533] width 58 height 12
click at [669, 536] on link "Dismiss" at bounding box center [661, 533] width 35 height 16
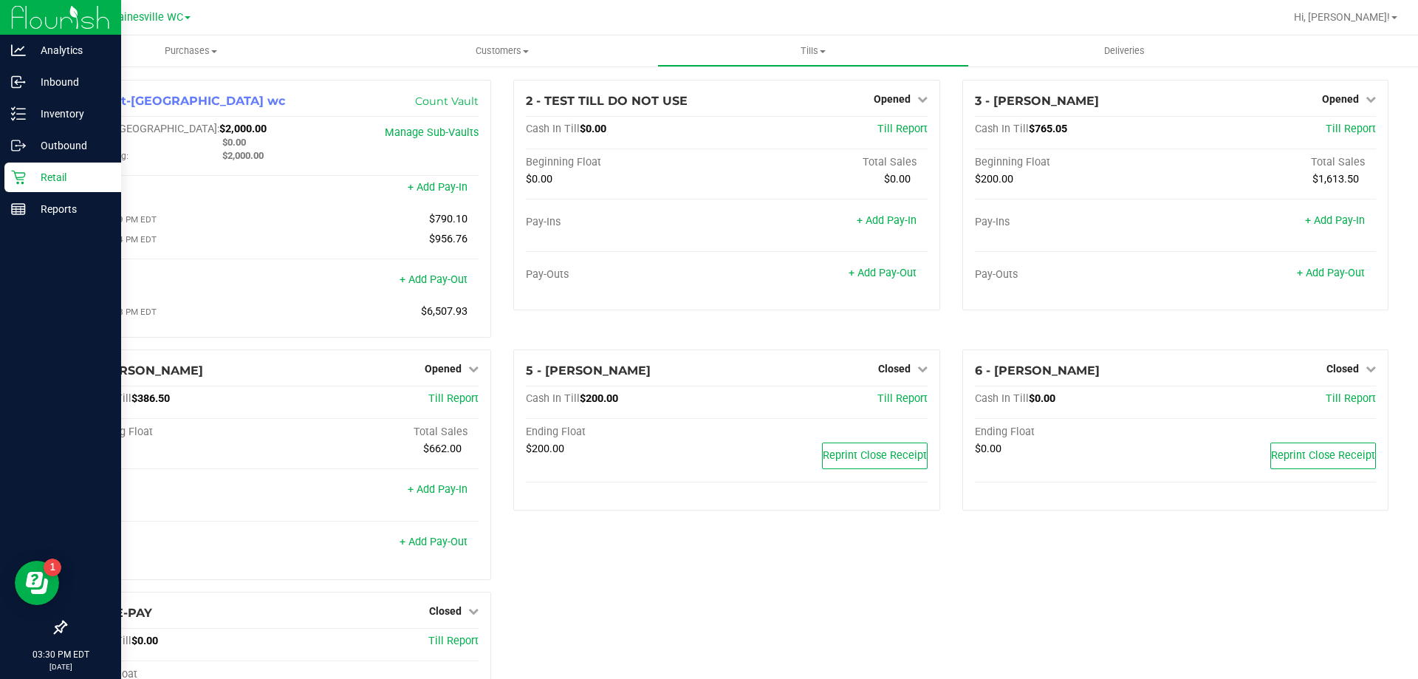
click at [40, 190] on div "Retail" at bounding box center [62, 177] width 117 height 30
